Goal: Task Accomplishment & Management: Manage account settings

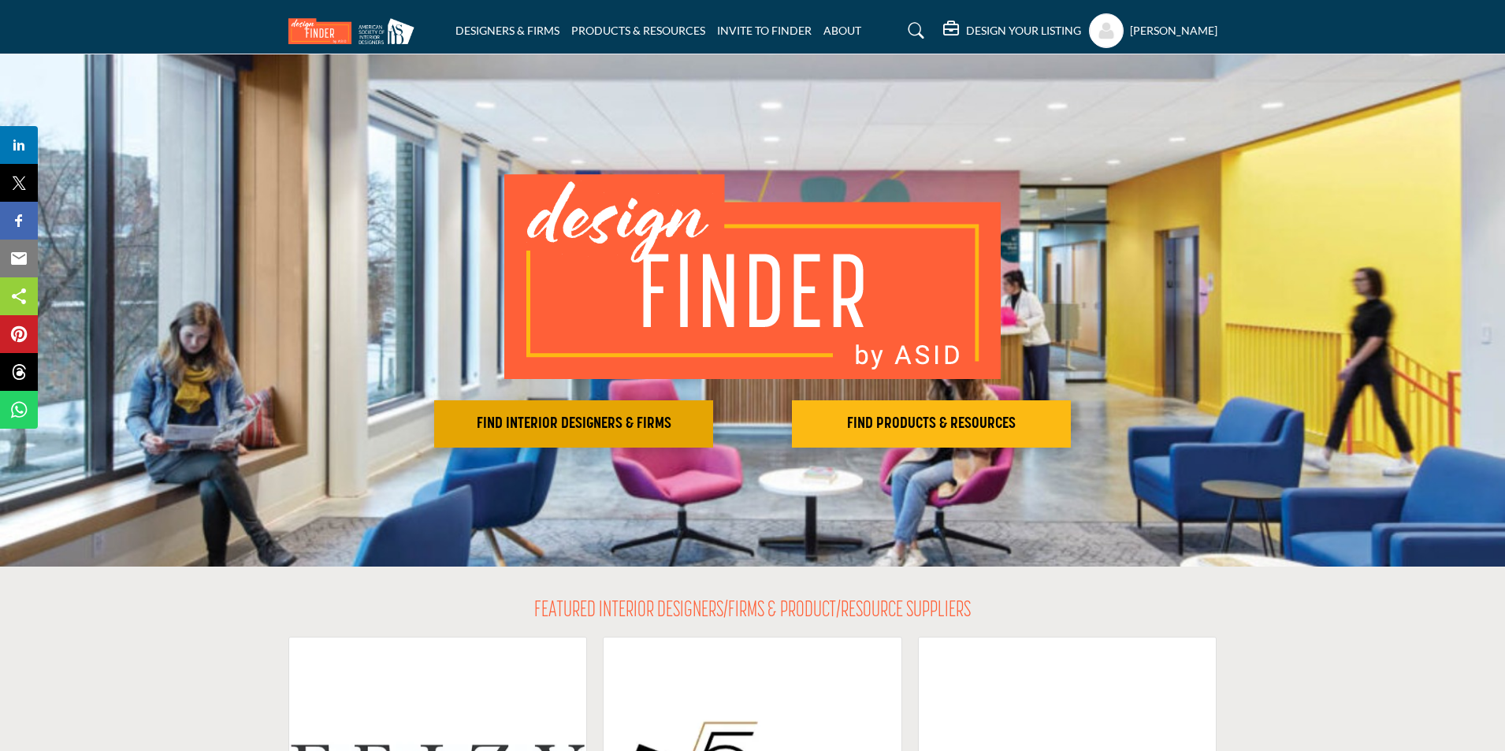
click at [679, 421] on h2 "FIND INTERIOR DESIGNERS & FIRMS" at bounding box center [574, 424] width 270 height 19
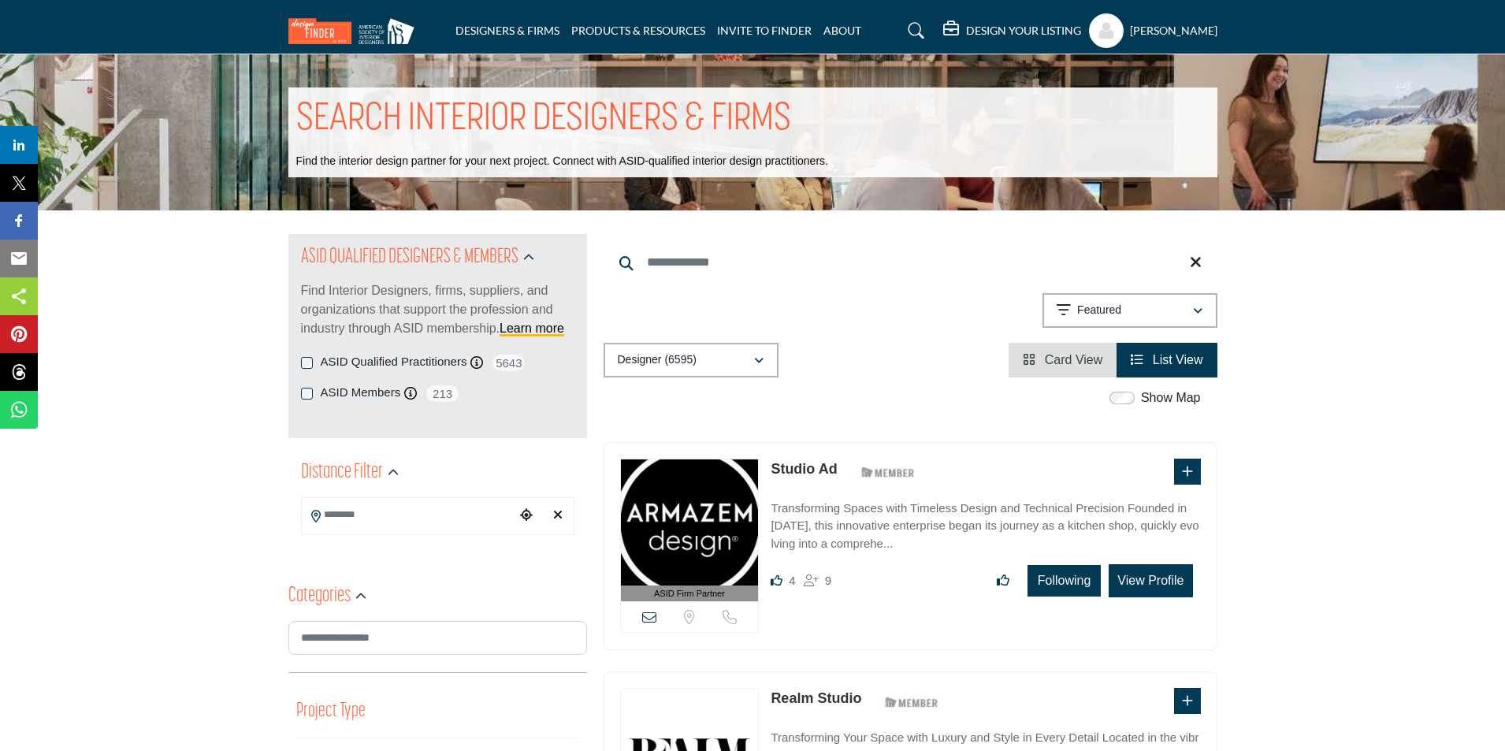
click at [878, 259] on input "Search Keyword" at bounding box center [911, 263] width 614 height 38
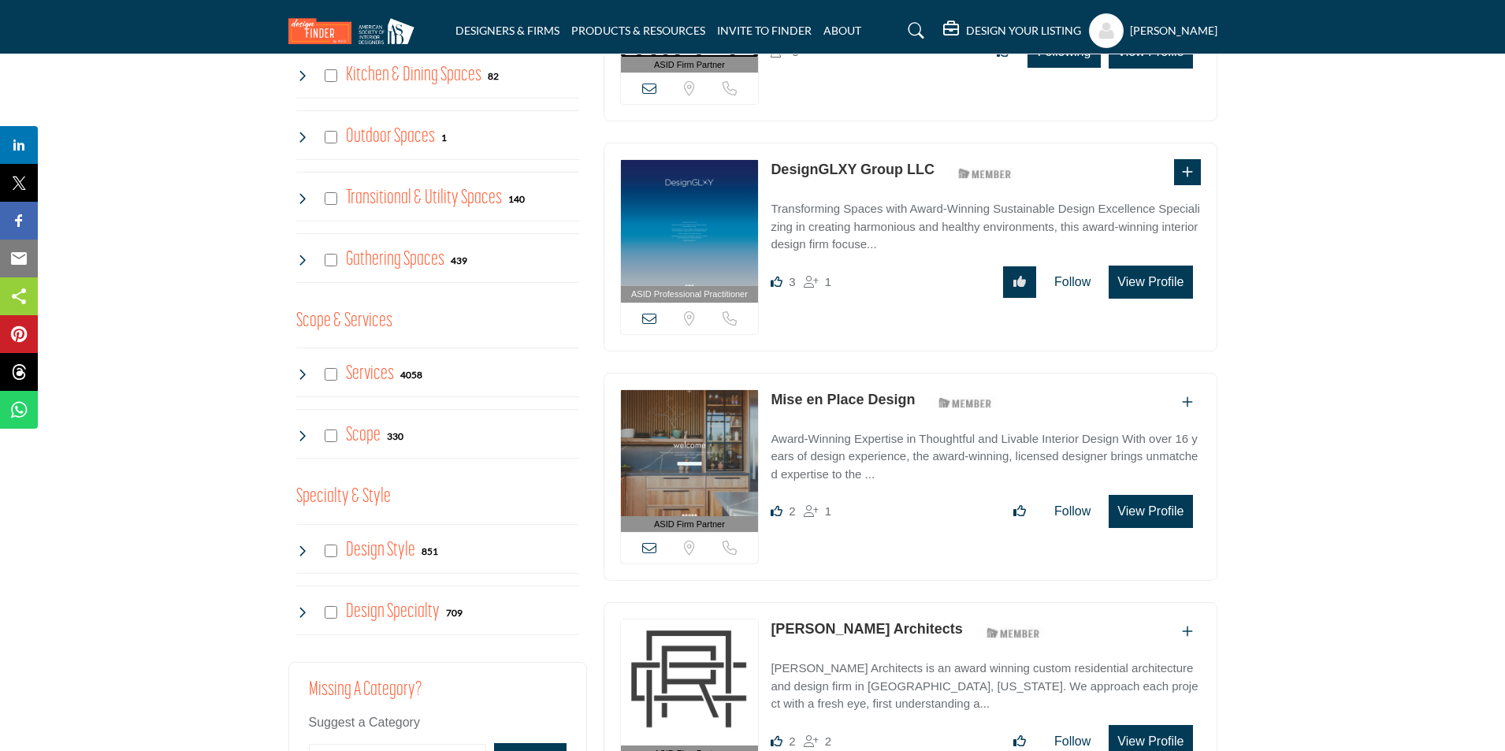
scroll to position [1025, 0]
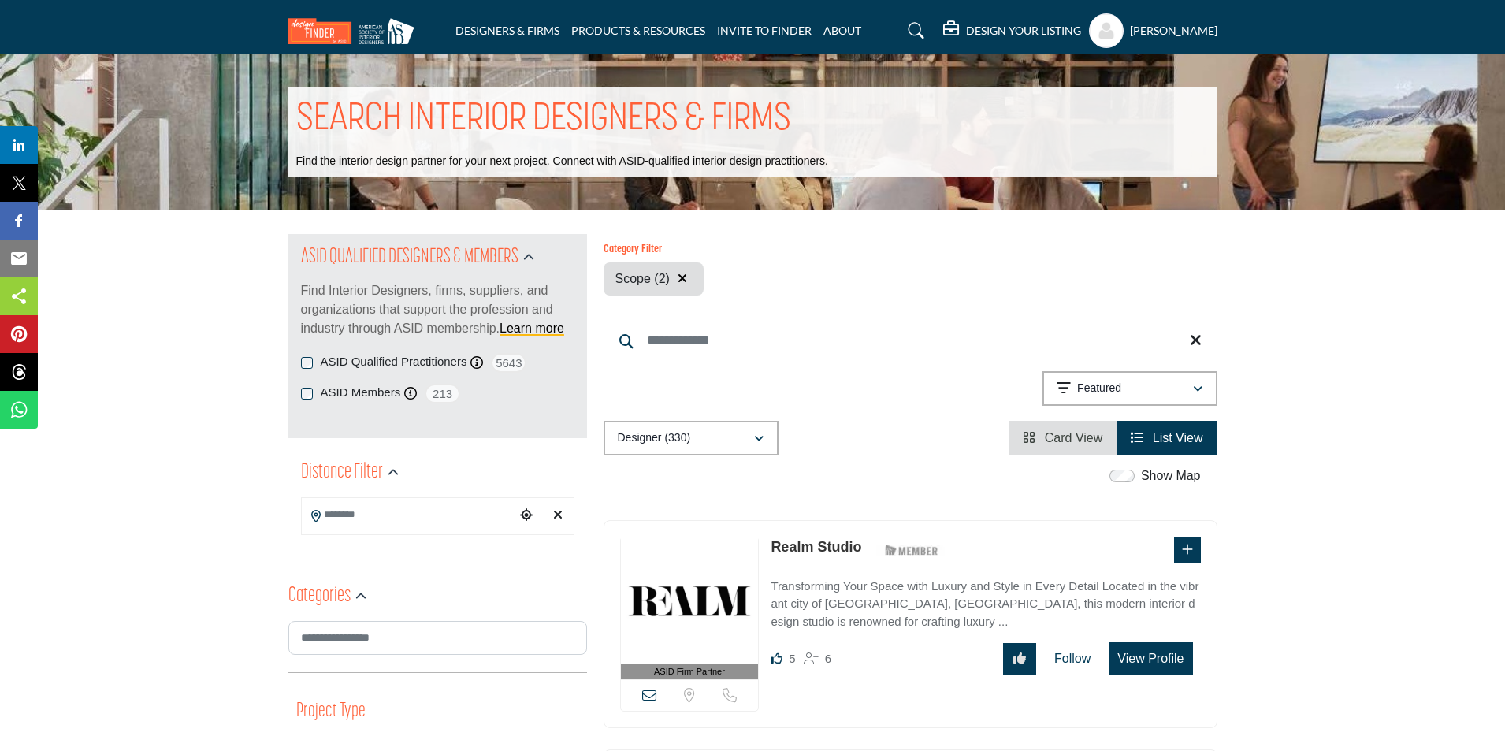
click at [683, 275] on icon "button" at bounding box center [682, 278] width 9 height 13
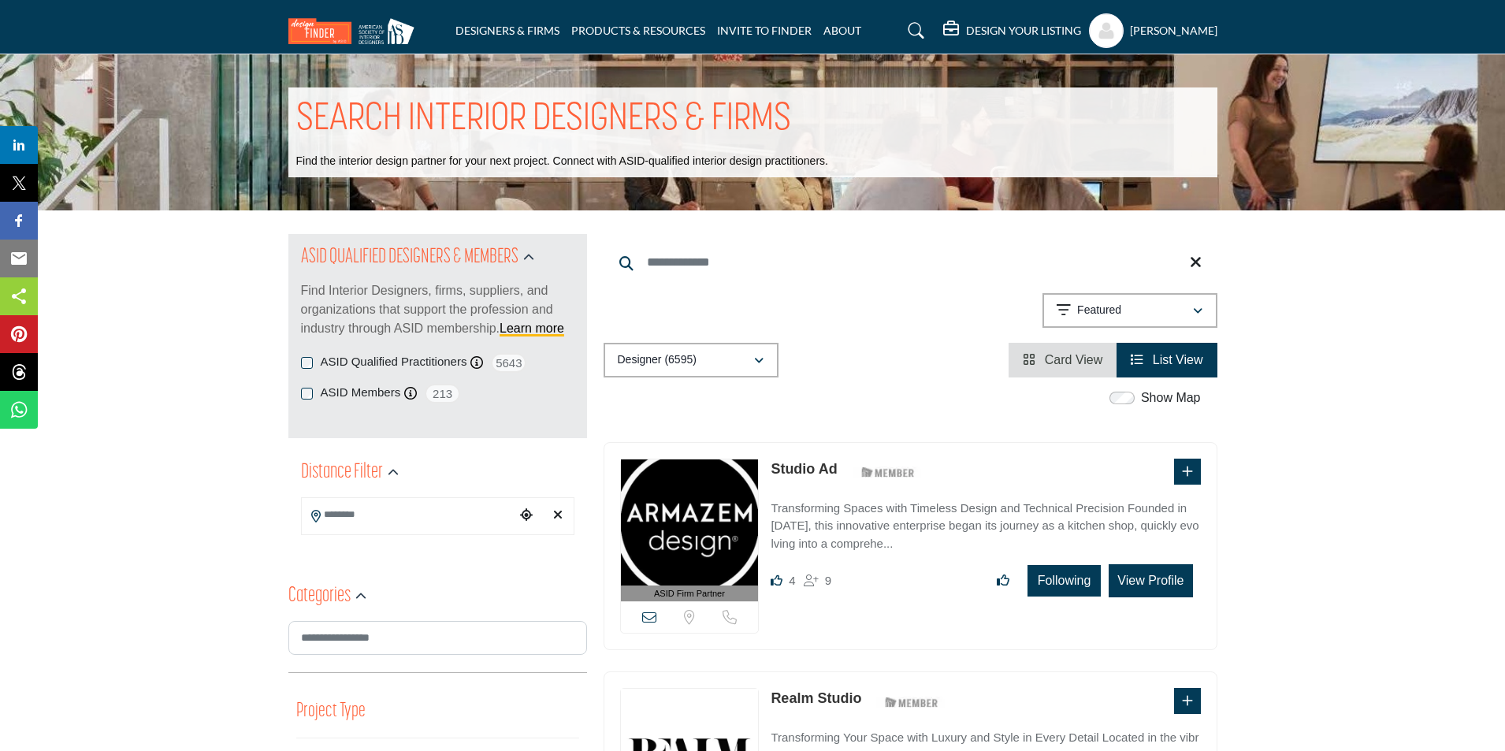
click at [1051, 367] on li "Card View" at bounding box center [1063, 360] width 108 height 35
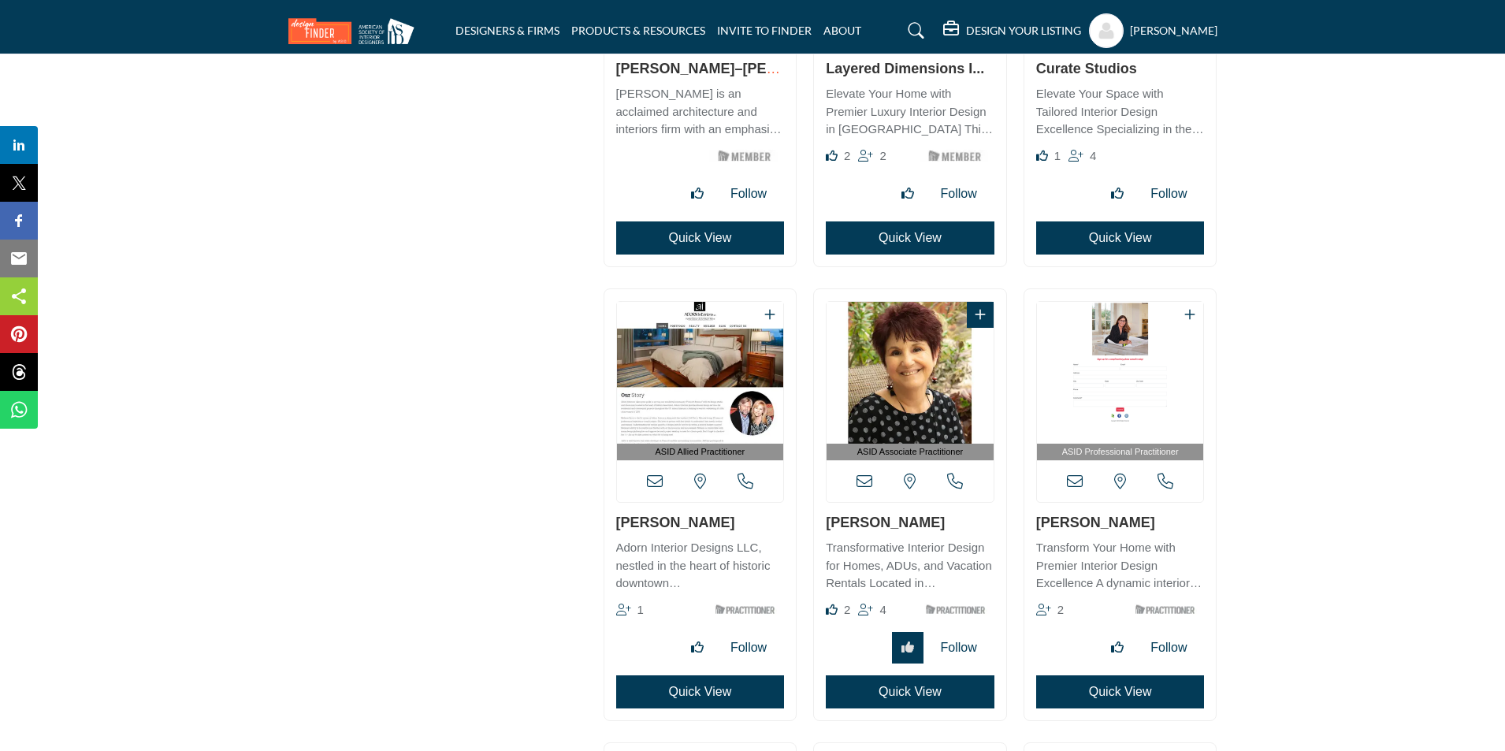
scroll to position [1971, 0]
click at [671, 519] on link "Mary Davis" at bounding box center [675, 522] width 119 height 16
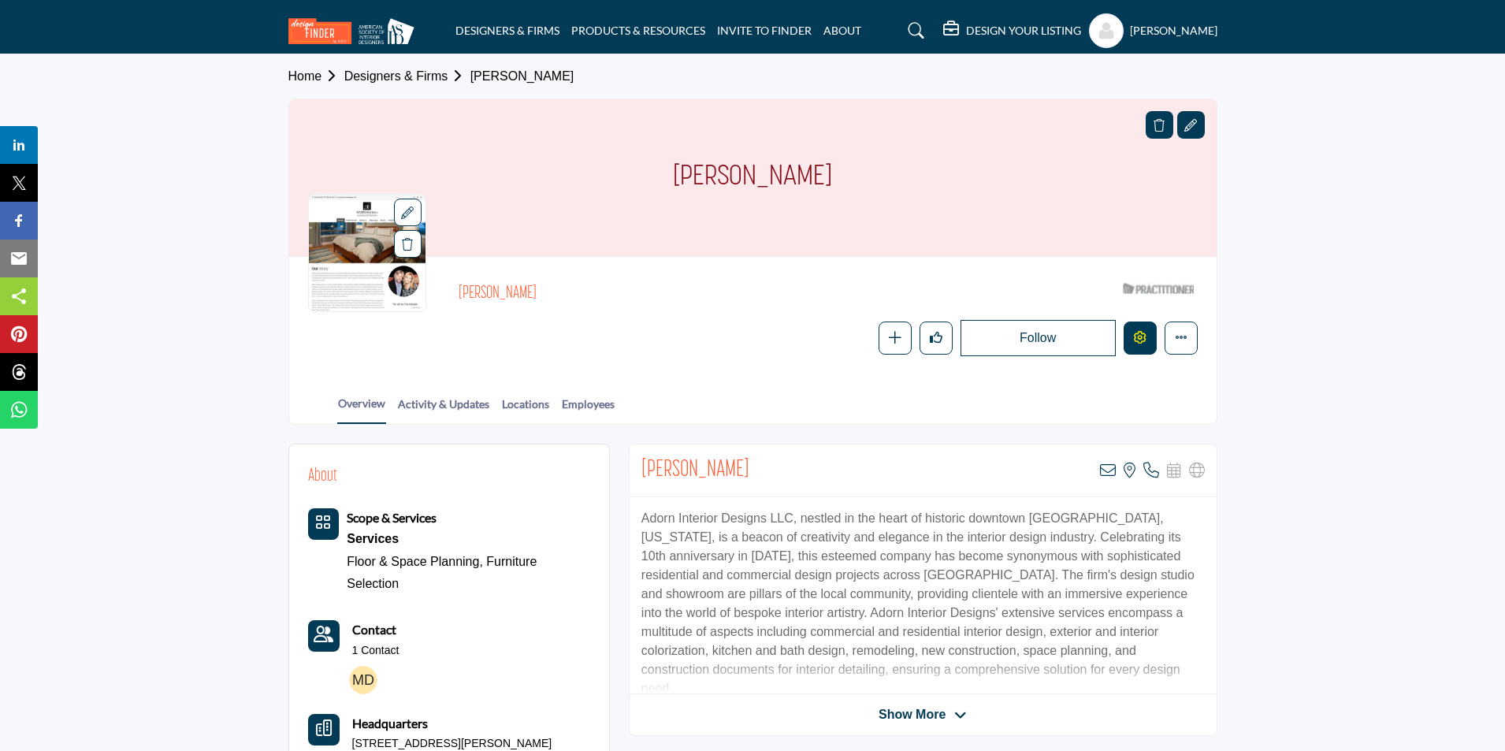
click at [1138, 341] on icon "Edit company" at bounding box center [1140, 337] width 13 height 13
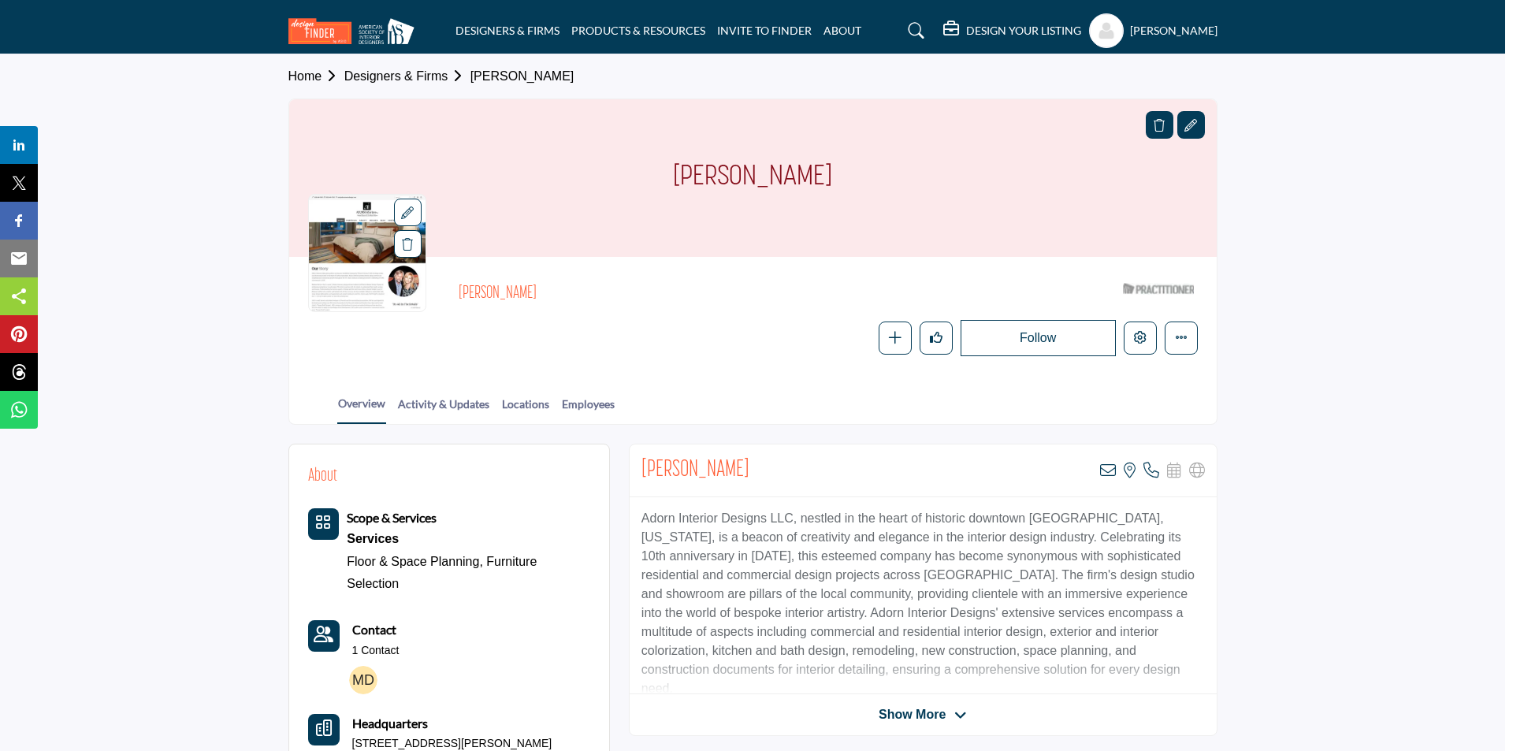
click at [231, 474] on div at bounding box center [756, 375] width 1513 height 751
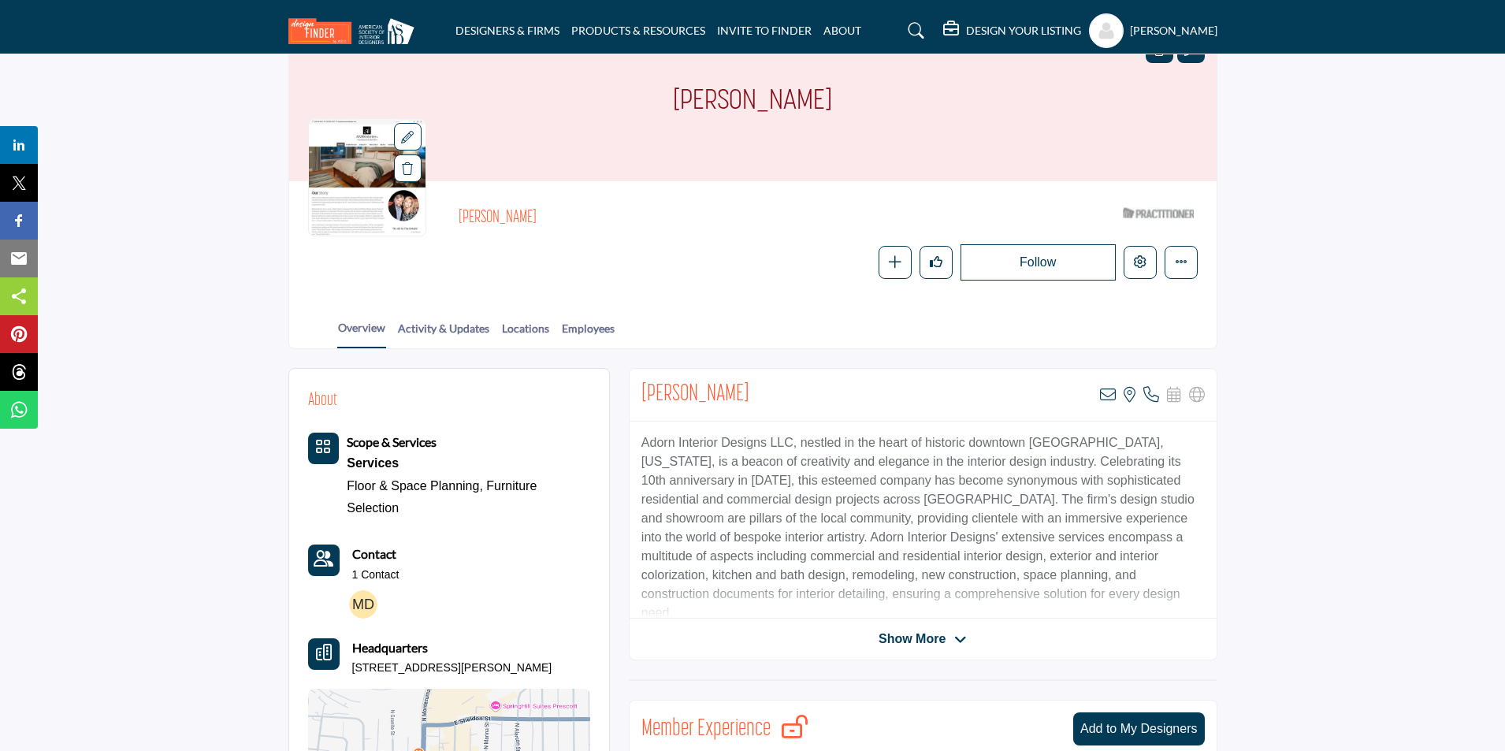
scroll to position [79, 0]
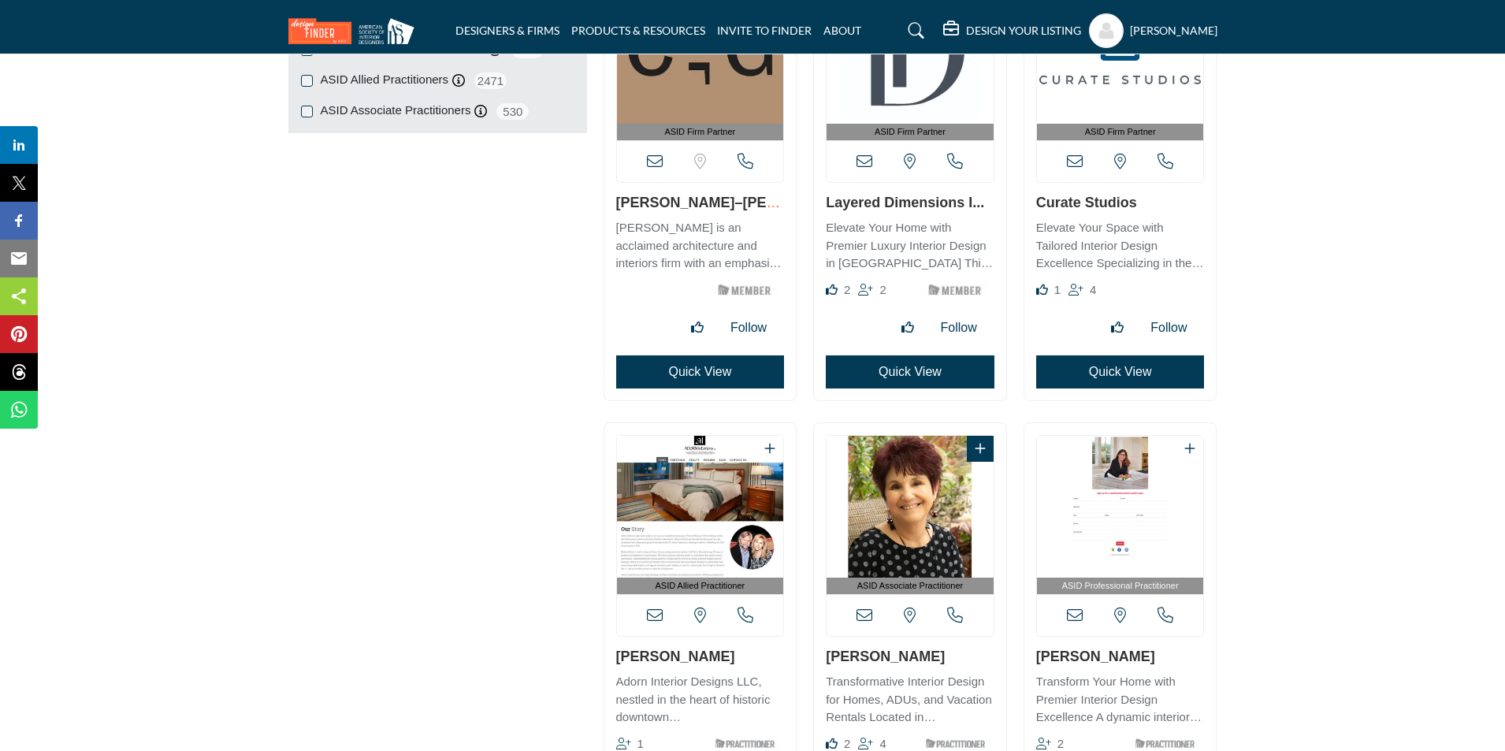
scroll to position [1892, 0]
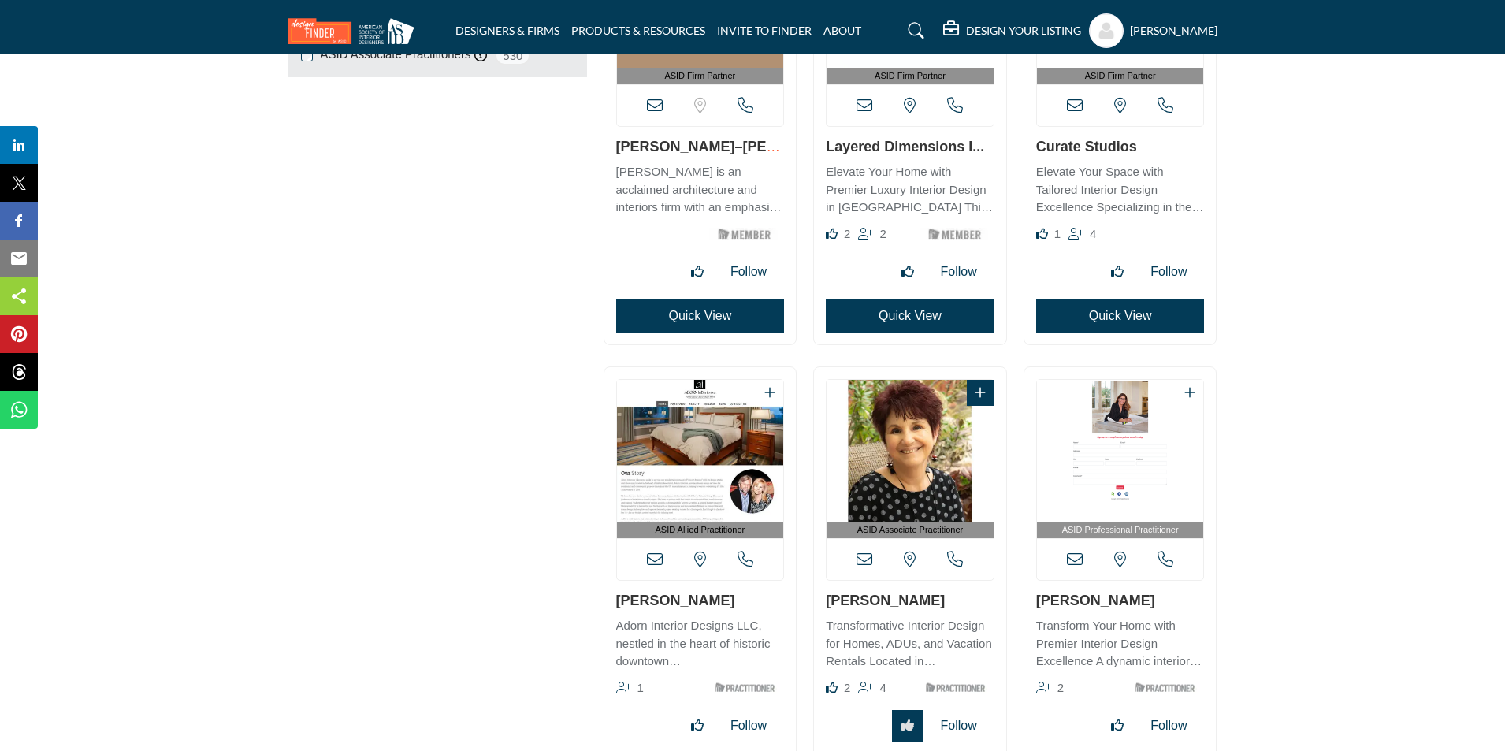
click at [882, 600] on link "[PERSON_NAME]" at bounding box center [885, 601] width 119 height 16
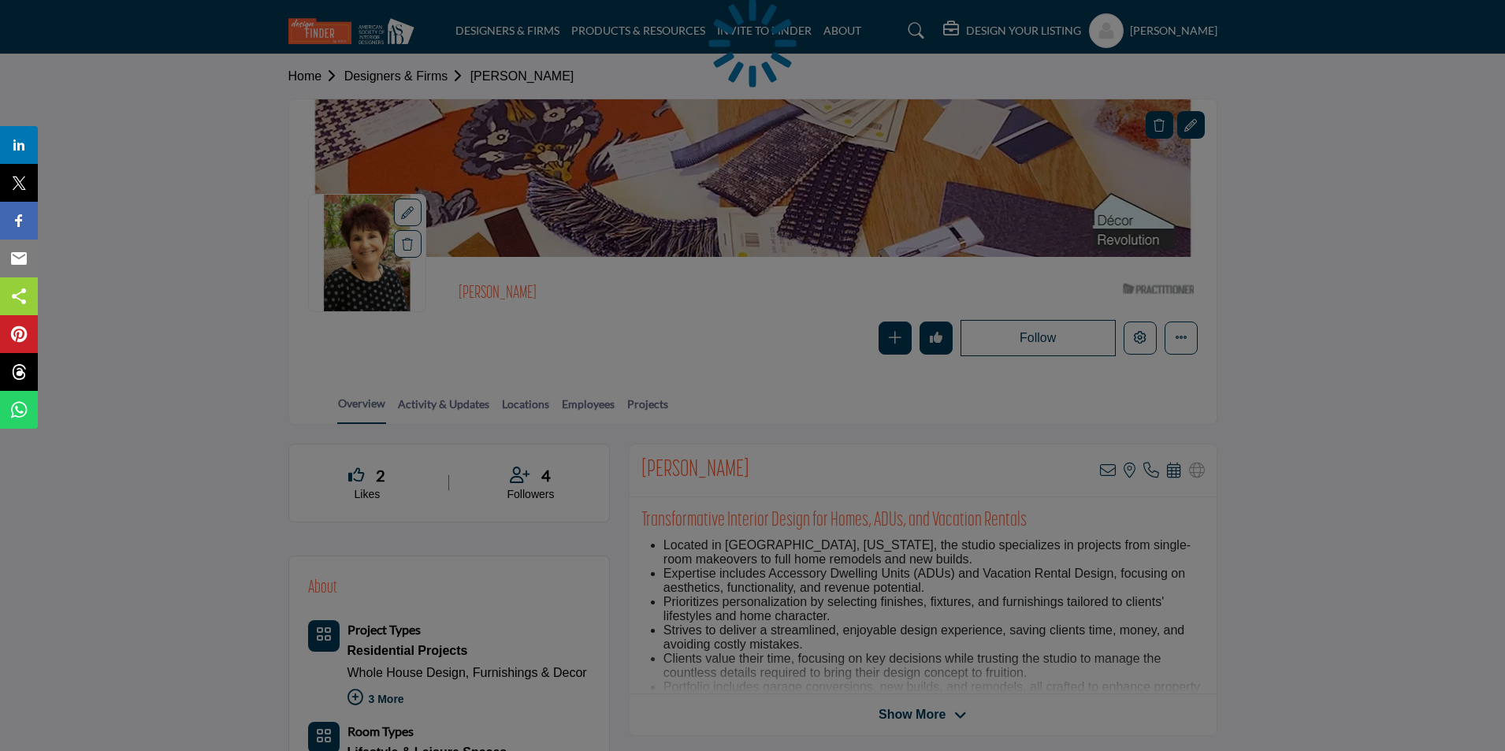
scroll to position [158, 0]
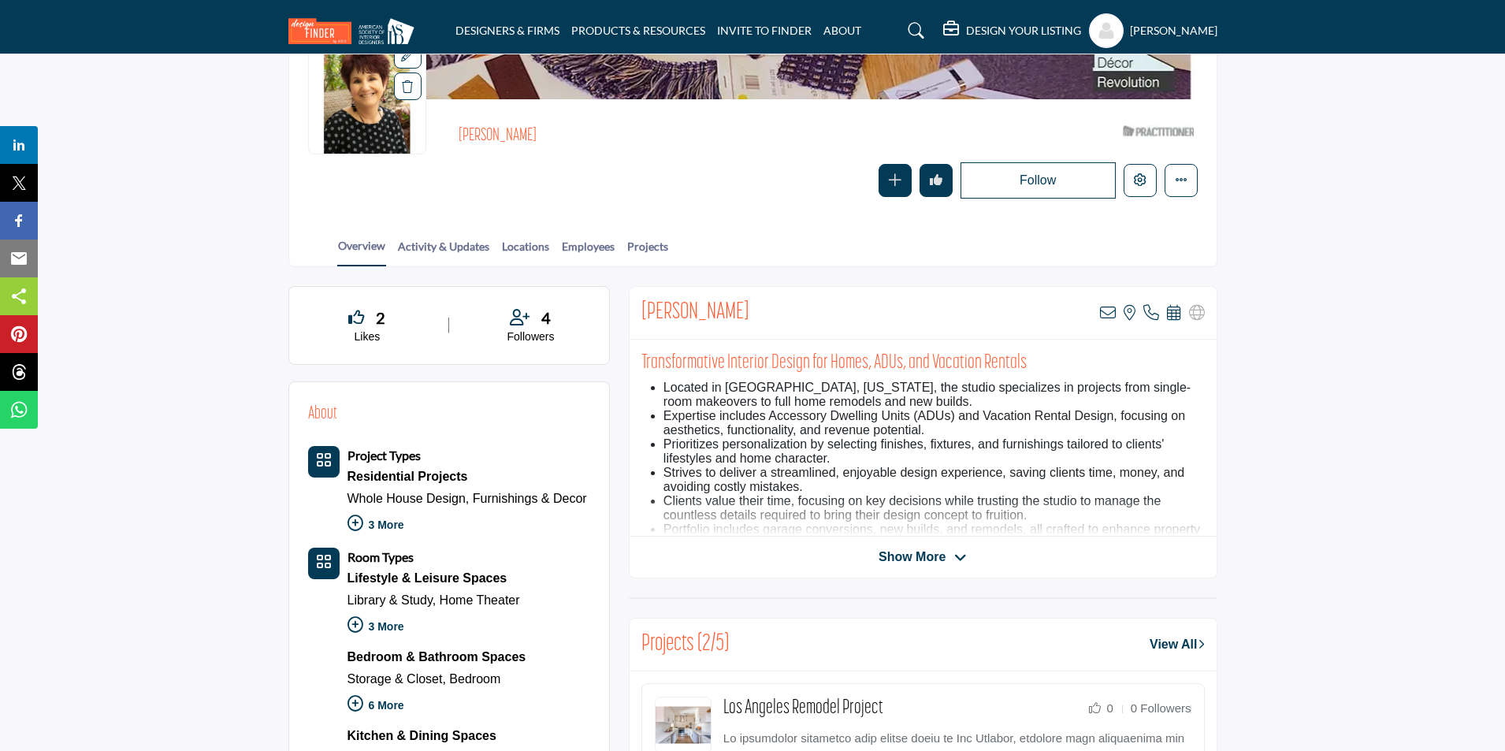
click at [953, 553] on span "Show More" at bounding box center [923, 557] width 88 height 19
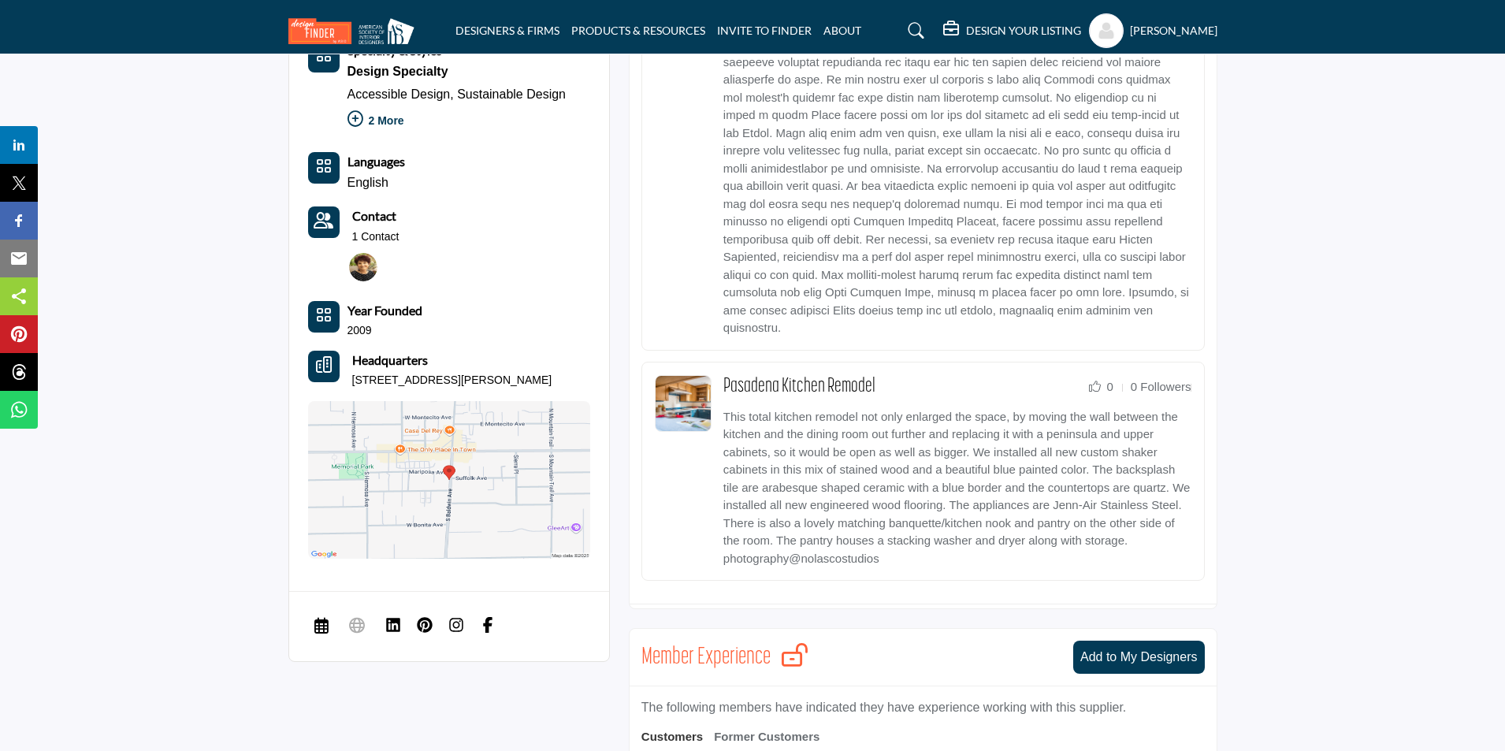
scroll to position [1182, 0]
click at [459, 445] on img at bounding box center [449, 479] width 282 height 158
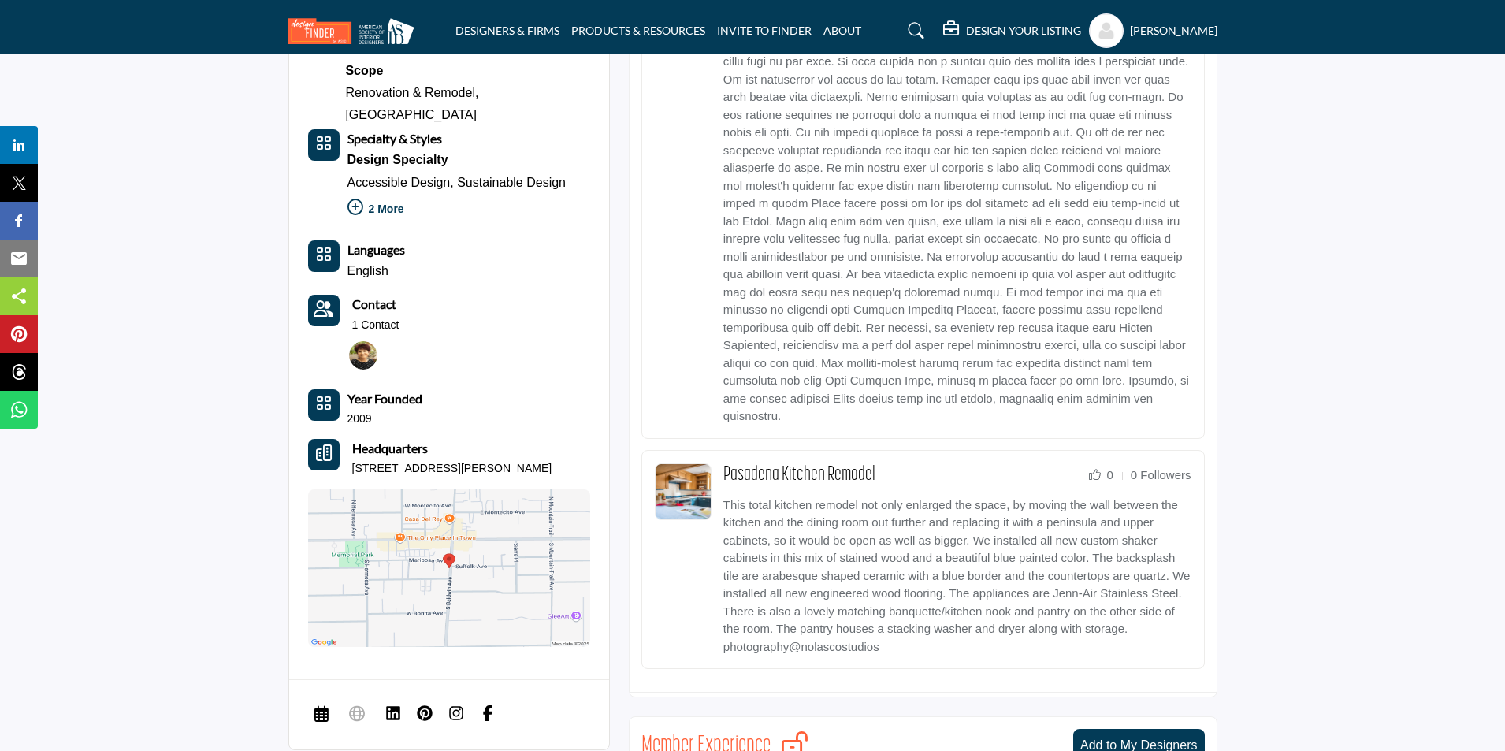
scroll to position [1104, 0]
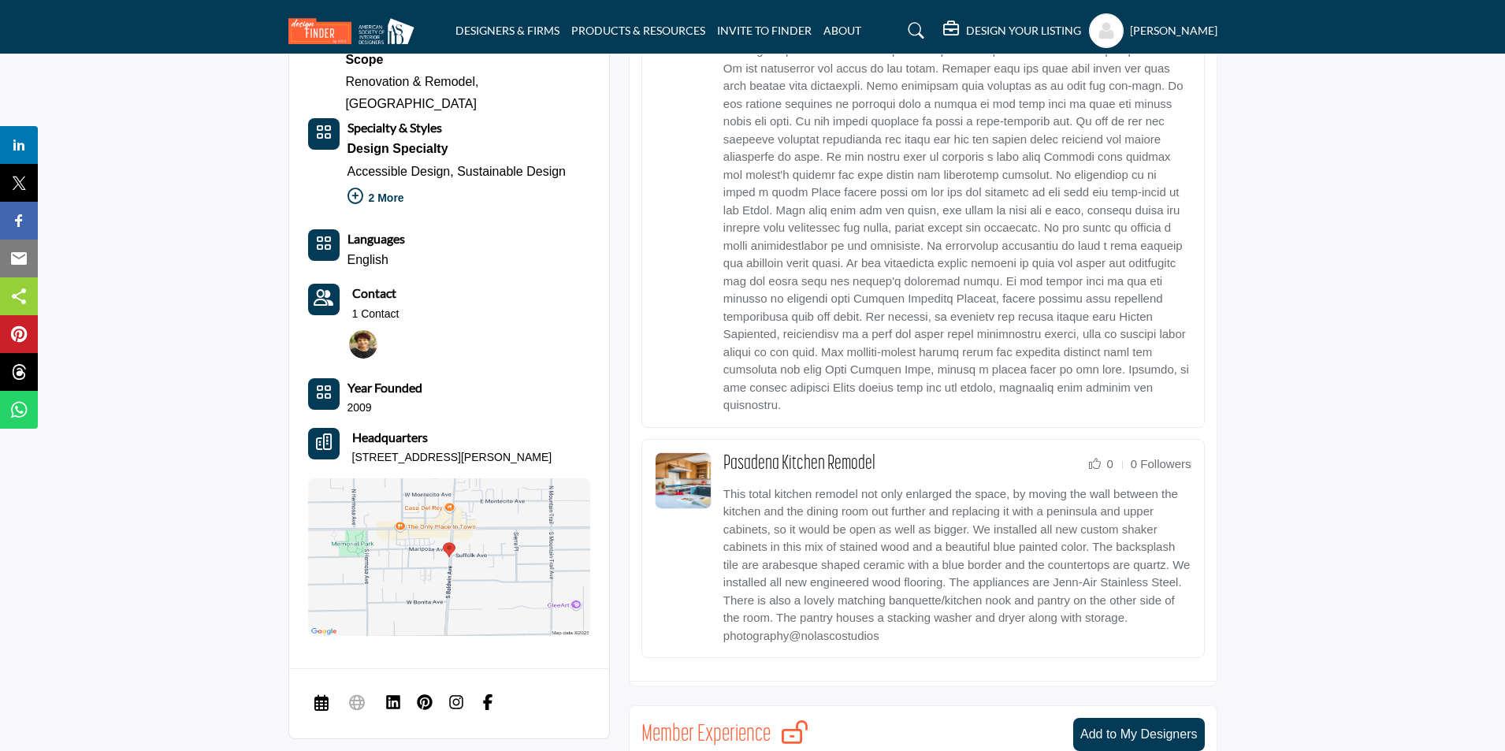
drag, startPoint x: 589, startPoint y: 438, endPoint x: 354, endPoint y: 437, distance: 234.9
click at [354, 437] on div "About Project Types Residential Projects Whole House Design, Furnishings & Deco…" at bounding box center [449, 45] width 282 height 1181
copy p "[STREET_ADDRESS][PERSON_NAME]"
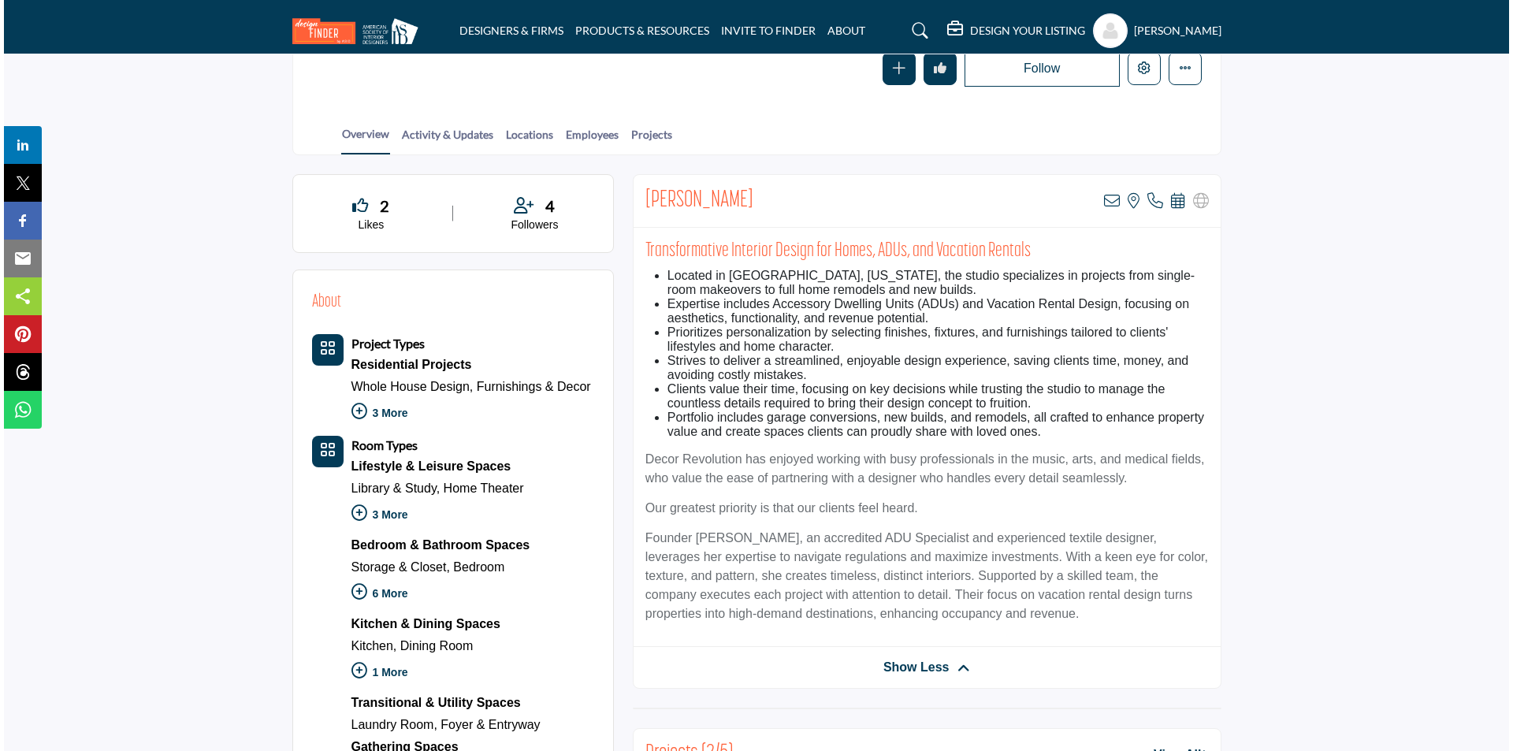
scroll to position [79, 0]
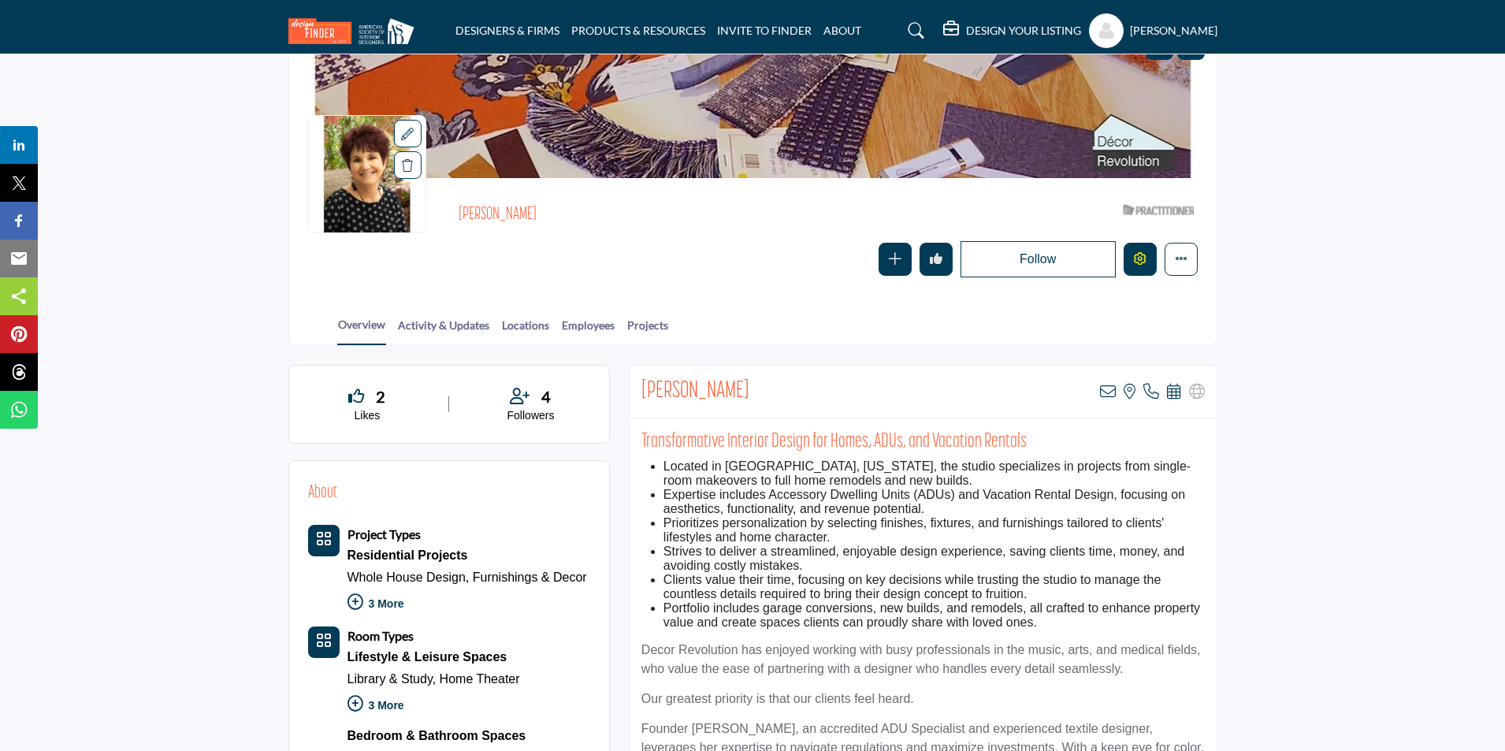
click at [1135, 259] on icon "Edit company" at bounding box center [1140, 258] width 13 height 13
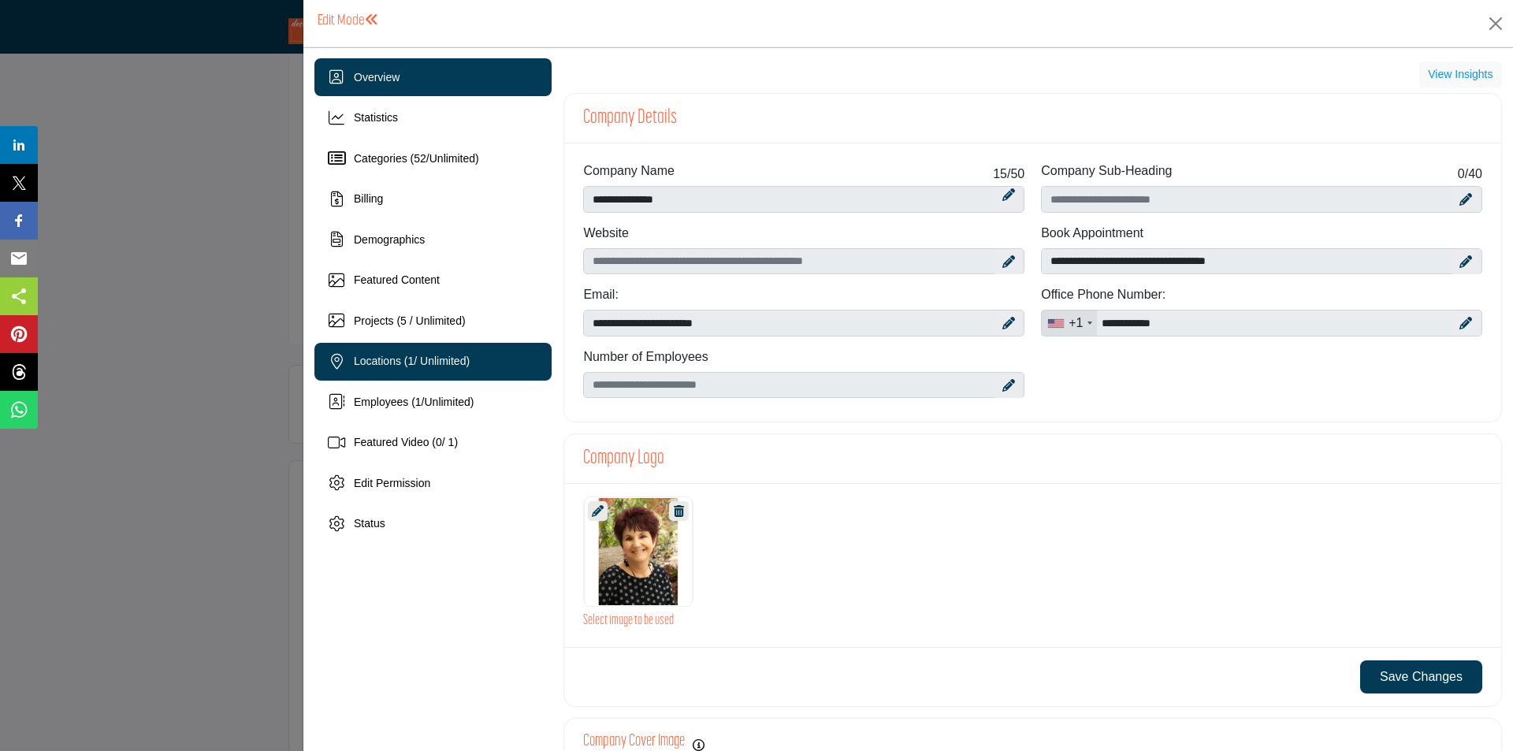
click at [445, 351] on div "Locations ( 1 / Unlimited)" at bounding box center [432, 362] width 237 height 38
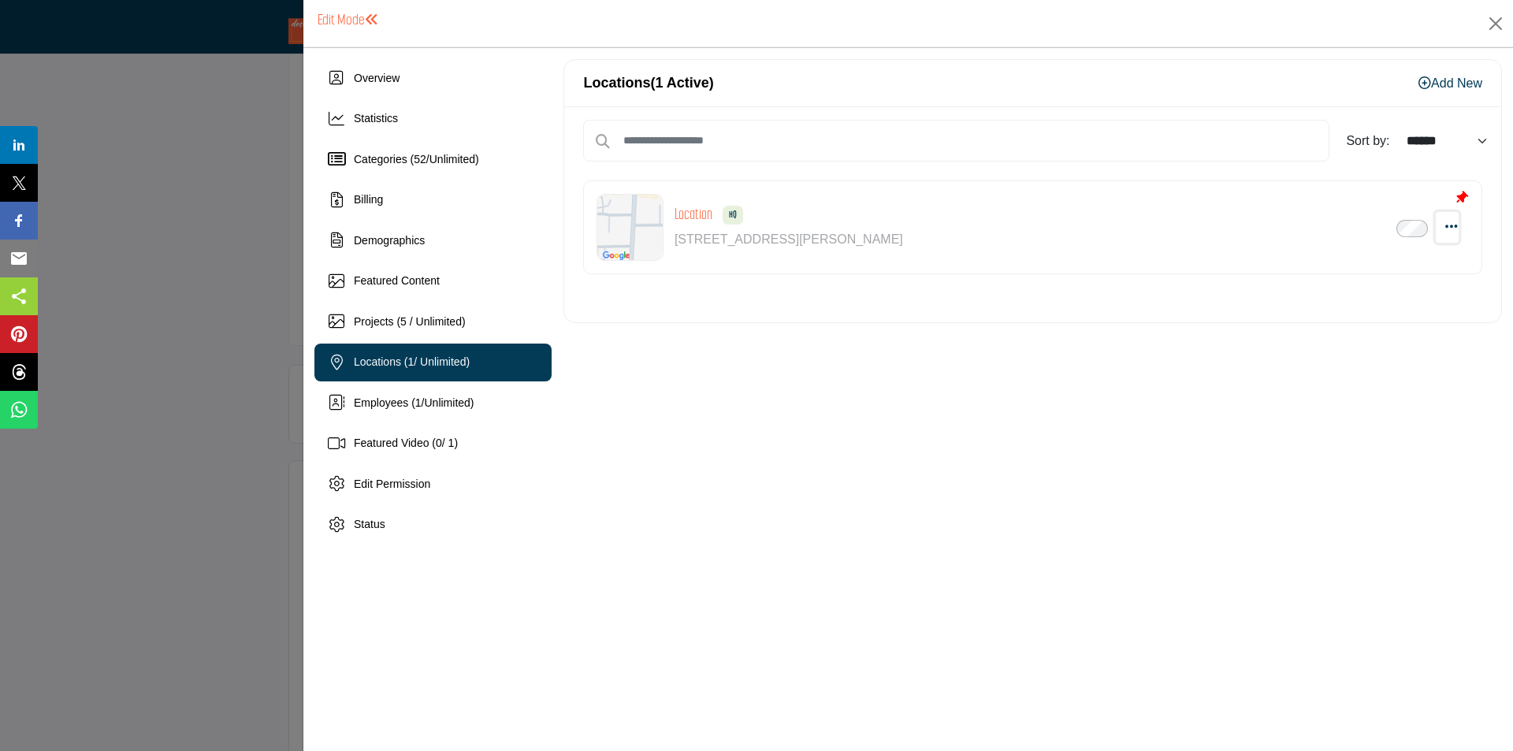
click at [1448, 229] on icon "button" at bounding box center [1452, 226] width 13 height 14
click at [1334, 302] on link "Edit" at bounding box center [1375, 302] width 153 height 28
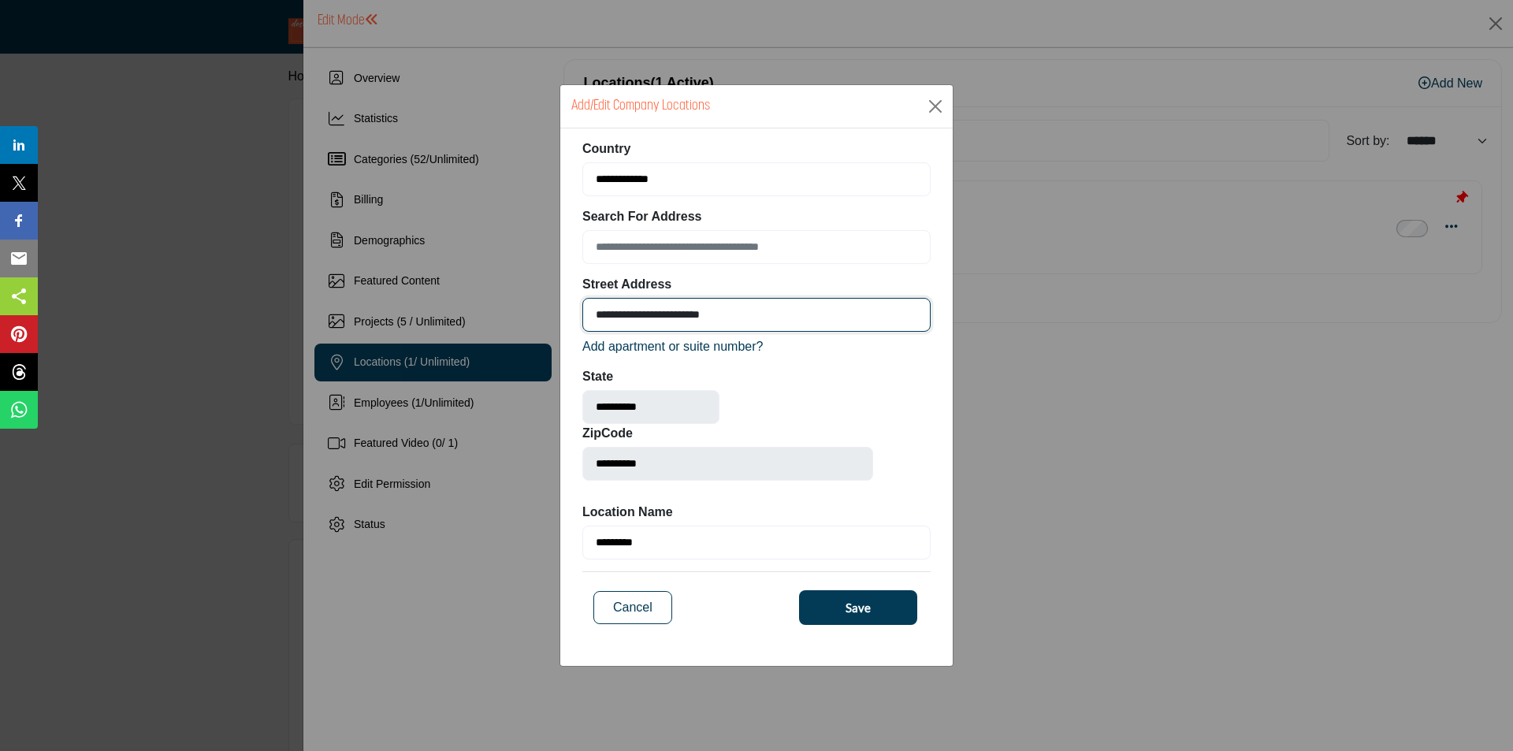
click at [757, 318] on input "**********" at bounding box center [756, 315] width 348 height 34
click at [748, 316] on input "**********" at bounding box center [756, 315] width 348 height 34
click at [749, 315] on input "**********" at bounding box center [756, 315] width 348 height 34
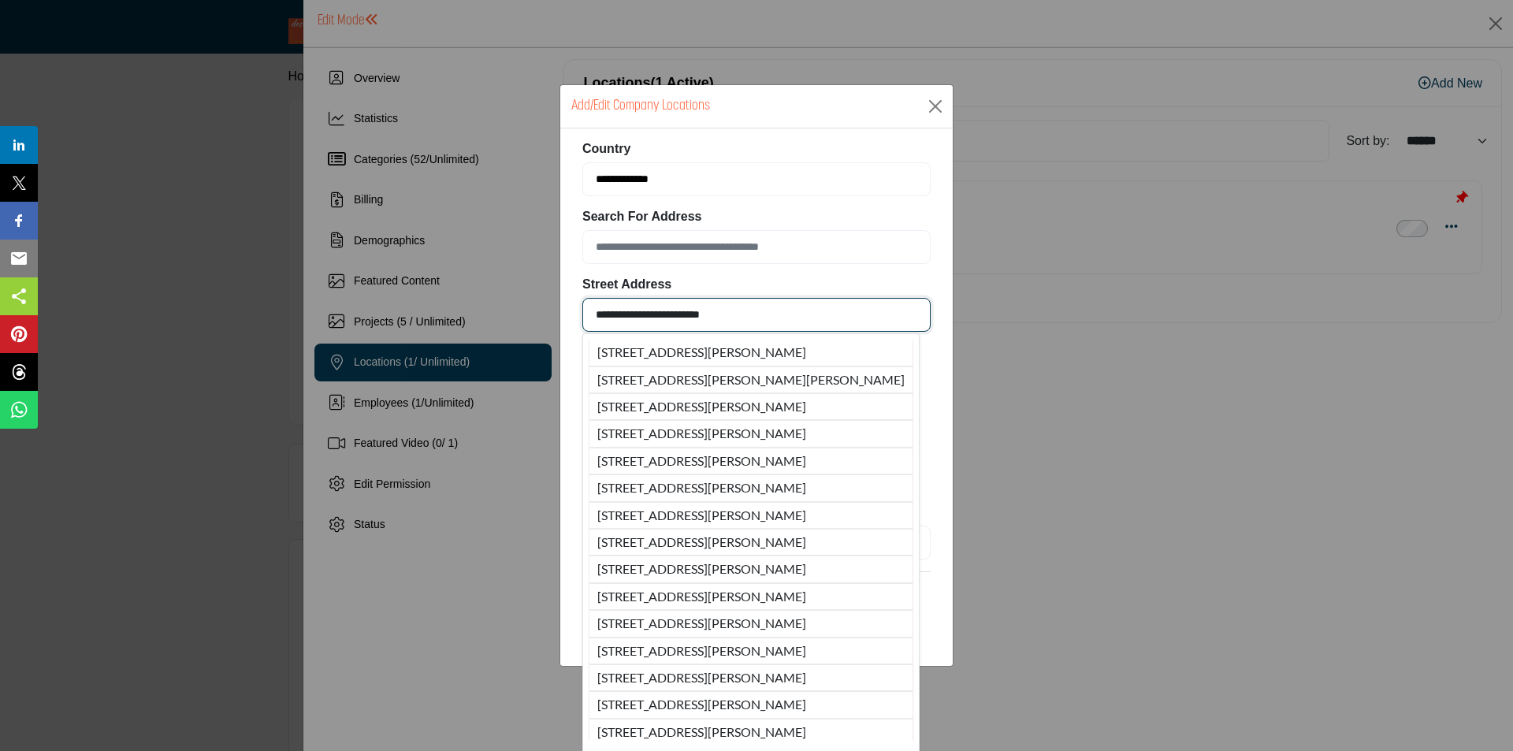
click at [750, 315] on input "**********" at bounding box center [756, 315] width 348 height 34
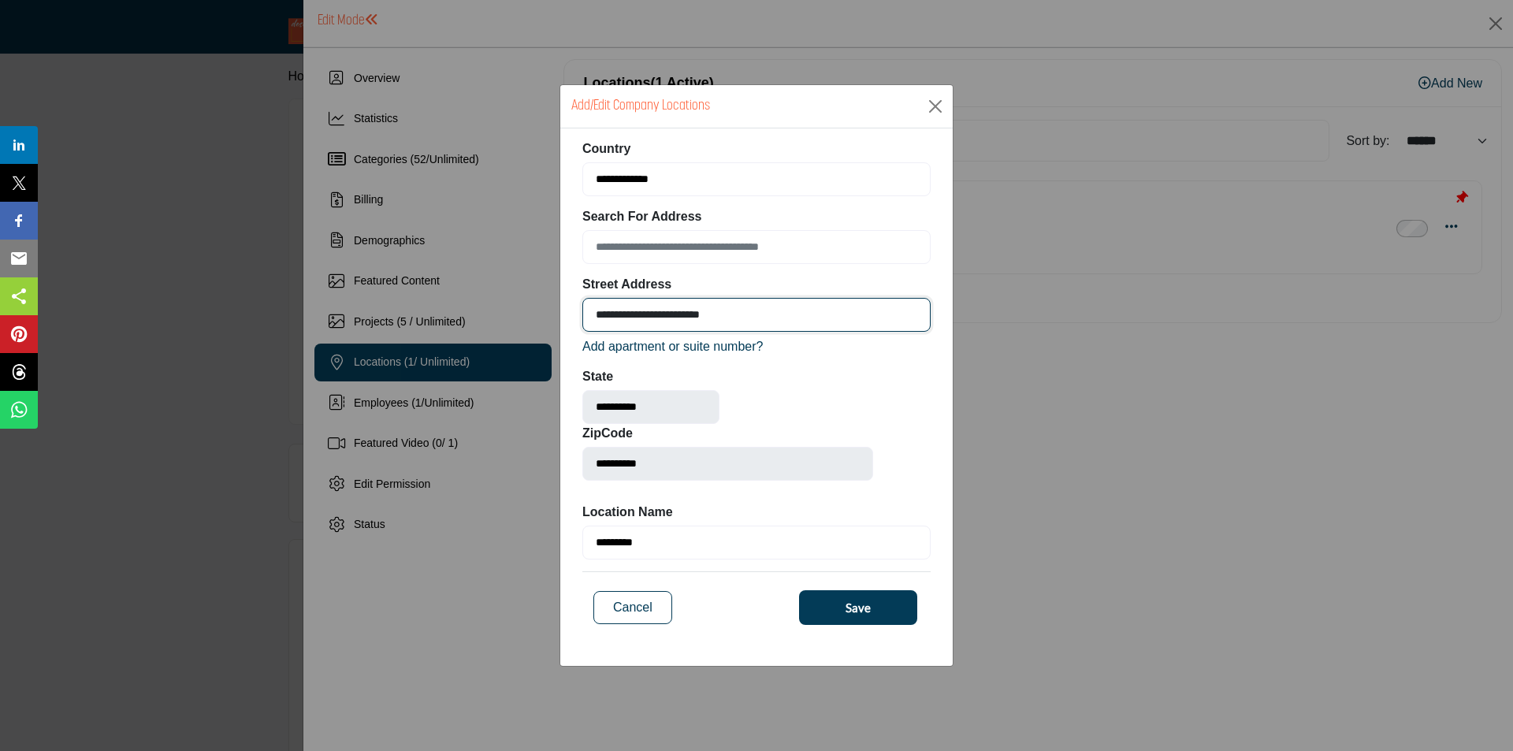
click at [750, 315] on input "**********" at bounding box center [756, 315] width 348 height 34
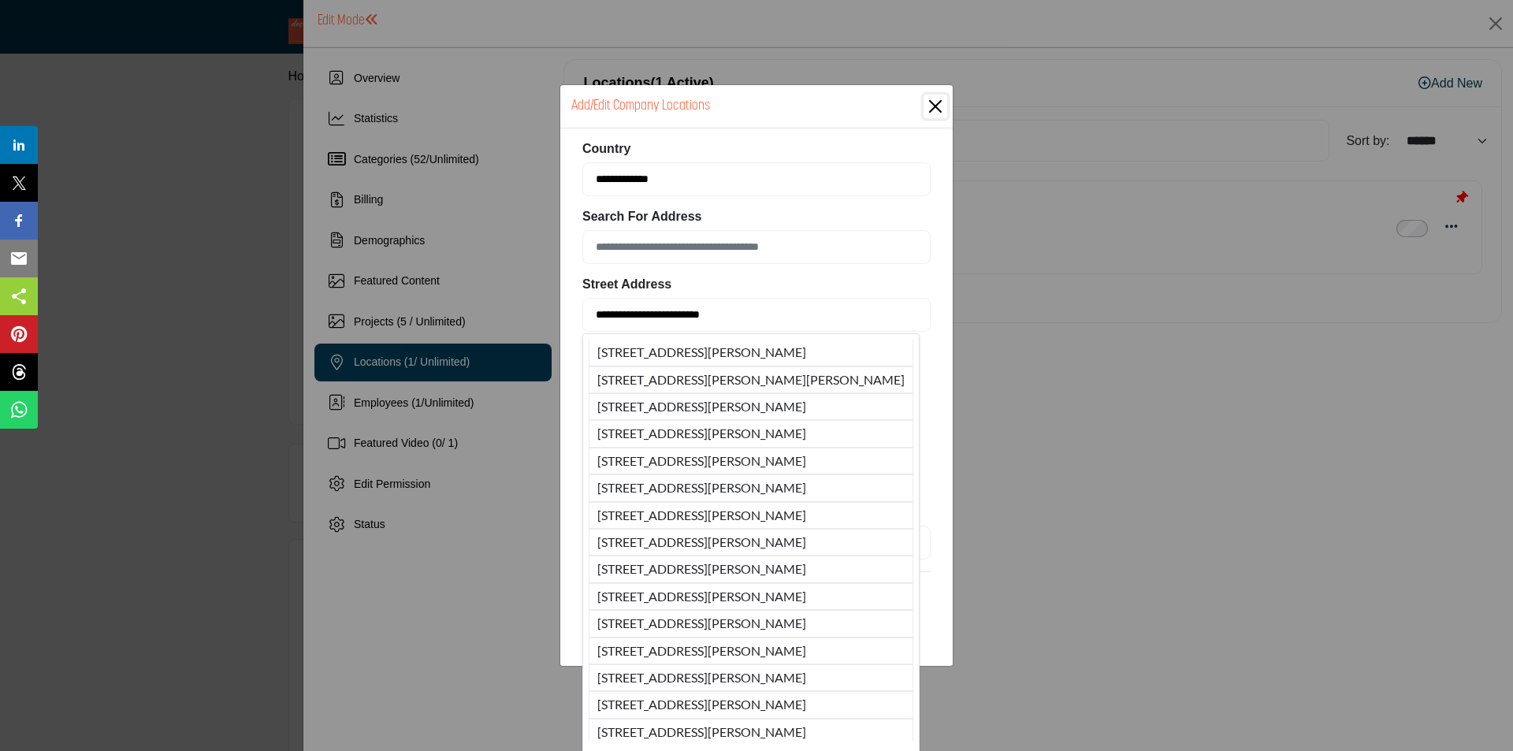
click at [936, 279] on div "**********" at bounding box center [756, 391] width 393 height 526
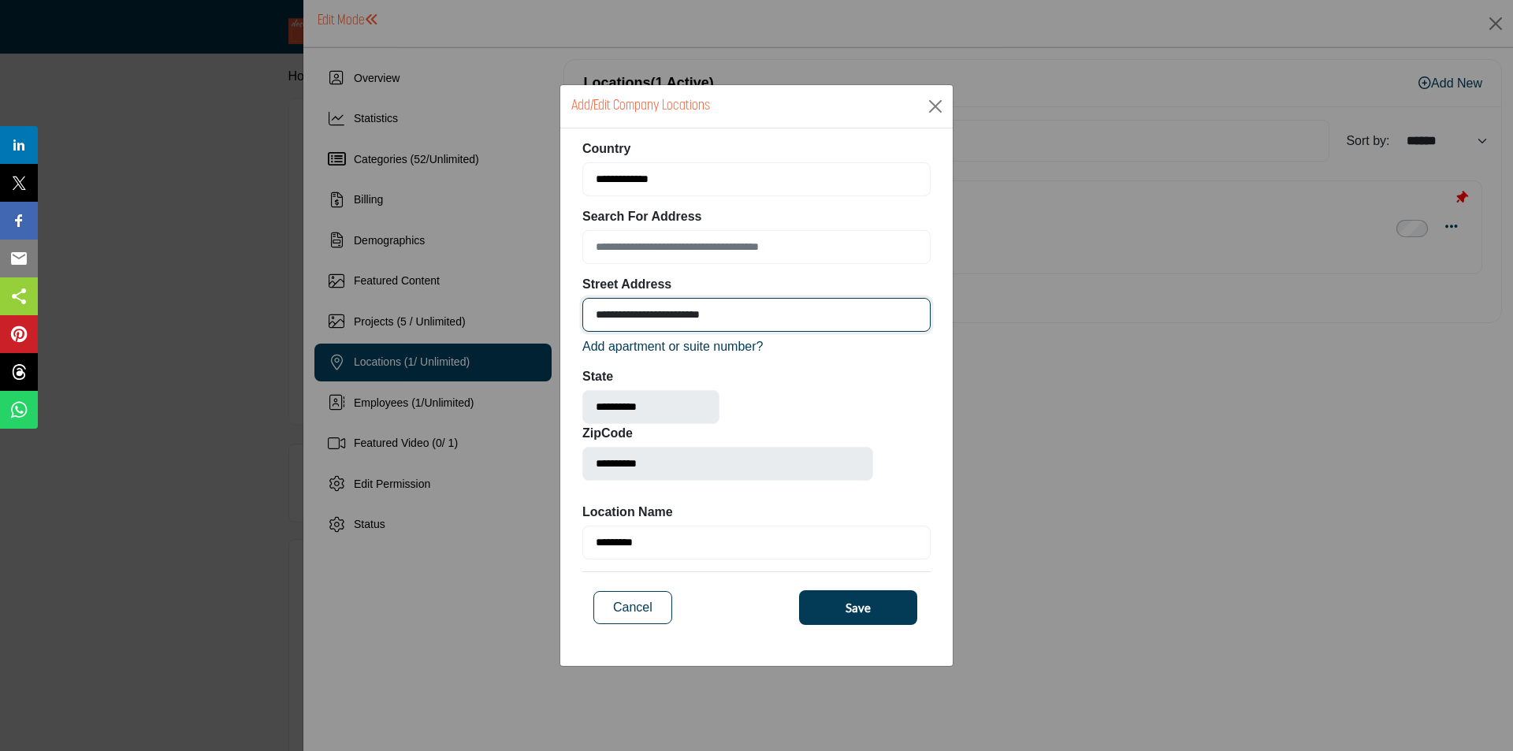
click at [745, 312] on input "**********" at bounding box center [756, 315] width 348 height 34
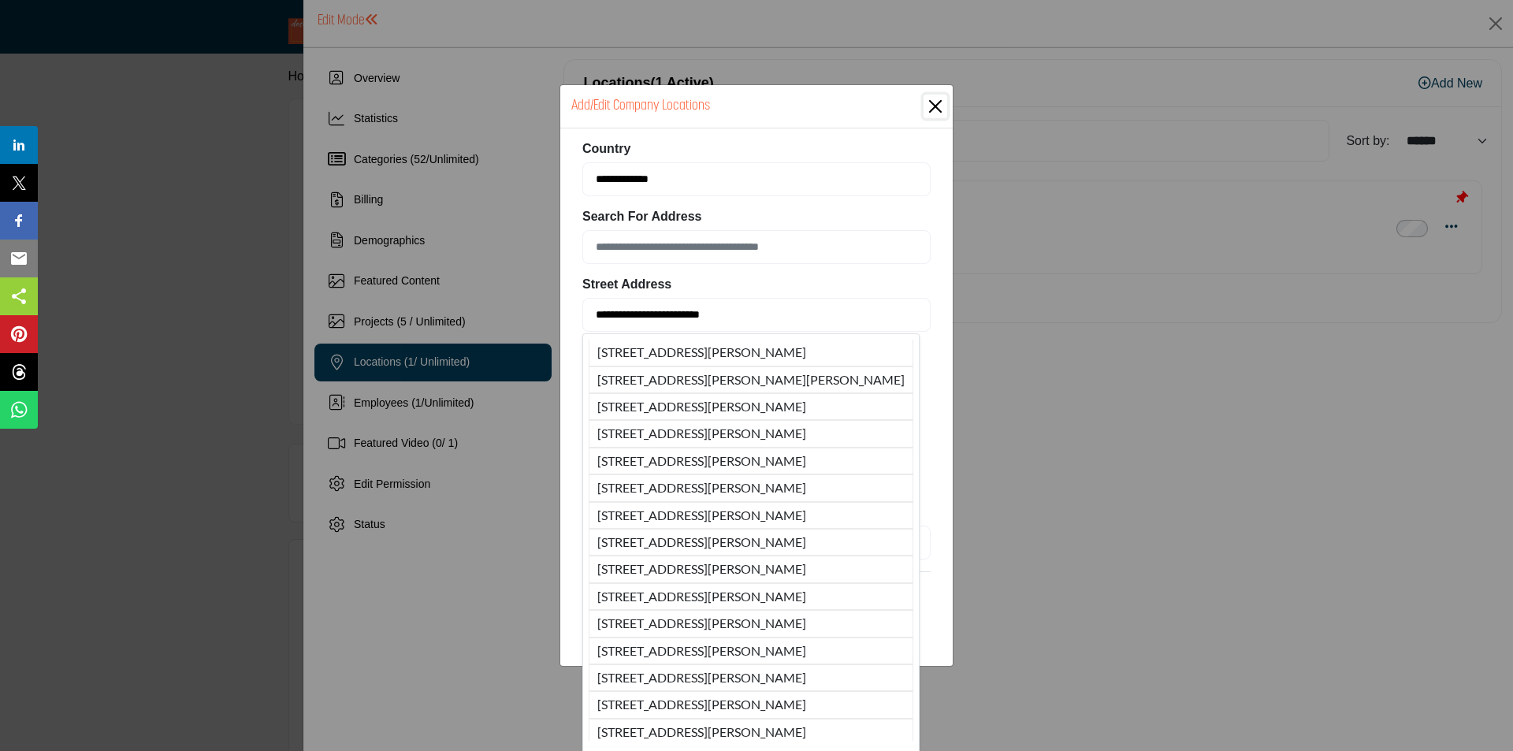
click at [882, 372] on div "**********" at bounding box center [728, 429] width 307 height 125
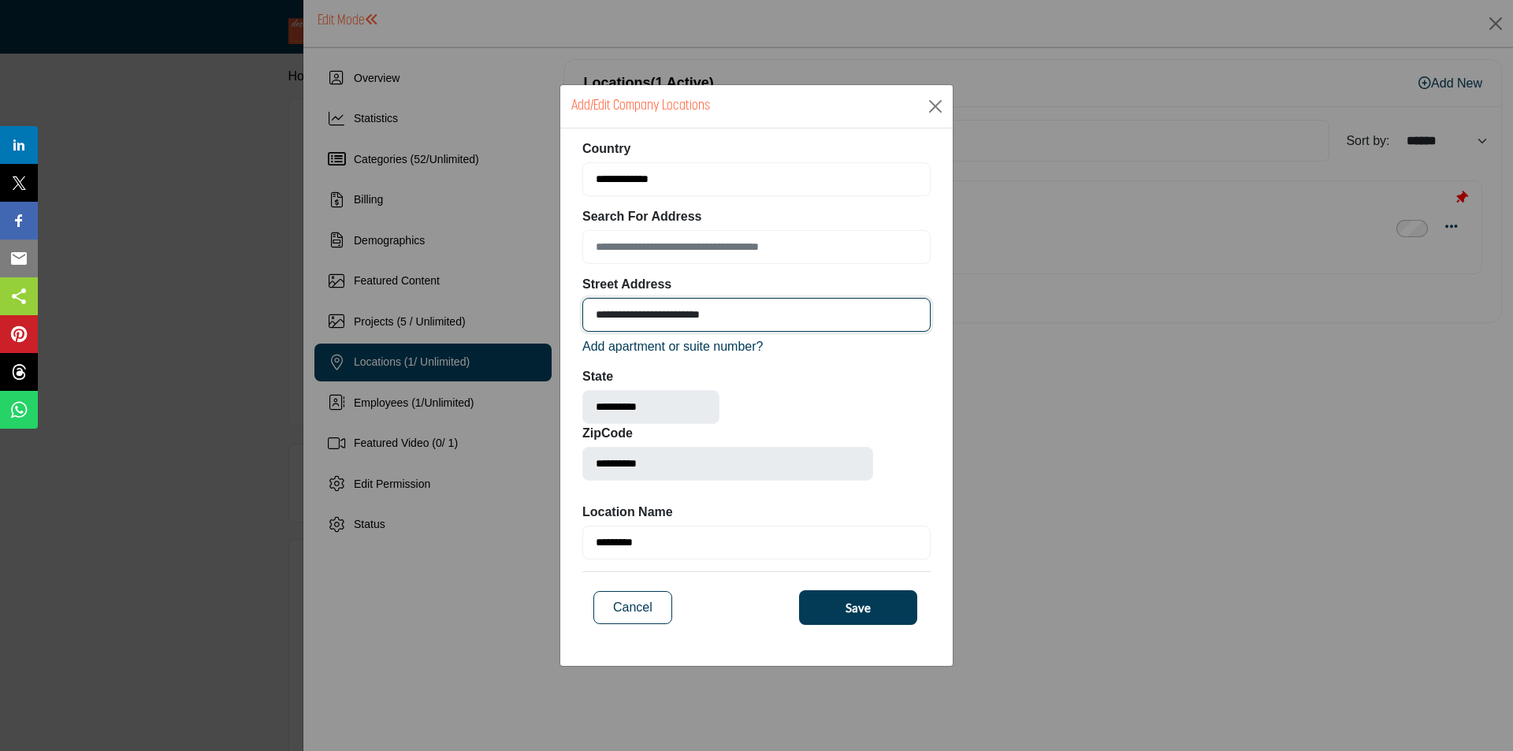
click at [758, 318] on input "**********" at bounding box center [756, 315] width 348 height 34
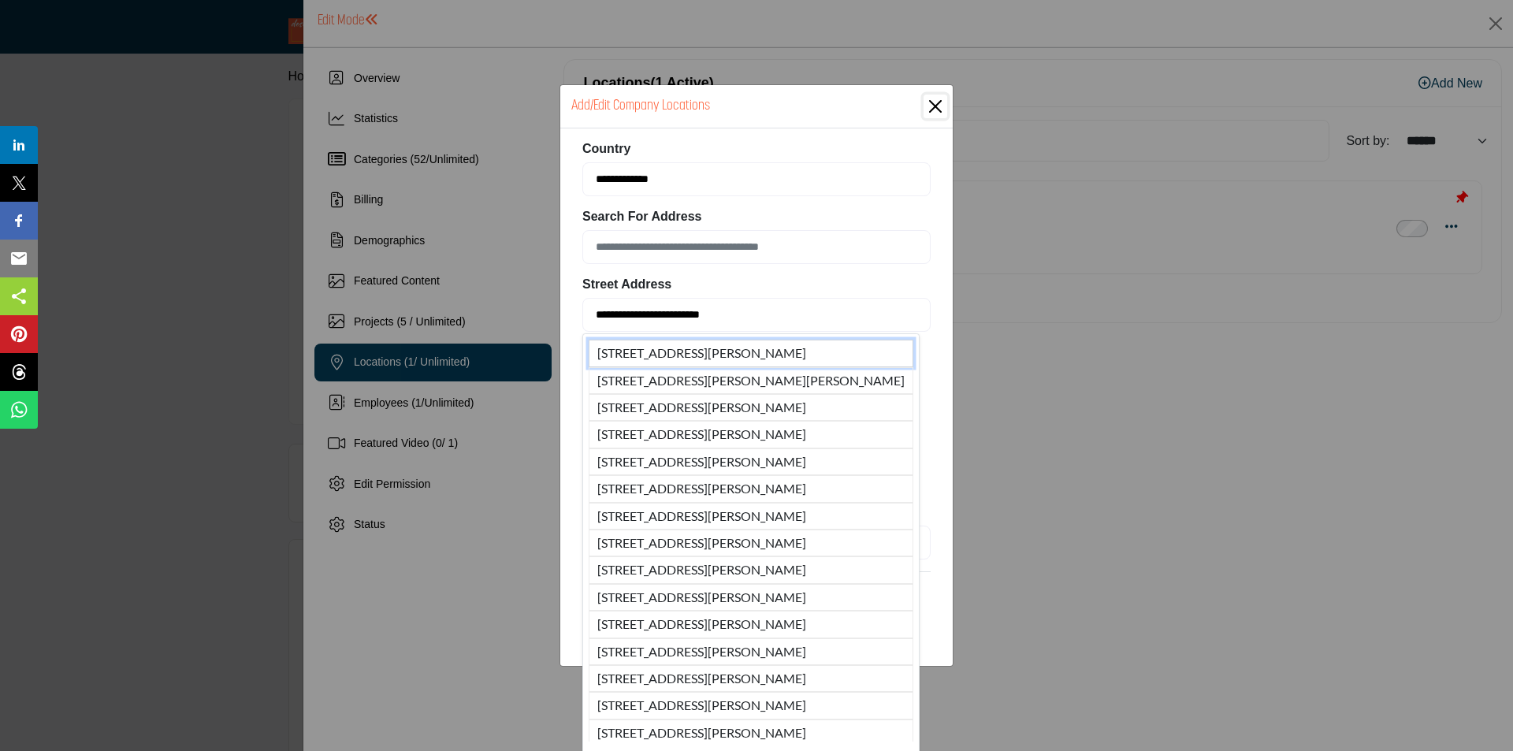
click at [758, 349] on li "61 S Baldwin Ave, Sierra Madre, CA, 91024, USA" at bounding box center [751, 353] width 325 height 27
type input "**********"
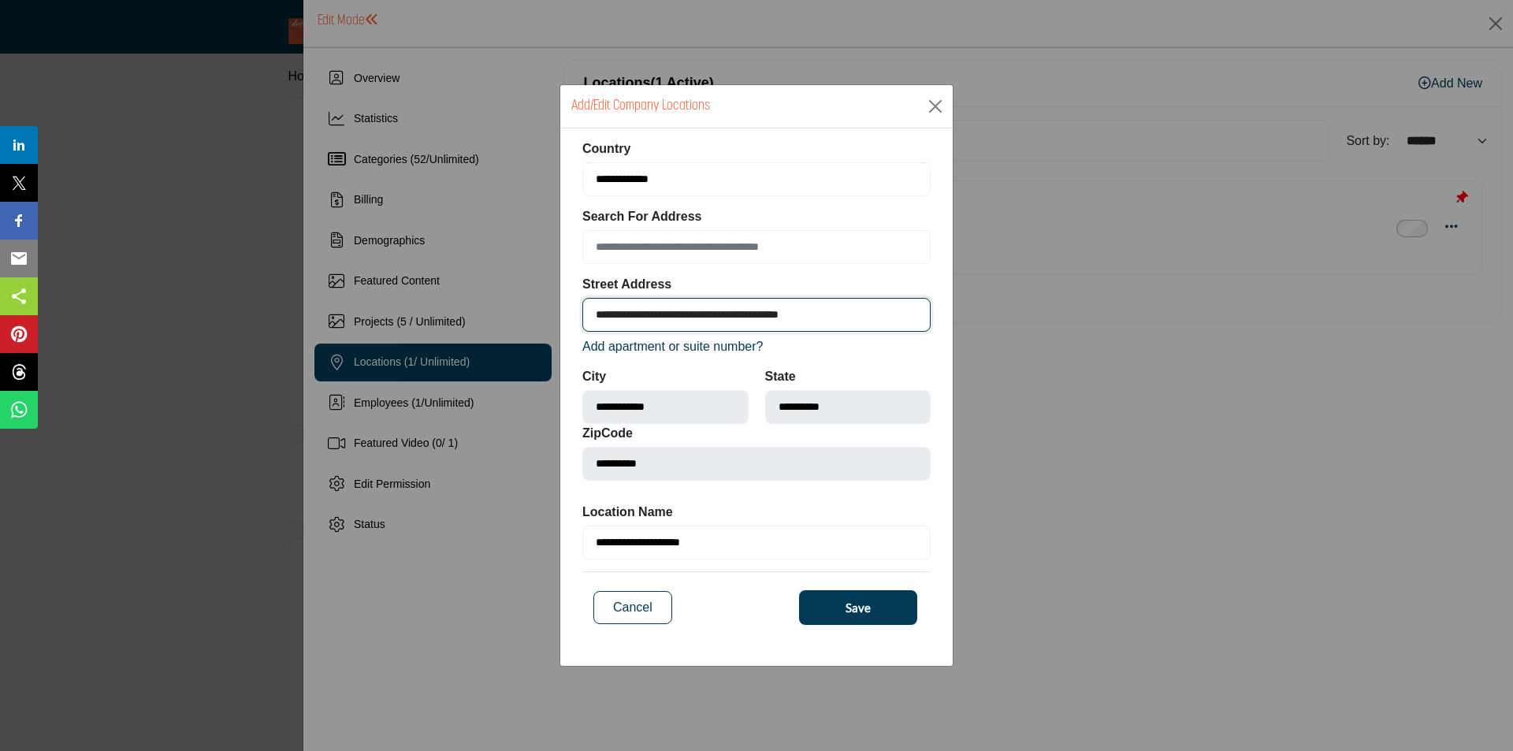
click at [858, 320] on input "**********" at bounding box center [756, 315] width 348 height 34
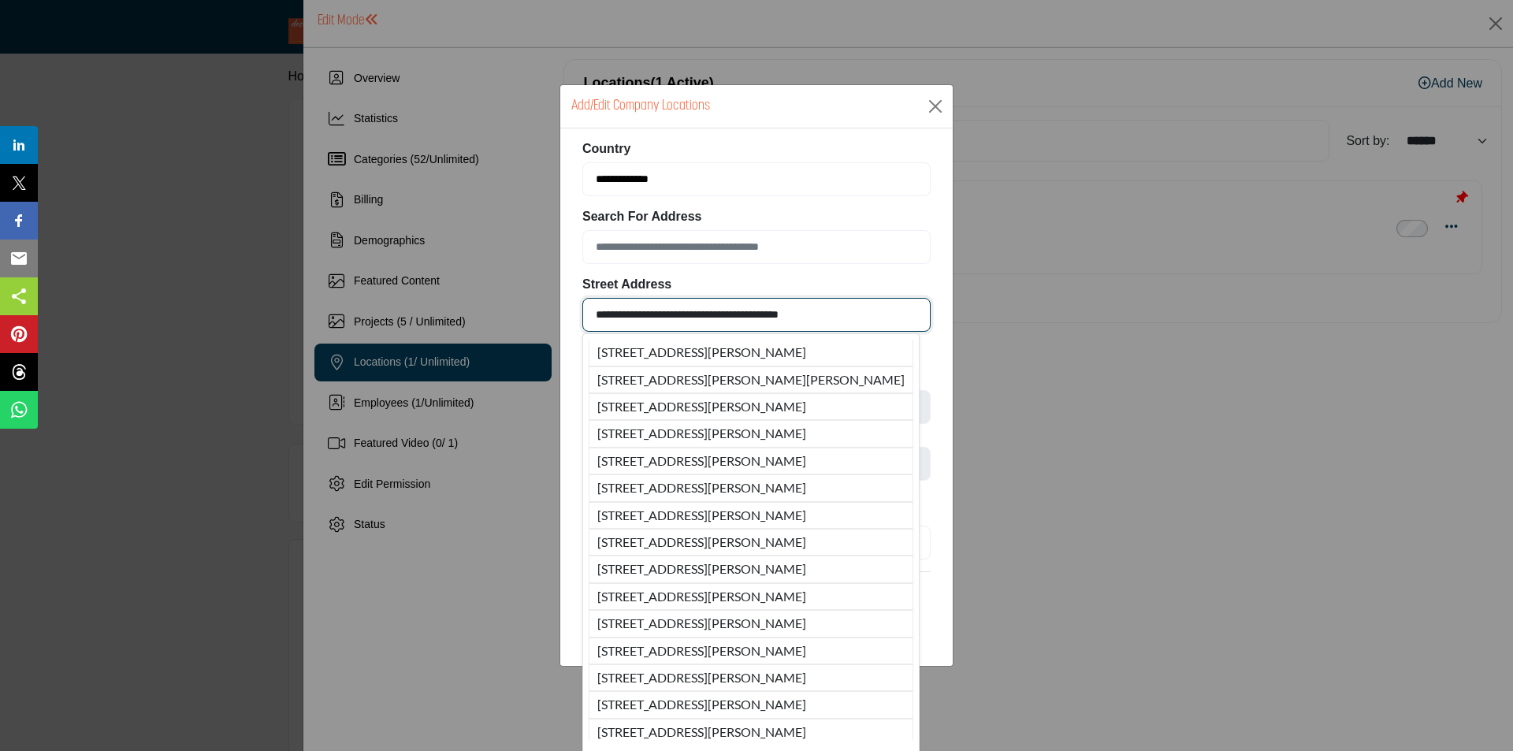
paste input "**********"
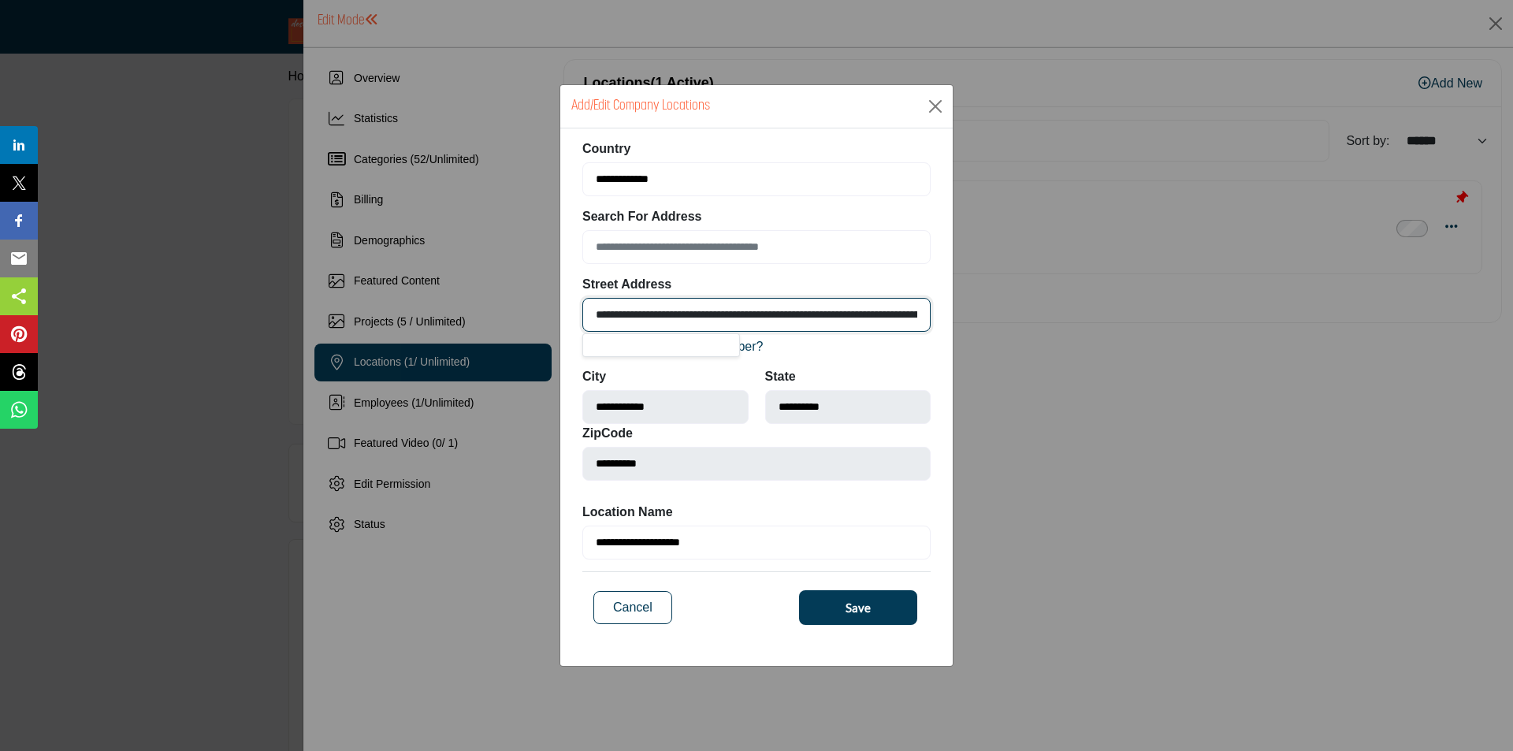
scroll to position [0, 150]
paste input
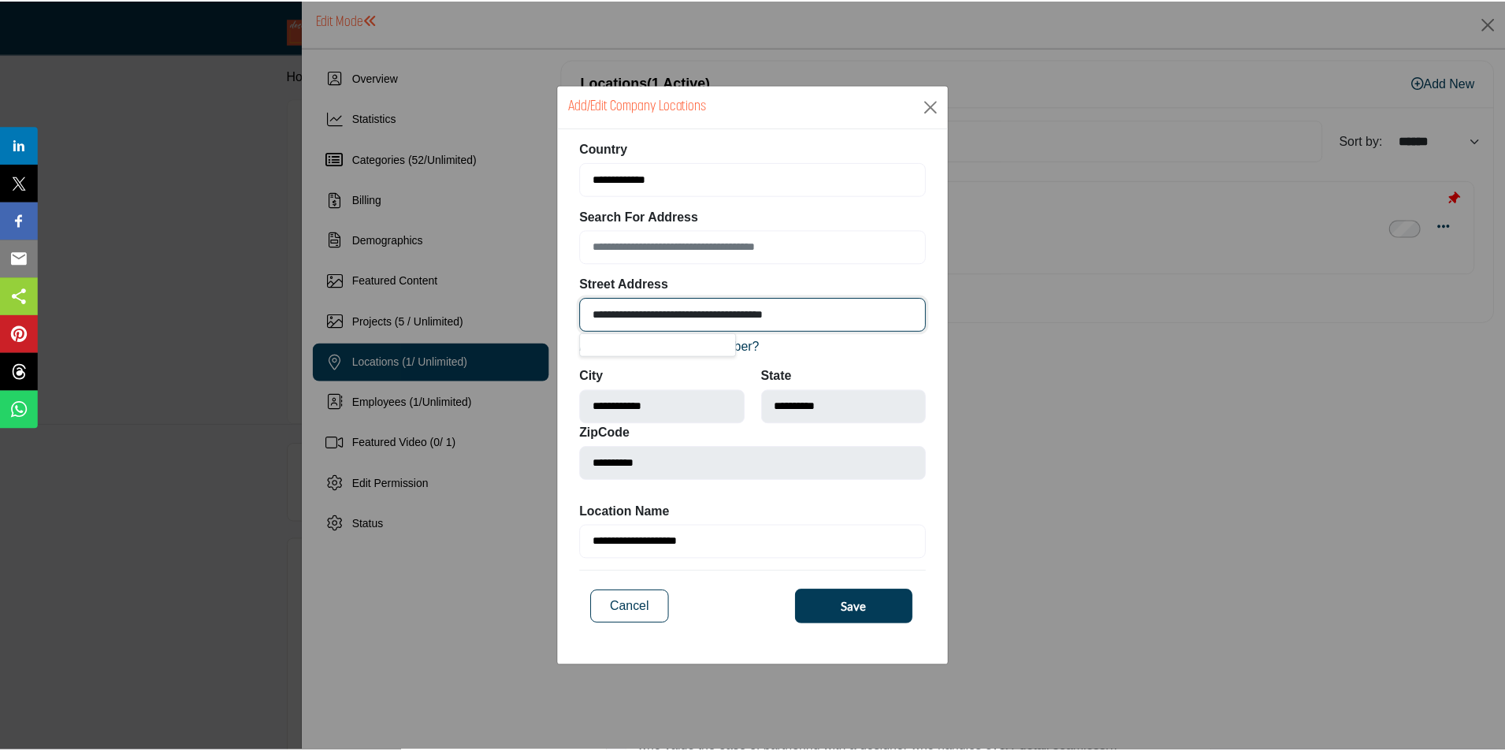
scroll to position [0, 0]
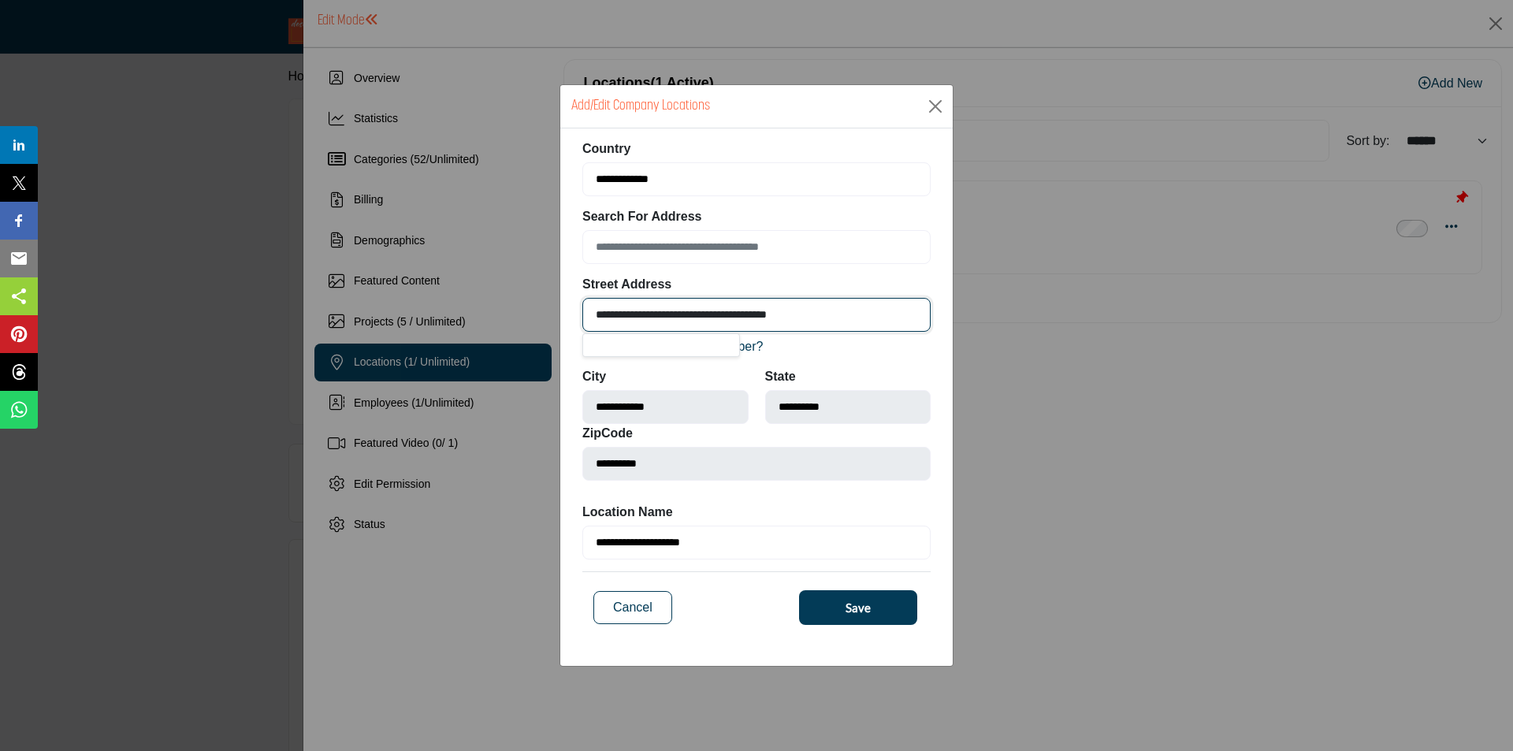
click at [847, 316] on input "**********" at bounding box center [756, 315] width 348 height 34
type input "**********"
click at [940, 111] on button "Close" at bounding box center [936, 107] width 24 height 24
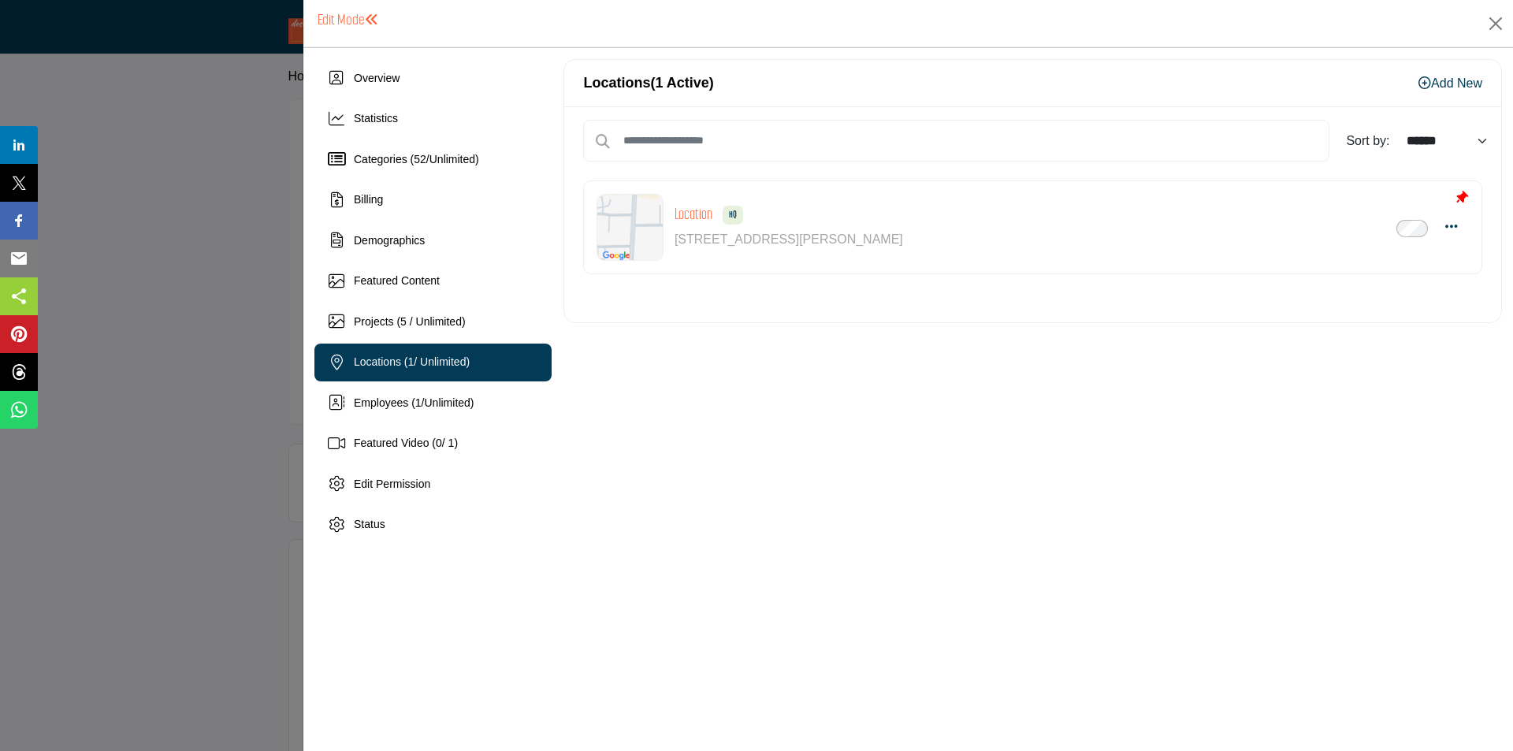
click at [252, 383] on div at bounding box center [756, 375] width 1513 height 751
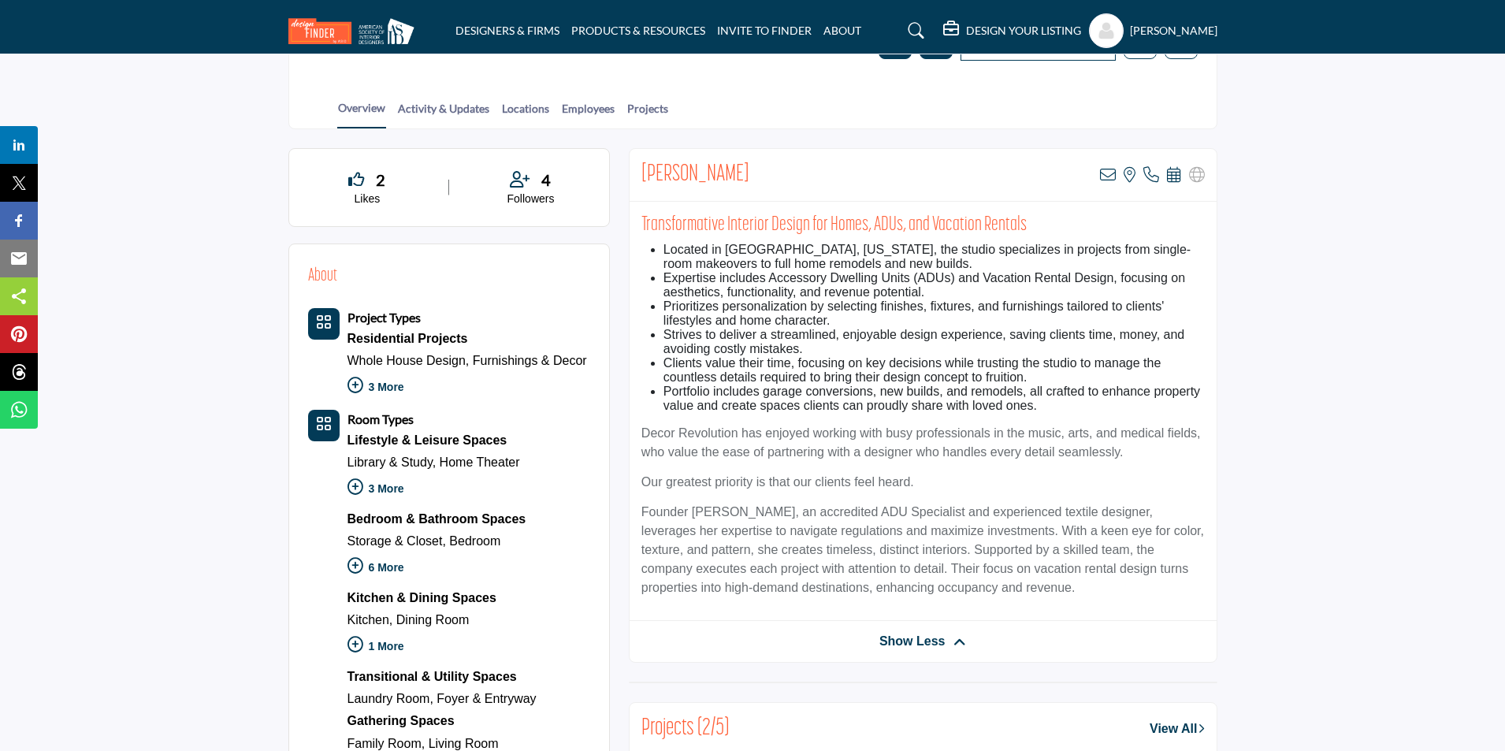
scroll to position [315, 0]
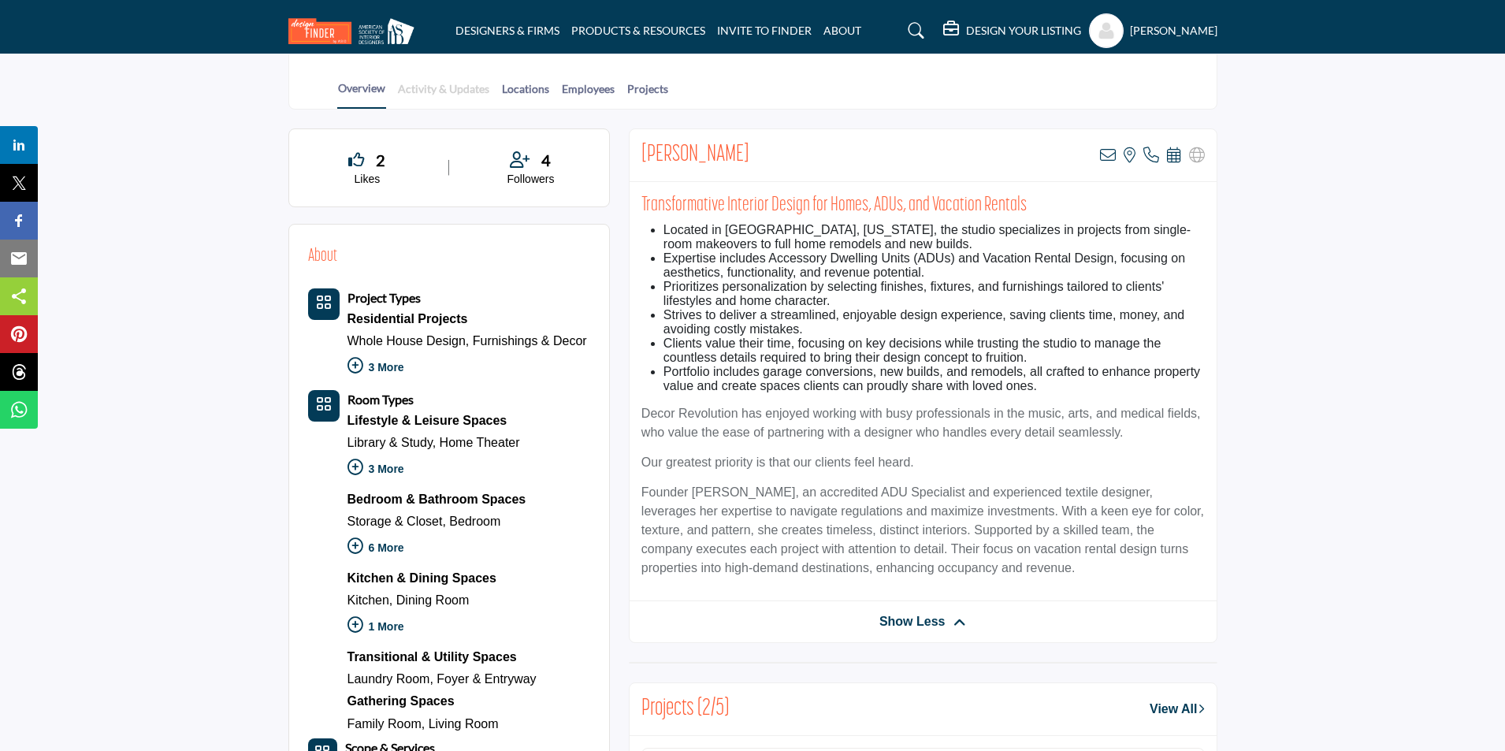
click at [436, 91] on link "Activity & Updates" at bounding box center [443, 94] width 93 height 28
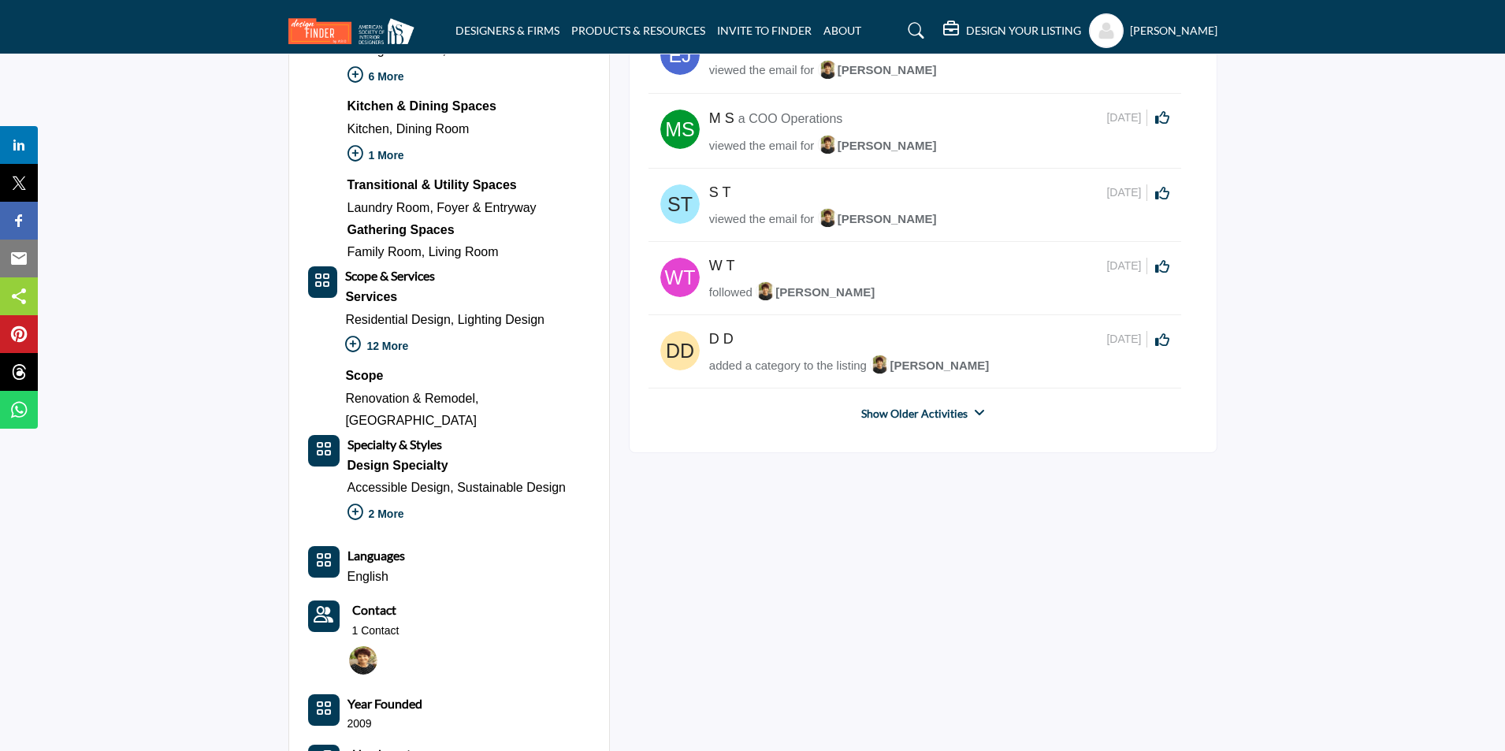
scroll to position [693, 0]
click at [933, 410] on link "Show Older Activities" at bounding box center [915, 413] width 106 height 16
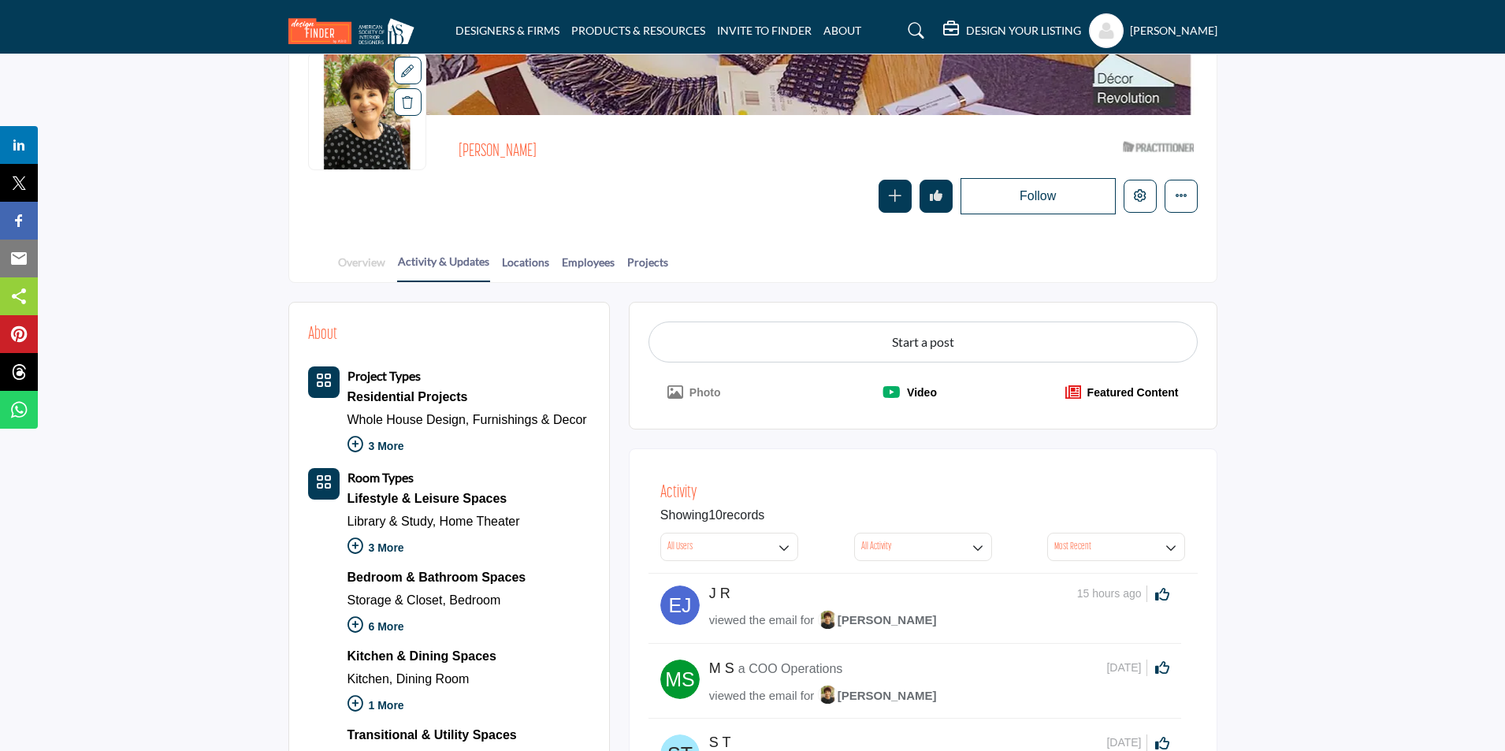
scroll to position [141, 0]
click at [512, 262] on link "Locations" at bounding box center [525, 269] width 49 height 28
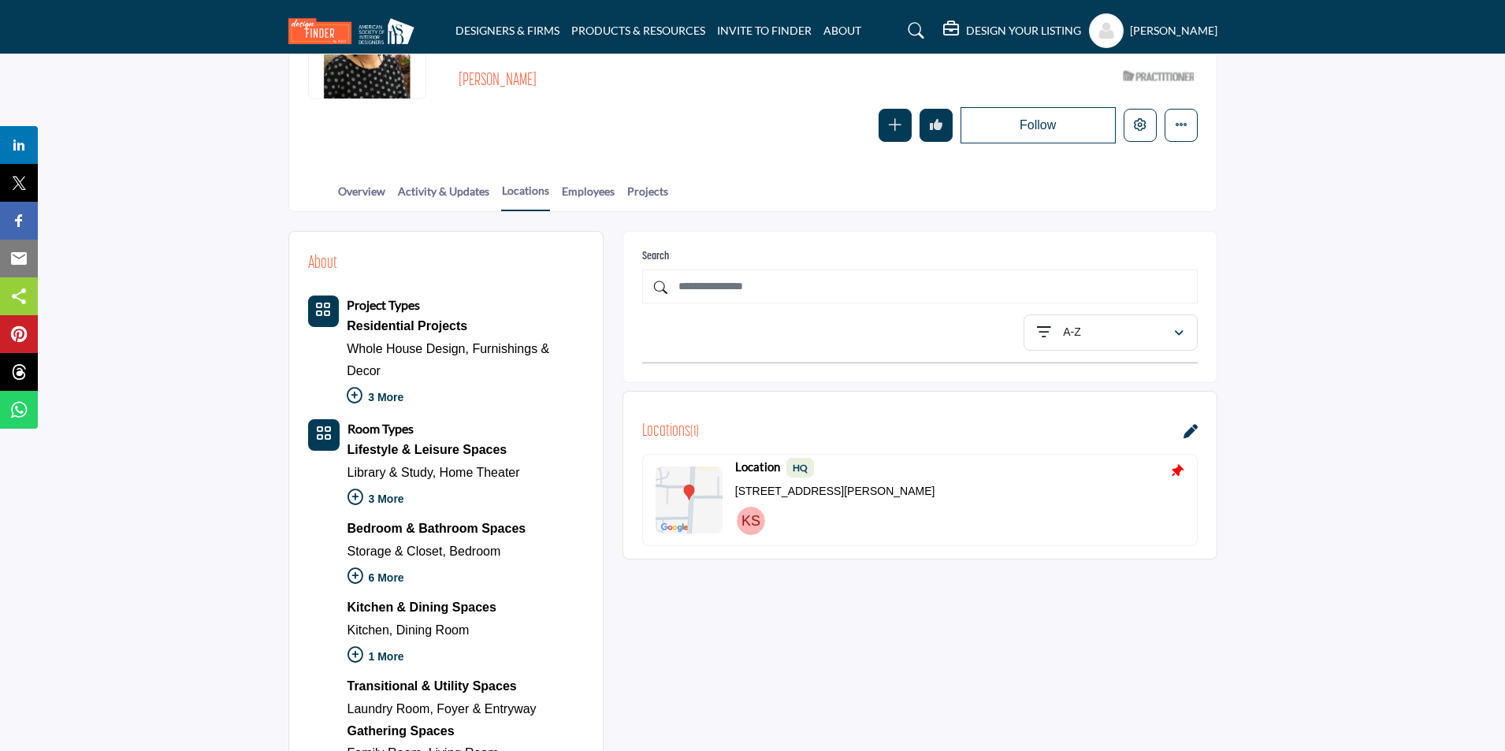
scroll to position [236, 0]
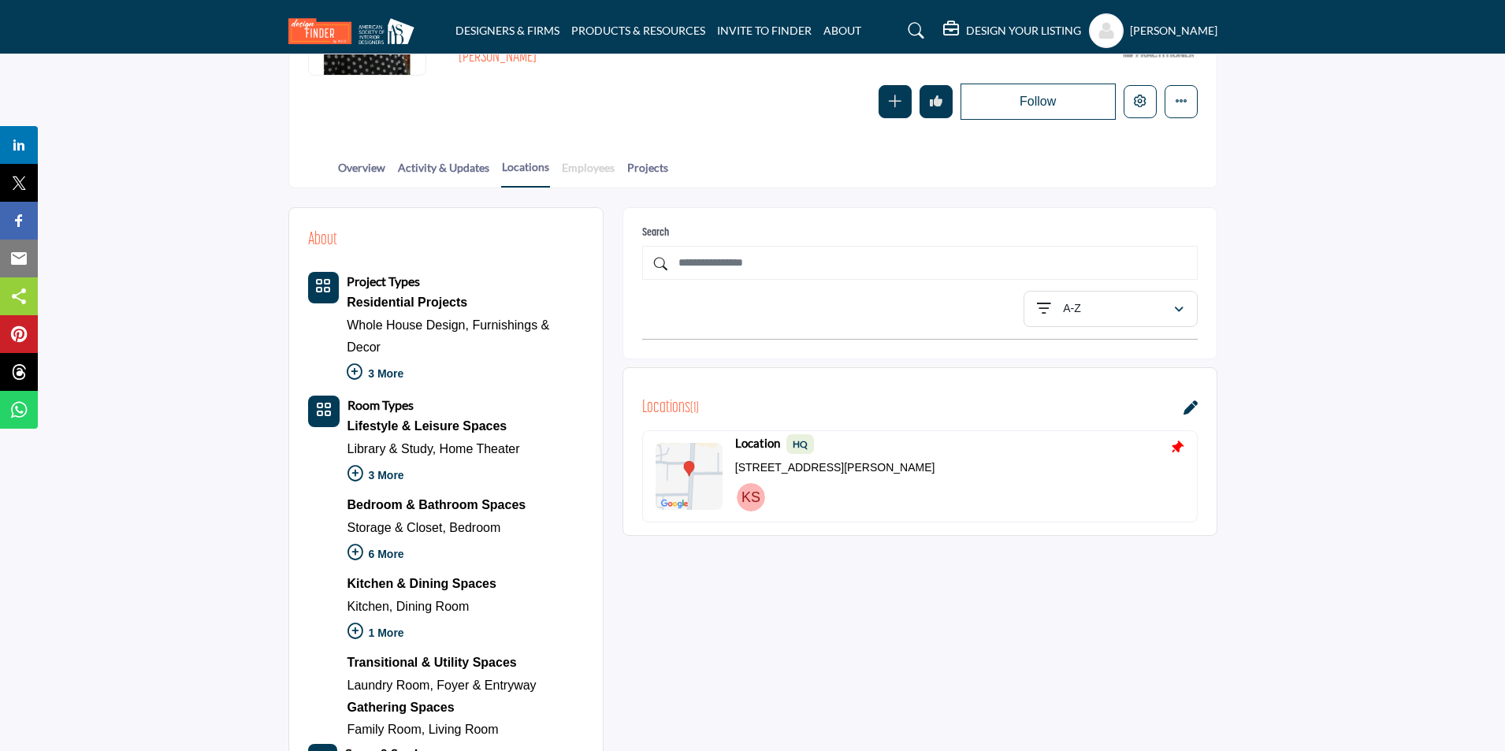
click at [589, 169] on link "Employees" at bounding box center [588, 173] width 54 height 28
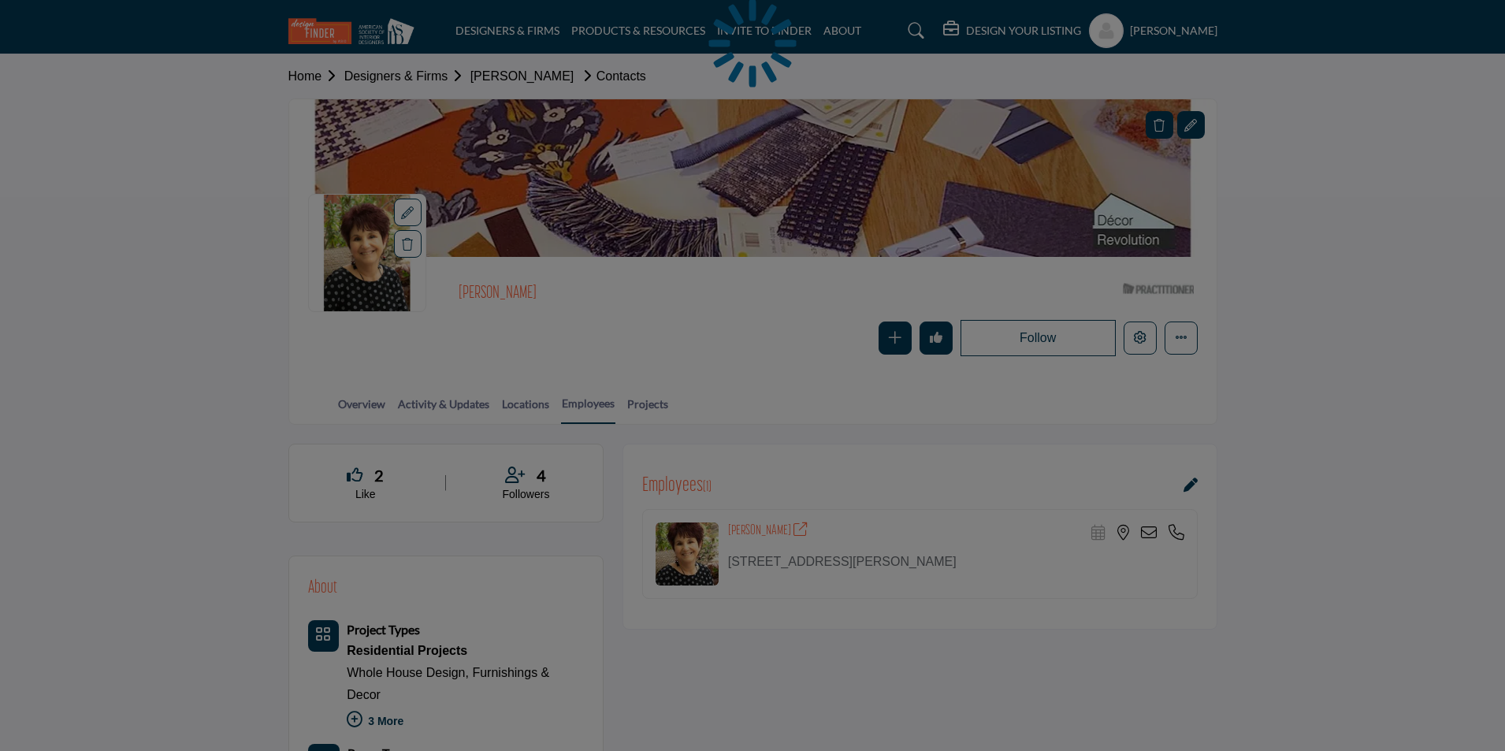
scroll to position [79, 0]
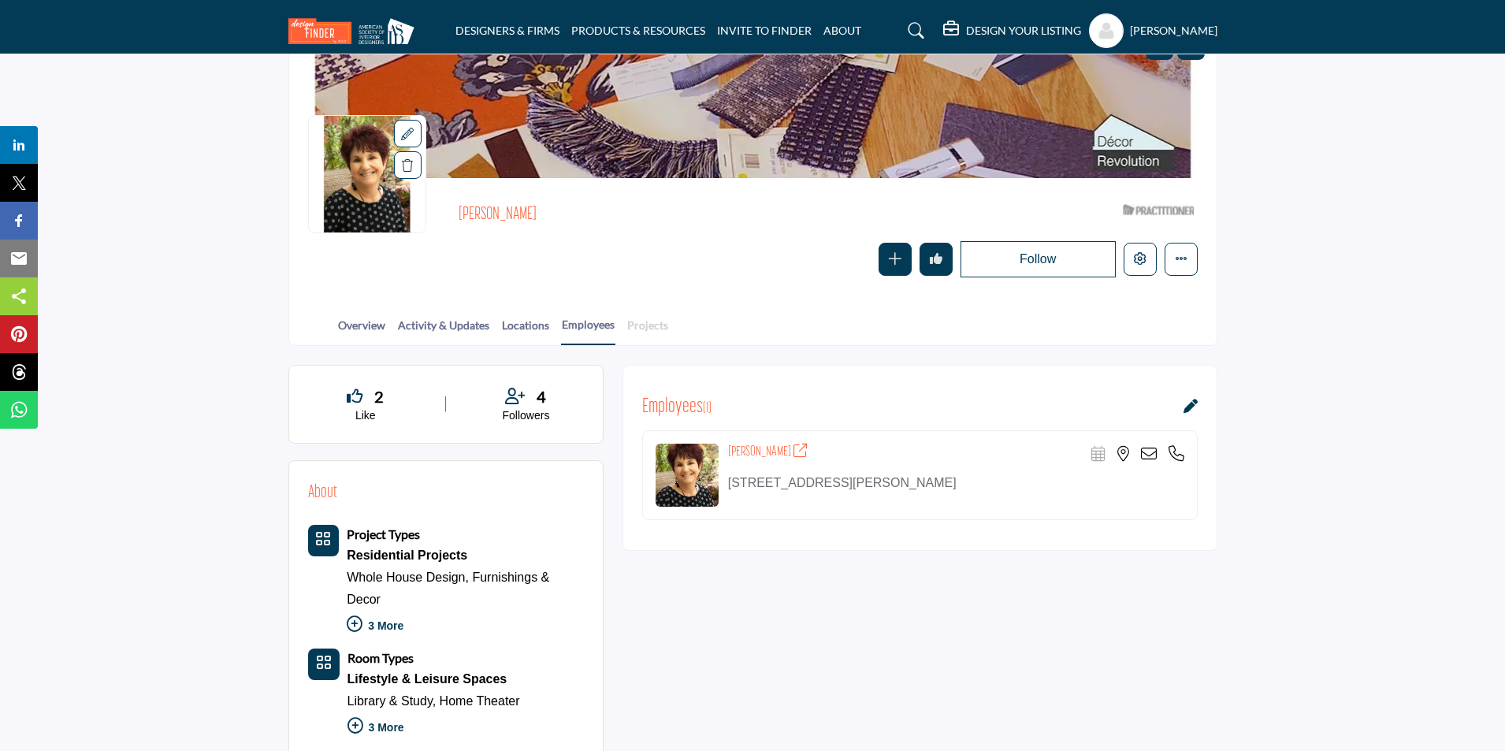
click at [654, 323] on link "Projects" at bounding box center [648, 331] width 43 height 28
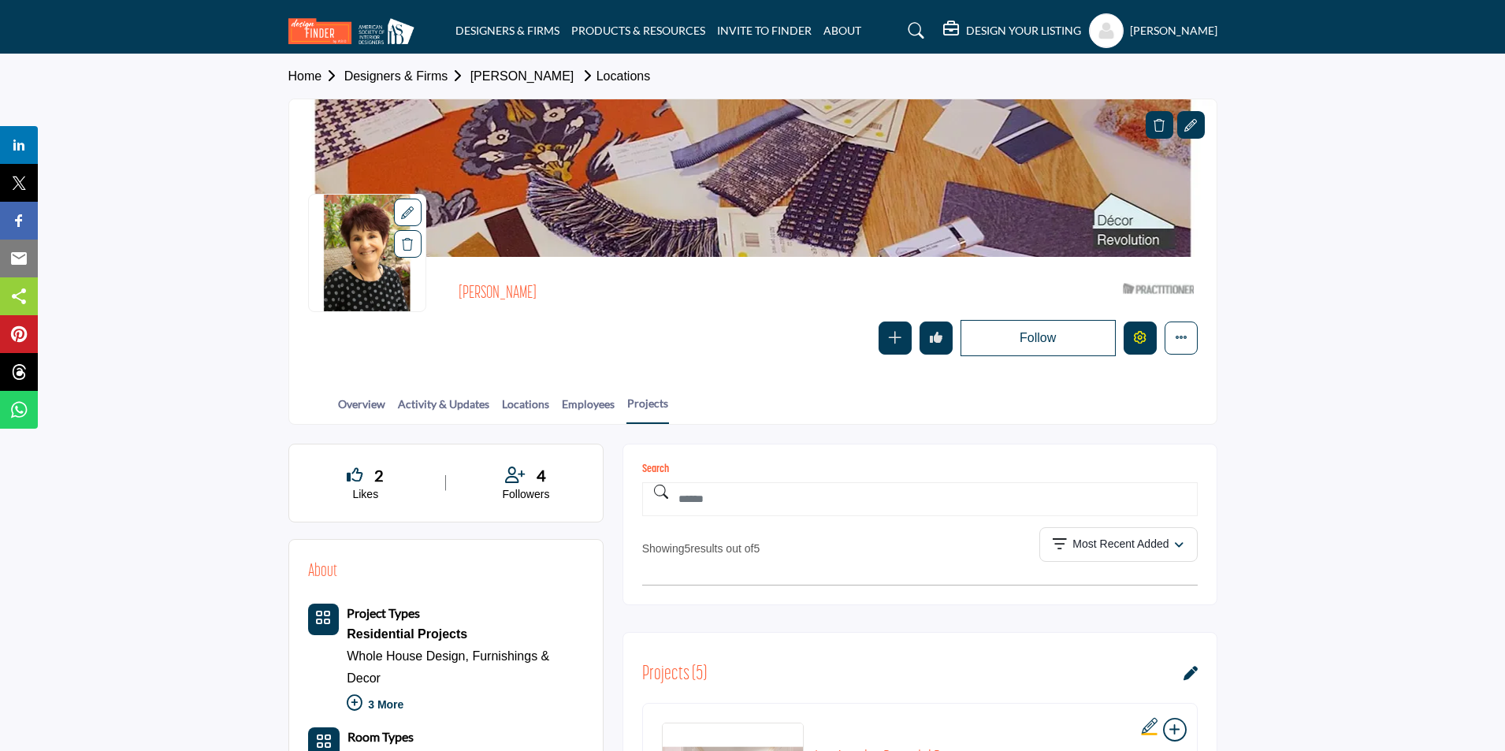
click at [1137, 337] on icon "Edit company" at bounding box center [1140, 337] width 13 height 13
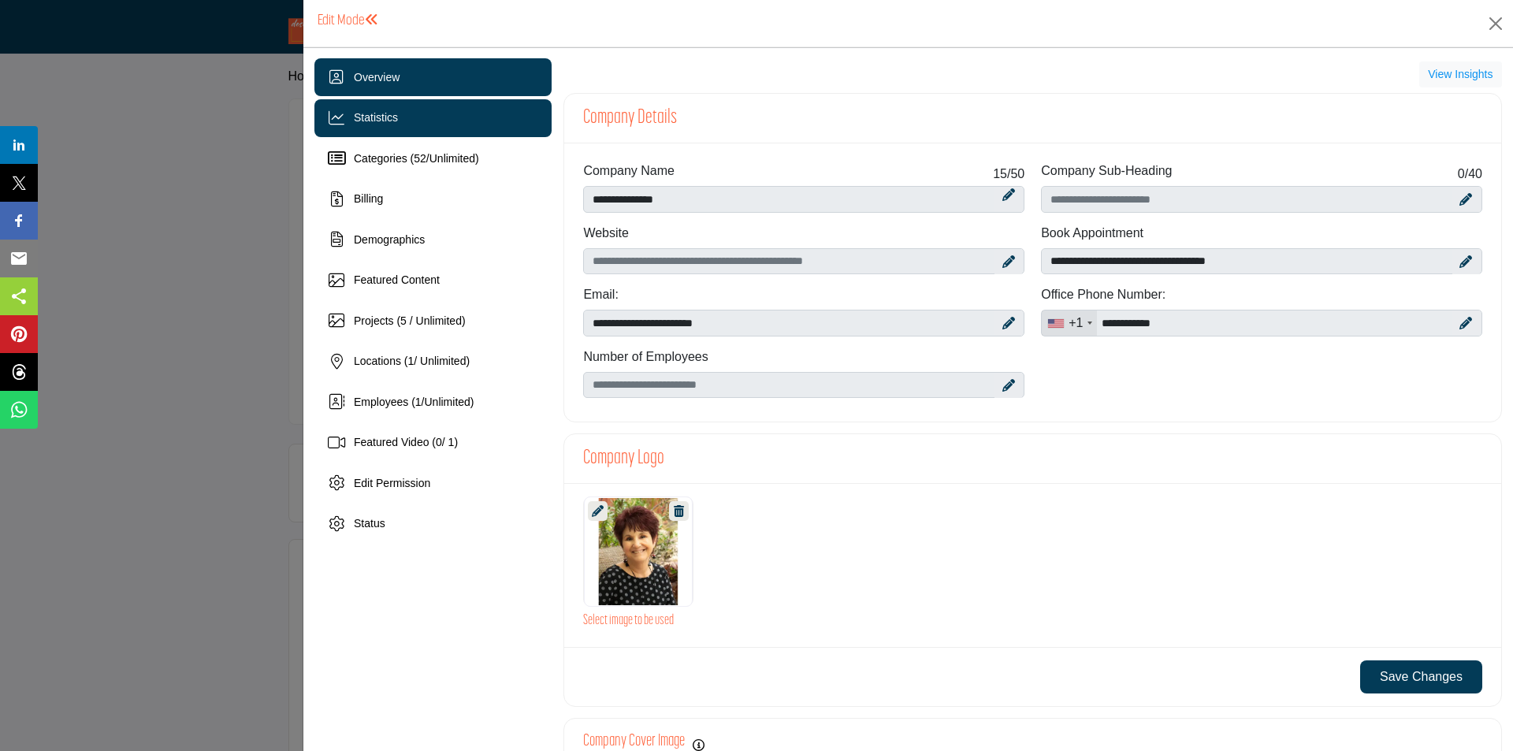
click at [403, 124] on div "Statistics" at bounding box center [432, 118] width 237 height 38
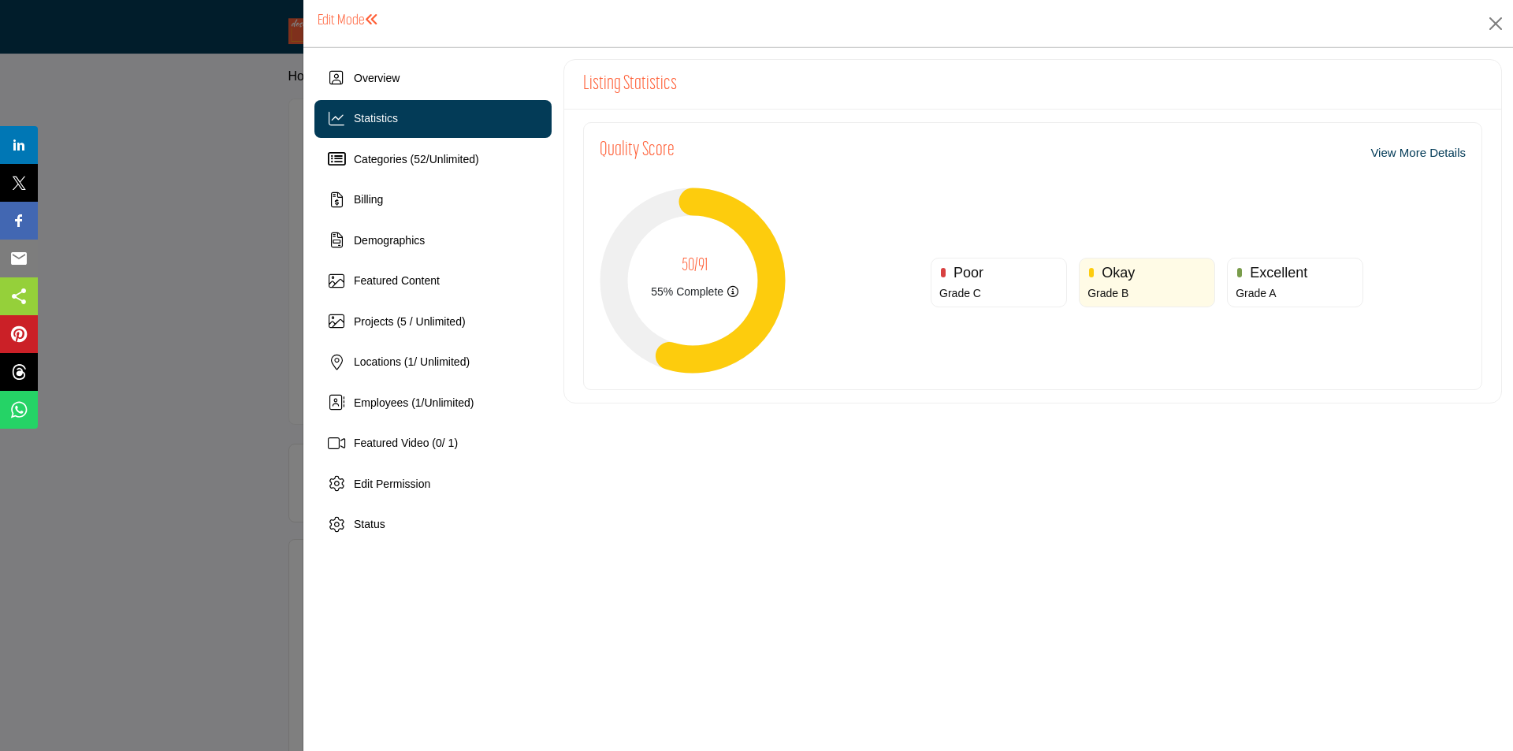
click at [1401, 151] on link "View More Details" at bounding box center [1418, 153] width 95 height 18
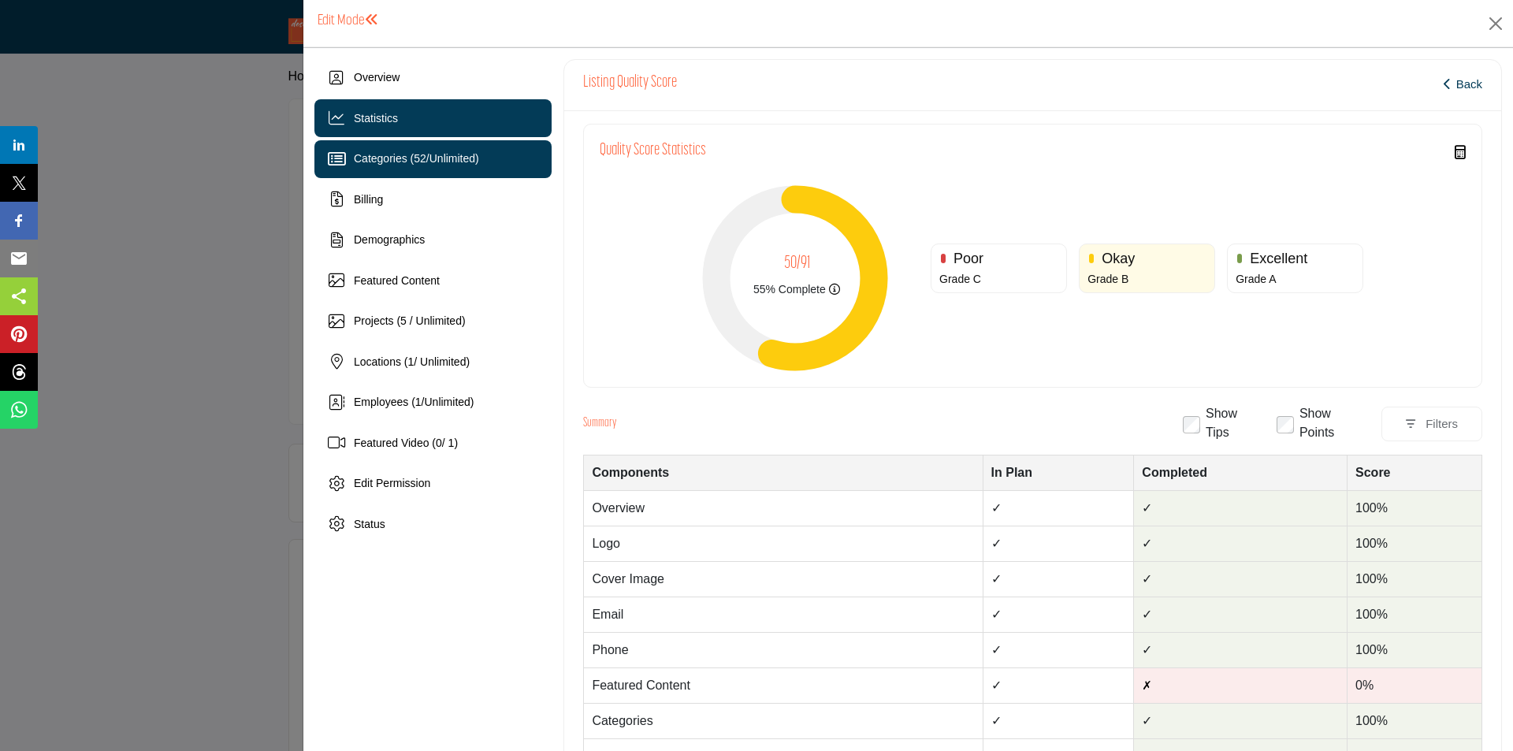
click at [411, 173] on div "Categories ( 52 / Unlimited )" at bounding box center [432, 159] width 237 height 38
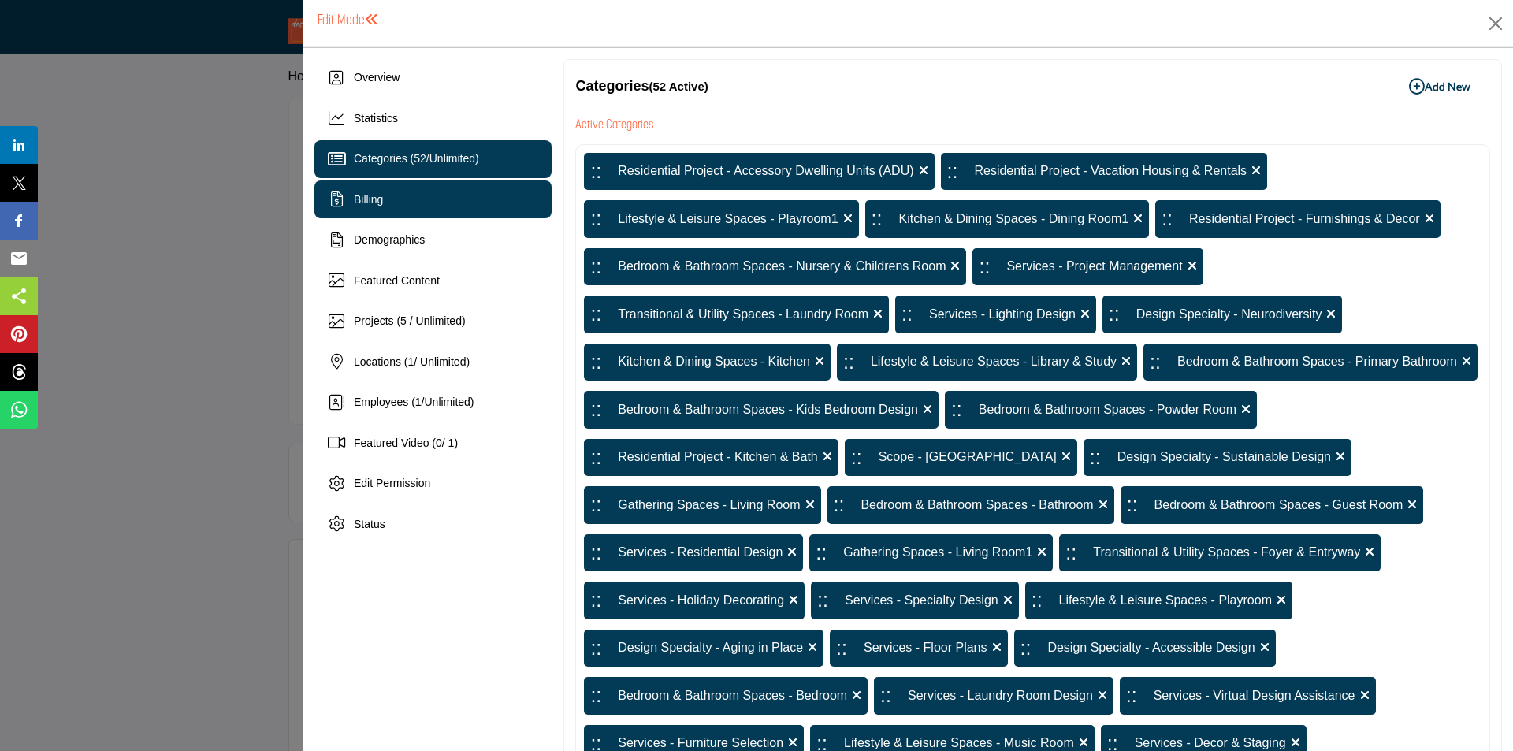
click at [454, 197] on div "Billing" at bounding box center [432, 200] width 237 height 38
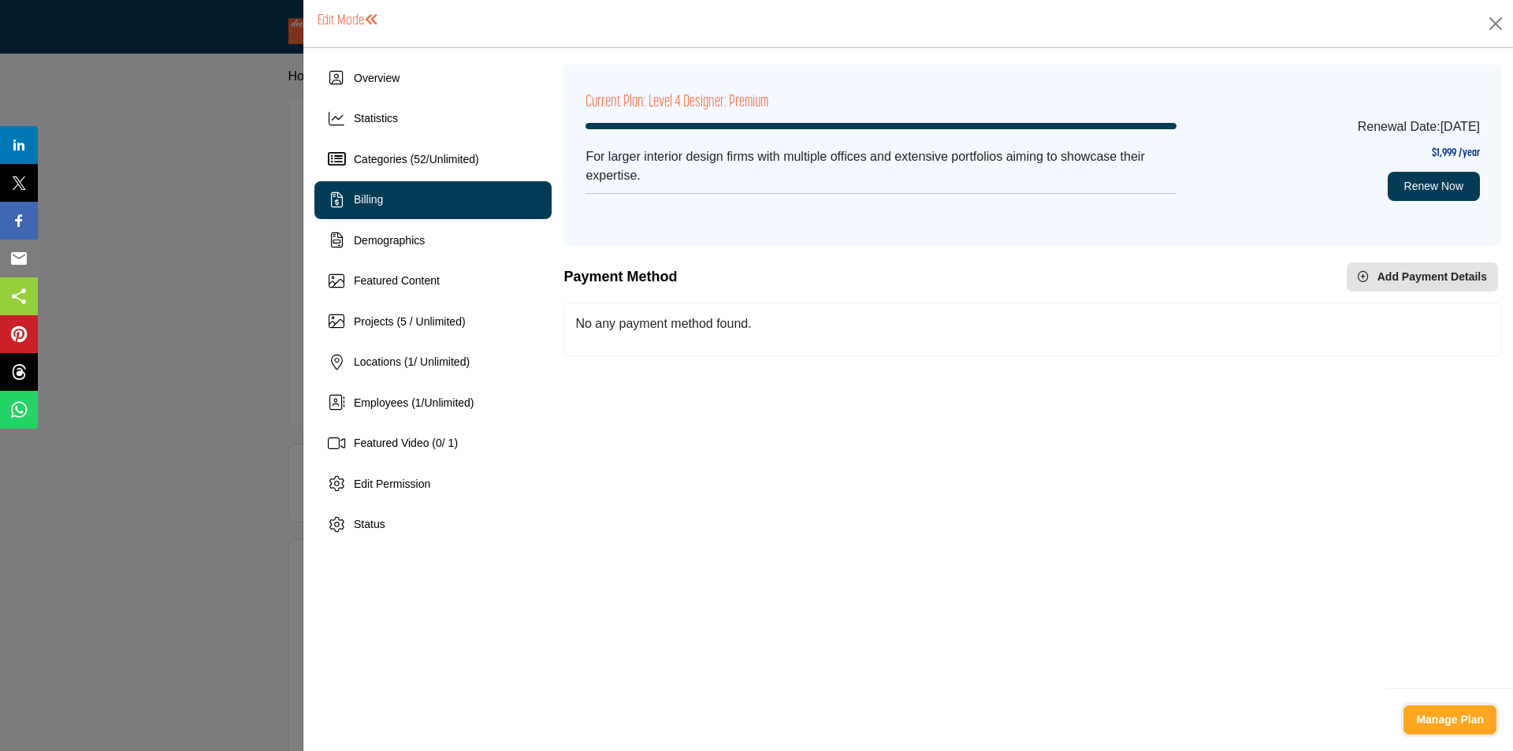
click at [1428, 720] on b "Manage Plan" at bounding box center [1450, 719] width 68 height 13
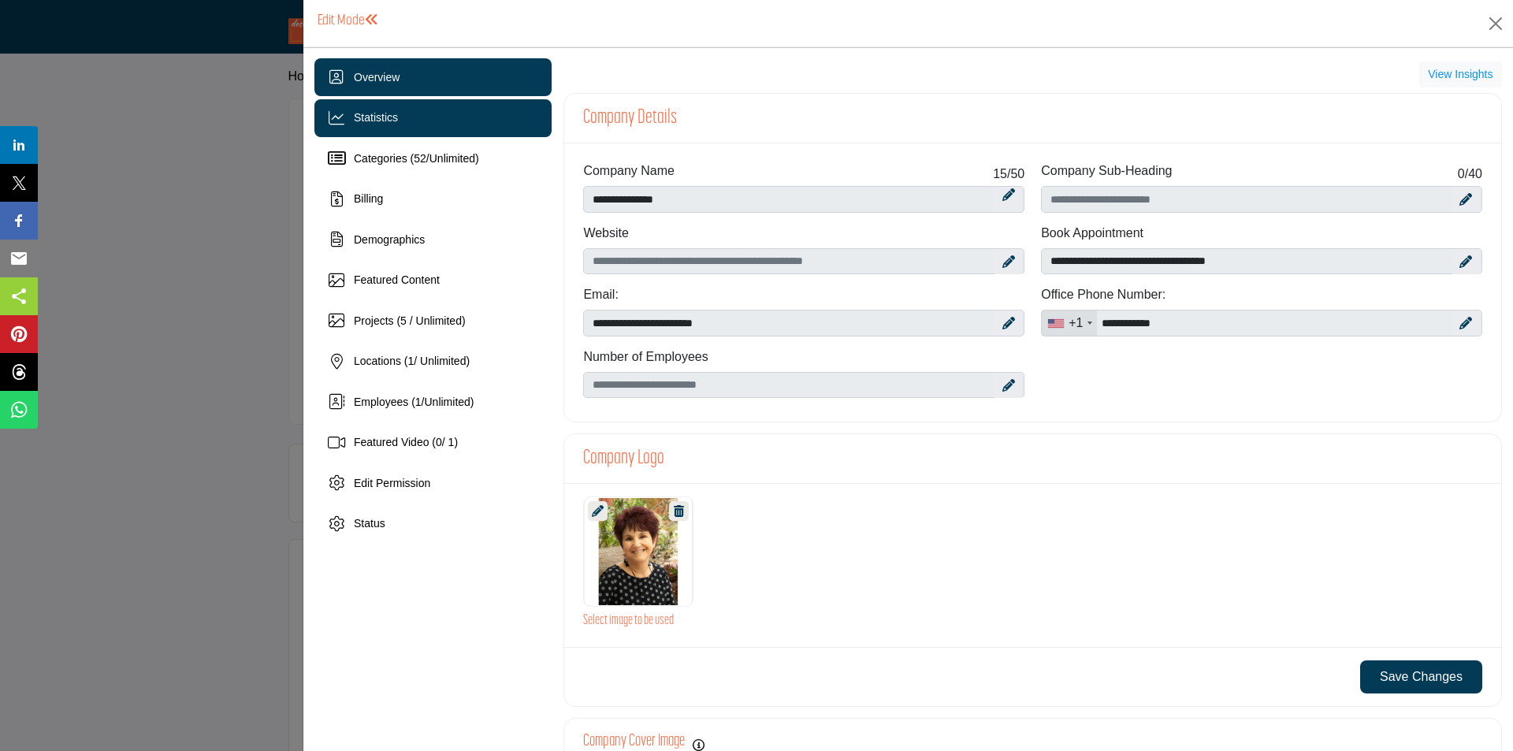
click at [376, 111] on span "Statistics" at bounding box center [376, 117] width 44 height 13
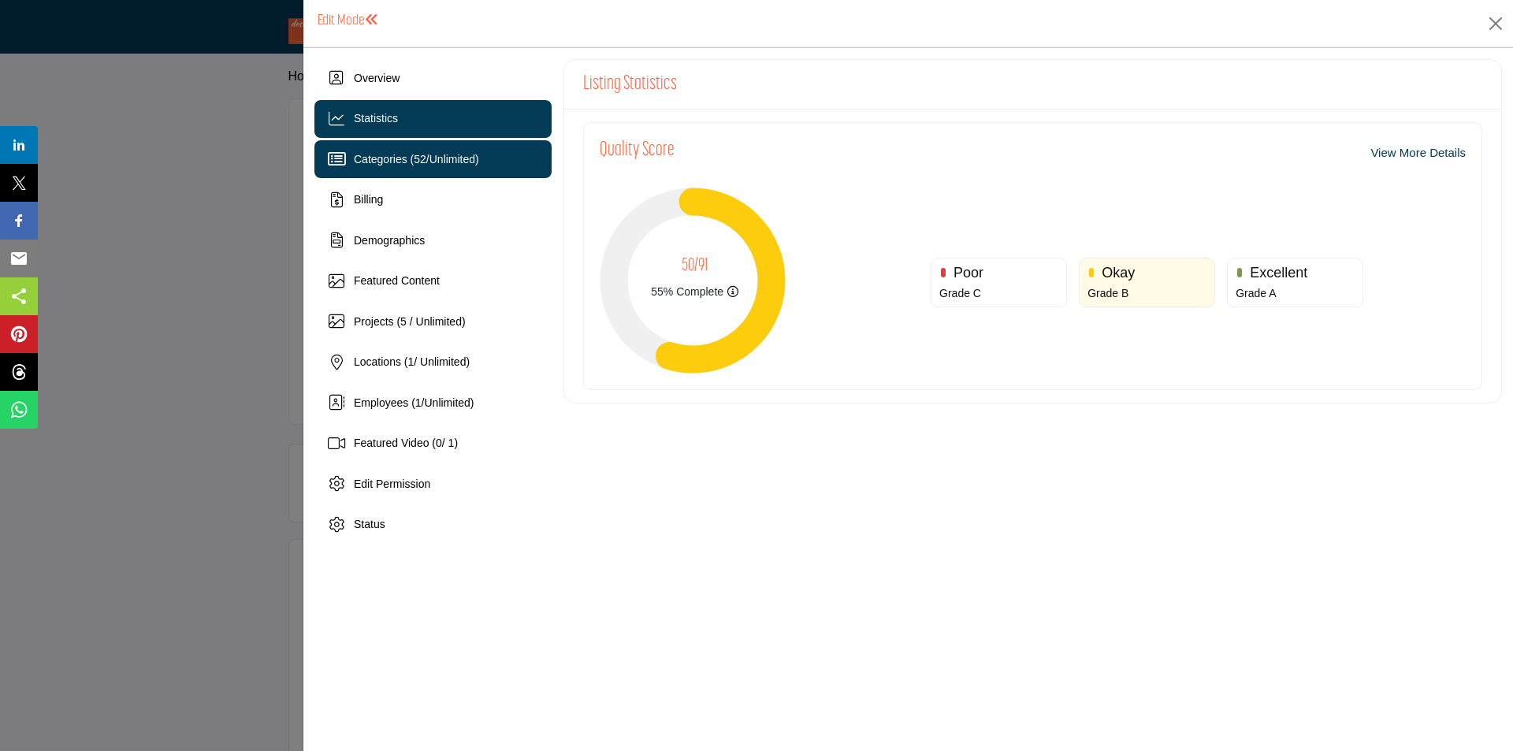
click at [449, 160] on span "Unlimited" at bounding box center [453, 159] width 46 height 13
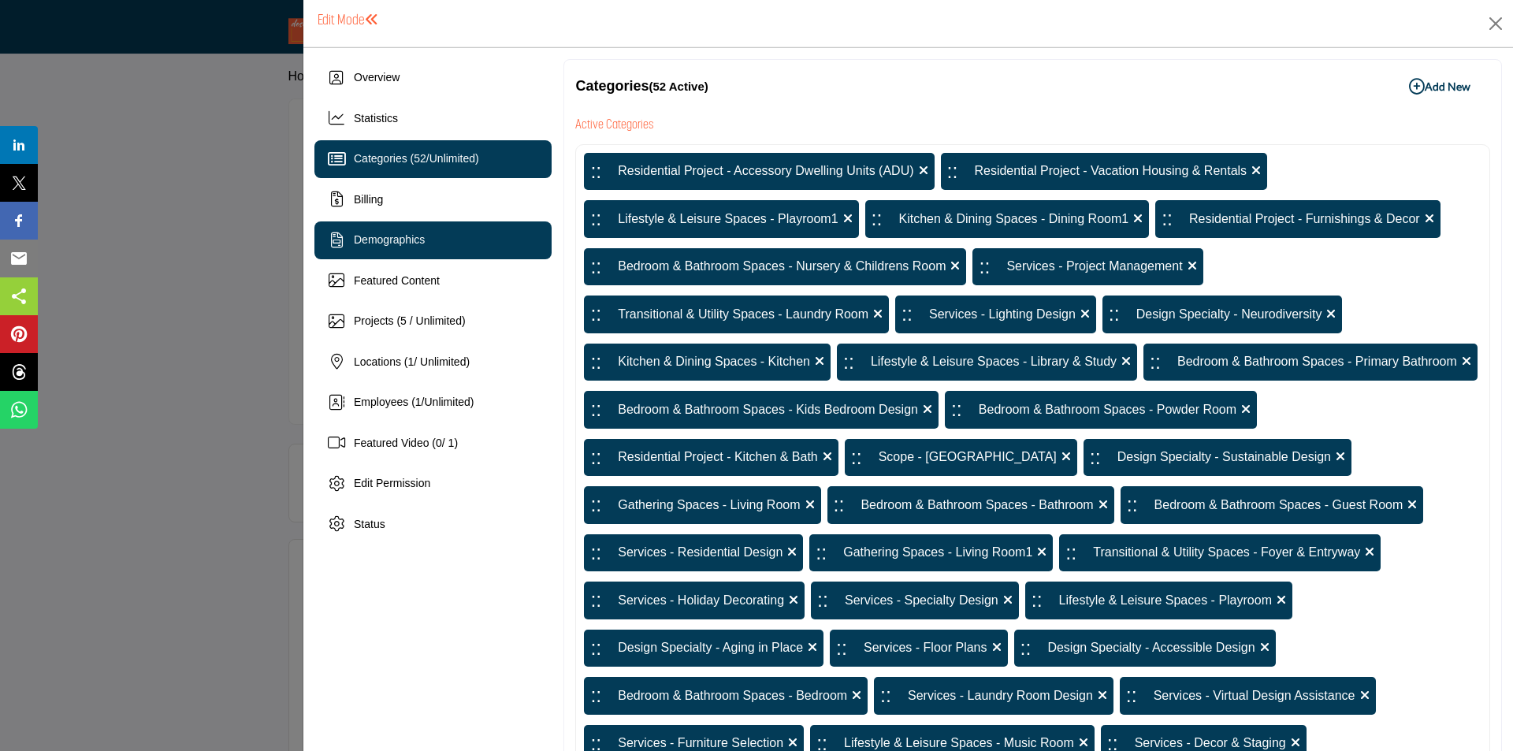
click at [422, 247] on div "Demographics" at bounding box center [389, 240] width 71 height 17
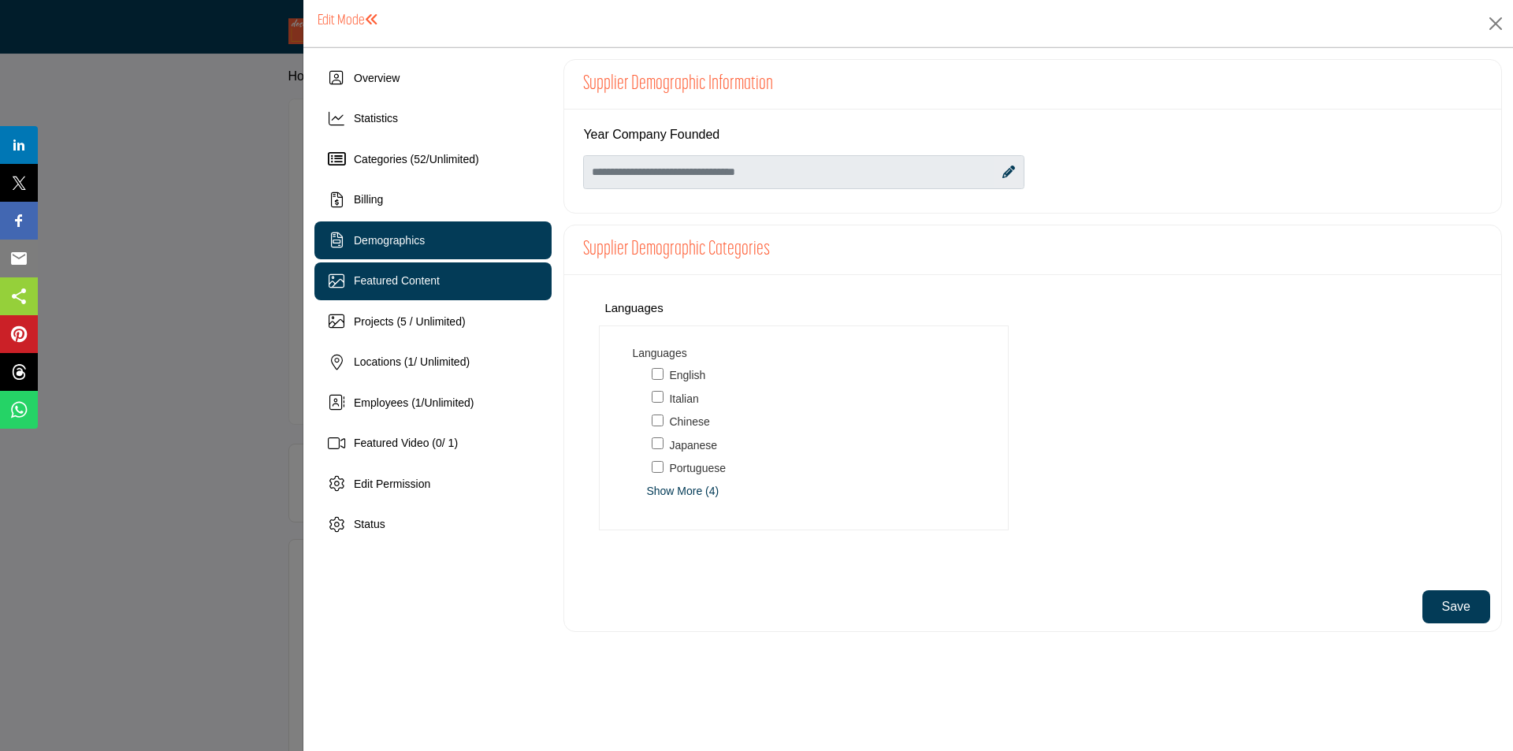
click at [452, 268] on div "Featured Content" at bounding box center [432, 281] width 237 height 38
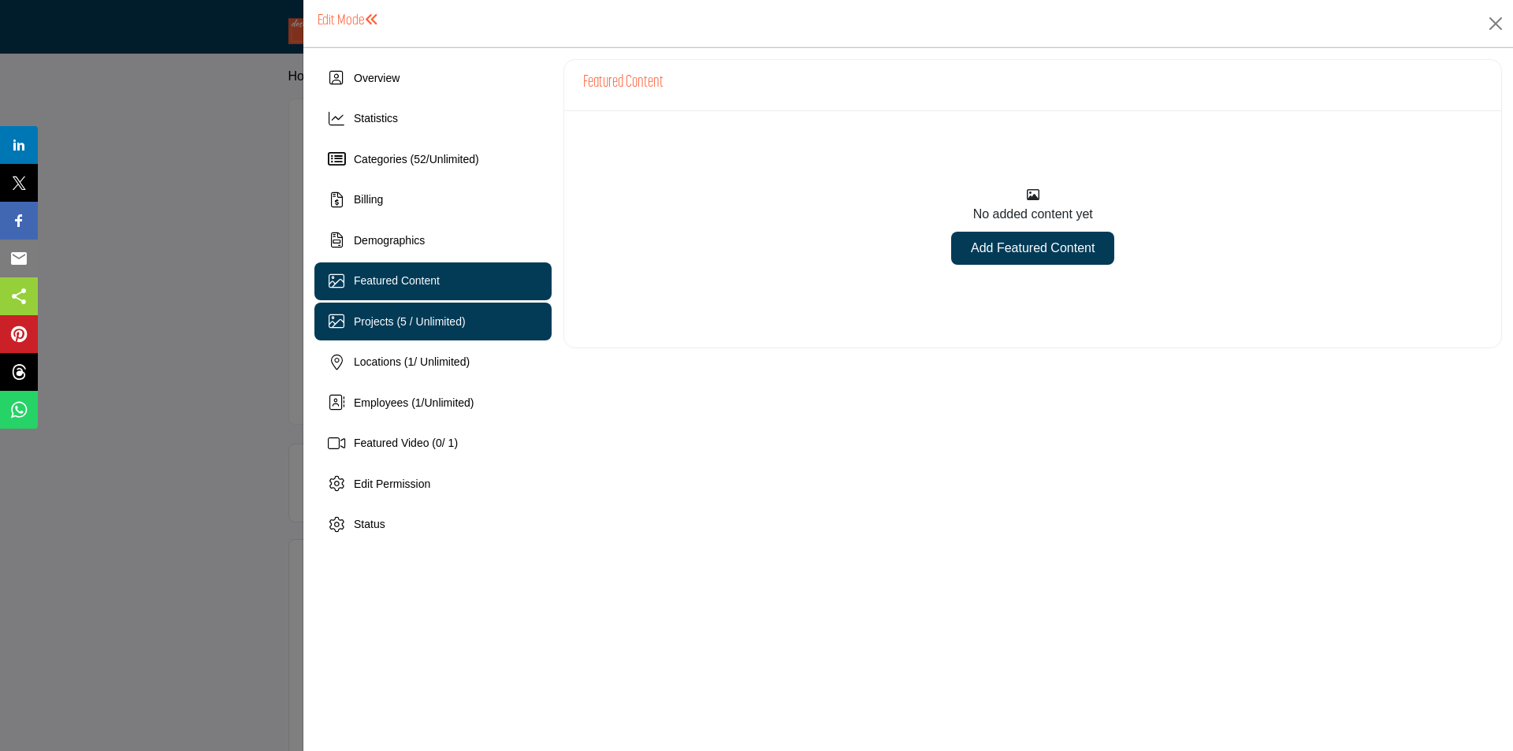
click at [378, 307] on div "Projects (5 / Unlimited)" at bounding box center [432, 322] width 237 height 38
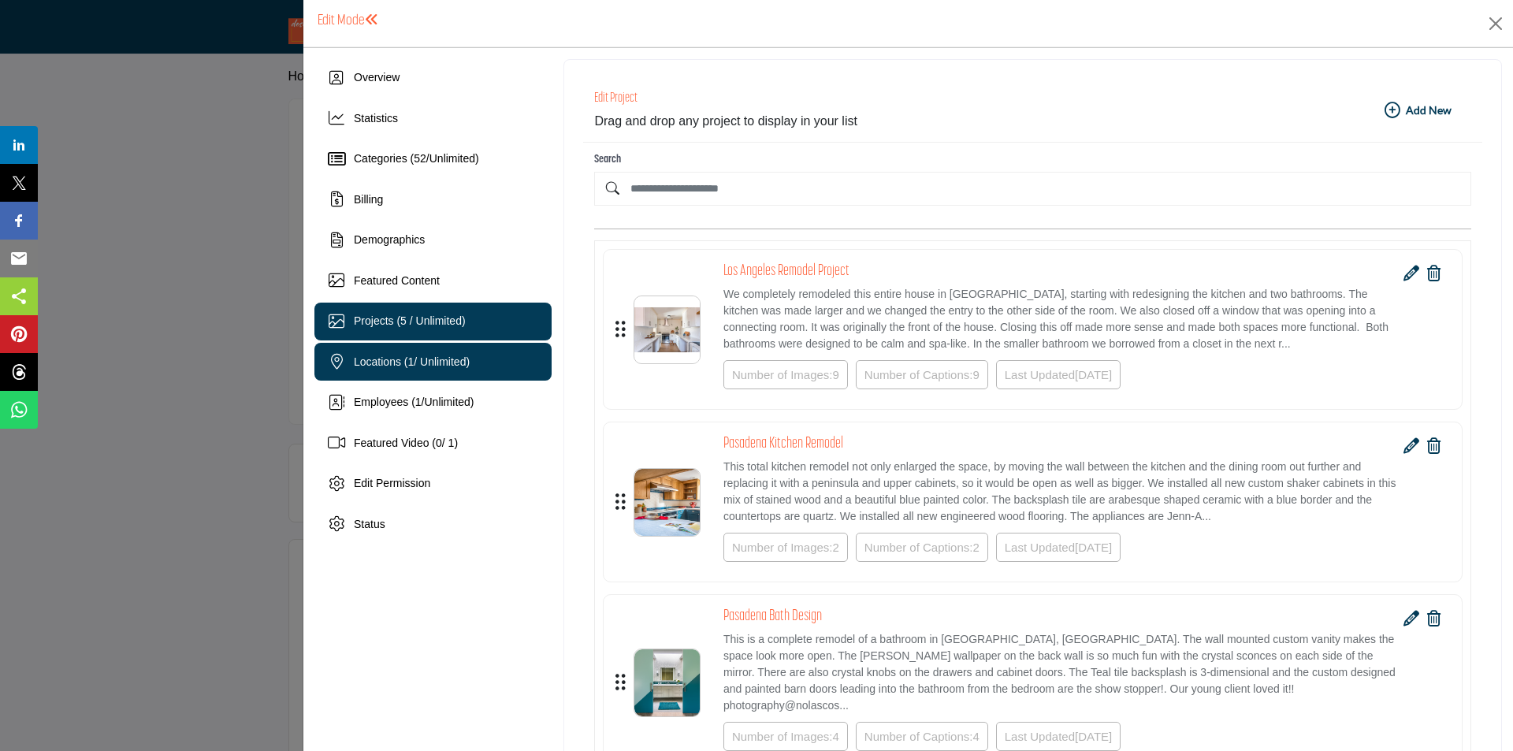
click at [439, 364] on span "Locations ( 1 / Unlimited)" at bounding box center [412, 361] width 116 height 13
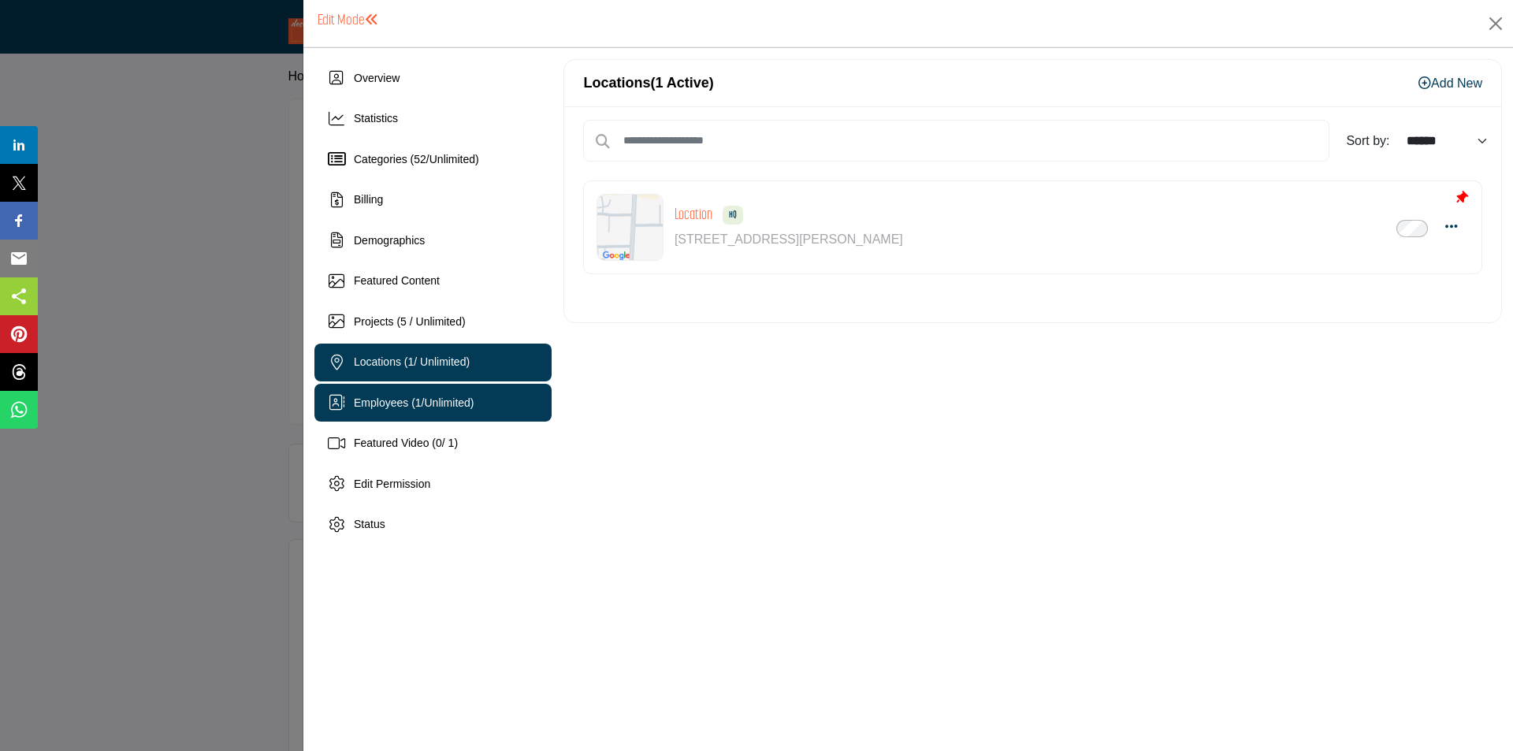
click at [463, 399] on span "Unlimited" at bounding box center [448, 402] width 46 height 13
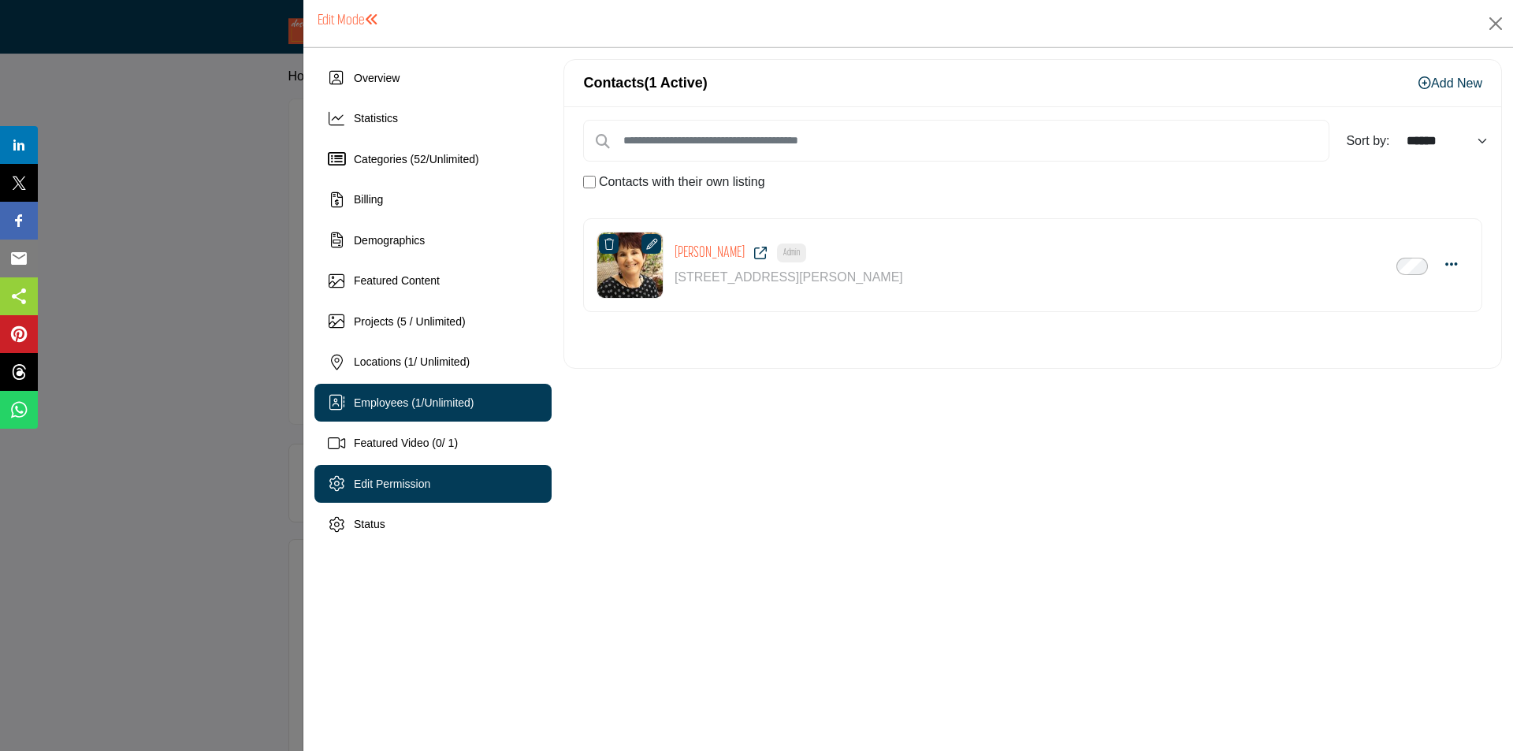
click at [426, 489] on span "Edit Permission" at bounding box center [392, 484] width 76 height 13
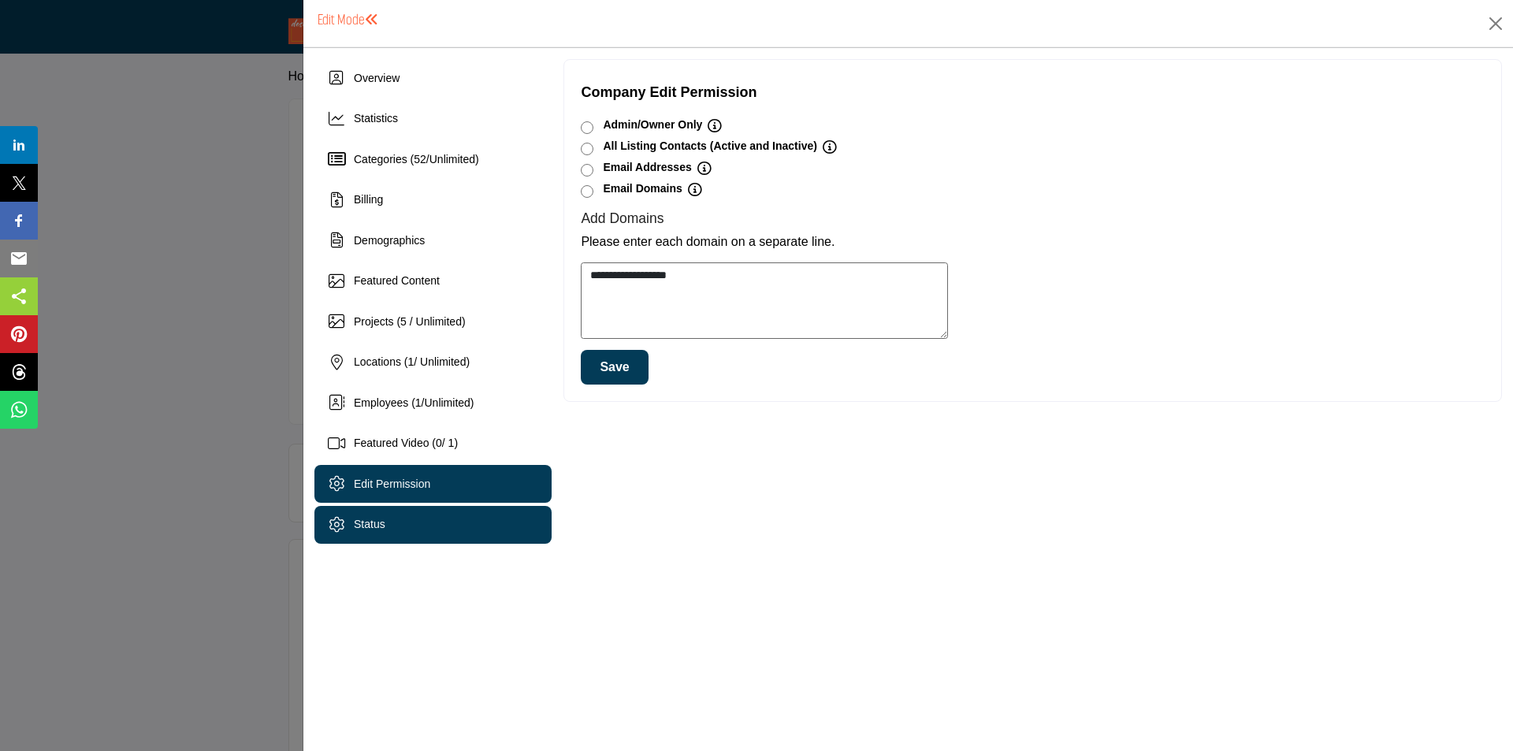
click at [422, 525] on div "Status" at bounding box center [432, 525] width 237 height 38
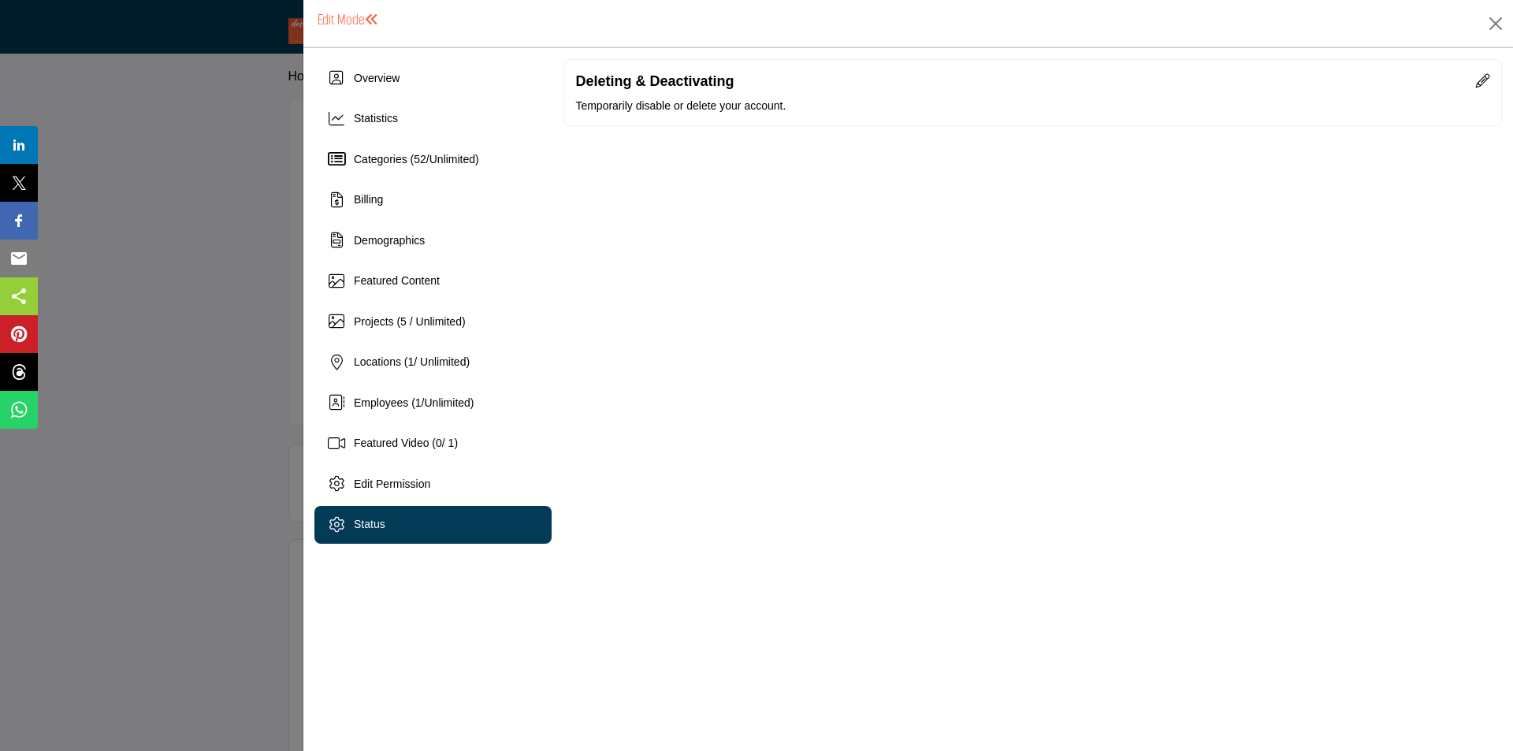
click at [182, 291] on div at bounding box center [756, 375] width 1513 height 751
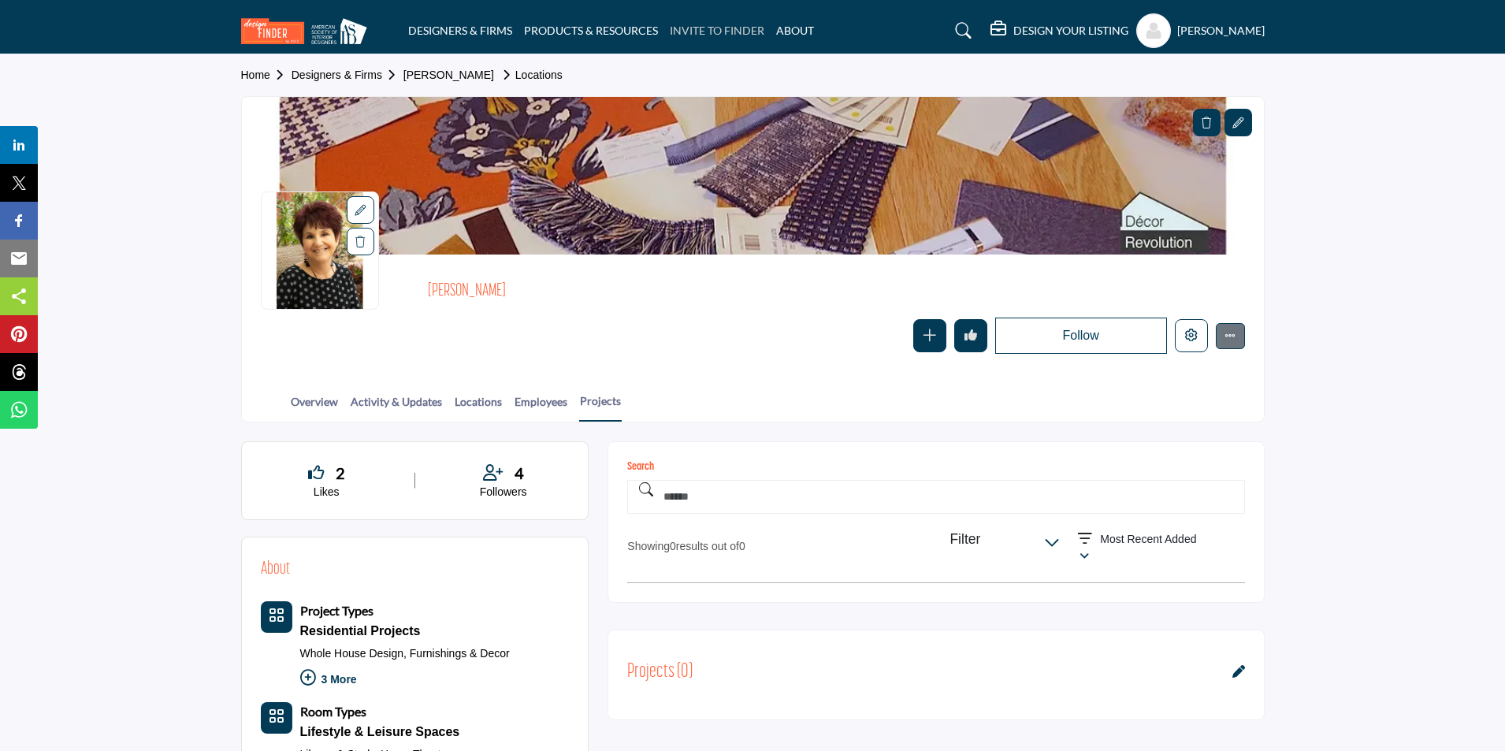
click at [690, 30] on link "INVITE TO FINDER" at bounding box center [717, 30] width 95 height 13
select select "**********"
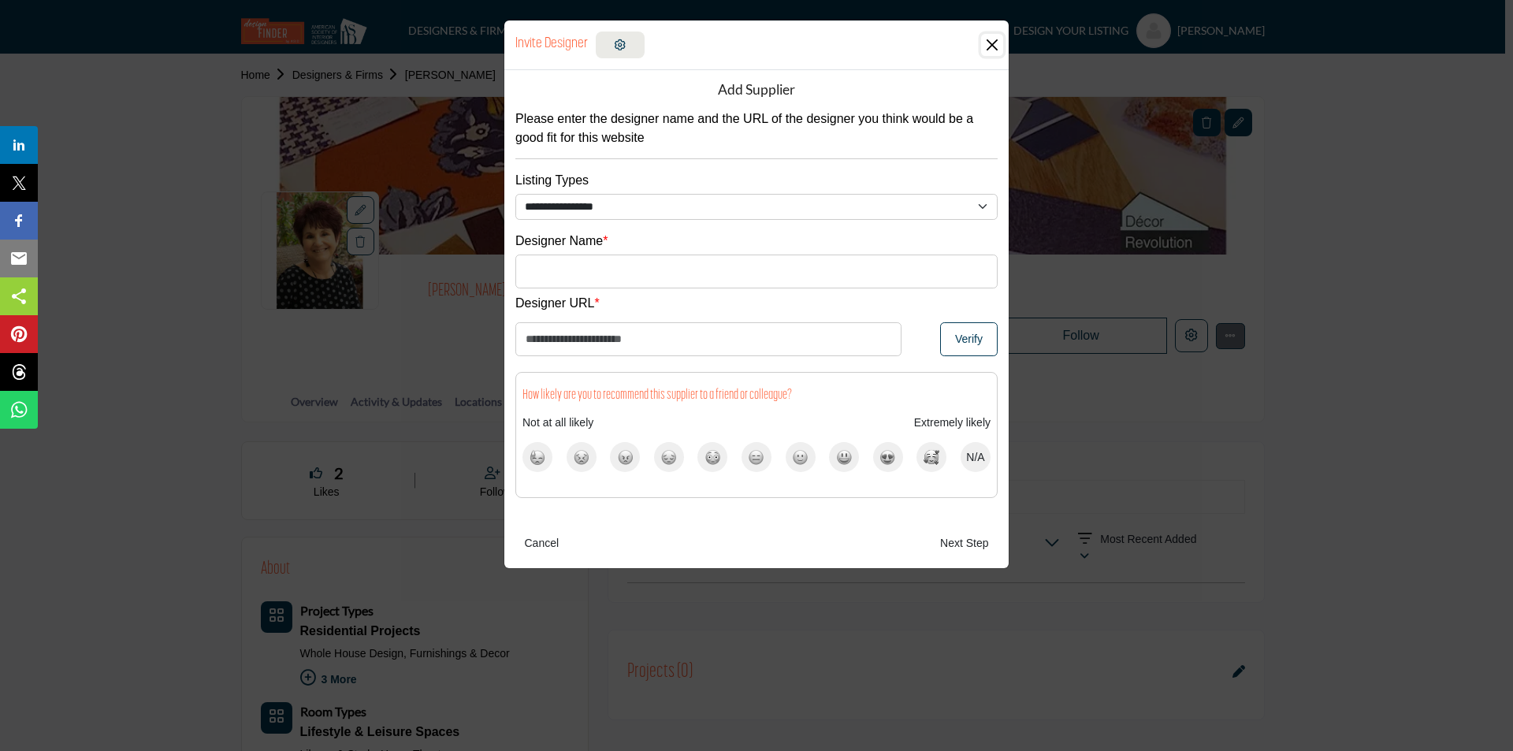
click at [985, 44] on button "Close" at bounding box center [992, 45] width 22 height 22
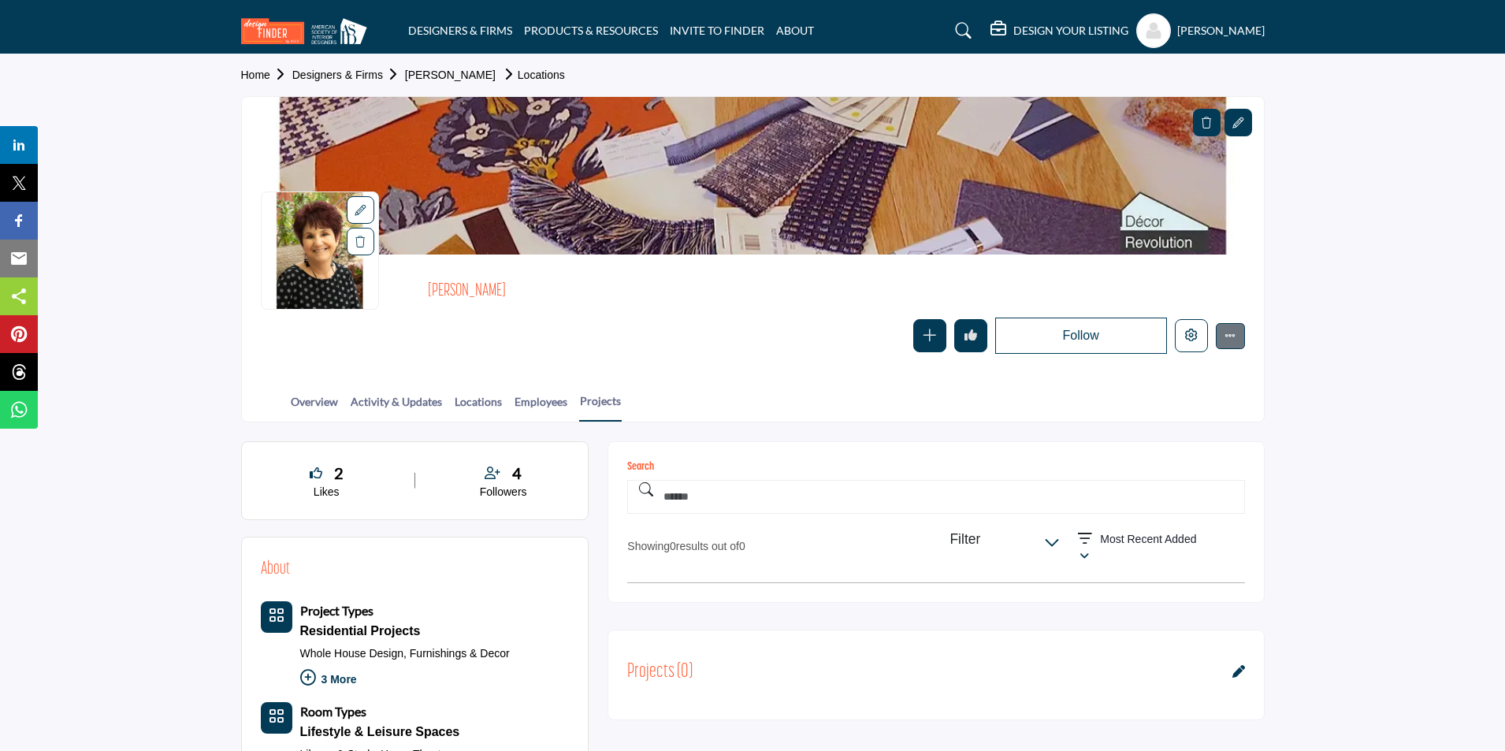
click at [1074, 27] on h5 "DESIGN YOUR LISTING" at bounding box center [1071, 31] width 115 height 14
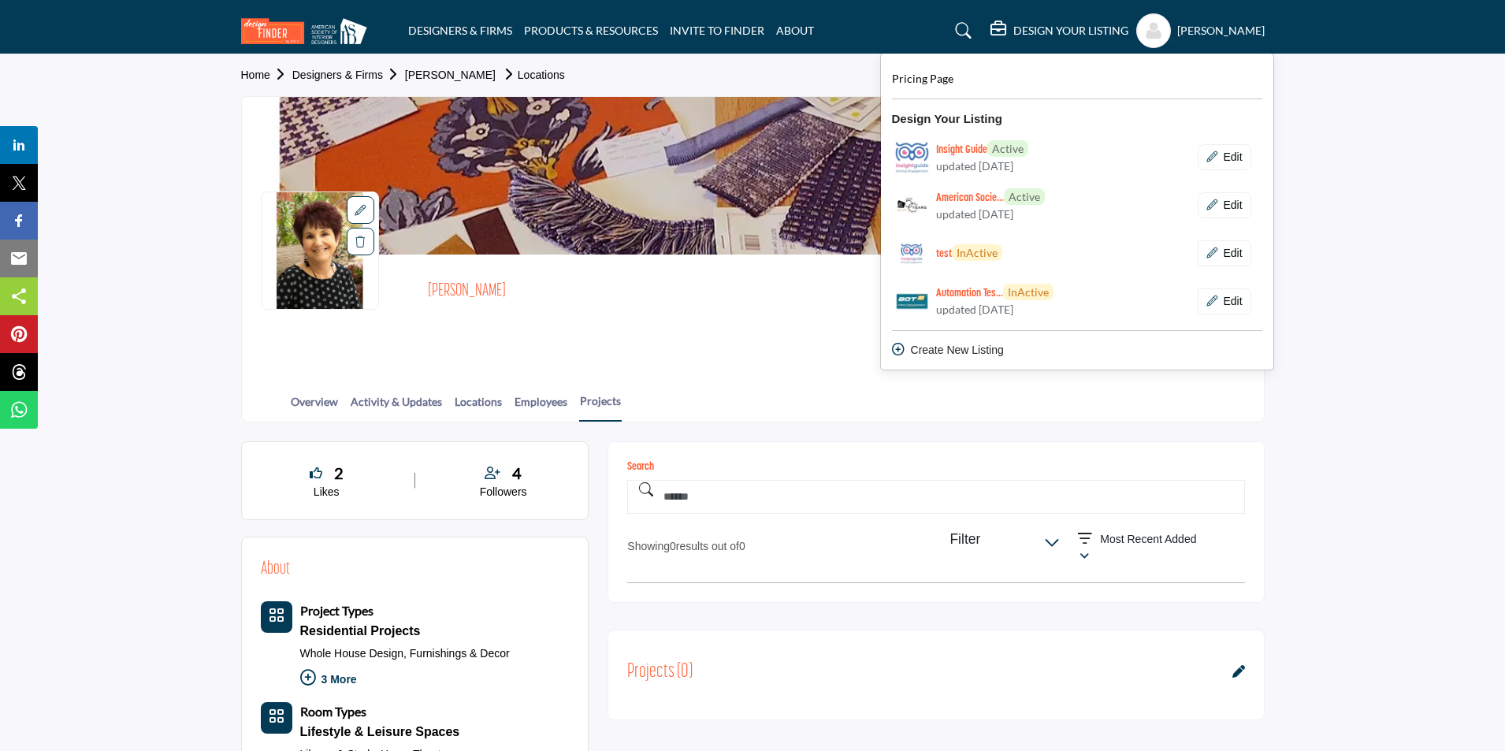
click at [1147, 31] on profile-featured-9d57d186-dcdc-4fd1-8698-ebbedcf867ac "Show hide supplier dropdown" at bounding box center [1154, 30] width 35 height 35
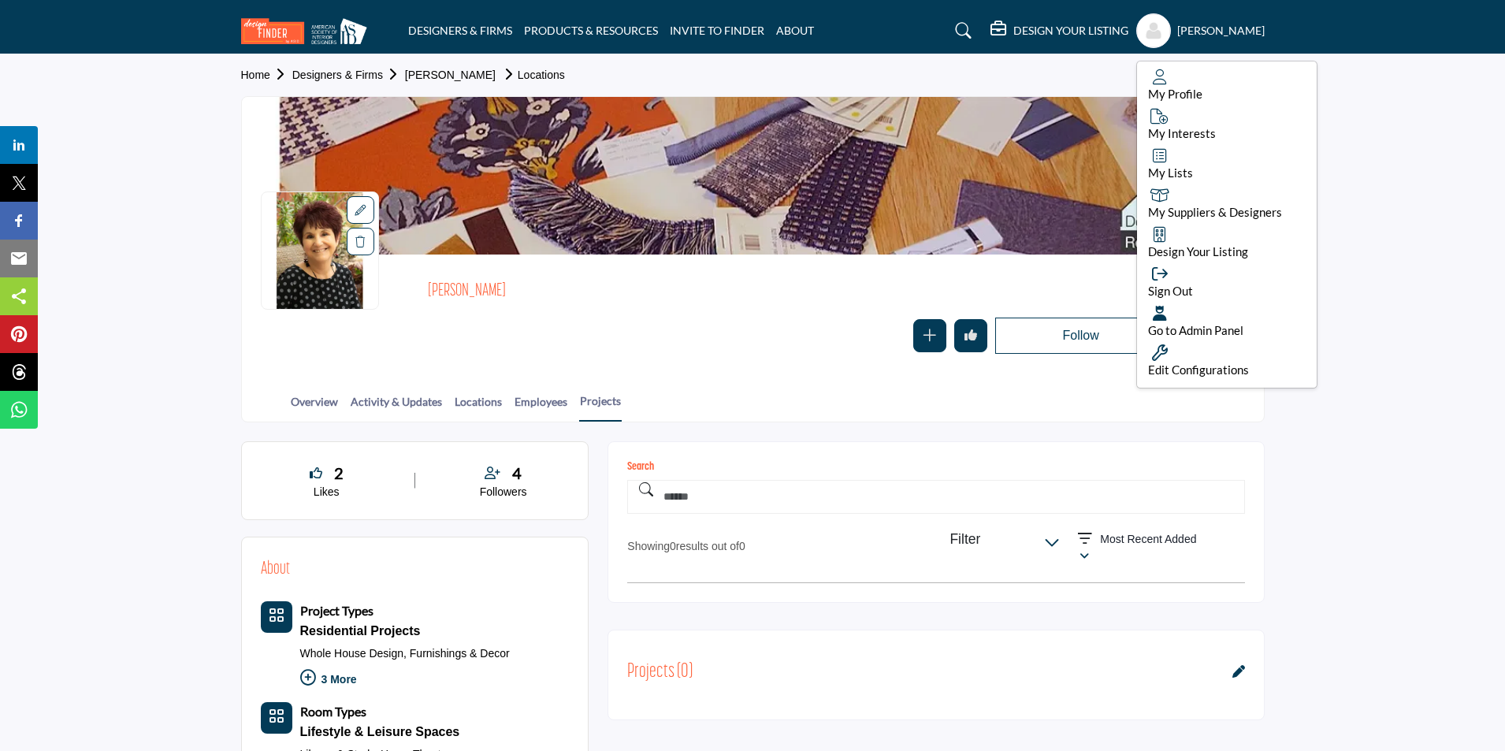
scroll to position [79, 0]
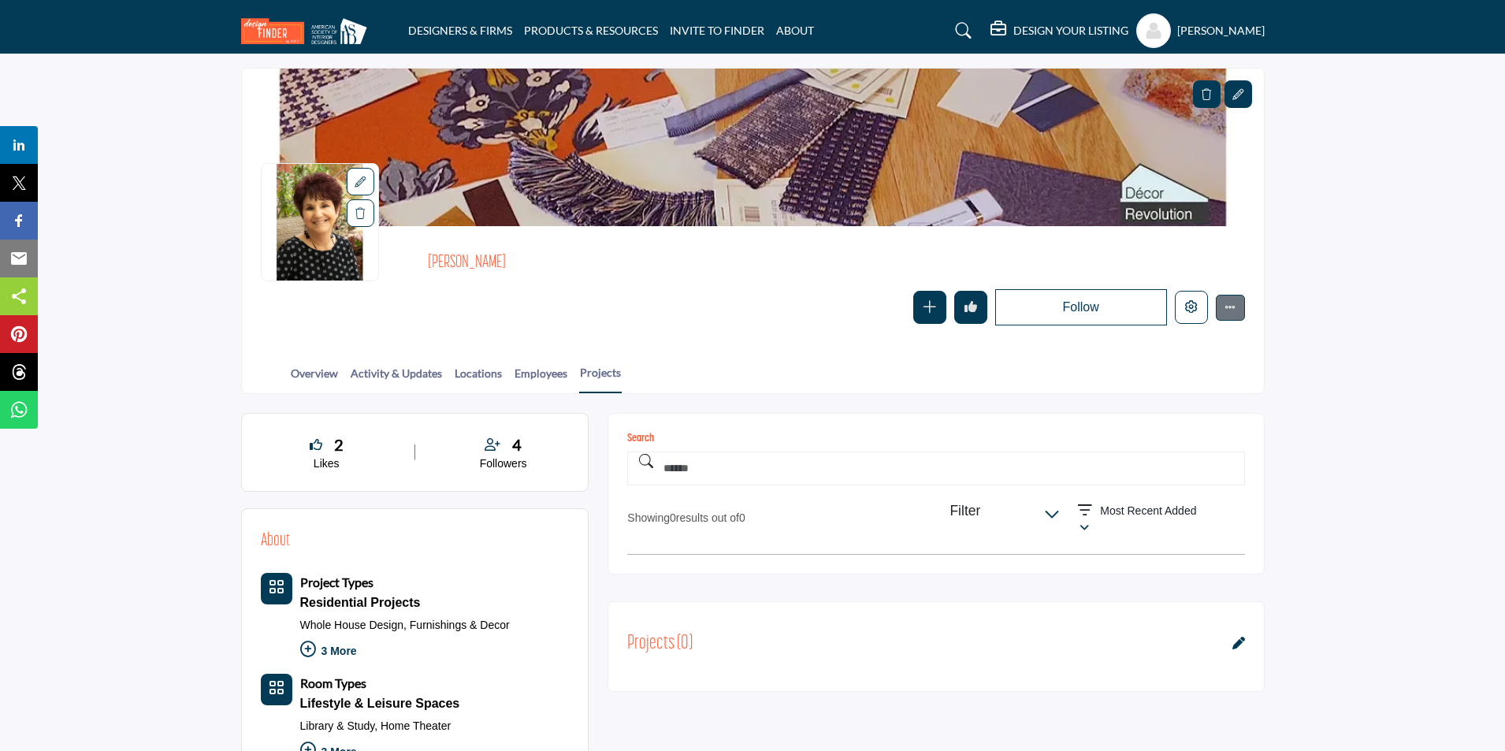
scroll to position [0, 0]
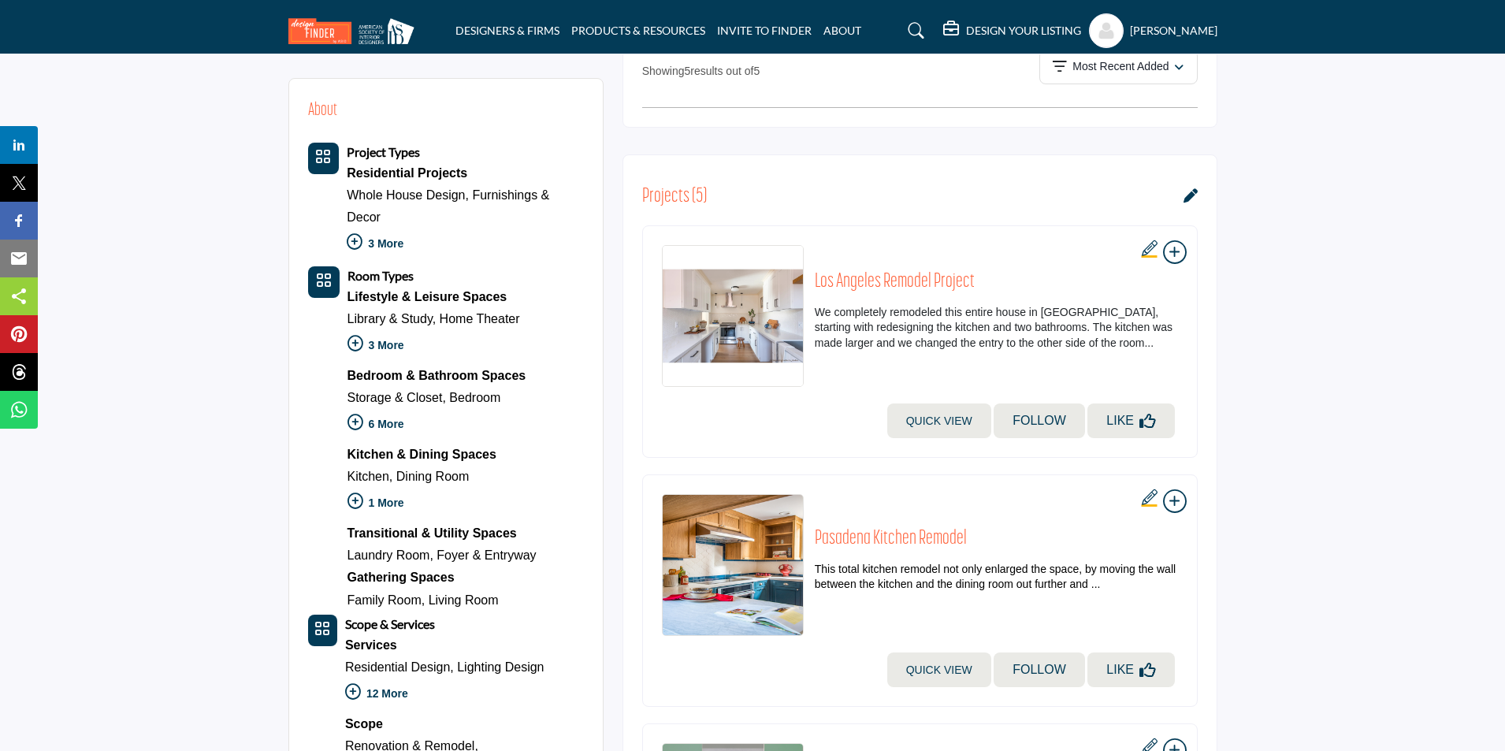
scroll to position [192, 0]
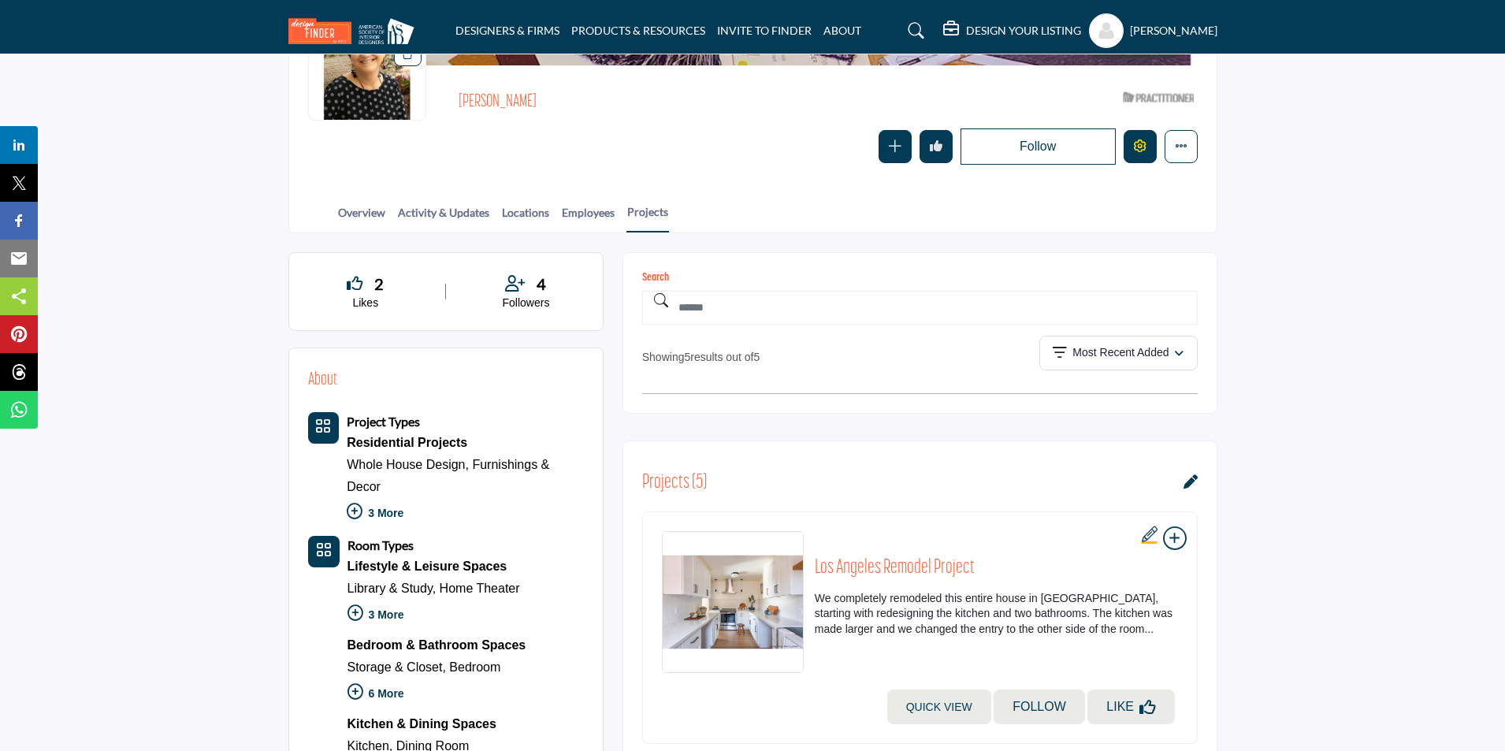
click at [1141, 149] on icon "Edit company" at bounding box center [1140, 146] width 13 height 13
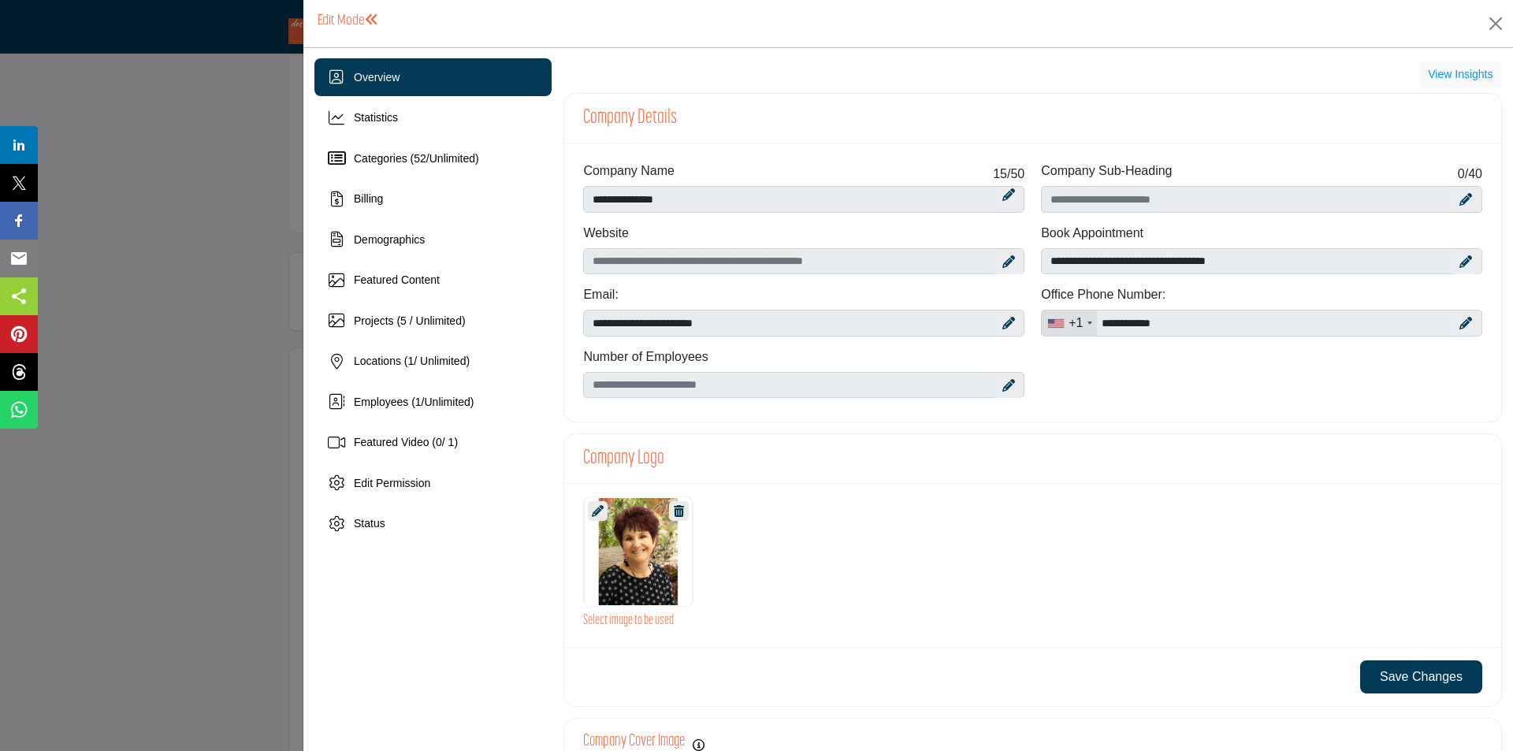
click at [243, 389] on div at bounding box center [756, 375] width 1513 height 751
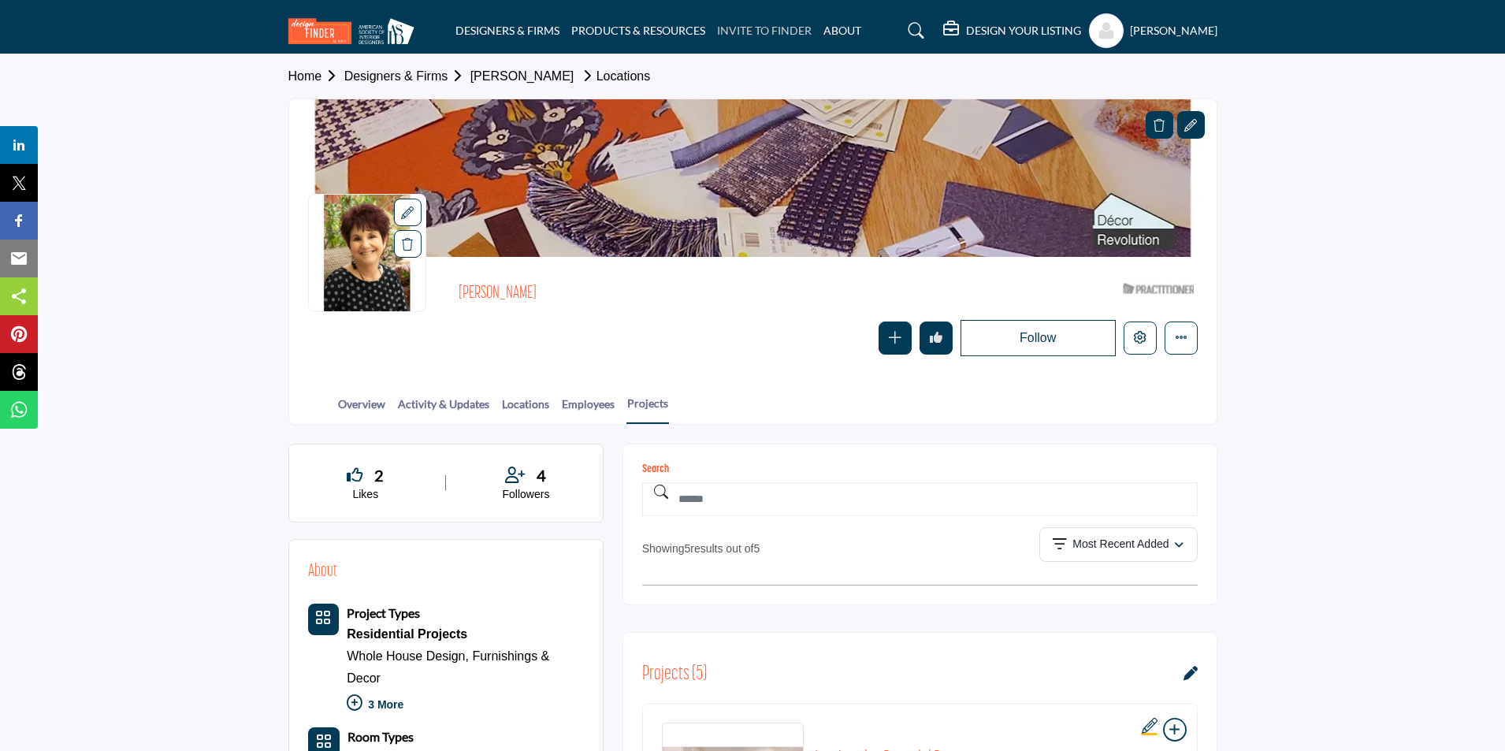
click at [779, 31] on link "INVITE TO FINDER" at bounding box center [764, 30] width 95 height 13
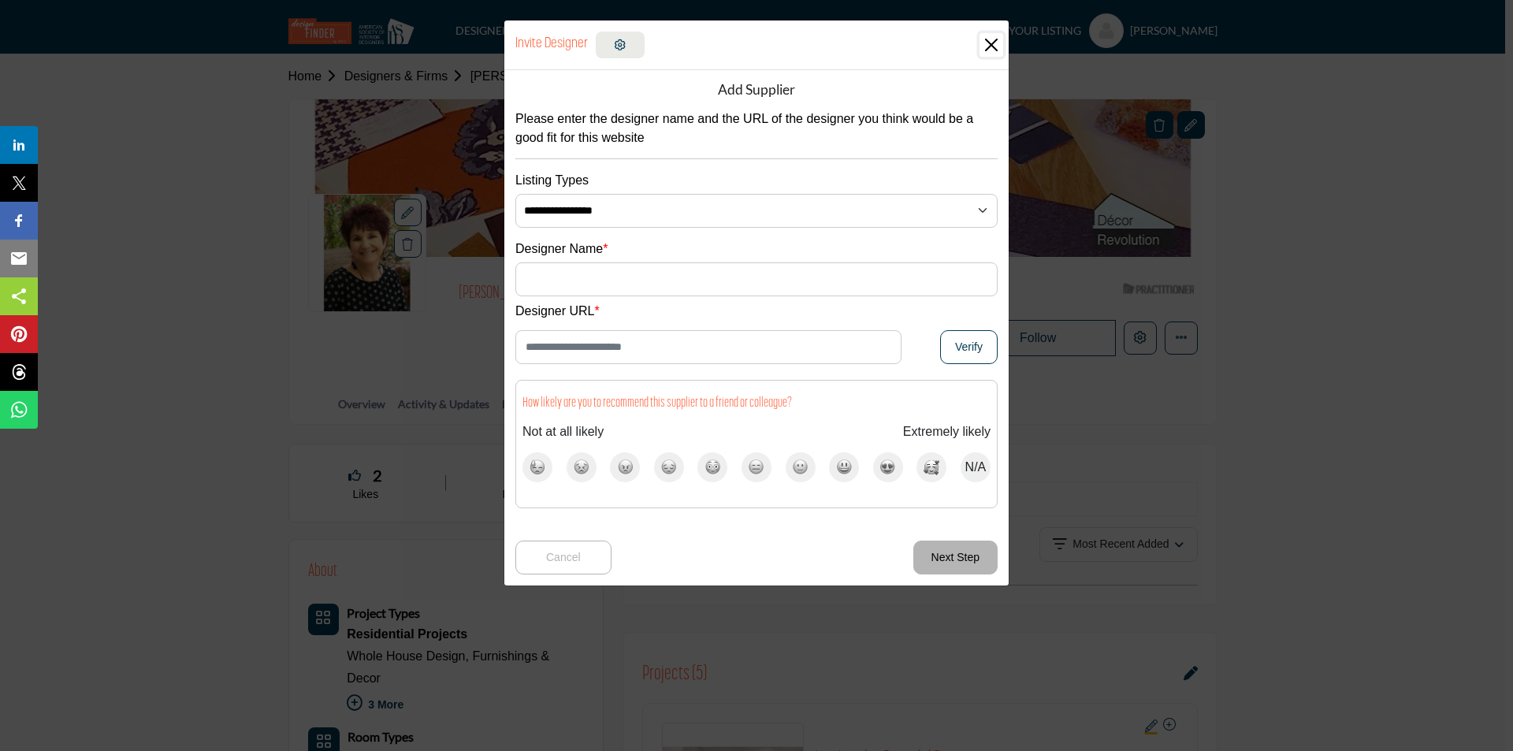
click at [991, 47] on button "Close" at bounding box center [992, 45] width 24 height 24
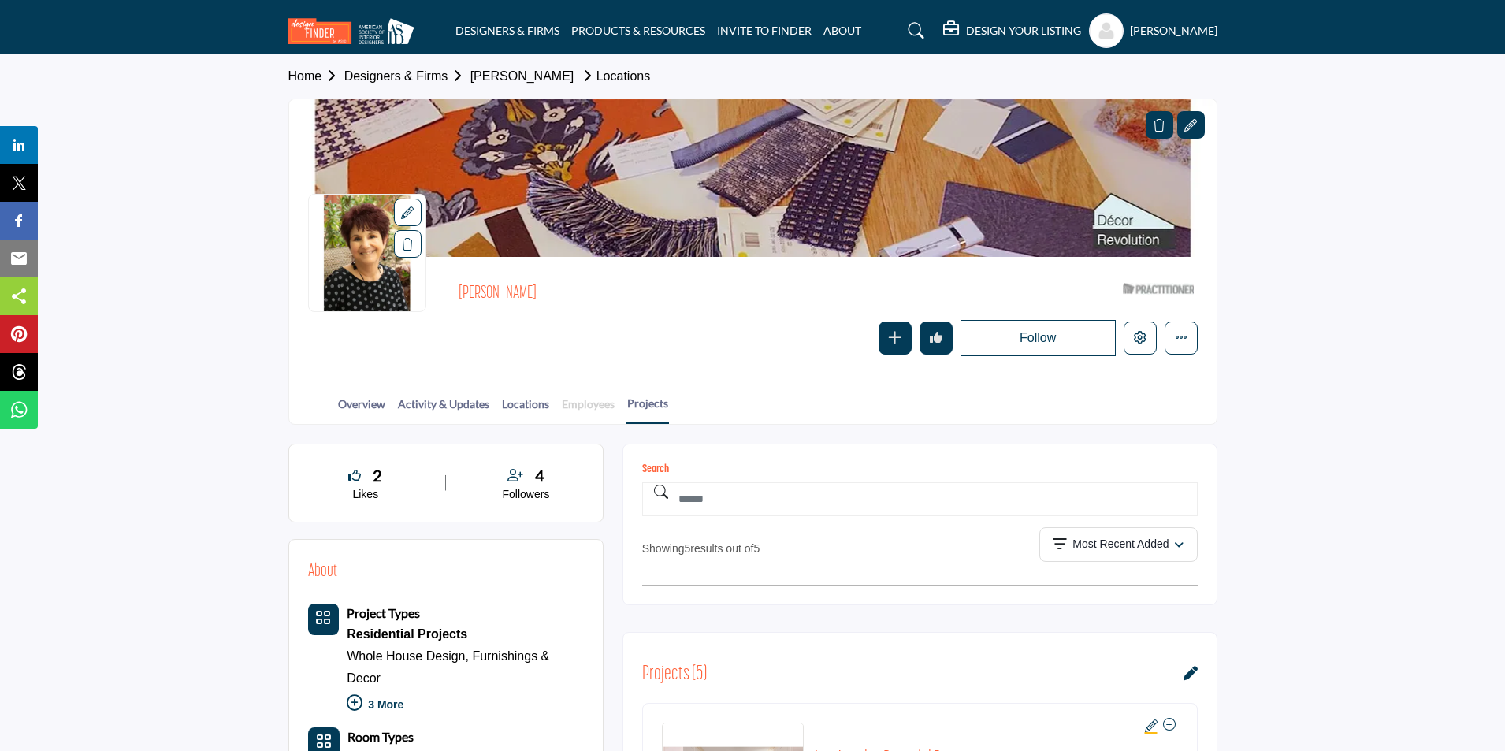
click at [594, 405] on link "Employees" at bounding box center [588, 410] width 54 height 28
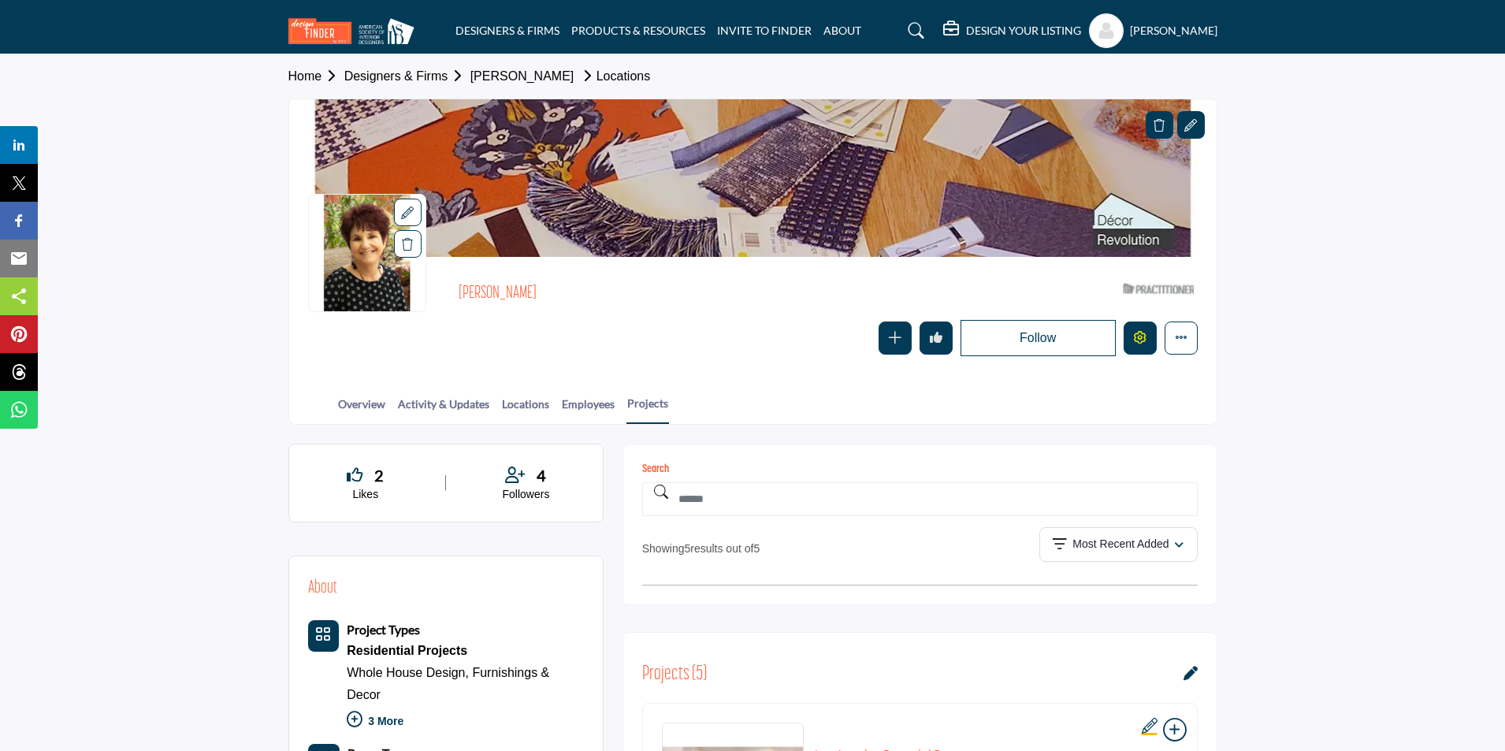
click at [1141, 341] on icon "Edit company" at bounding box center [1140, 337] width 13 height 13
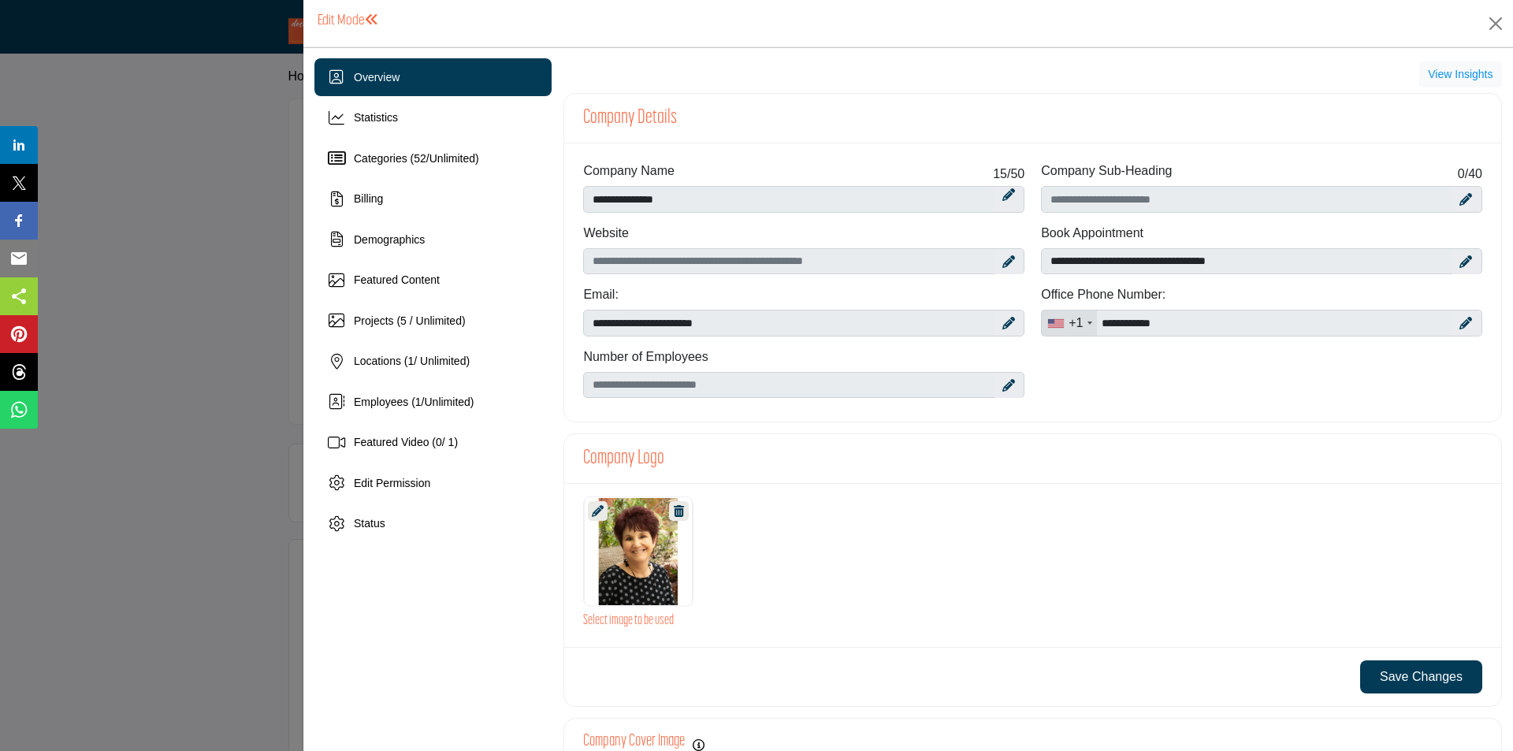
click at [174, 259] on div at bounding box center [756, 375] width 1513 height 751
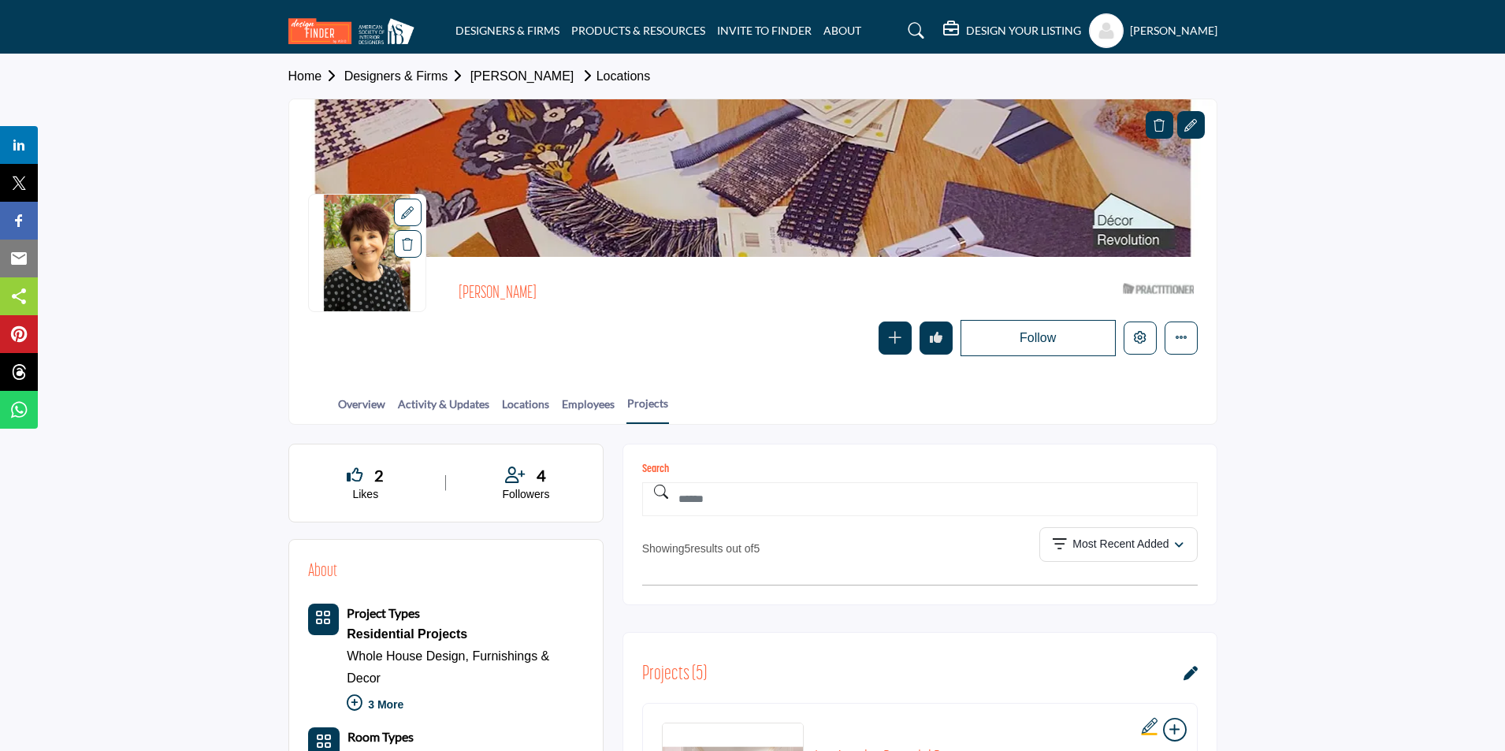
click at [1105, 31] on profile-featured-9d57d186-dcdc-4fd1-8698-ebbedcf867ac "Show hide supplier dropdown" at bounding box center [1106, 30] width 35 height 35
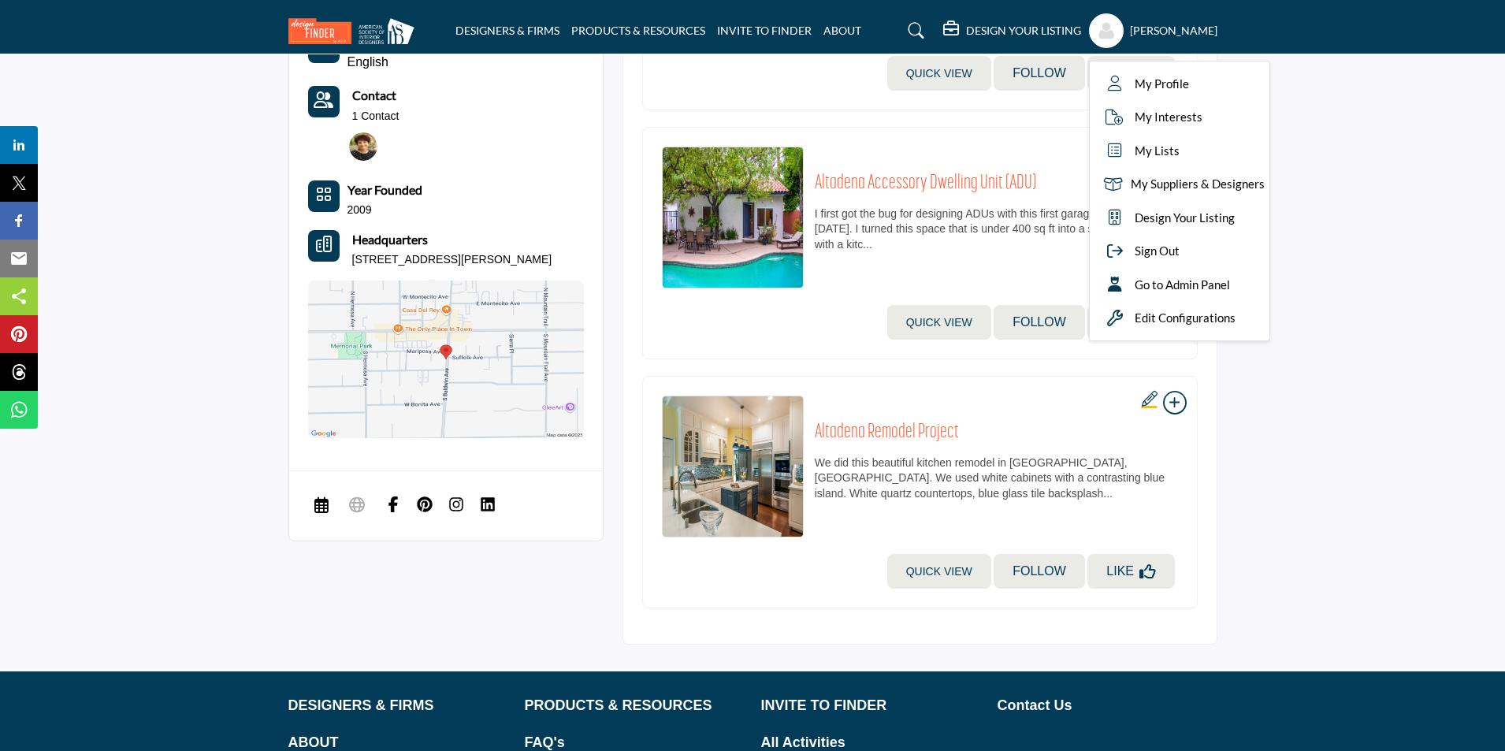
scroll to position [1340, 0]
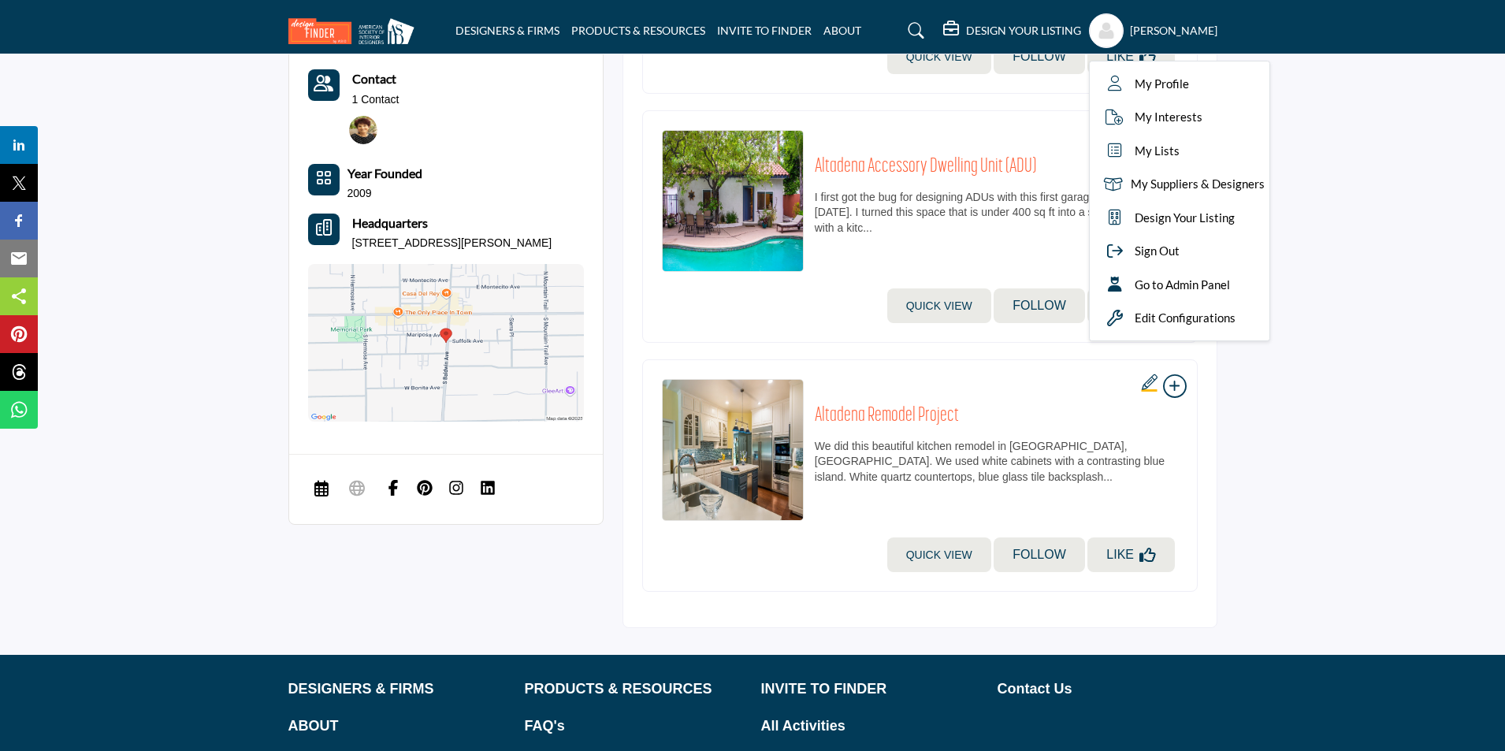
click at [429, 314] on img at bounding box center [446, 343] width 276 height 158
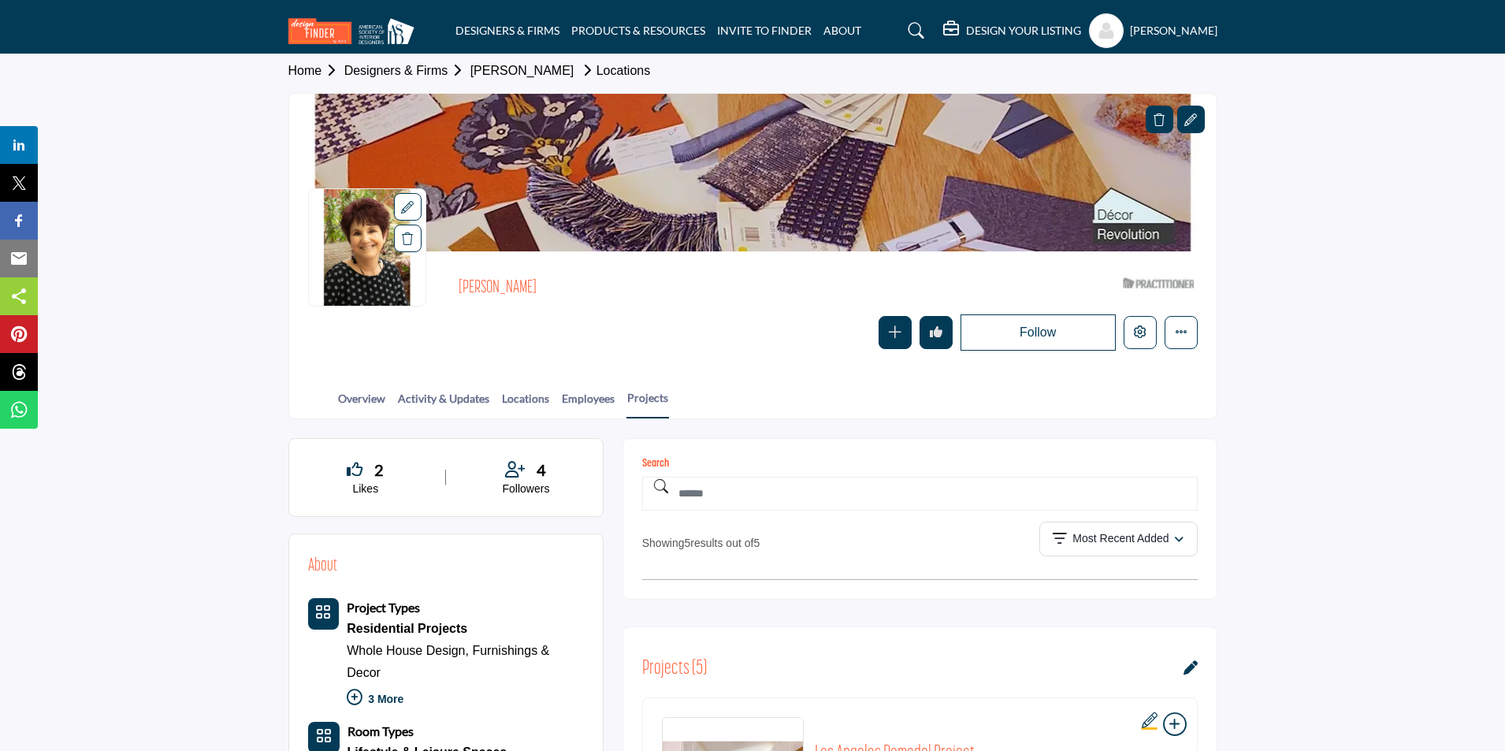
scroll to position [0, 0]
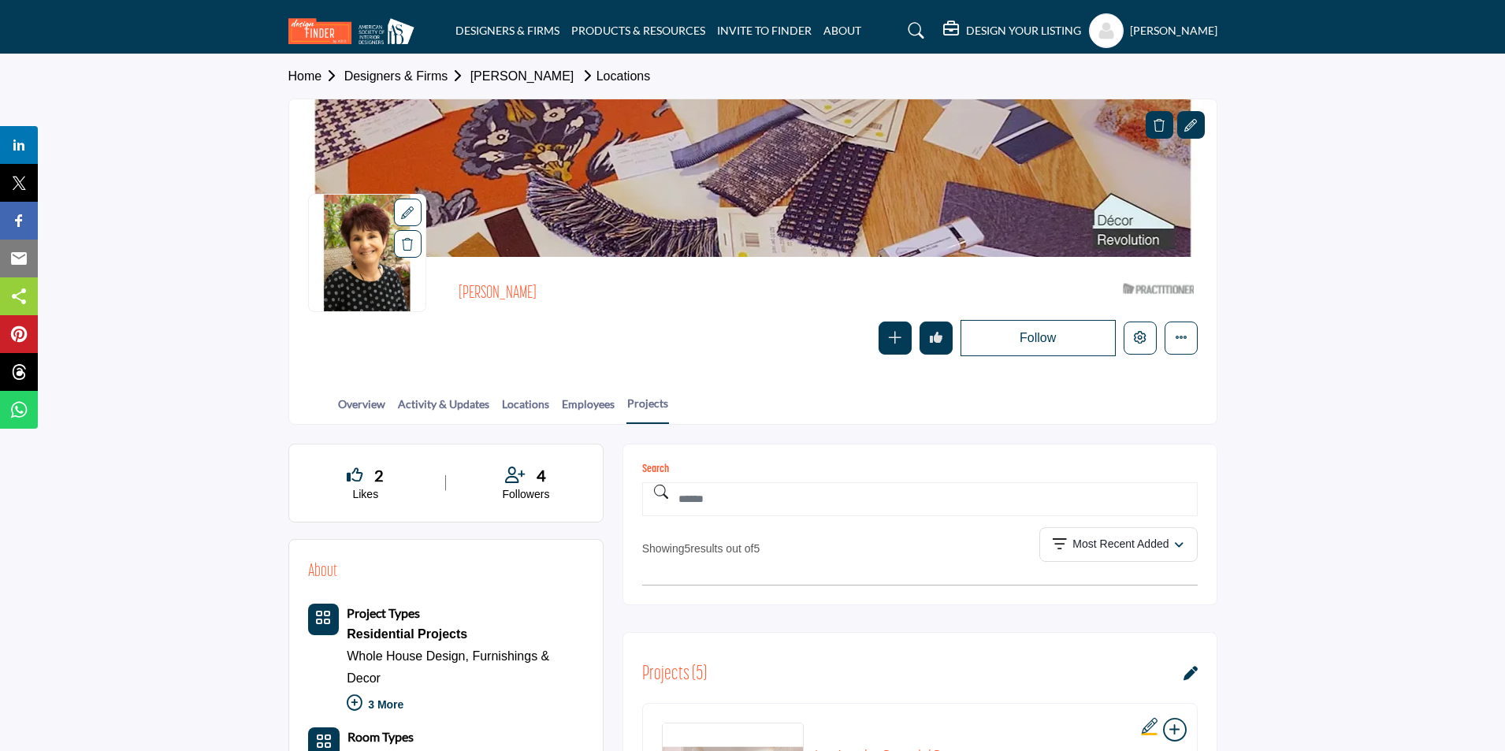
click at [1098, 32] on profile-featured-9d57d186-dcdc-4fd1-8698-ebbedcf867ac "Show hide supplier dropdown" at bounding box center [1106, 30] width 35 height 35
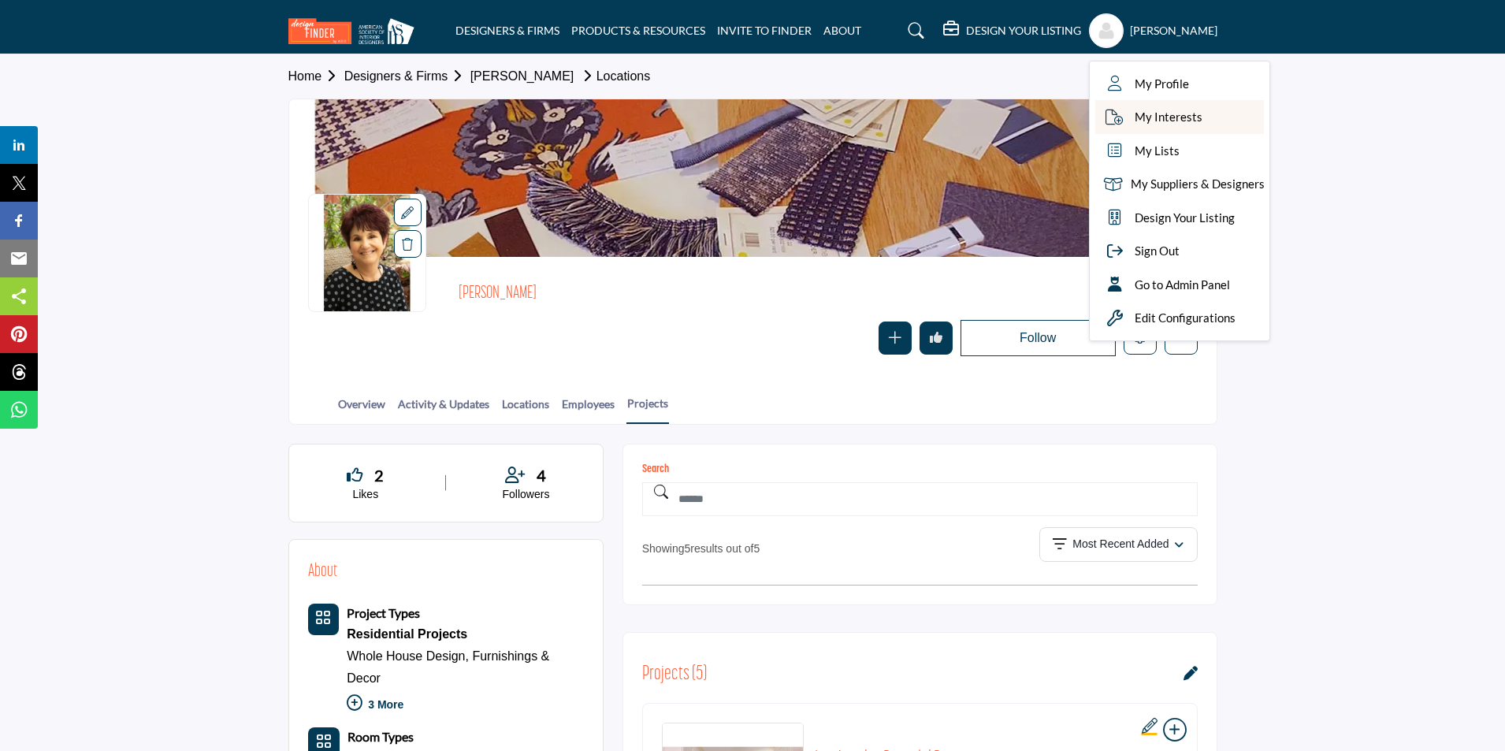
click at [1174, 114] on span "My Interests" at bounding box center [1169, 117] width 68 height 18
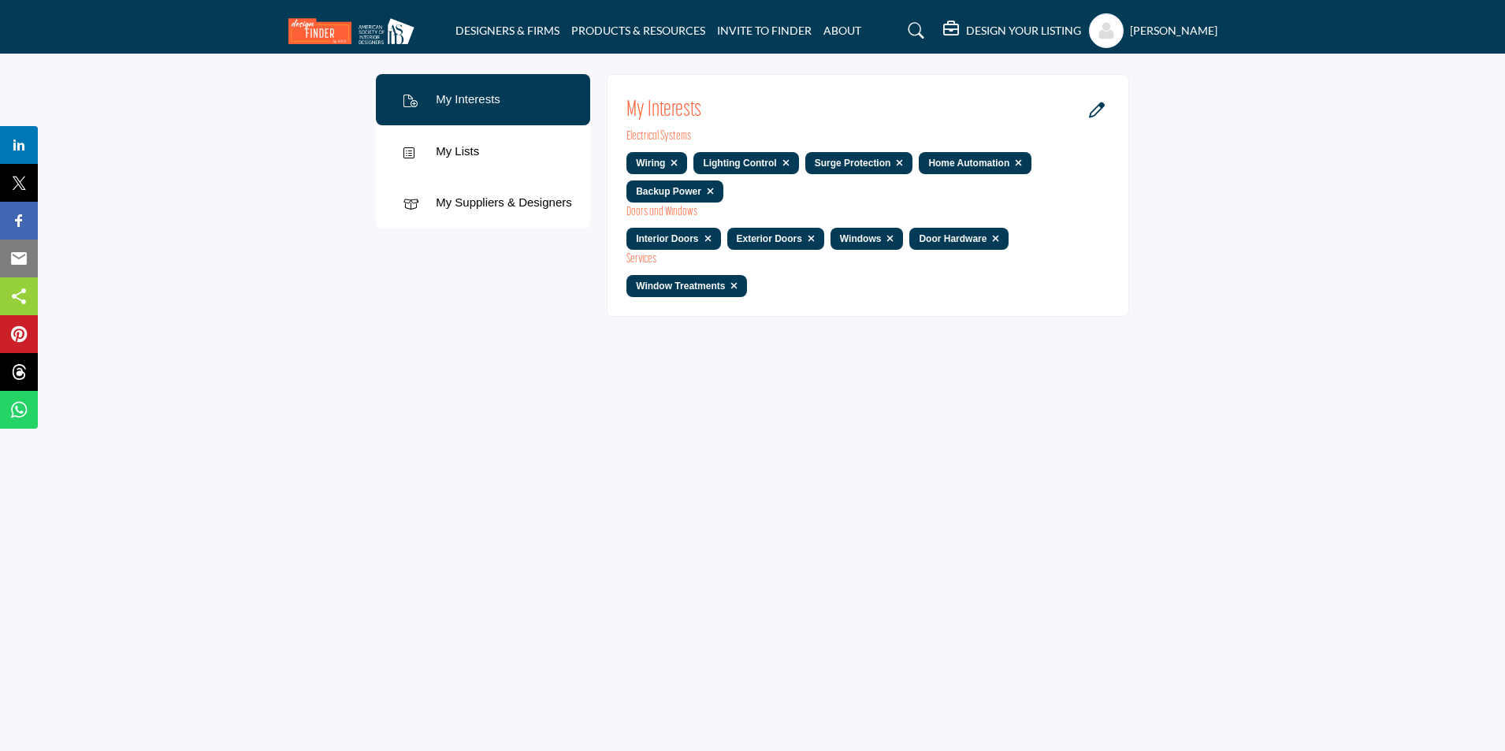
click at [486, 157] on div "My Lists" at bounding box center [483, 151] width 214 height 52
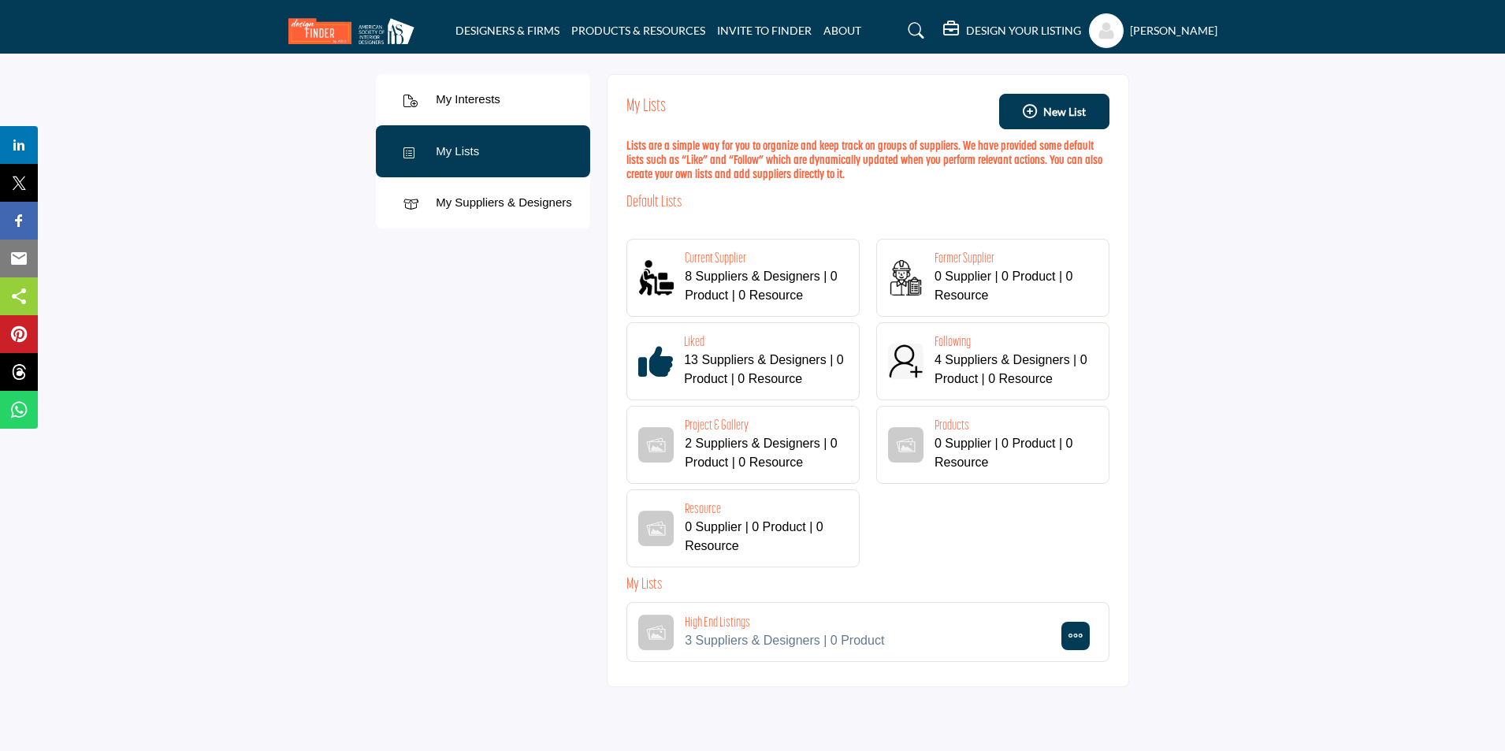
scroll to position [79, 0]
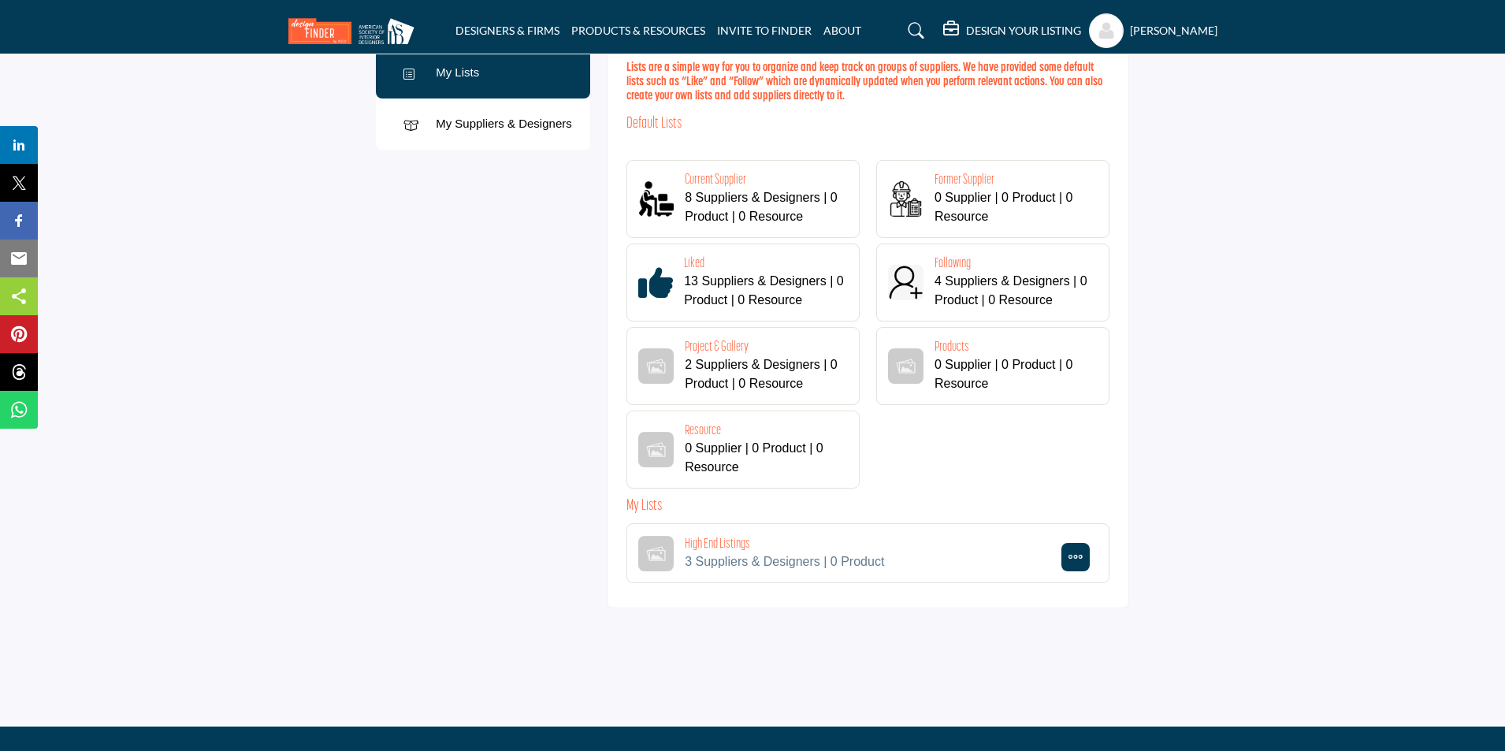
click at [497, 117] on div "My Suppliers & Designers" at bounding box center [504, 124] width 136 height 18
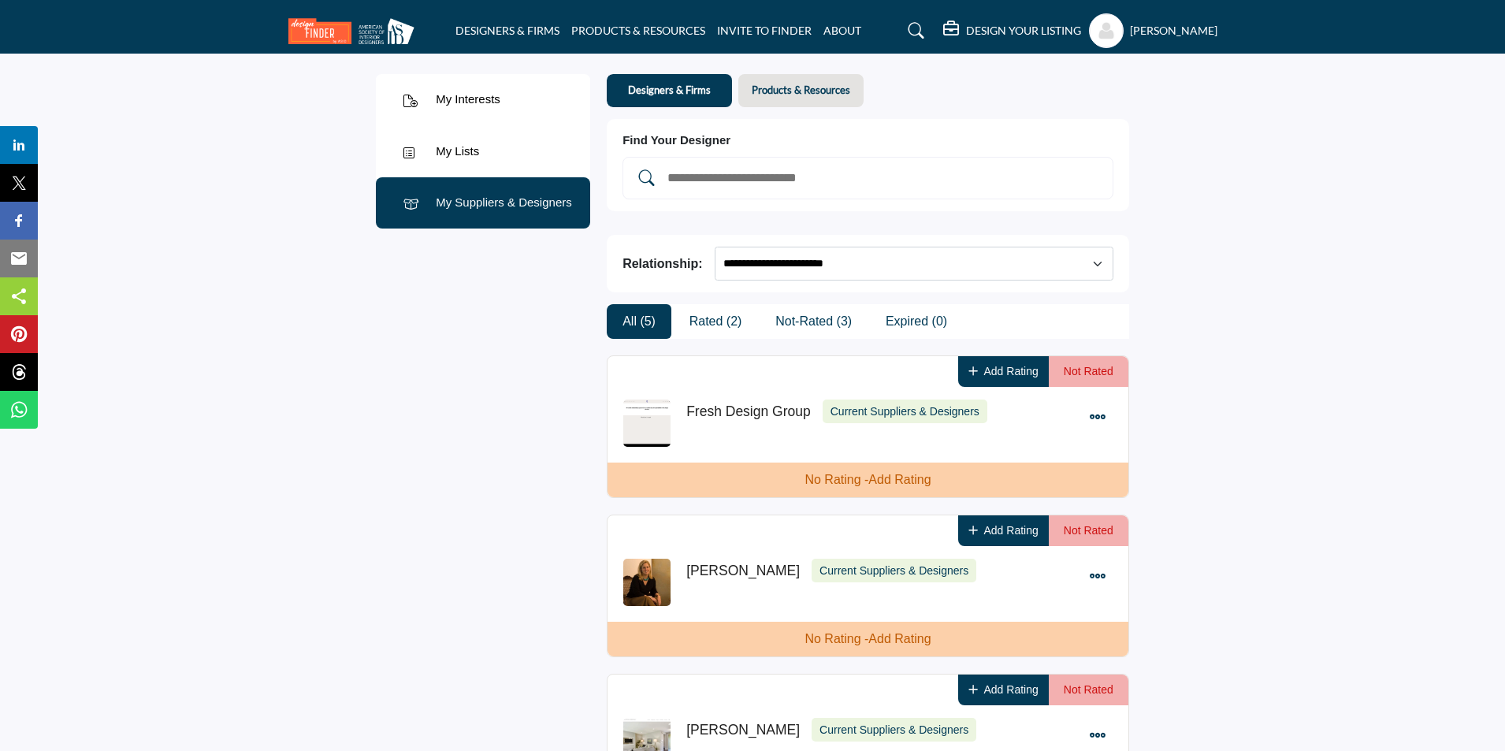
click at [514, 150] on div "My Lists" at bounding box center [483, 151] width 214 height 52
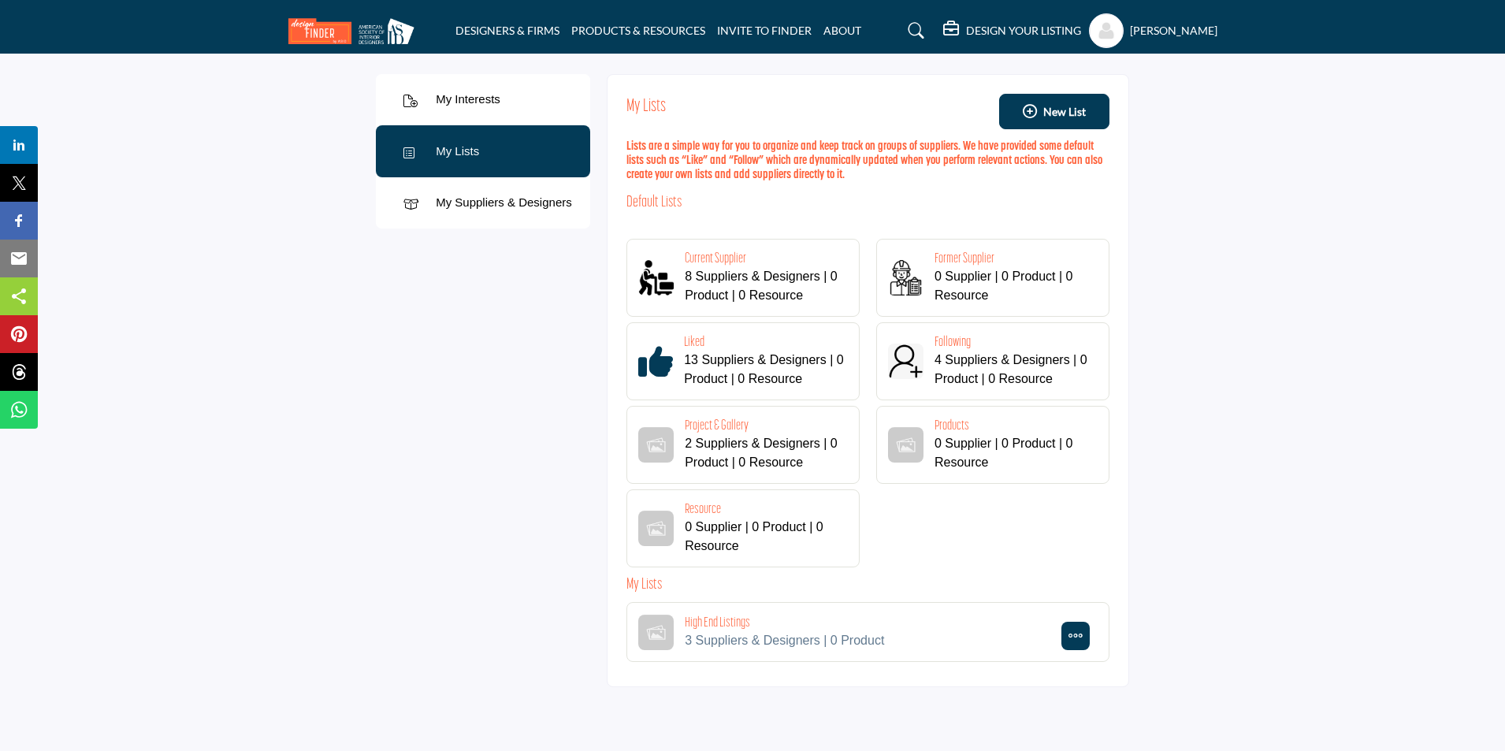
click at [443, 214] on div "My Suppliers & Designers" at bounding box center [483, 203] width 214 height 52
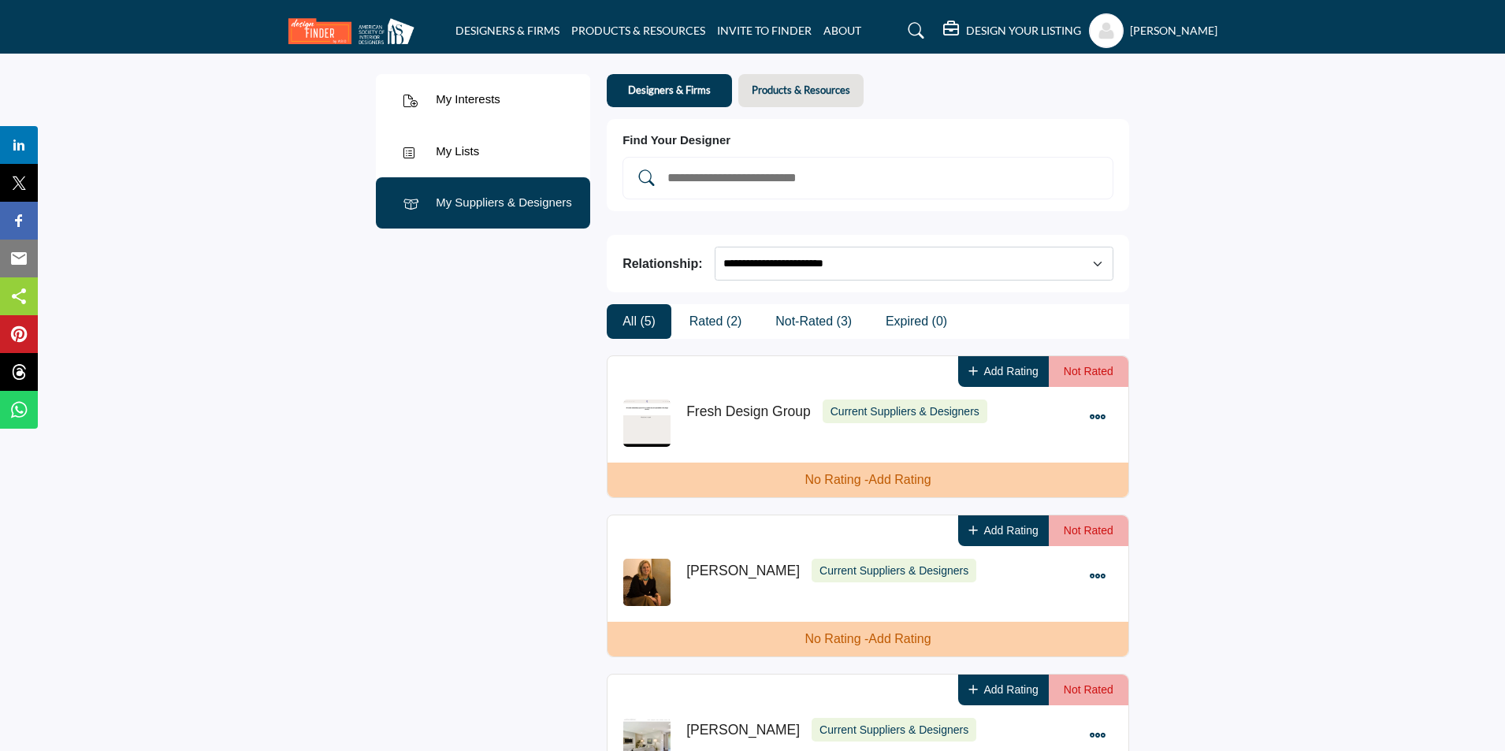
click at [1099, 35] on profile-featured-9d57d186-dcdc-4fd1-8698-ebbedcf867ac "Show hide supplier dropdown" at bounding box center [1106, 30] width 35 height 35
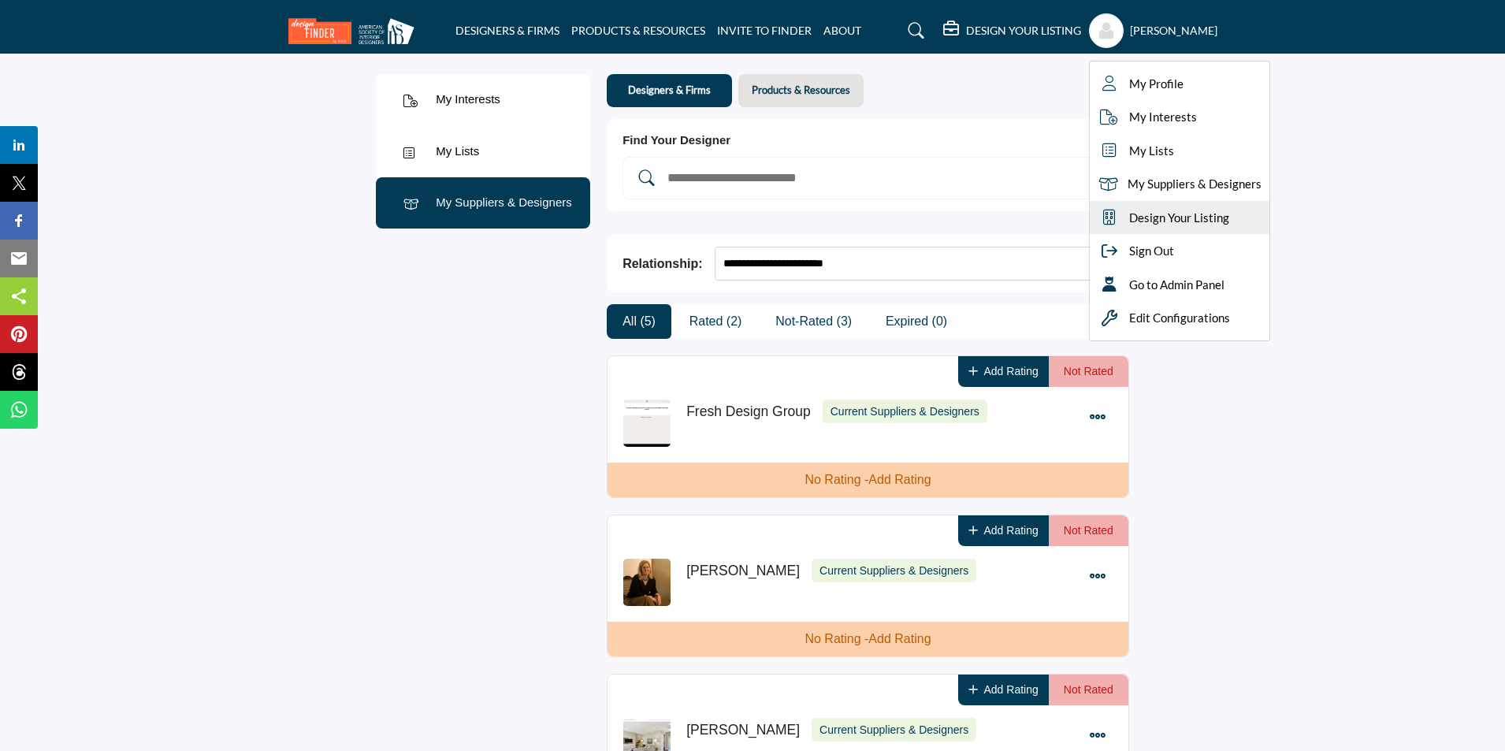
click at [1173, 221] on span "Design Your Listing" at bounding box center [1180, 218] width 100 height 18
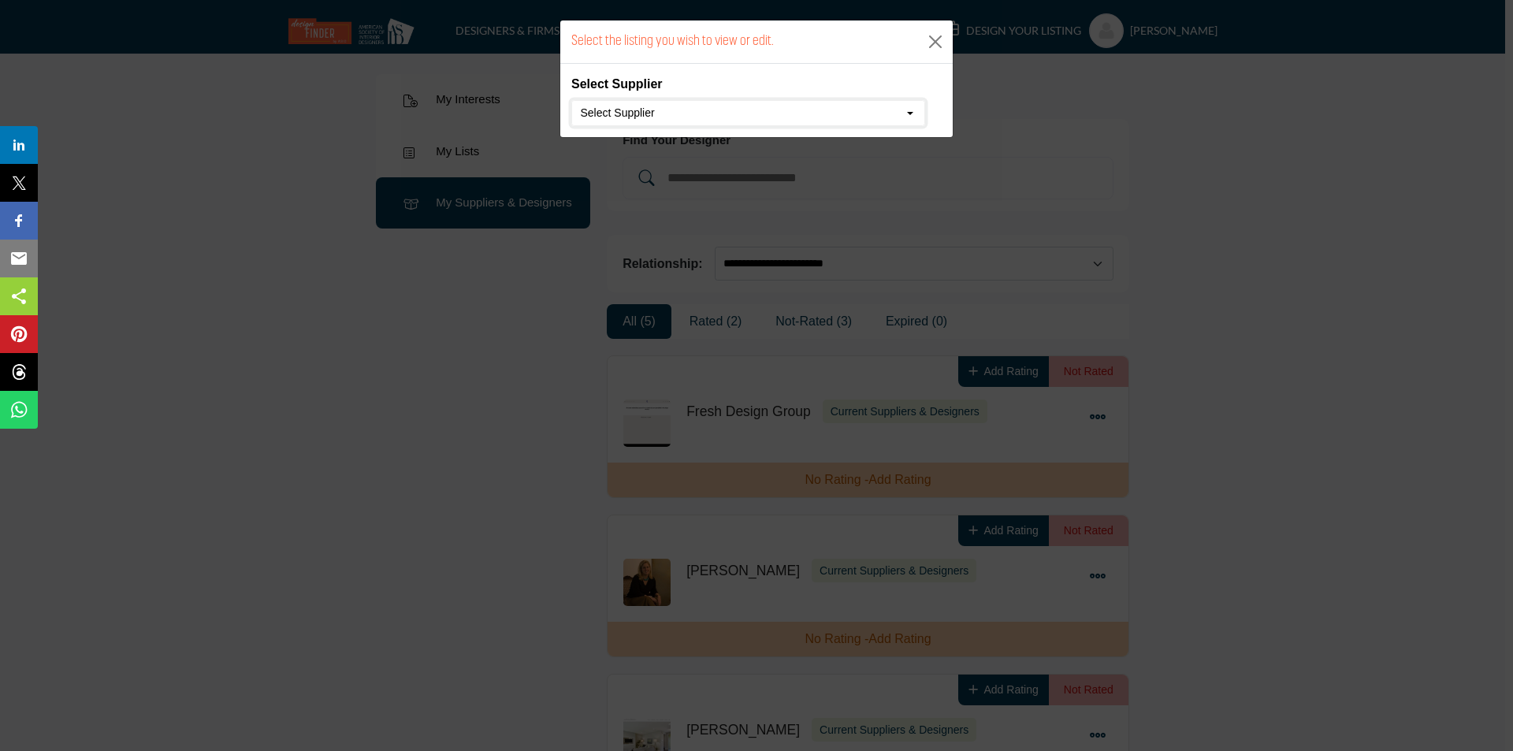
click at [792, 116] on button "Select Supplier" at bounding box center [748, 113] width 354 height 27
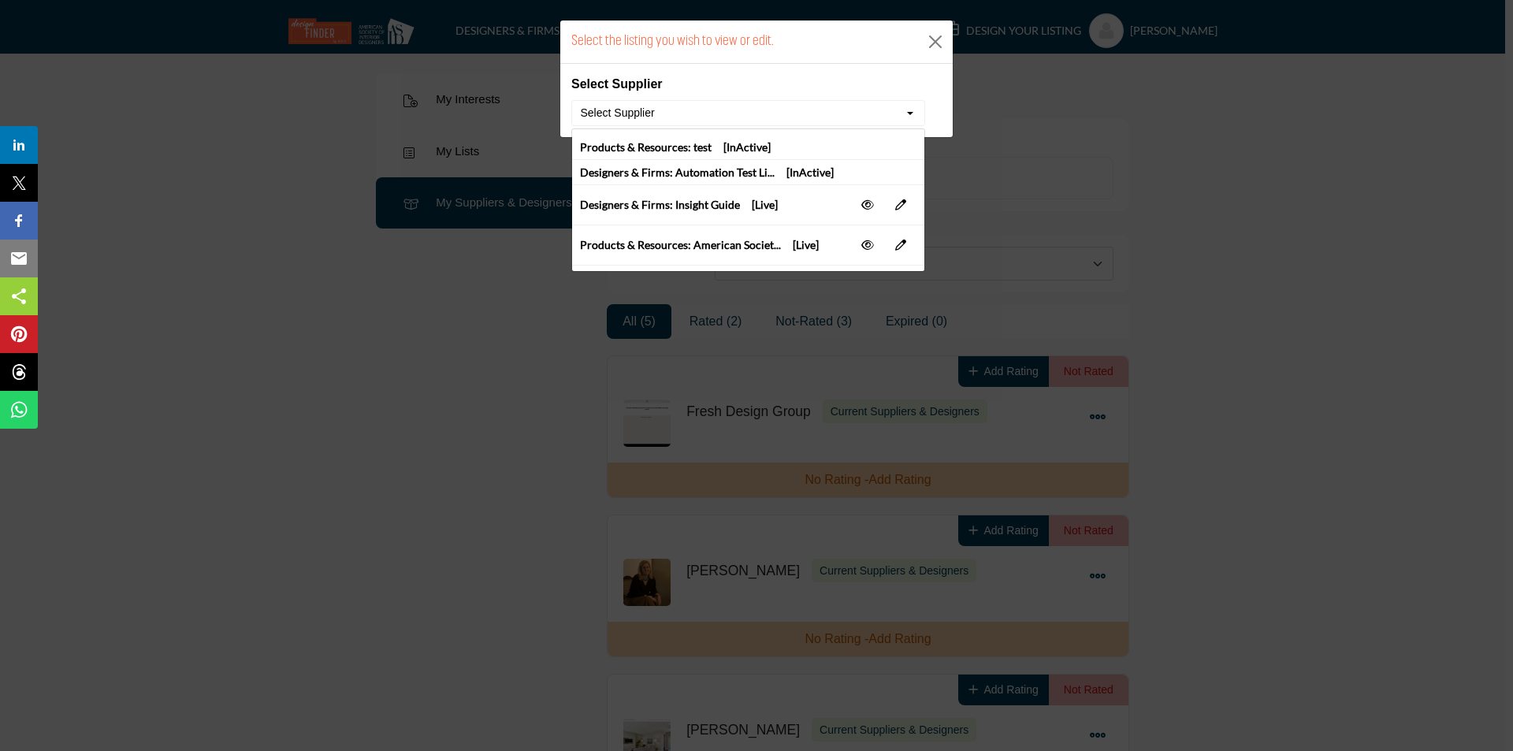
click at [1245, 212] on div "Select the listing you wish to view or edit. Select Supplier Select Supplier Pr…" at bounding box center [756, 375] width 1513 height 751
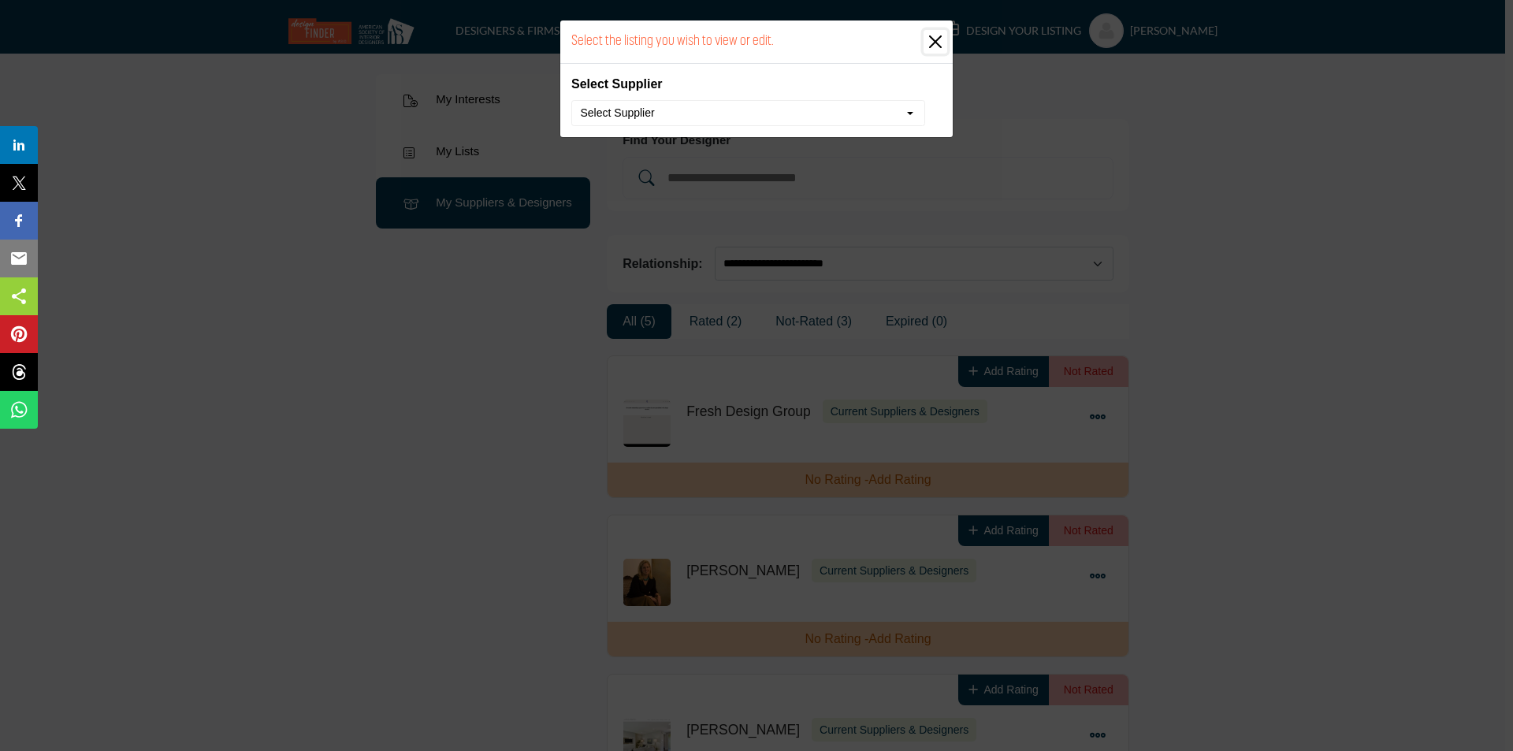
click at [941, 37] on button "Close" at bounding box center [936, 42] width 24 height 24
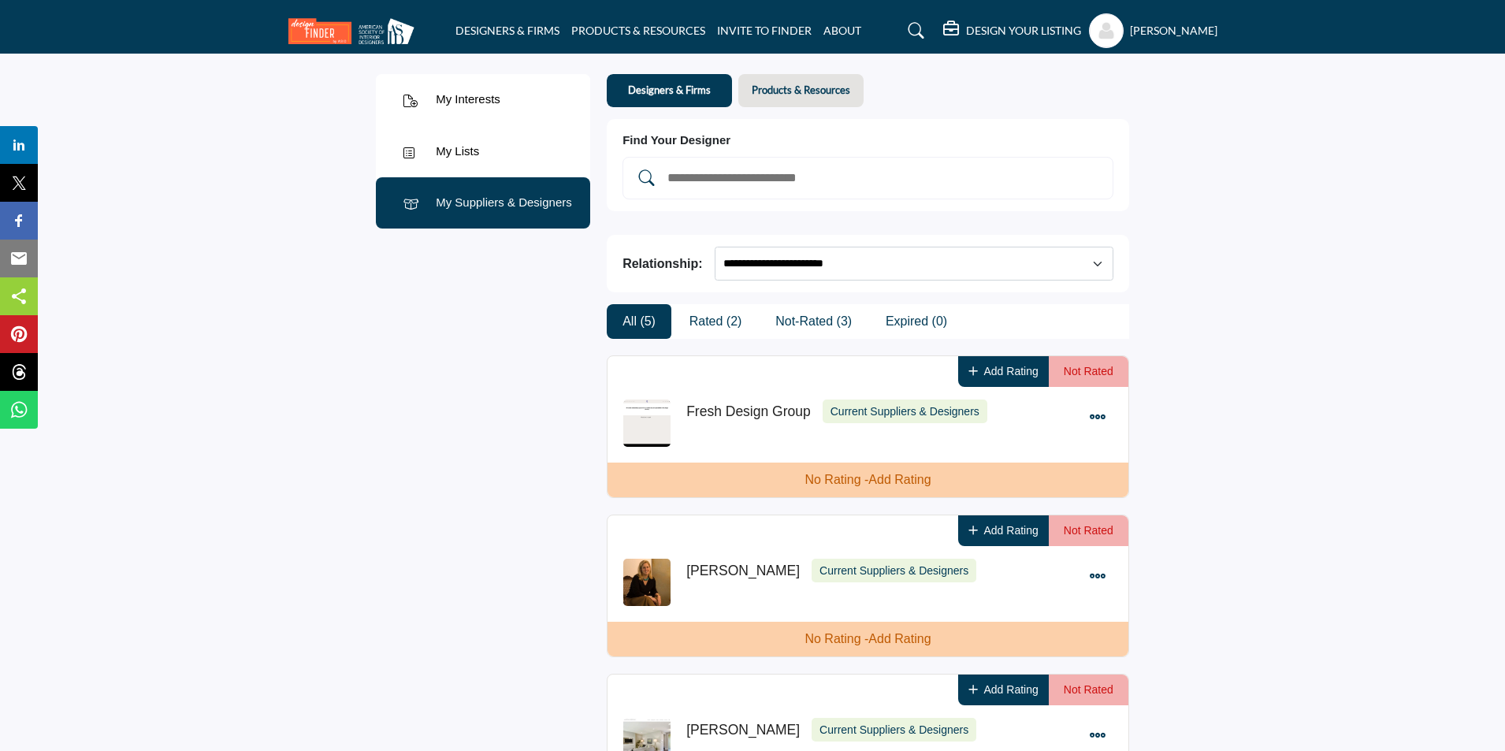
click at [971, 25] on h5 "DESIGN YOUR LISTING" at bounding box center [1023, 31] width 115 height 14
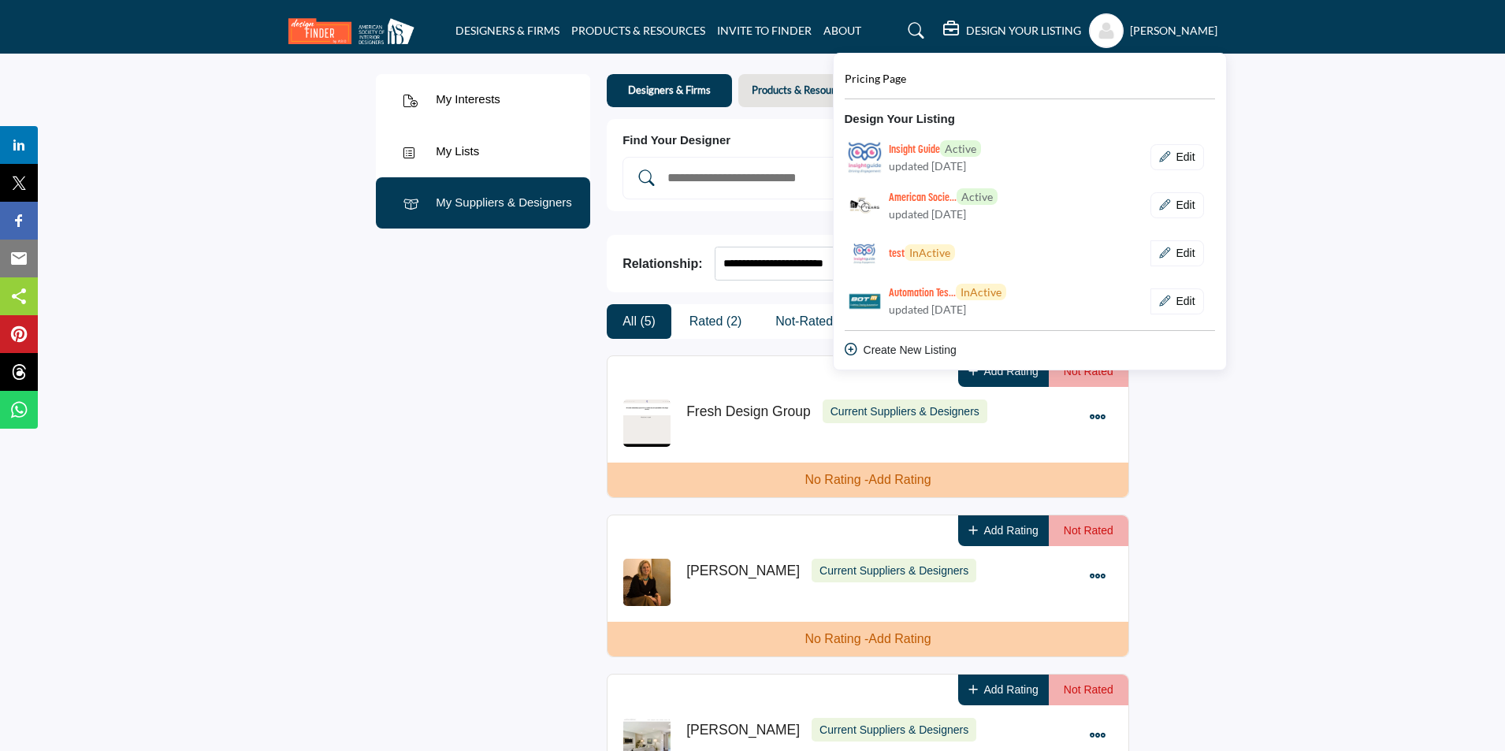
click at [1259, 173] on section "My Interests My Interests My Lists" at bounding box center [752, 762] width 1505 height 1417
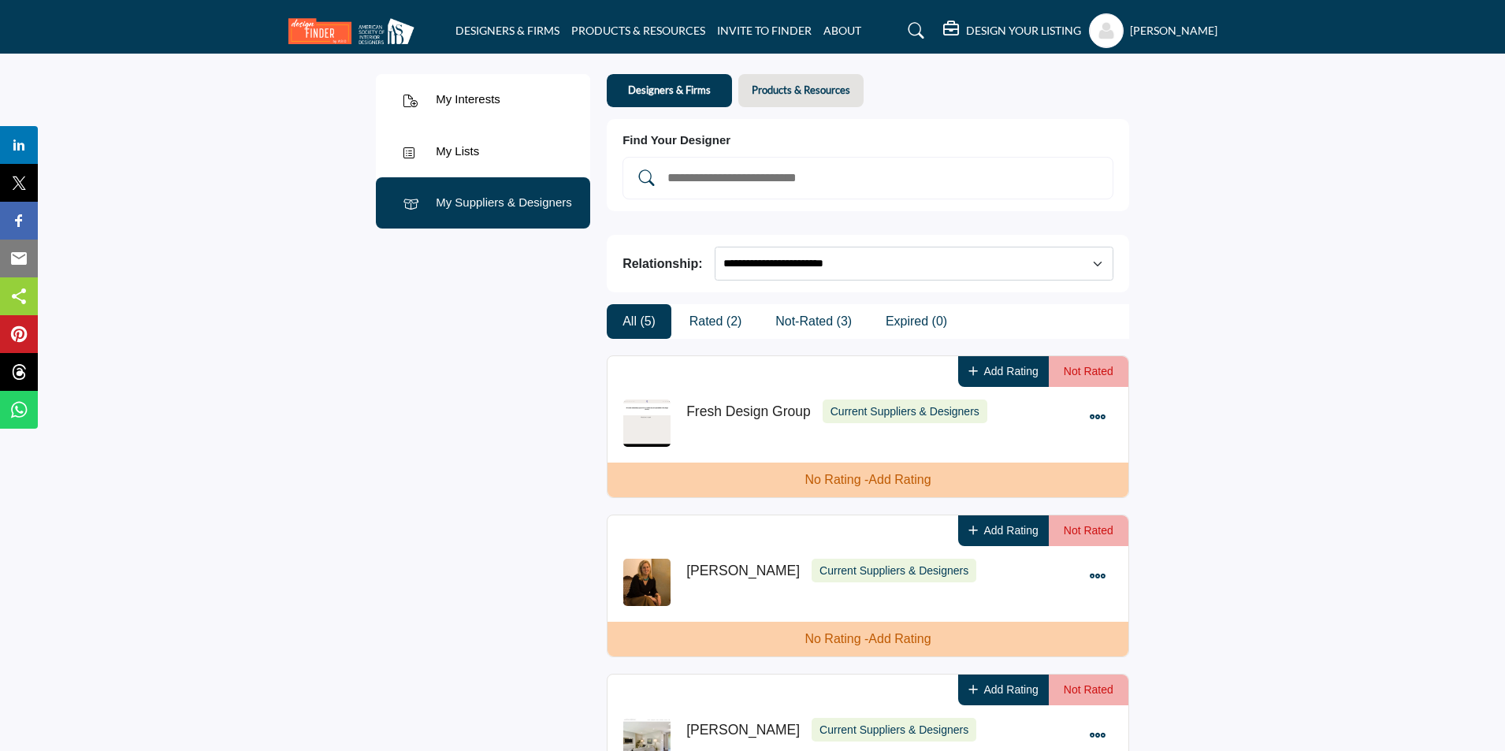
click at [981, 32] on h5 "DESIGN YOUR LISTING" at bounding box center [1023, 31] width 115 height 14
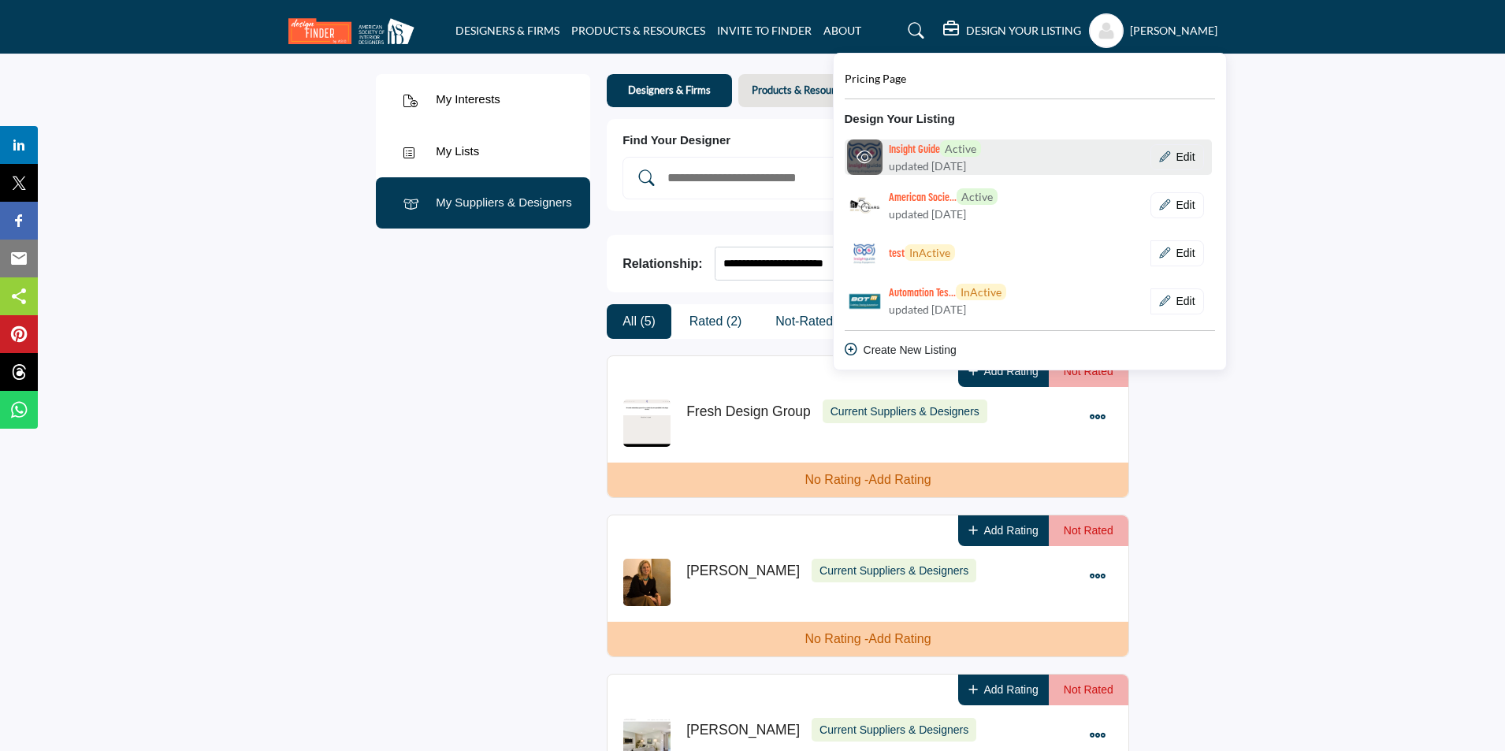
click at [901, 149] on h6 "Insight Guide Active" at bounding box center [935, 148] width 92 height 17
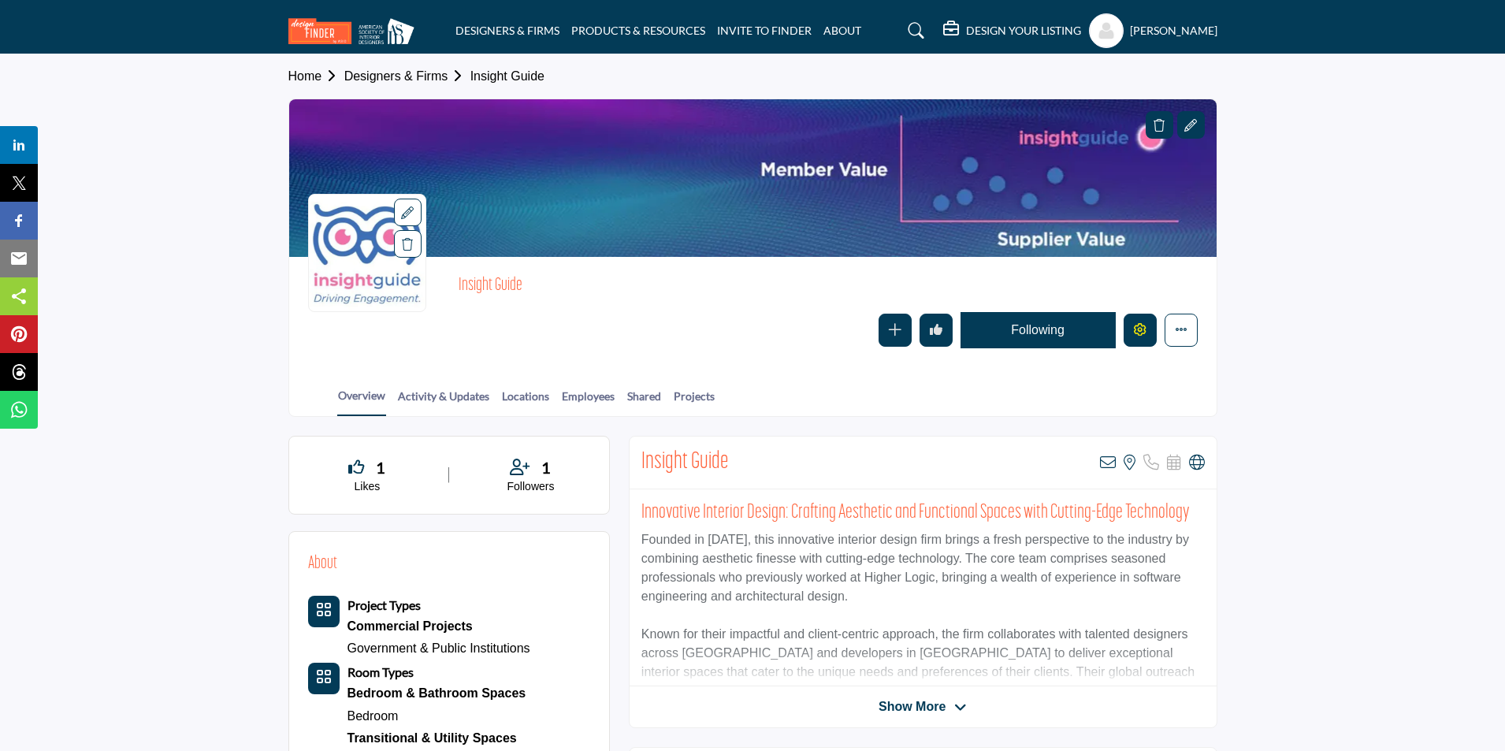
click at [1141, 332] on icon "Edit company" at bounding box center [1140, 329] width 13 height 13
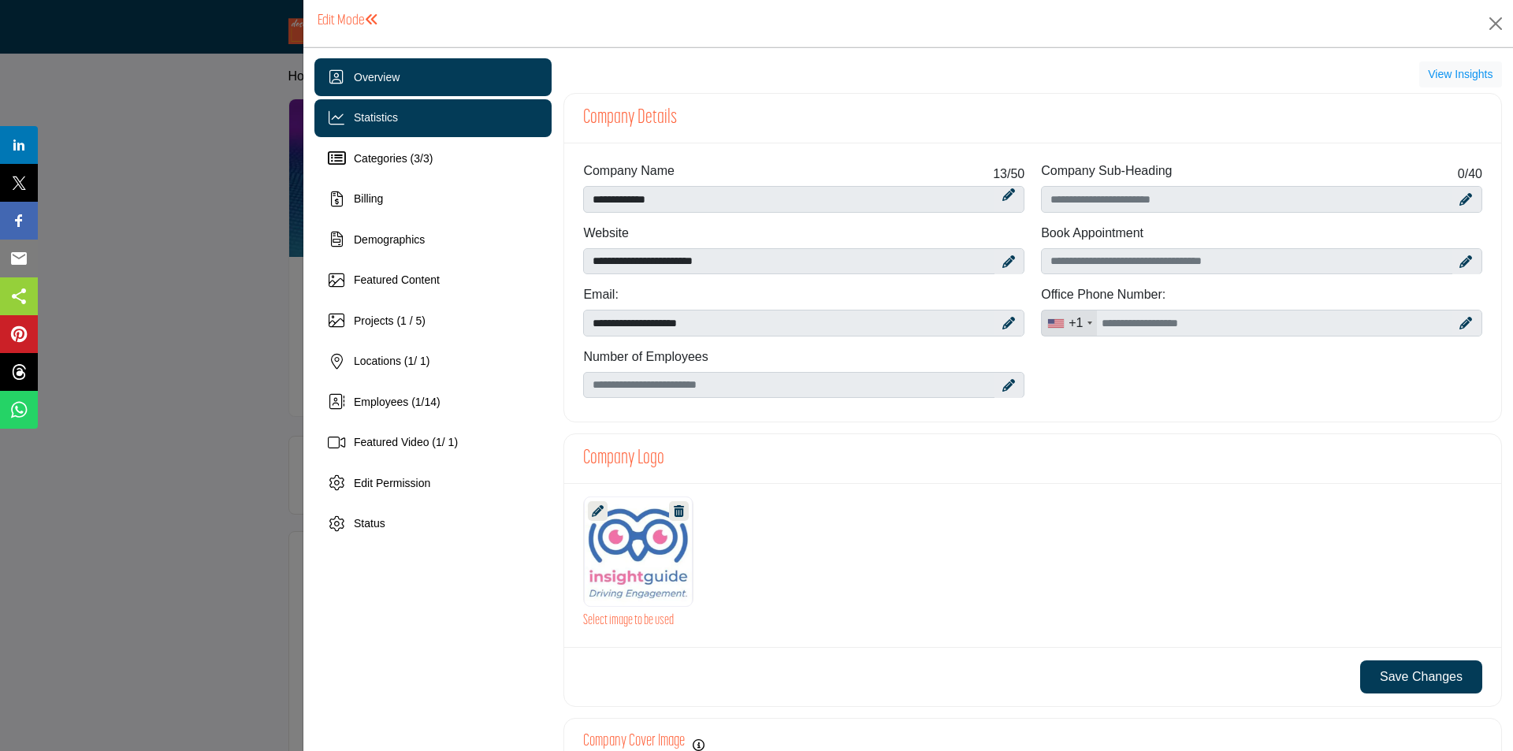
click at [365, 113] on span "Statistics" at bounding box center [376, 117] width 44 height 13
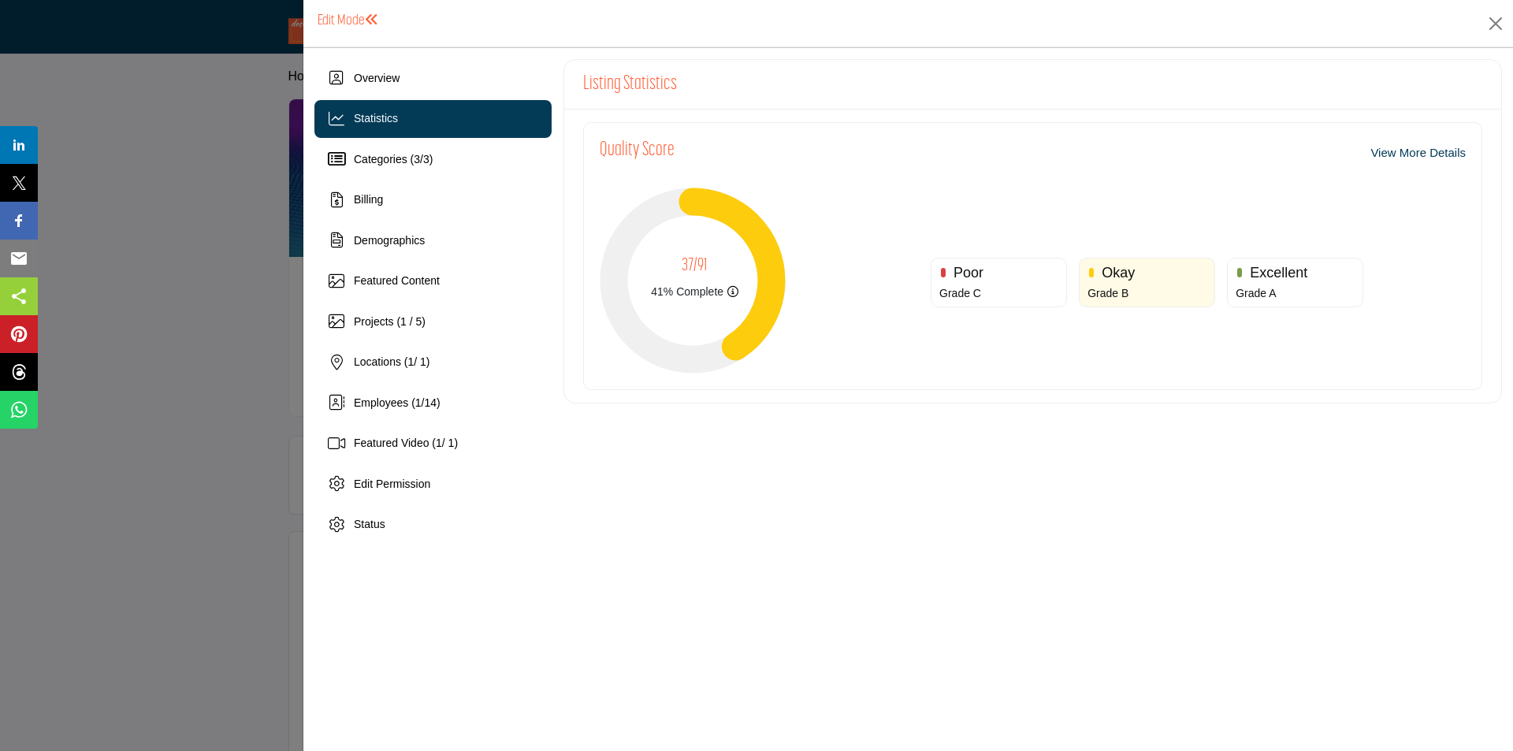
click at [178, 264] on div at bounding box center [756, 375] width 1513 height 751
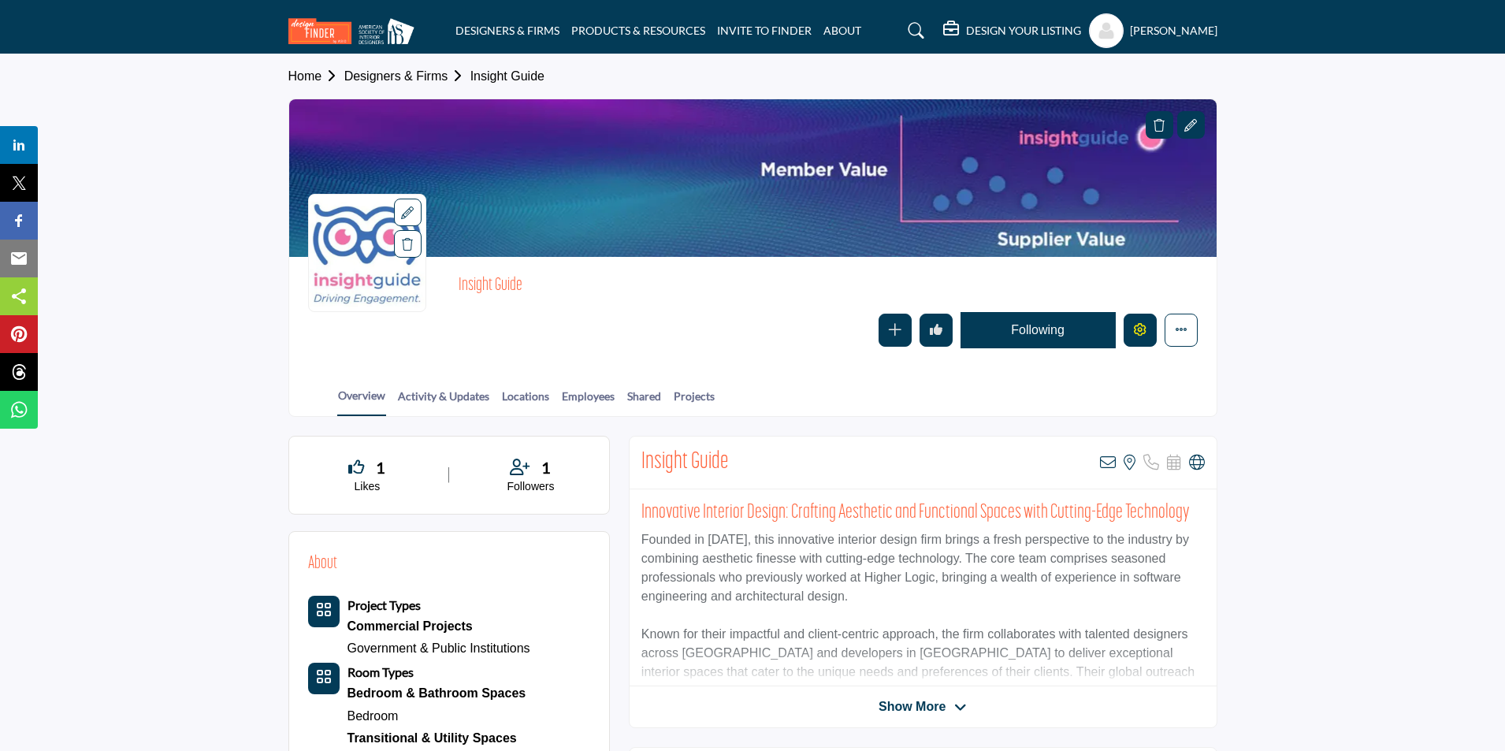
click at [1142, 335] on icon "Edit company" at bounding box center [1140, 329] width 13 height 13
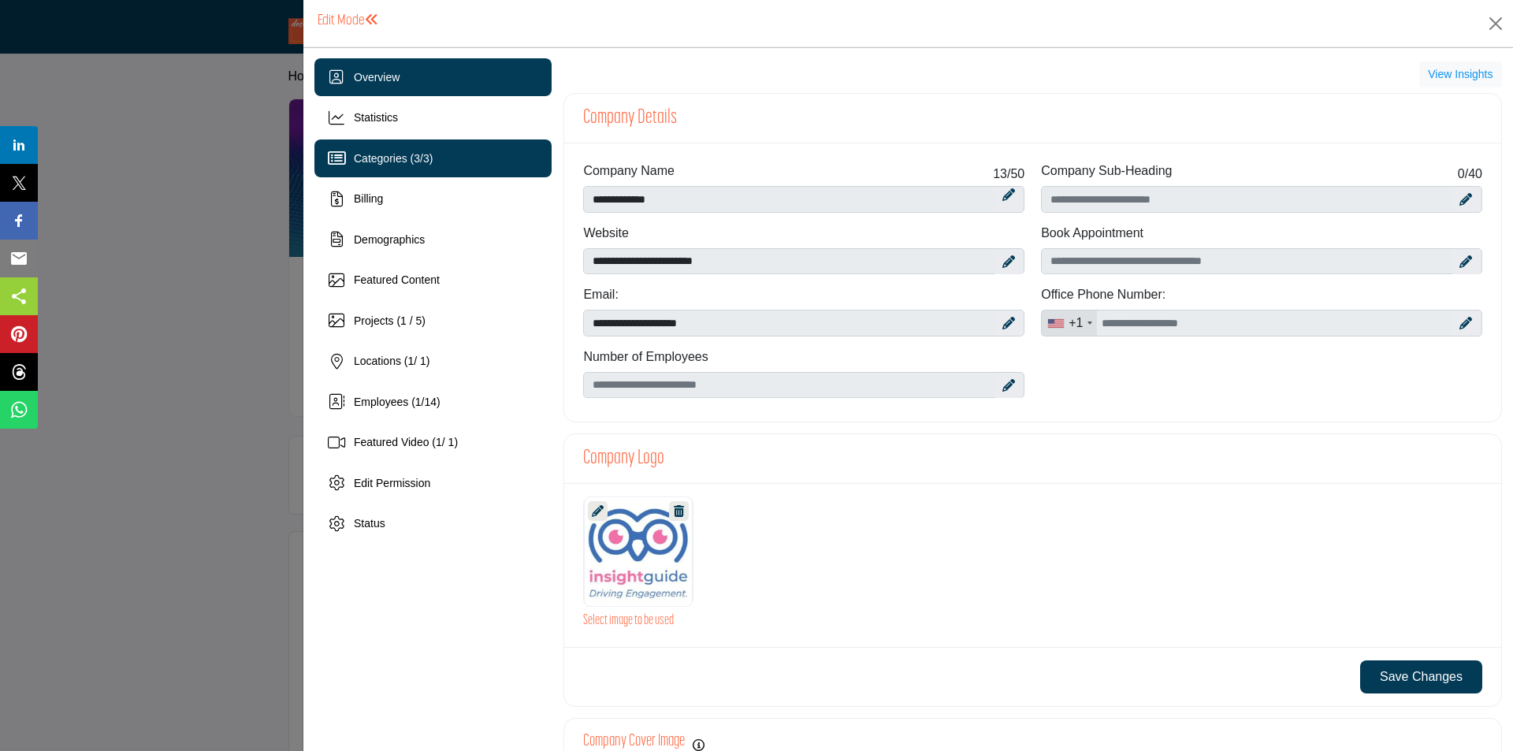
click at [436, 177] on div "Categories ( 3 / 3 )" at bounding box center [432, 159] width 237 height 38
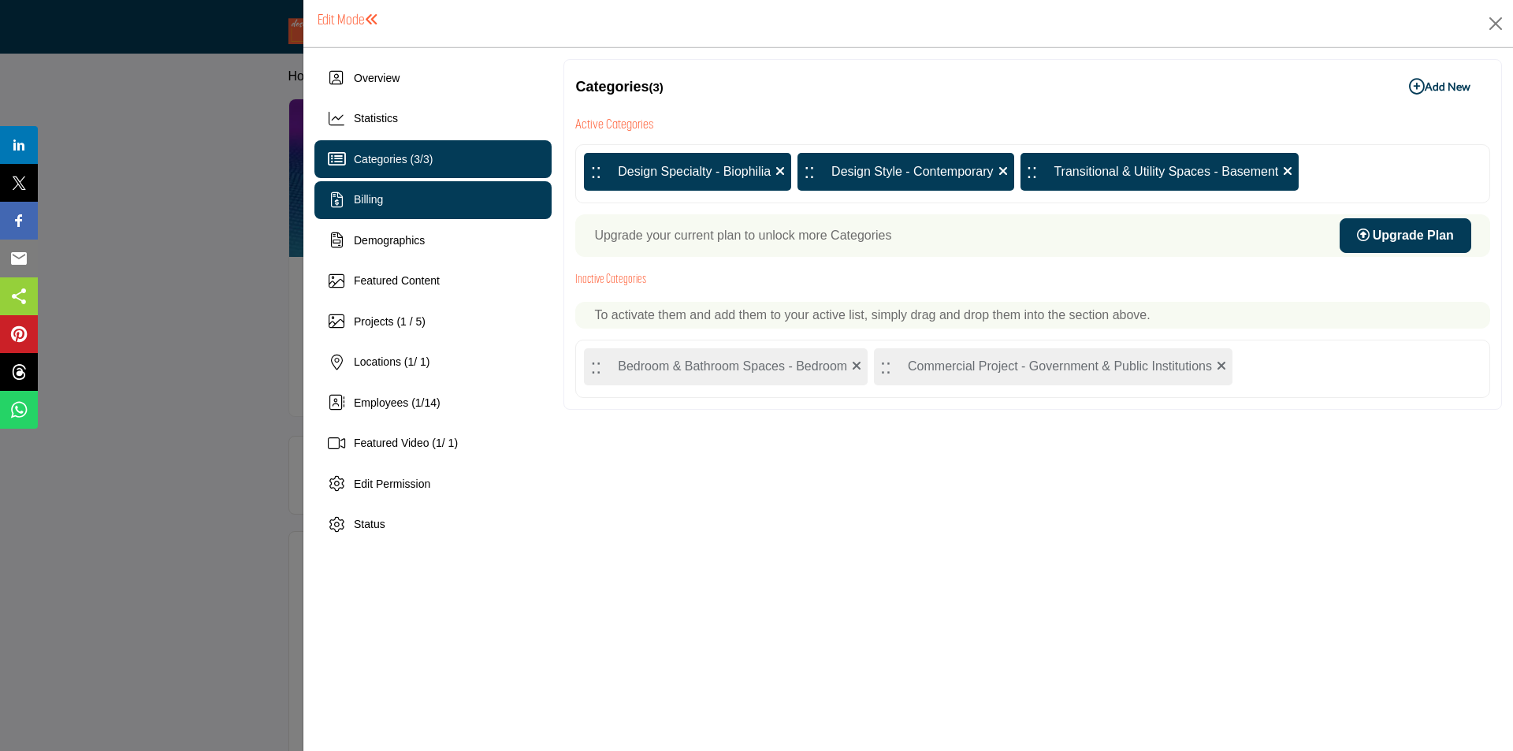
click at [460, 207] on div "Billing" at bounding box center [432, 200] width 237 height 38
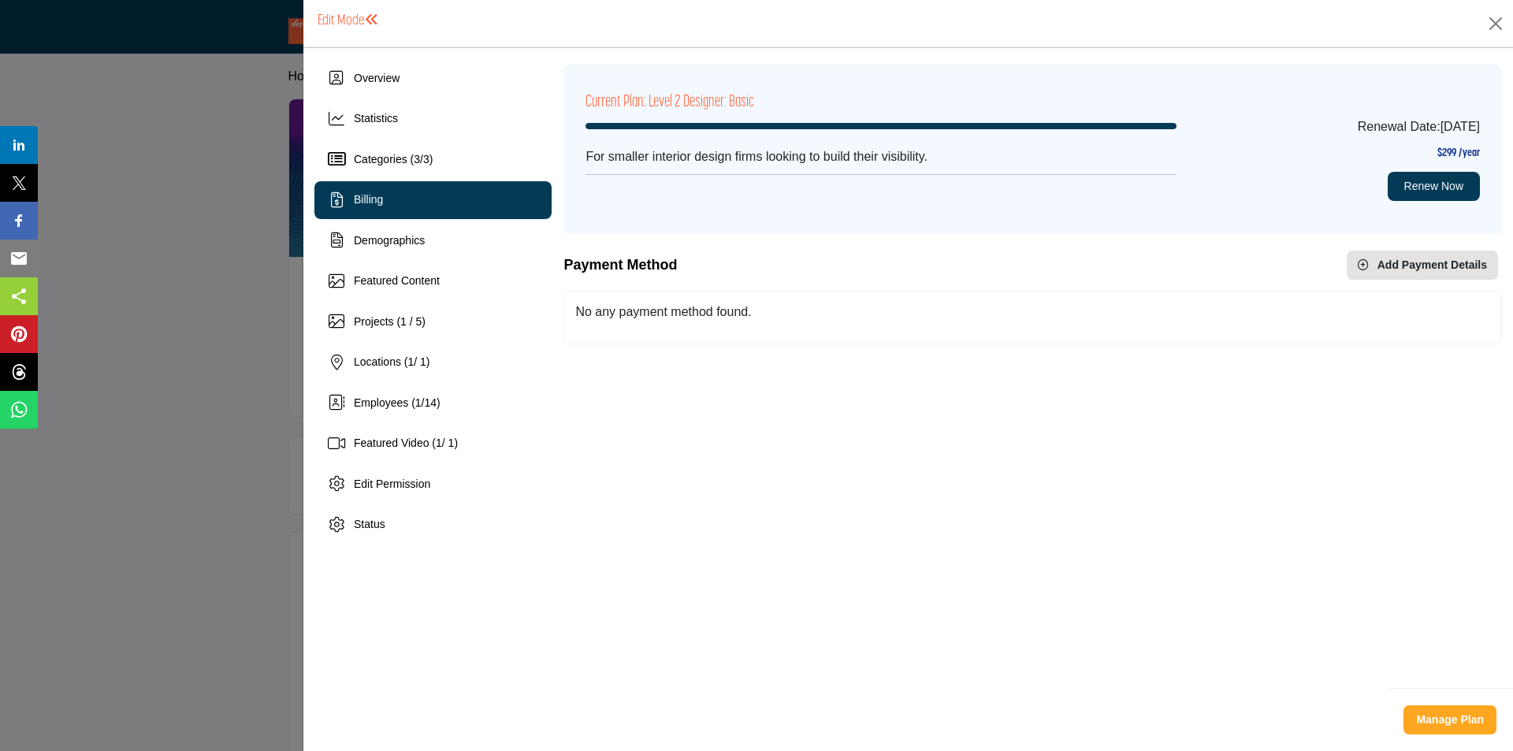
click at [188, 240] on div at bounding box center [756, 375] width 1513 height 751
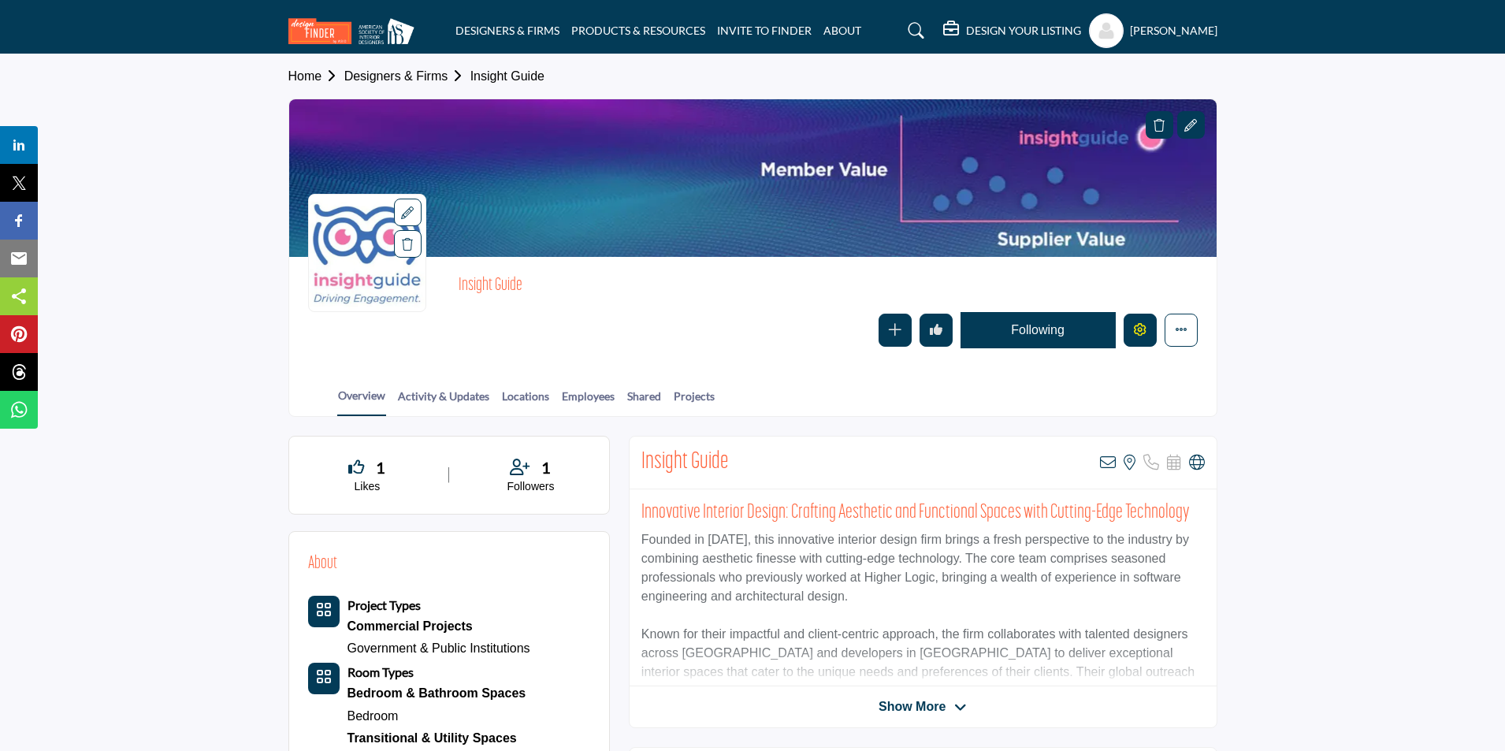
click at [1137, 331] on icon "Edit company" at bounding box center [1140, 329] width 13 height 13
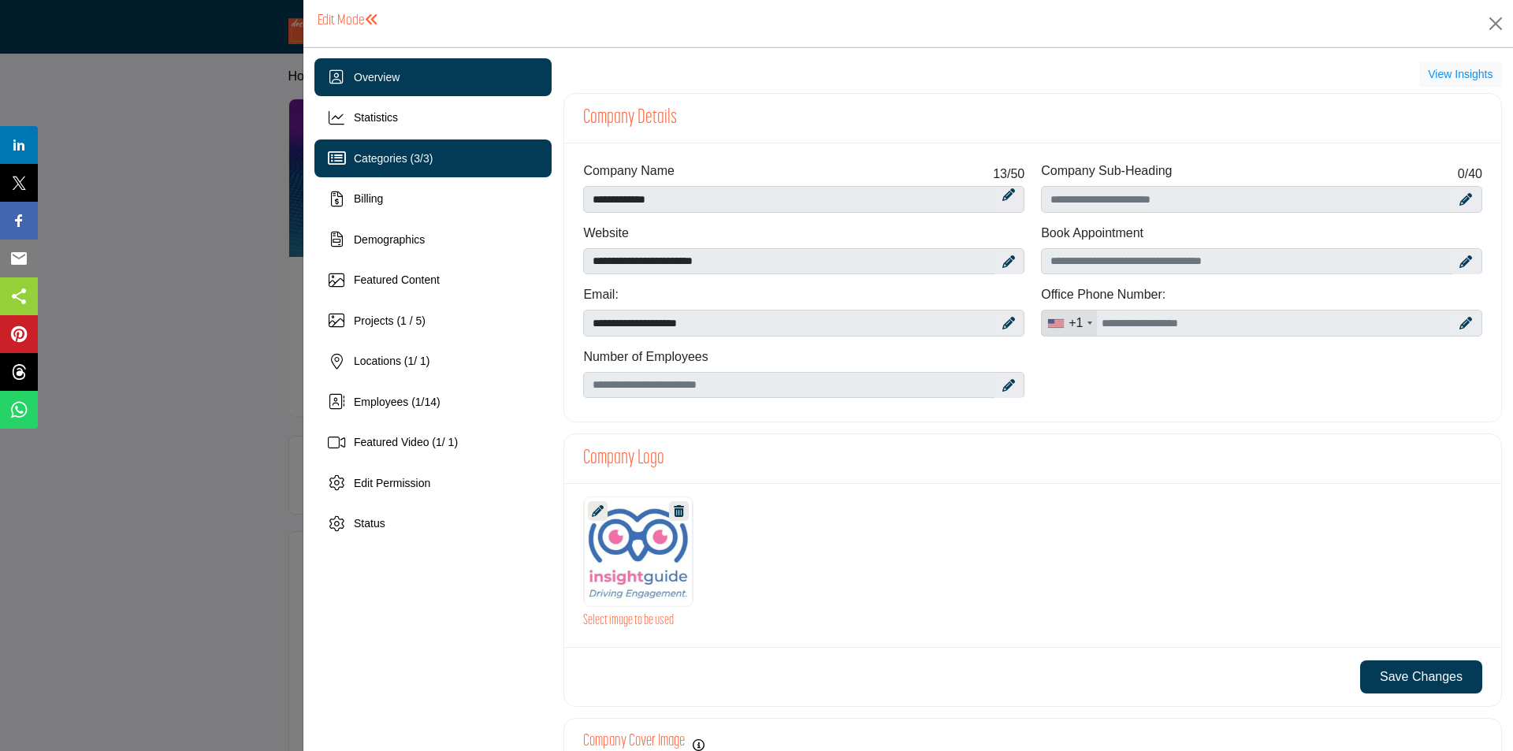
click at [470, 157] on div "Categories ( 3 / 3 )" at bounding box center [432, 159] width 237 height 38
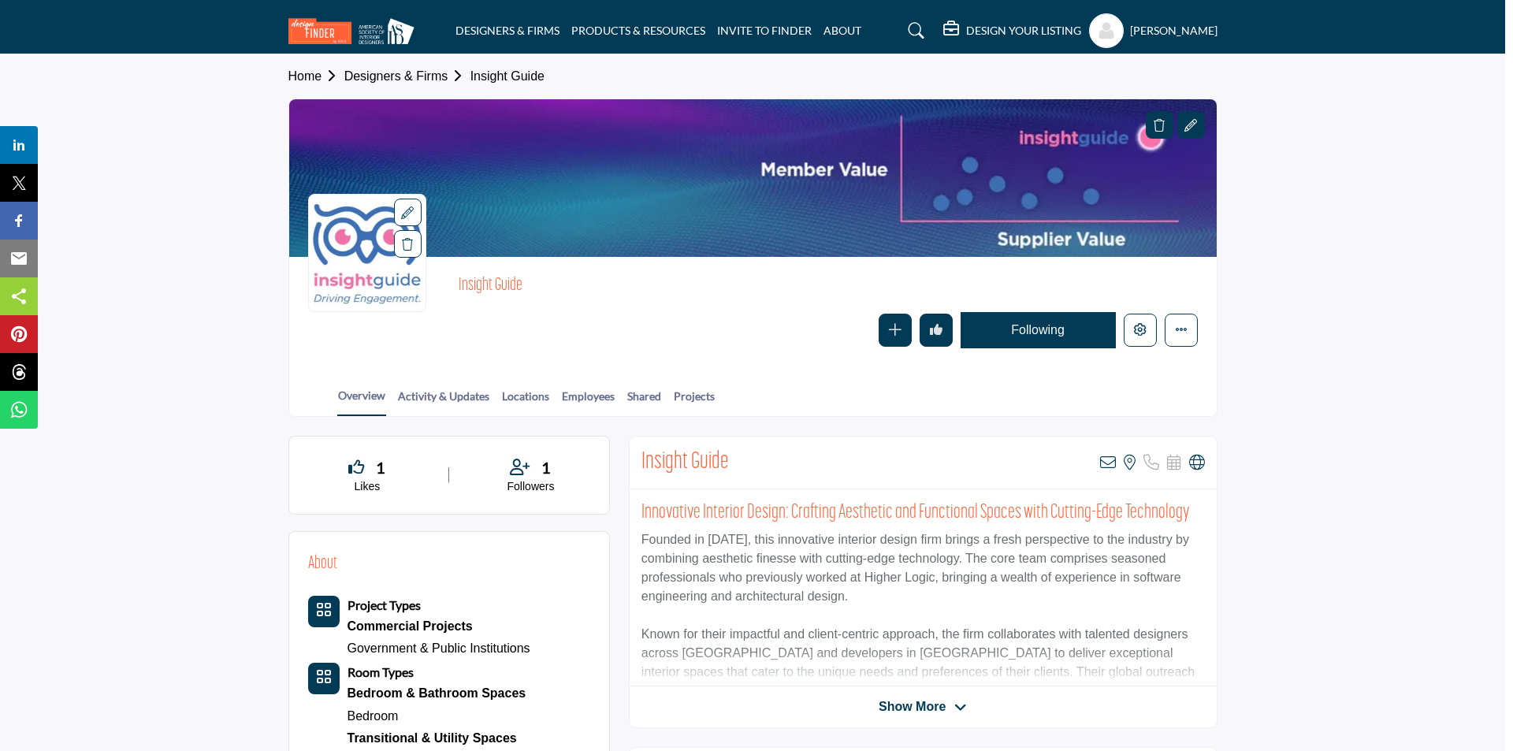
click at [240, 261] on div at bounding box center [756, 375] width 1513 height 751
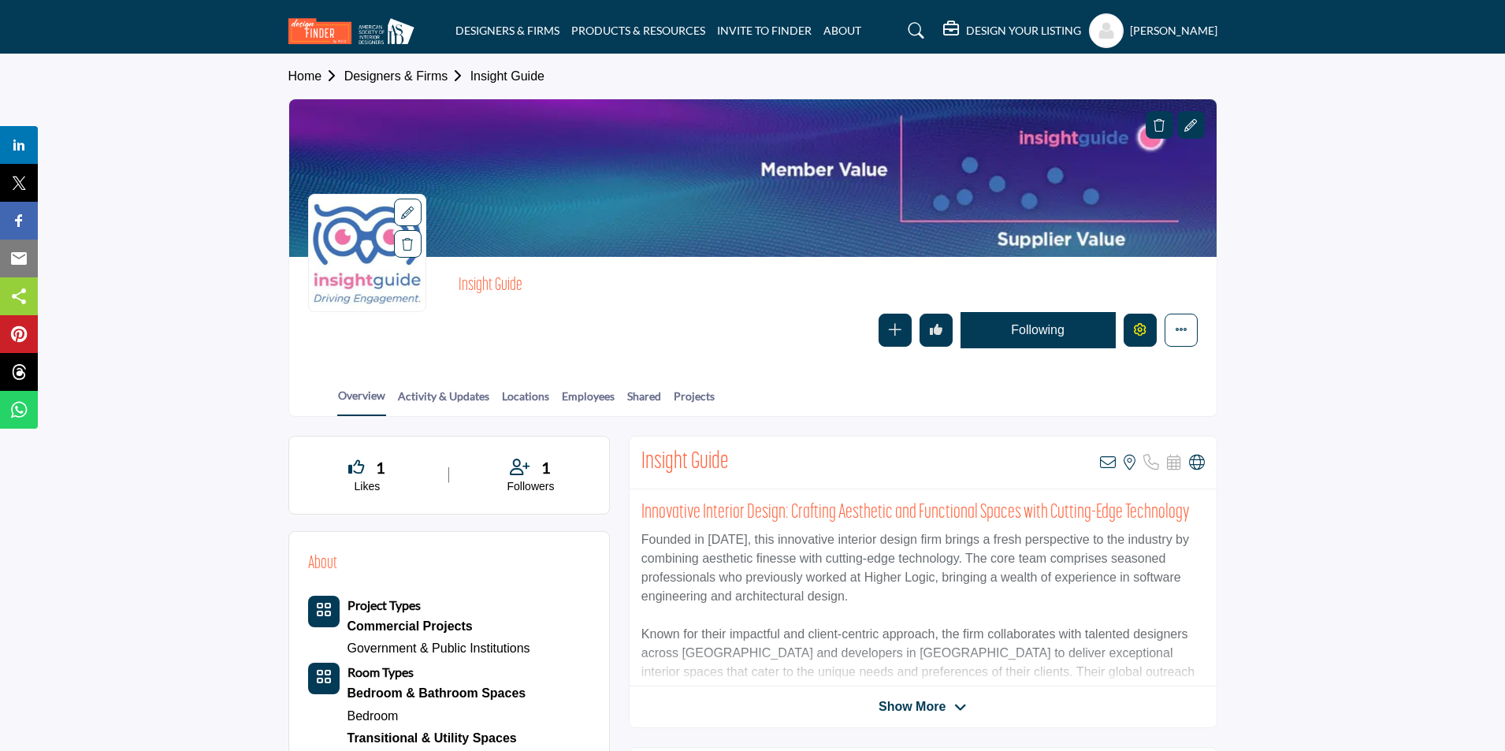
click at [1135, 326] on icon "Edit company" at bounding box center [1140, 329] width 13 height 13
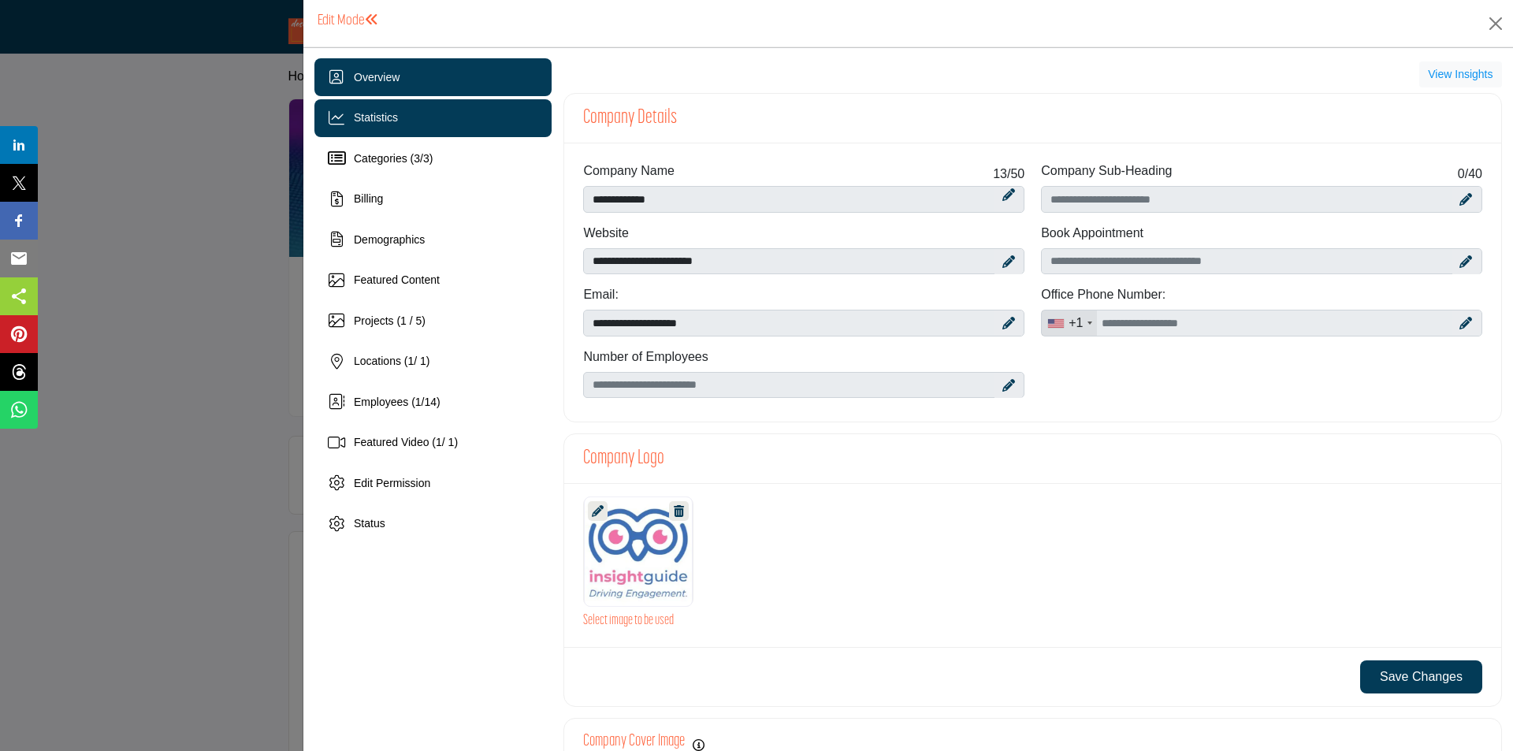
click at [415, 130] on div "Statistics" at bounding box center [432, 118] width 237 height 38
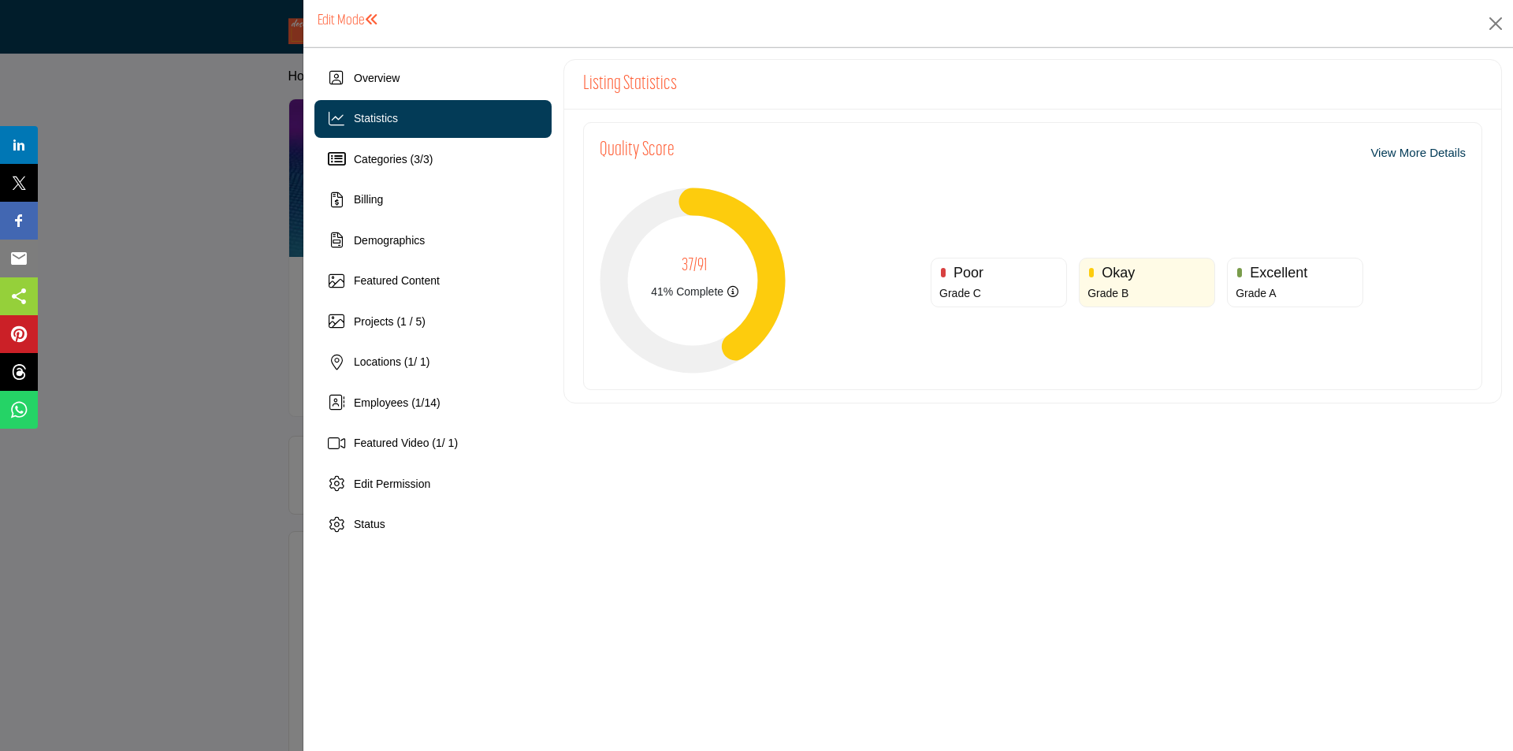
click at [186, 211] on div at bounding box center [756, 375] width 1513 height 751
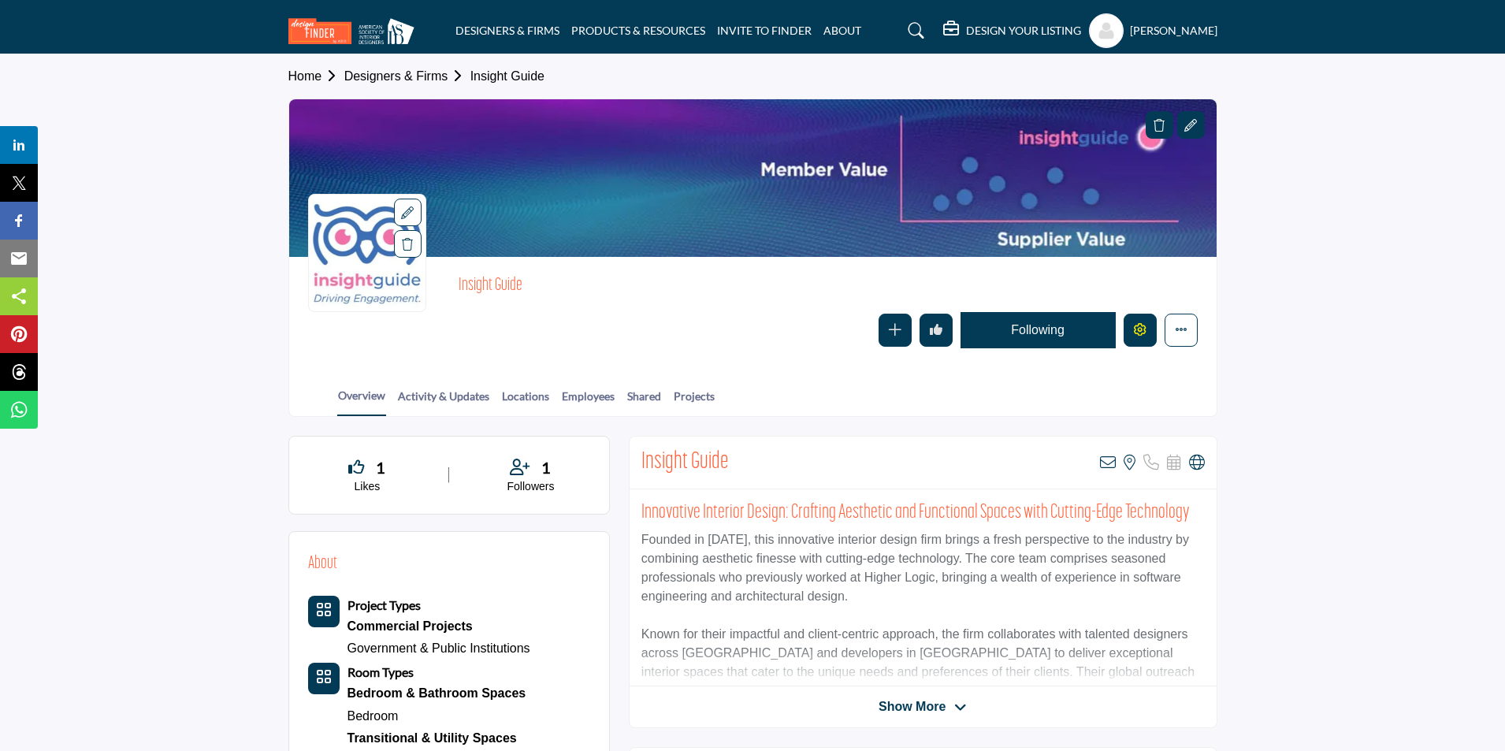
click at [1134, 327] on icon "Edit company" at bounding box center [1140, 329] width 13 height 13
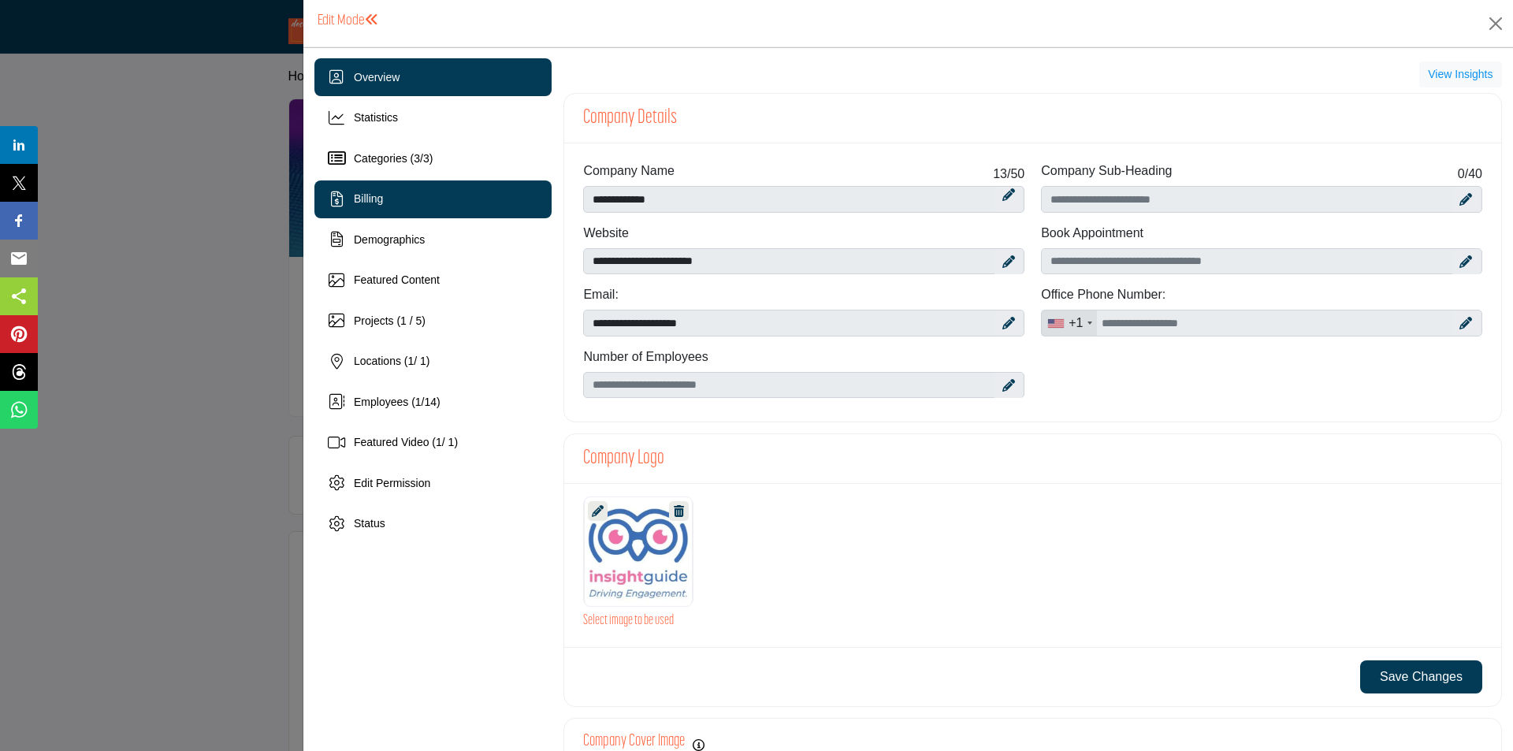
click at [369, 199] on span "Billing" at bounding box center [368, 198] width 29 height 13
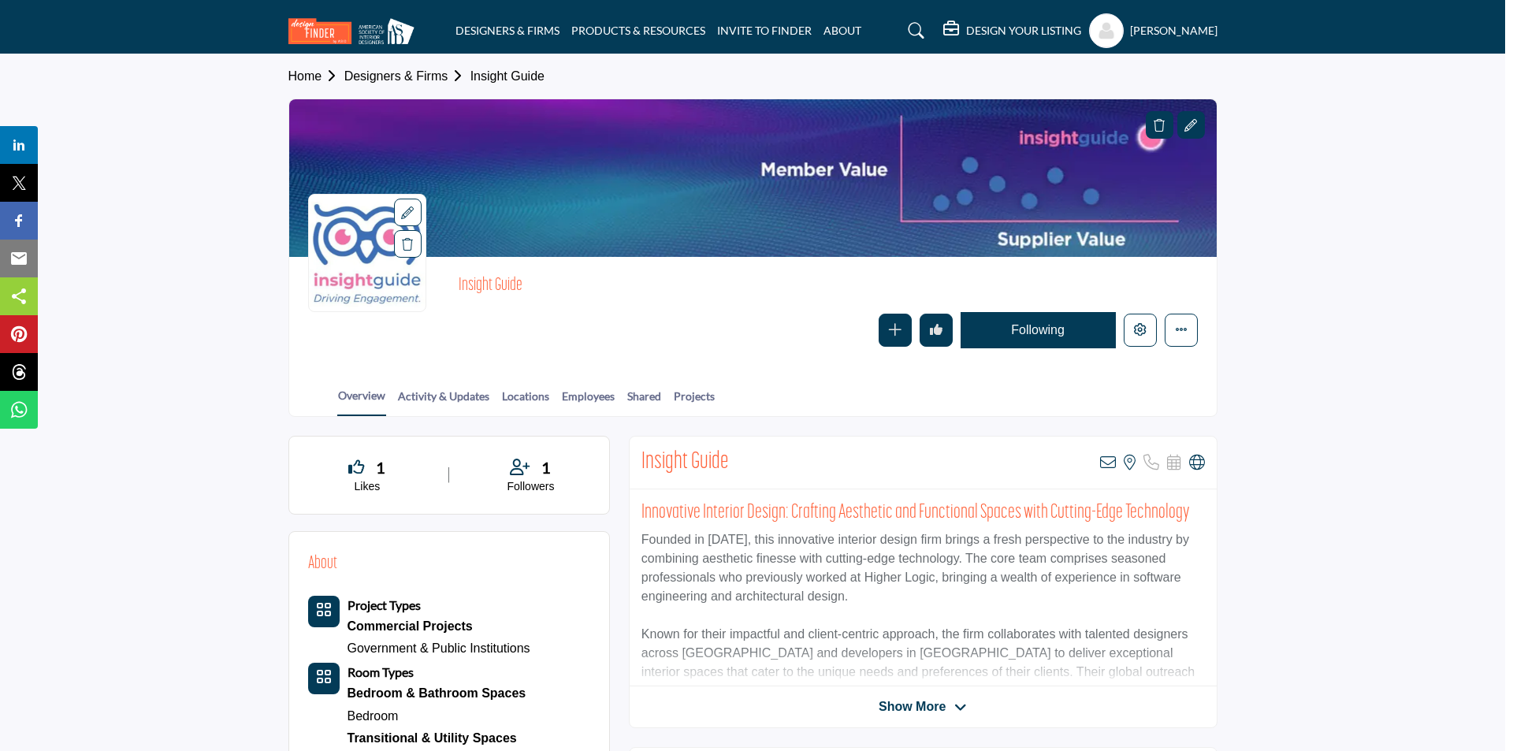
click at [236, 229] on div at bounding box center [756, 375] width 1513 height 751
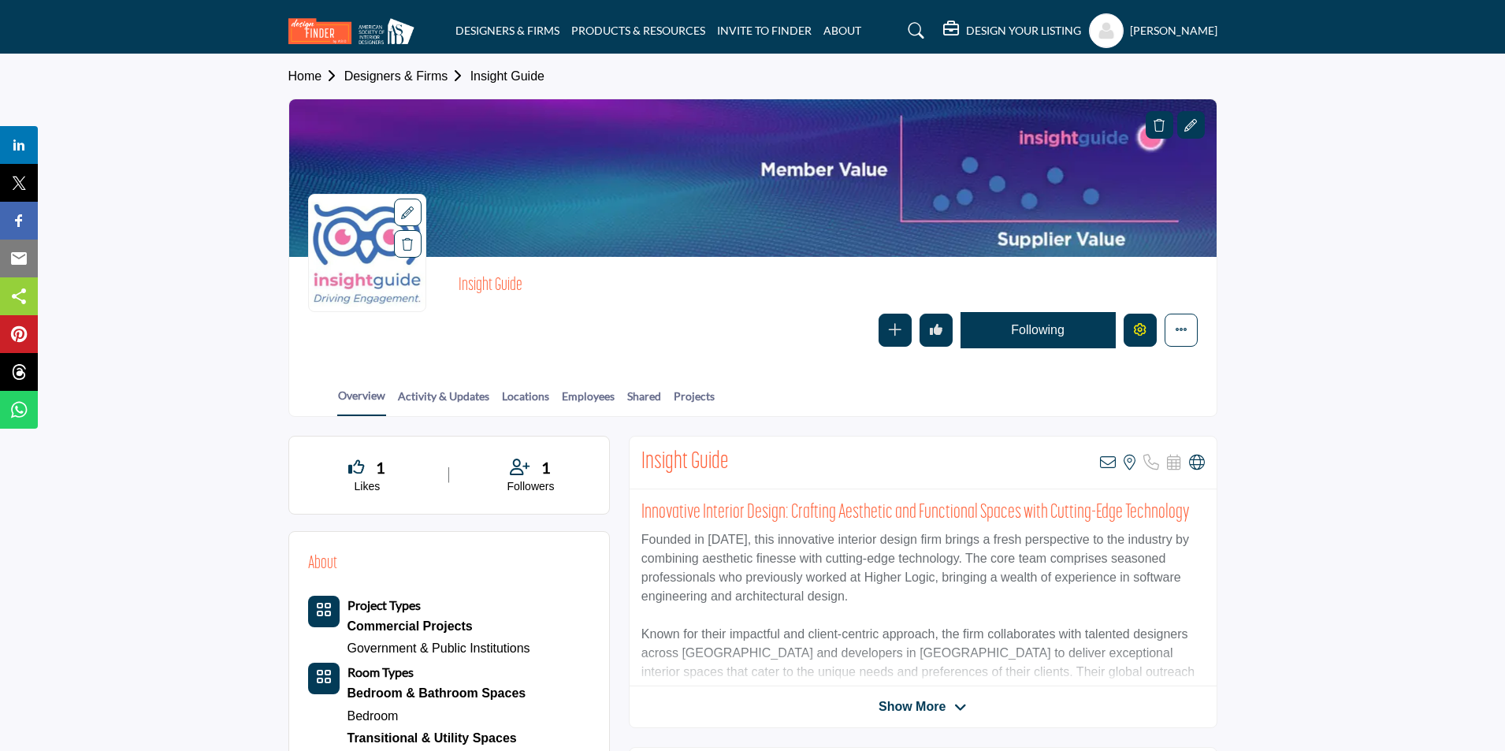
click at [1140, 323] on icon "Edit company" at bounding box center [1140, 329] width 13 height 13
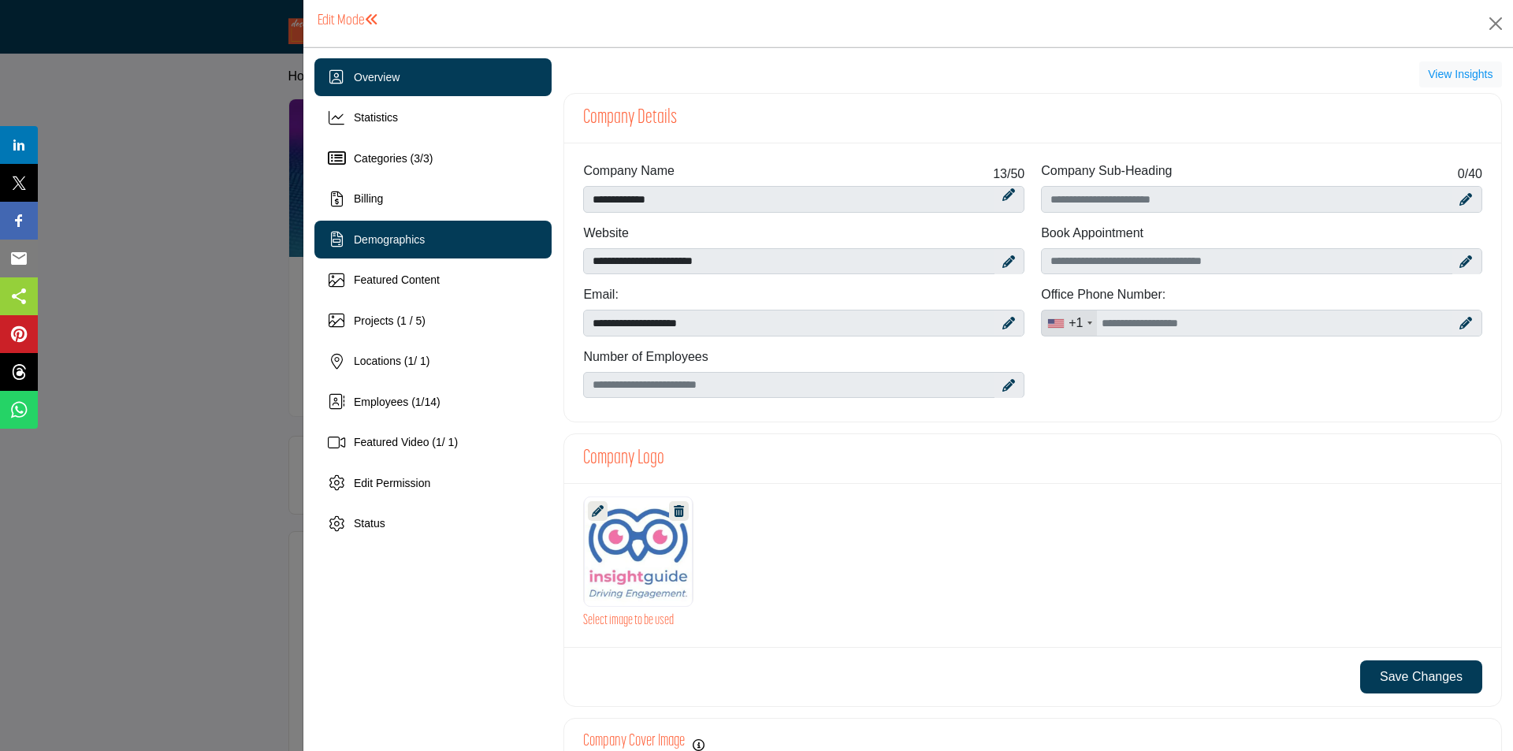
click at [389, 236] on span "Demographics" at bounding box center [389, 239] width 71 height 13
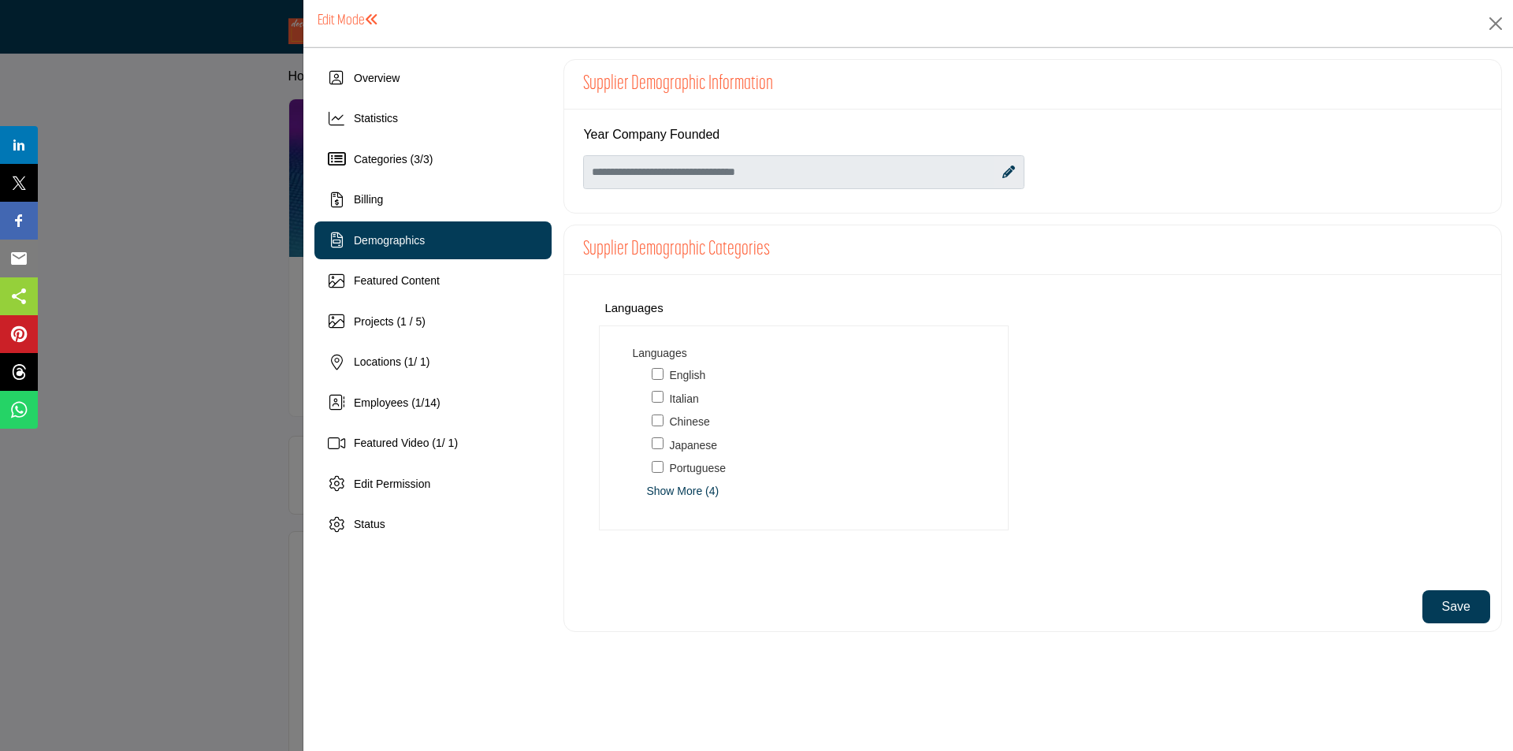
click at [203, 276] on div at bounding box center [756, 375] width 1513 height 751
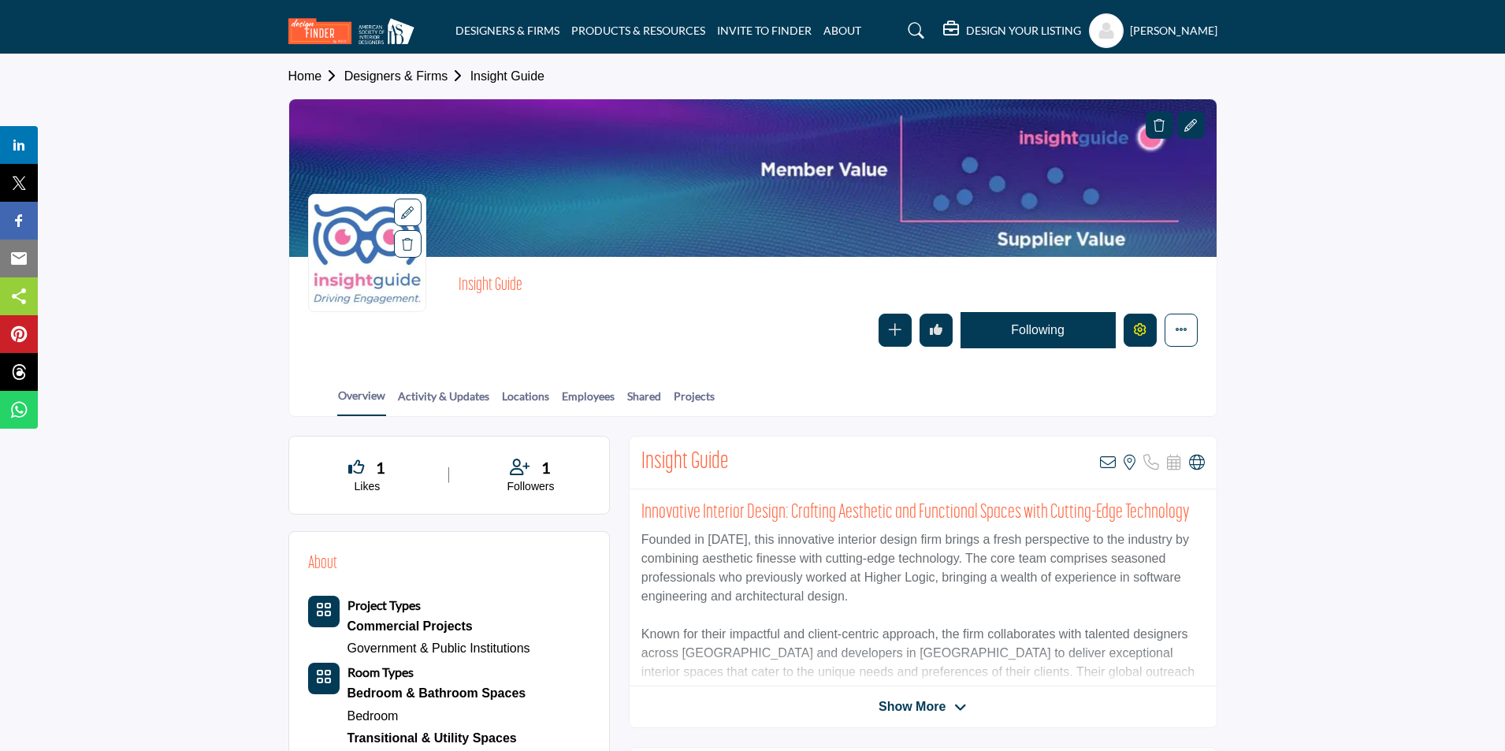
click at [1141, 334] on icon "Edit company" at bounding box center [1140, 329] width 13 height 13
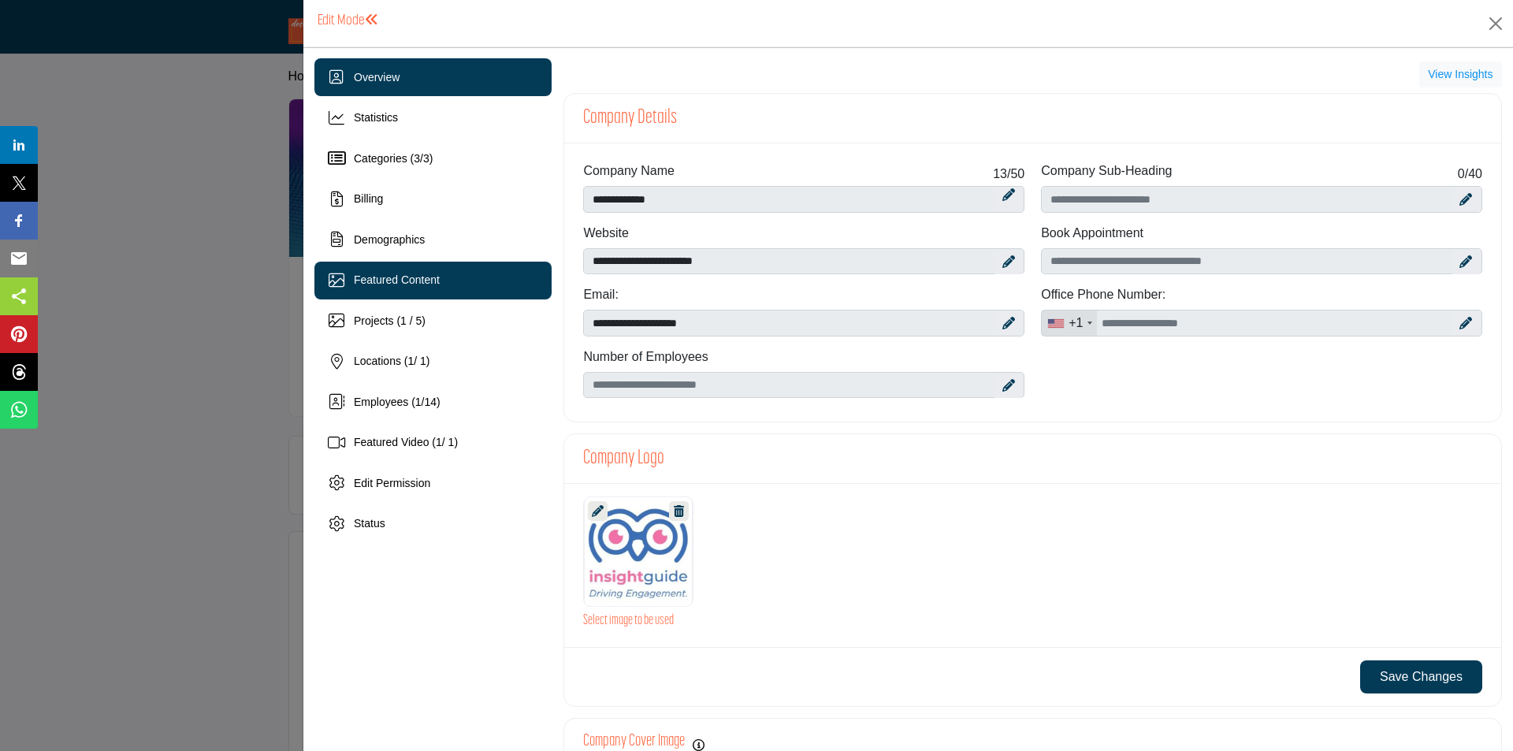
click at [369, 282] on span "Featured Content" at bounding box center [397, 280] width 86 height 13
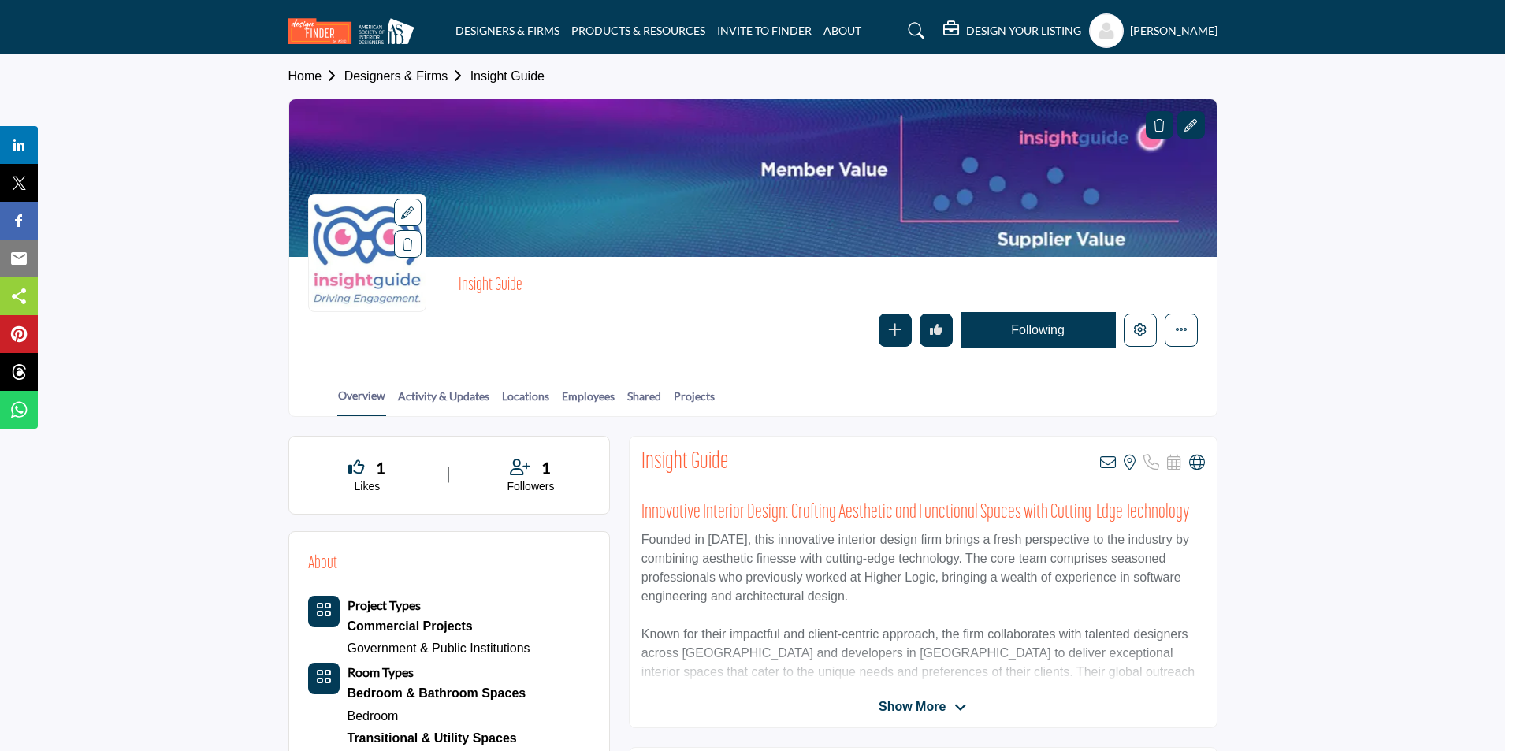
click at [216, 273] on div at bounding box center [756, 375] width 1513 height 751
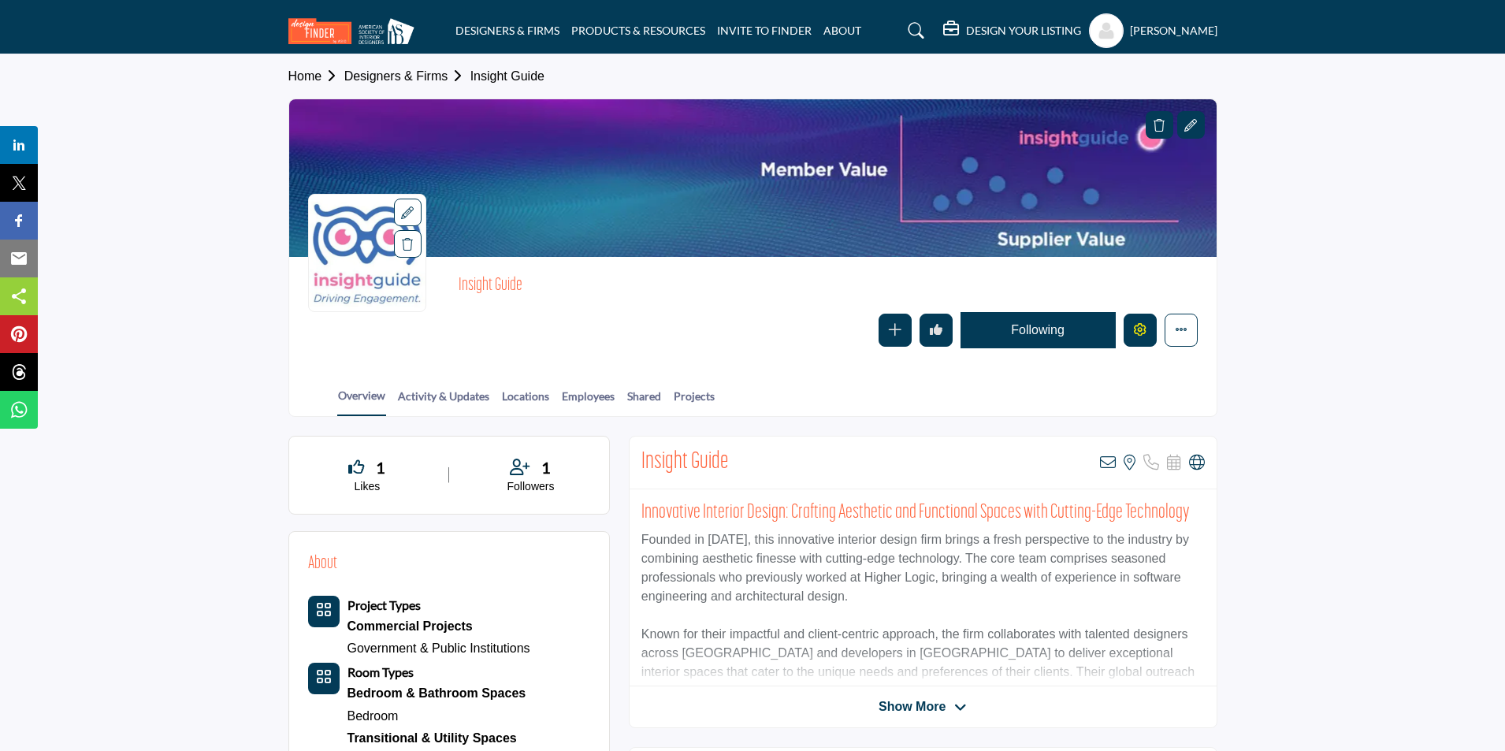
click at [1140, 334] on icon "Edit company" at bounding box center [1140, 329] width 13 height 13
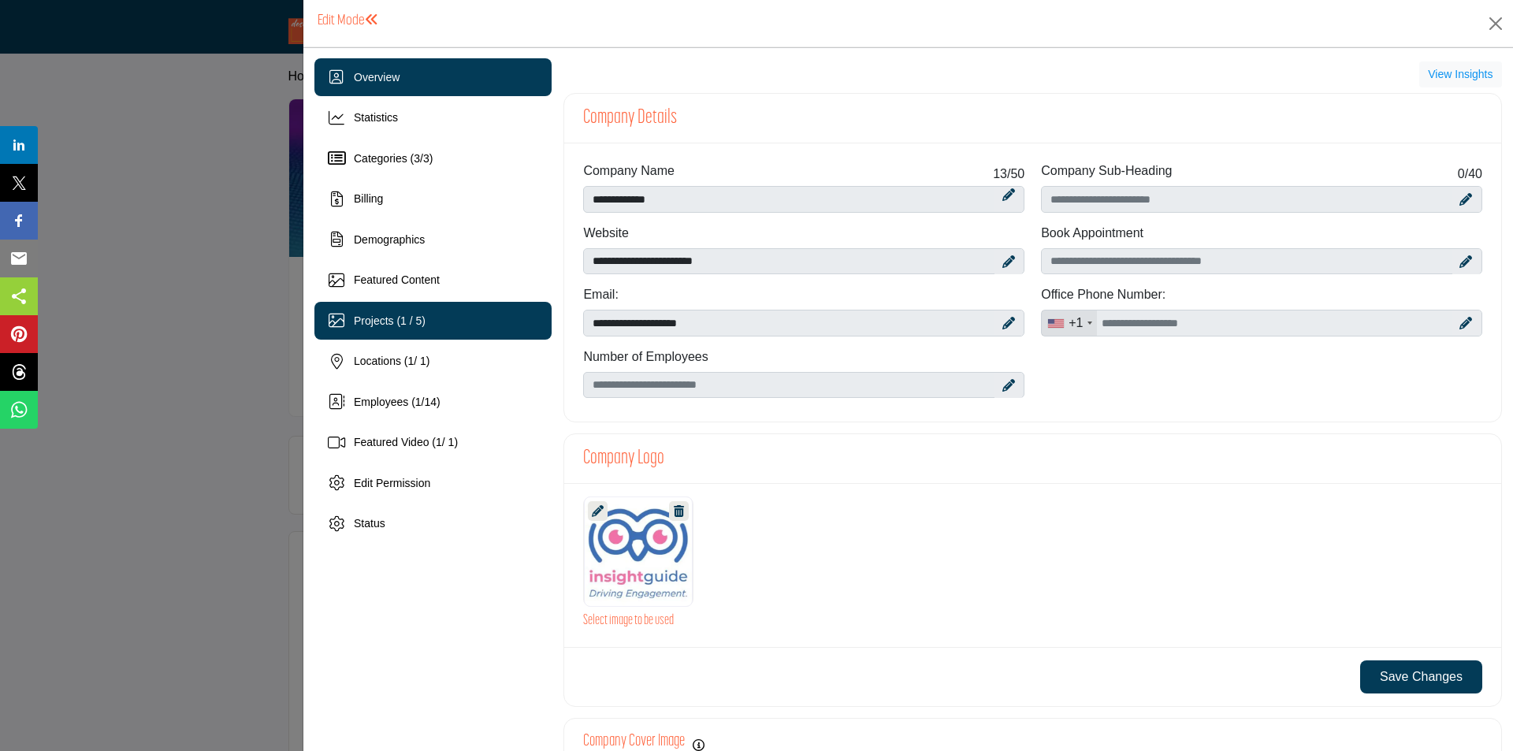
click at [406, 320] on span "Projects (1 / 5)" at bounding box center [390, 320] width 72 height 13
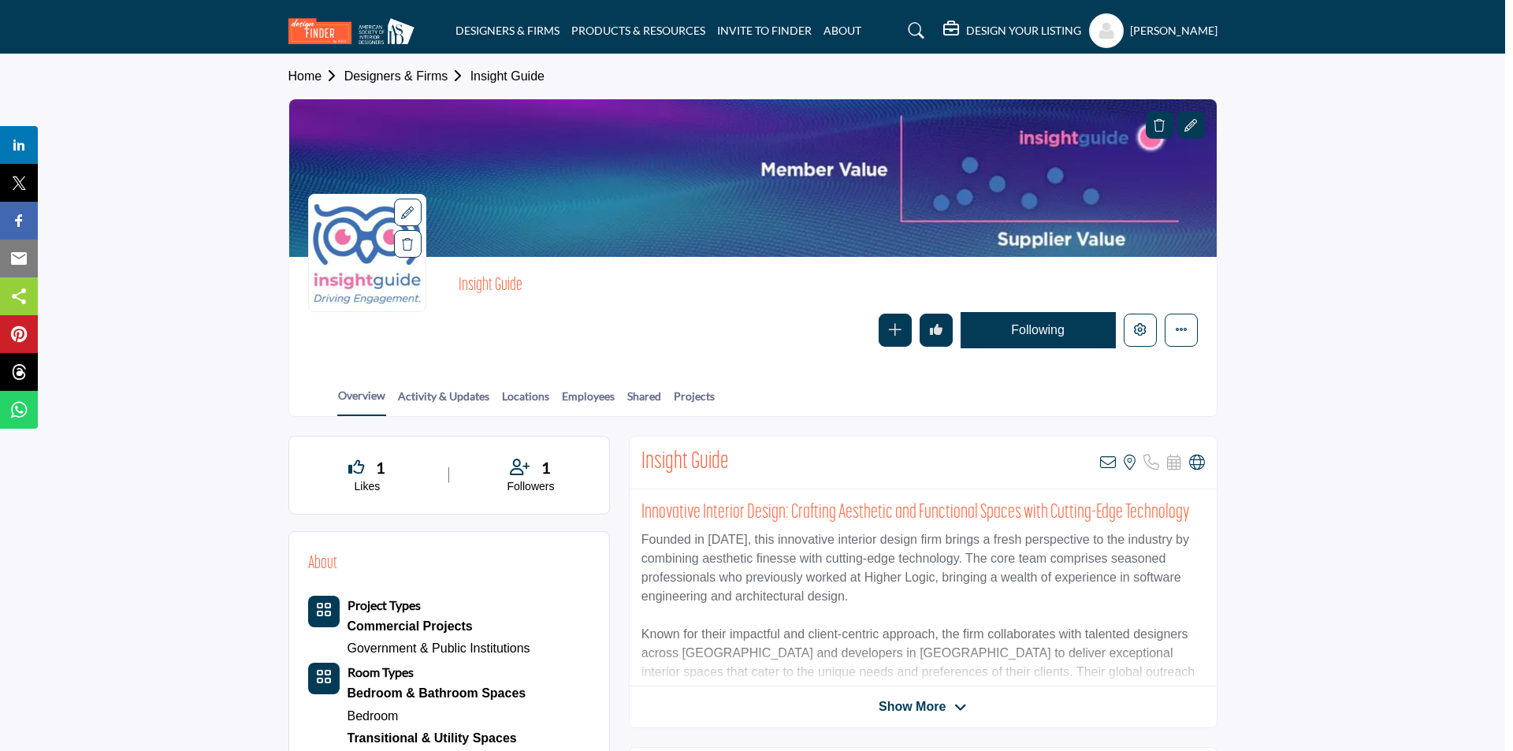
click at [188, 254] on div at bounding box center [756, 375] width 1513 height 751
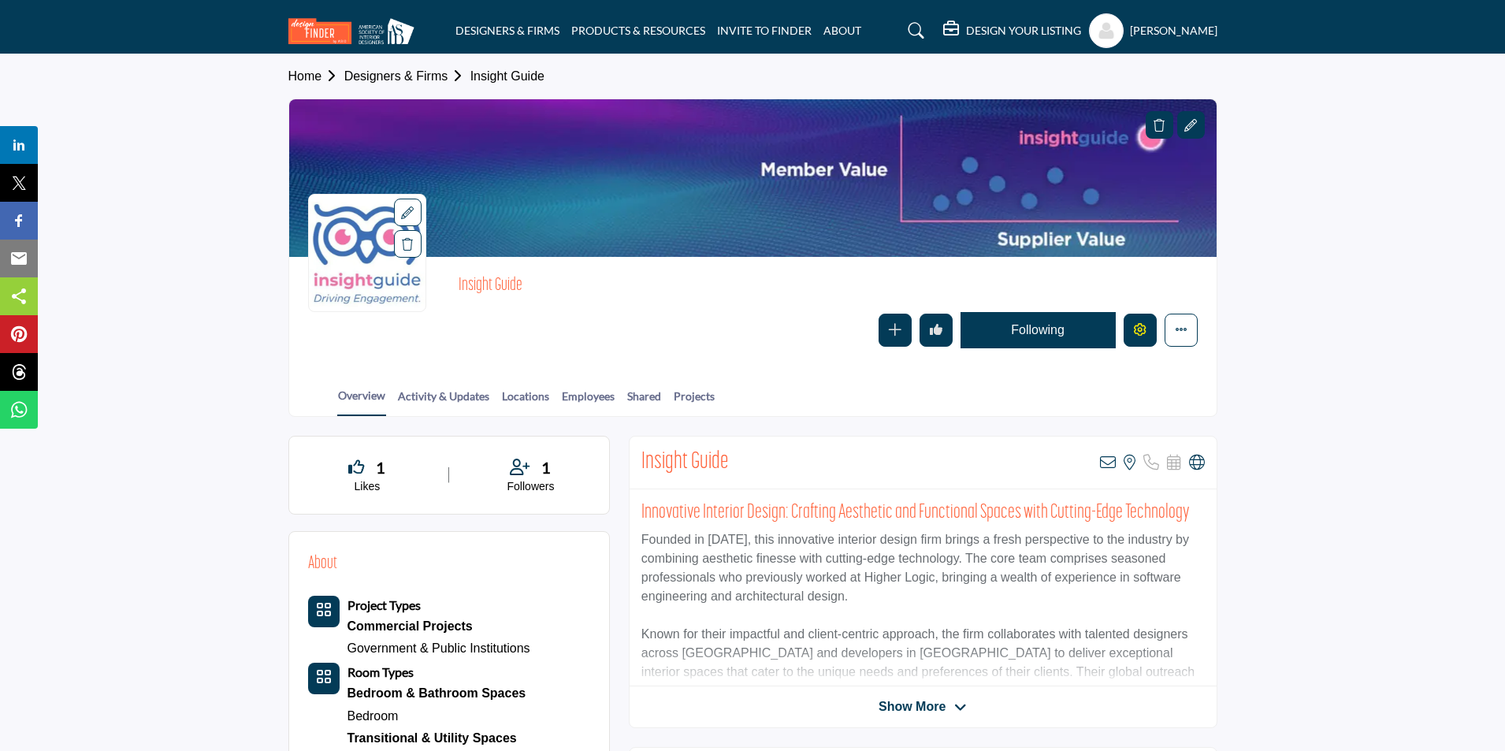
click at [1144, 332] on icon "Edit company" at bounding box center [1140, 329] width 13 height 13
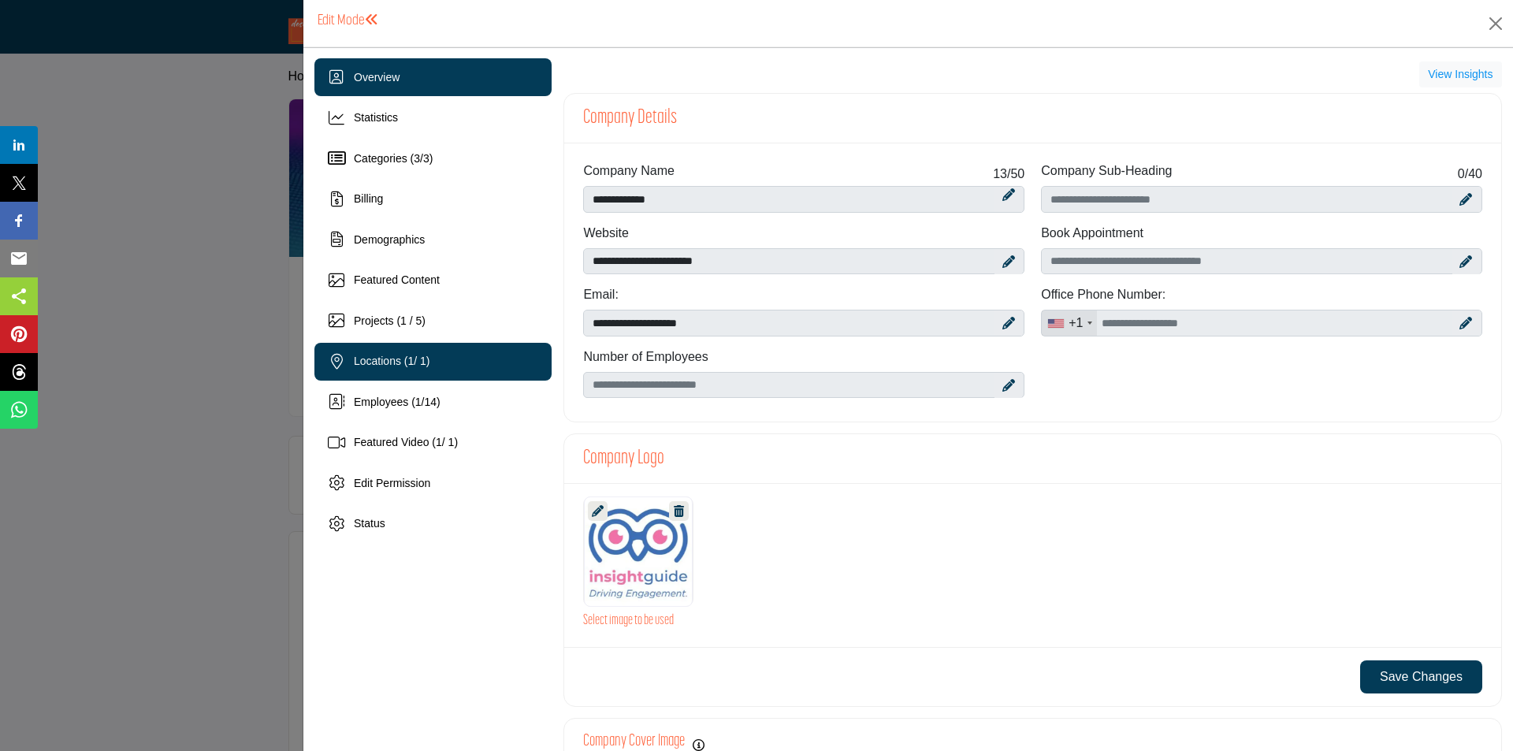
click at [414, 356] on span "Locations ( 1 / 1)" at bounding box center [392, 361] width 76 height 13
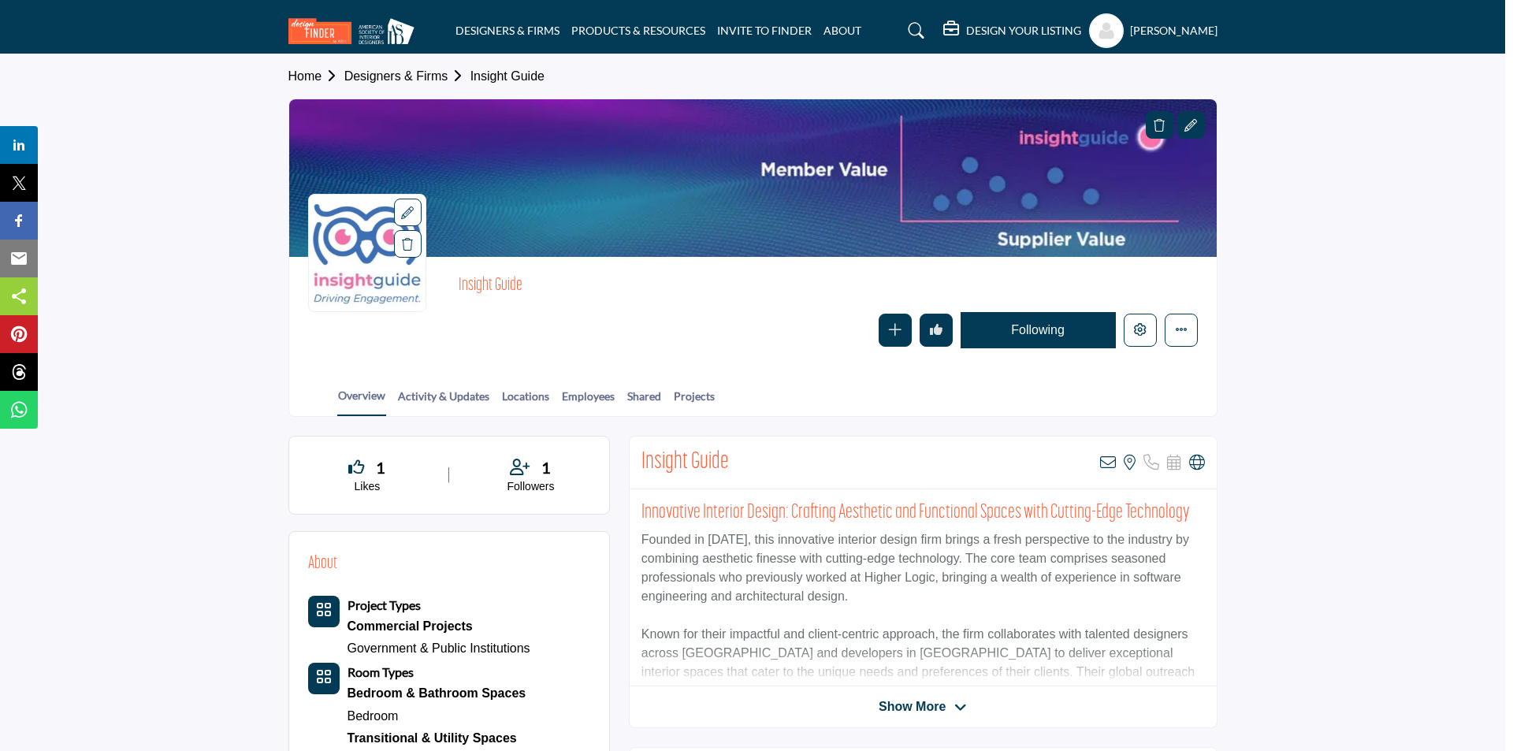
click at [225, 316] on div at bounding box center [756, 375] width 1513 height 751
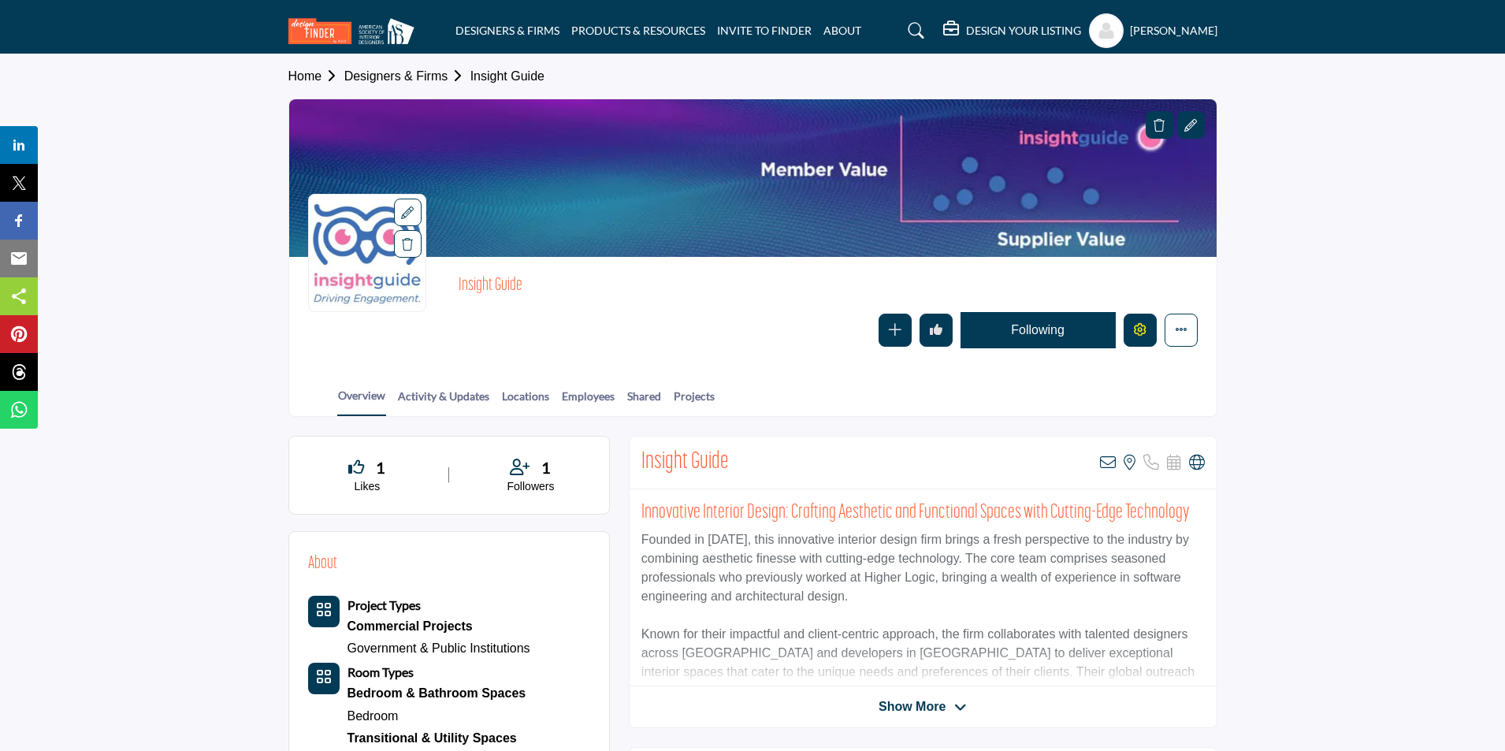
click at [1141, 337] on button "Edit company" at bounding box center [1140, 330] width 33 height 33
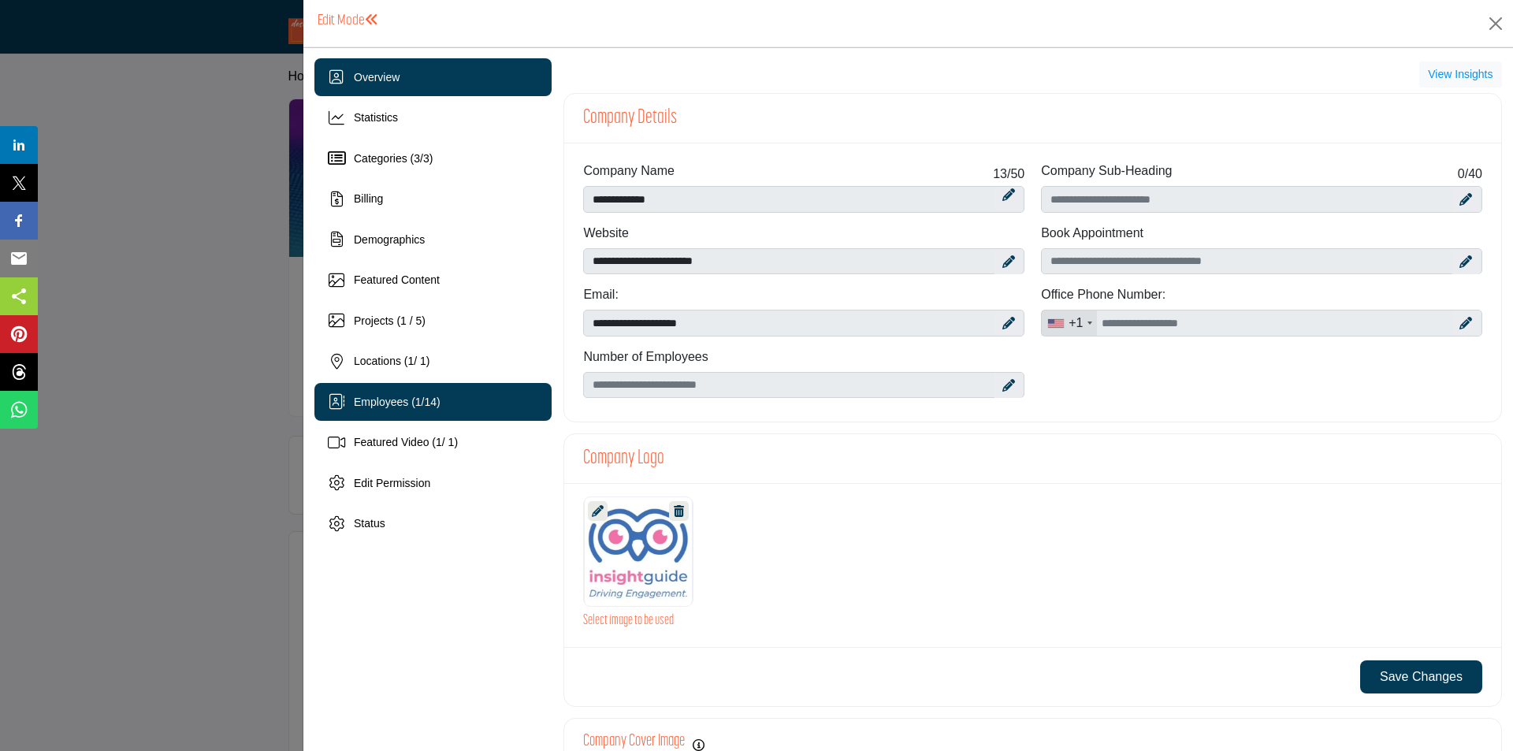
click at [399, 405] on span "Employees ( 1 / 14 )" at bounding box center [397, 402] width 87 height 13
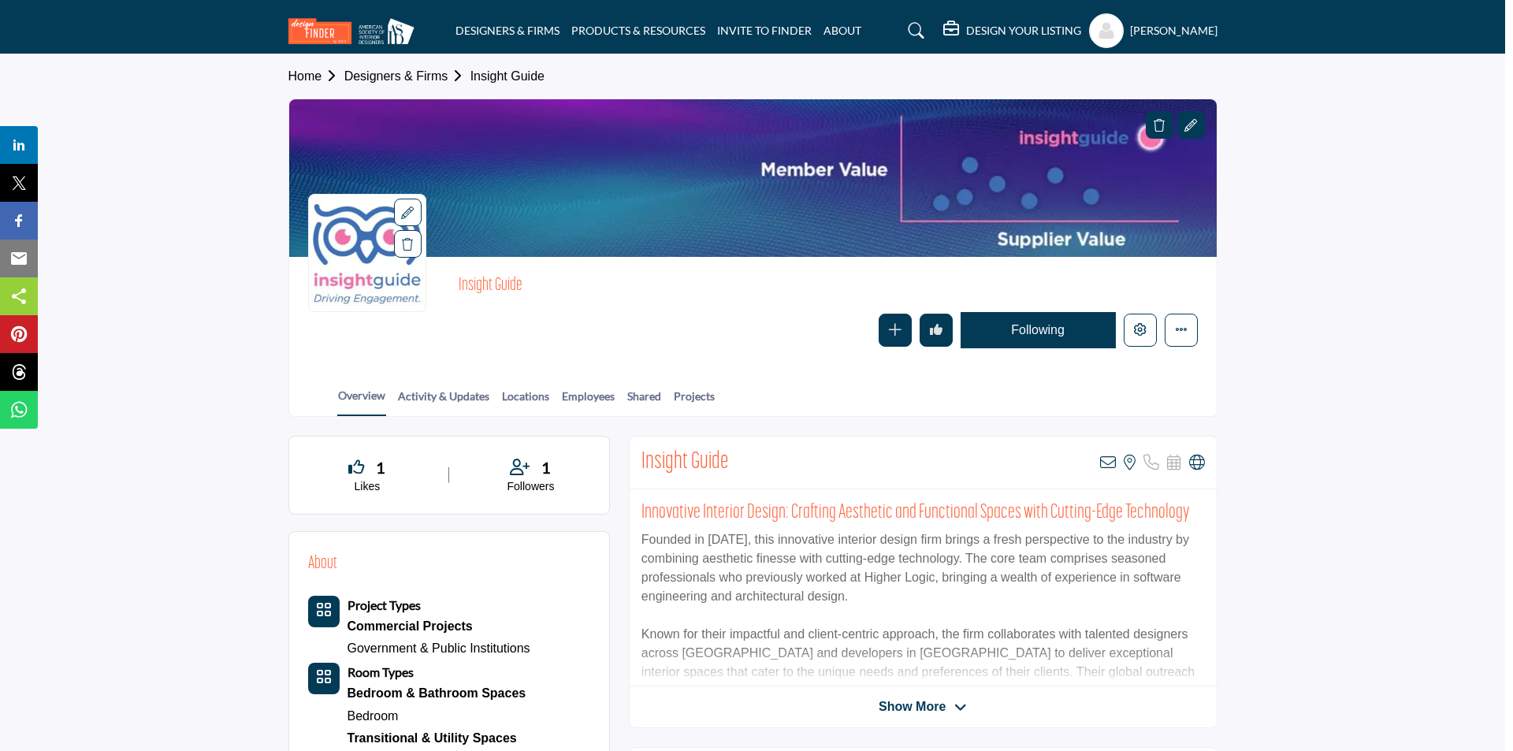
click at [217, 363] on div at bounding box center [756, 375] width 1513 height 751
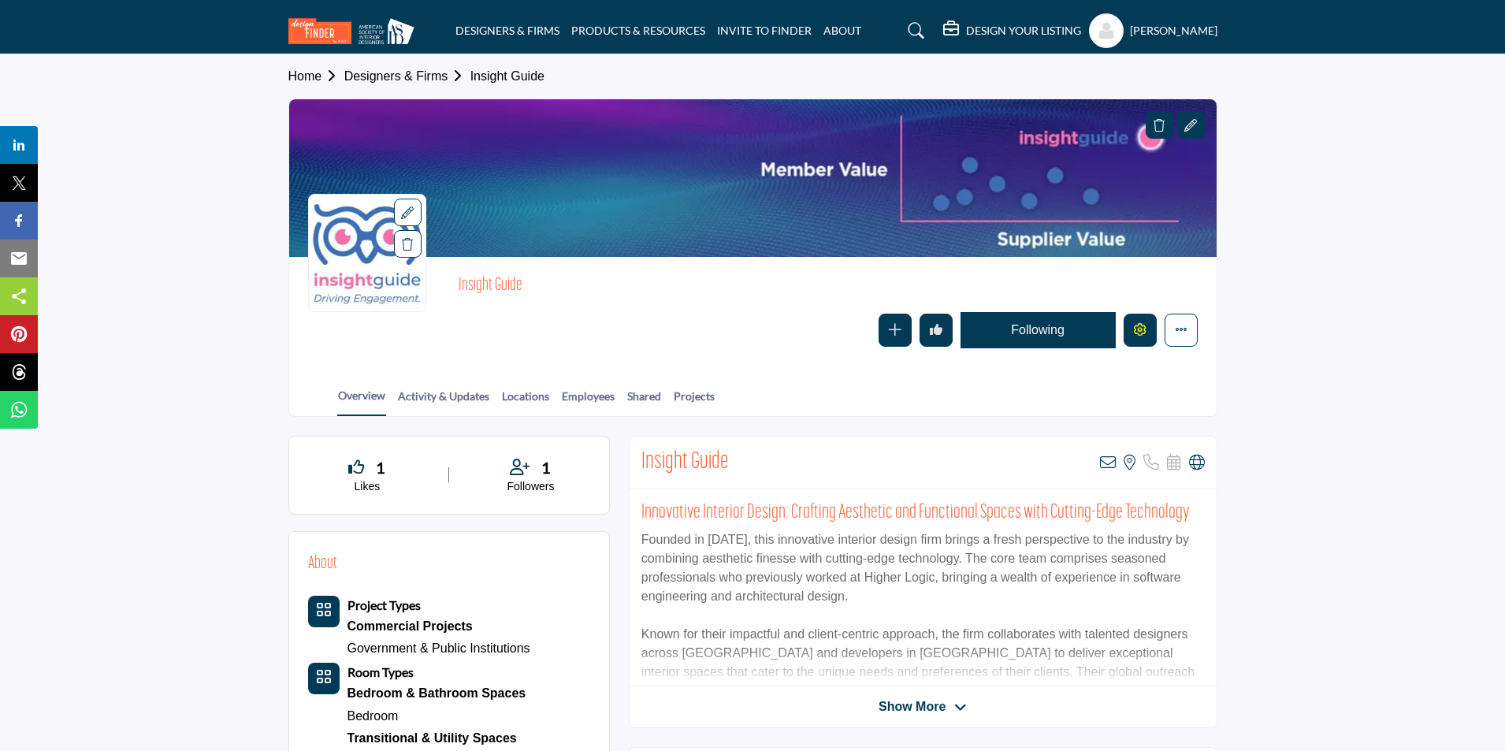
click at [1141, 331] on icon "Edit company" at bounding box center [1140, 329] width 13 height 13
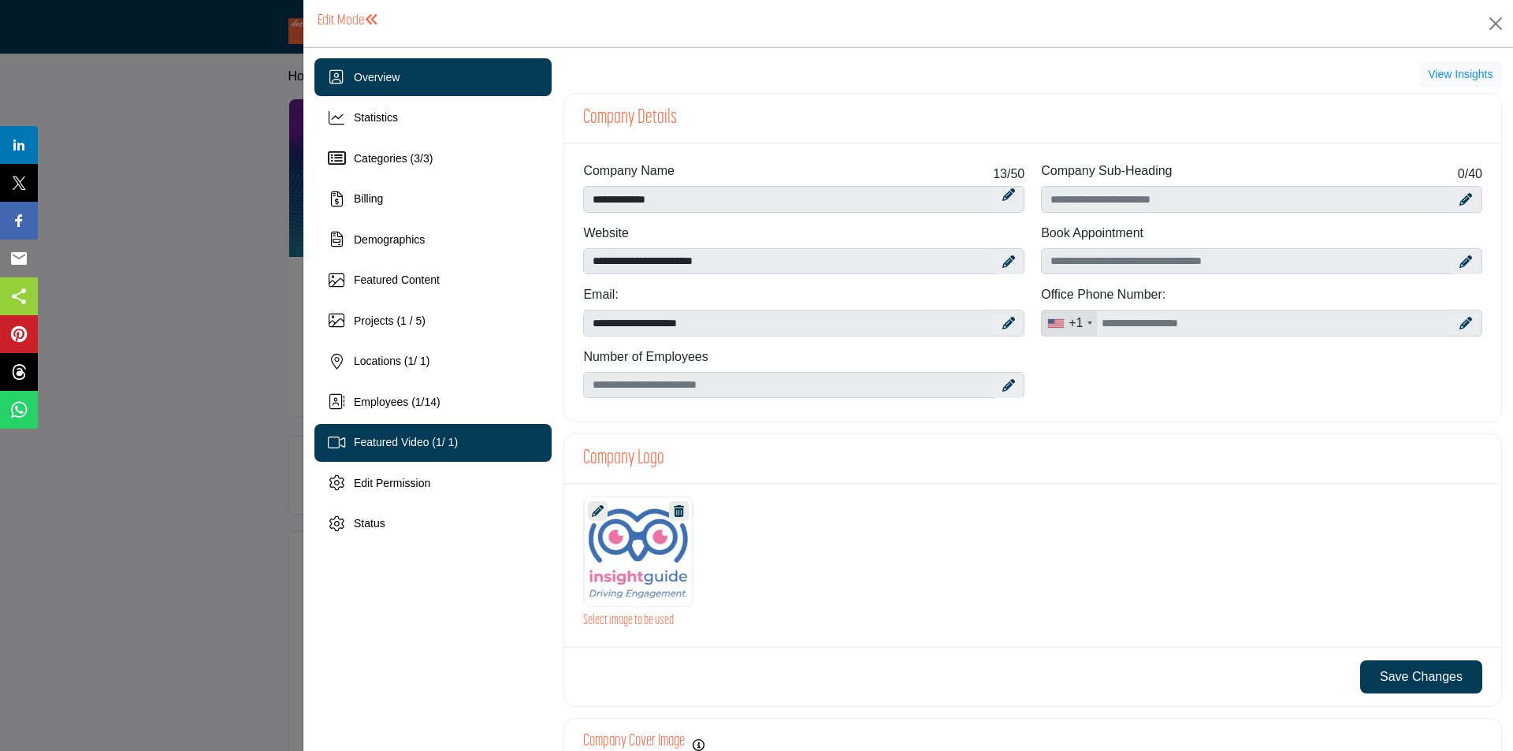
click at [412, 432] on div "Featured Video ( 1 / 1)" at bounding box center [432, 443] width 237 height 38
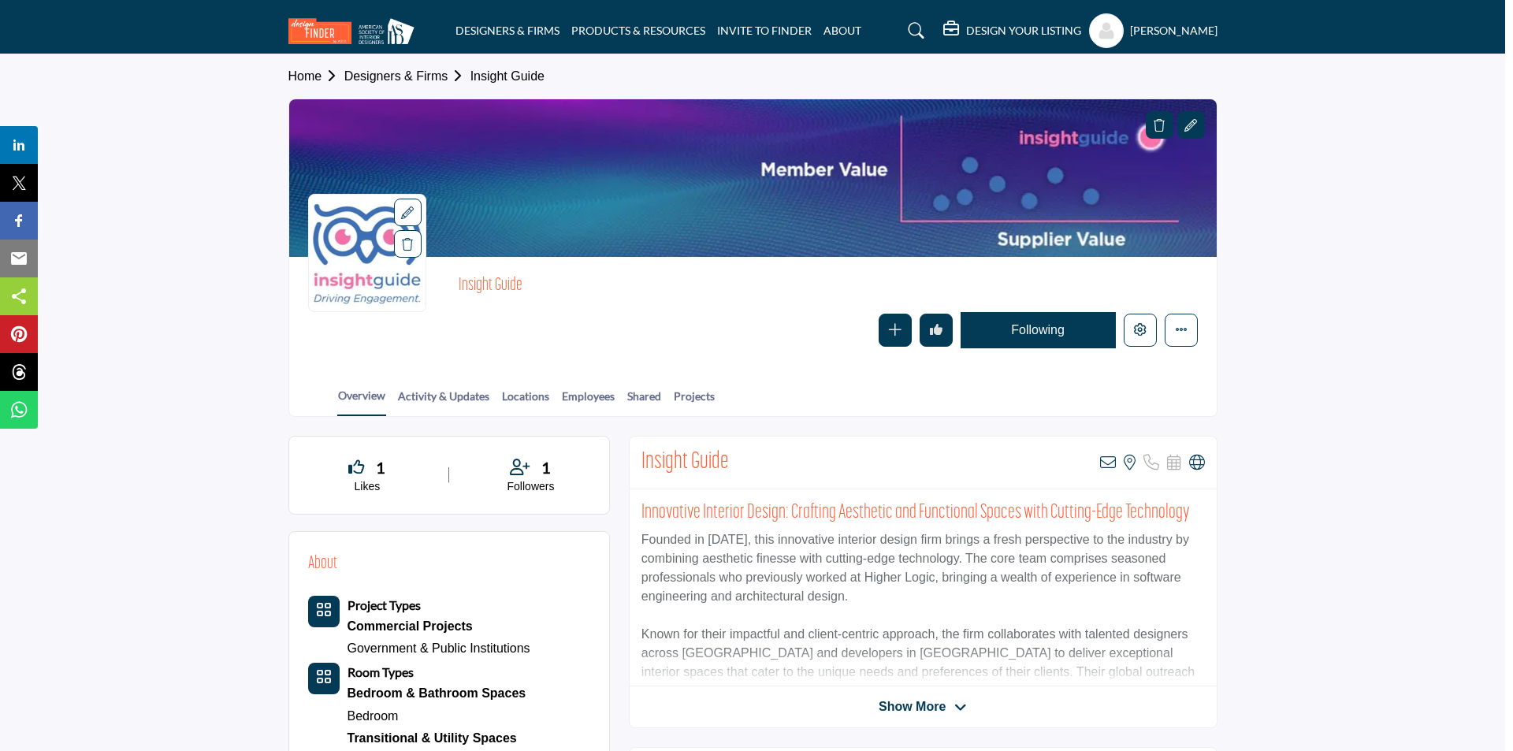
click at [251, 251] on div at bounding box center [756, 375] width 1513 height 751
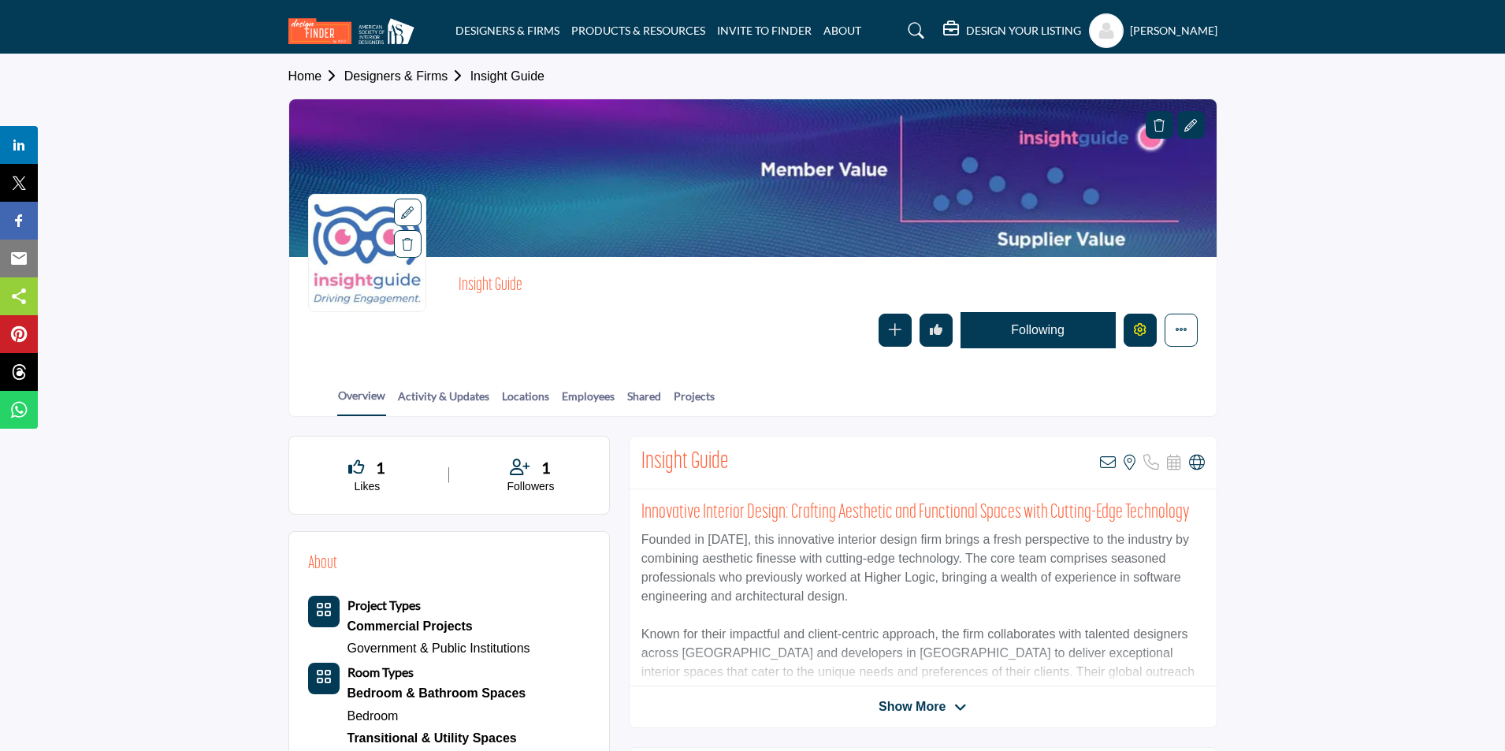
click at [1150, 327] on button "Edit company" at bounding box center [1140, 330] width 33 height 33
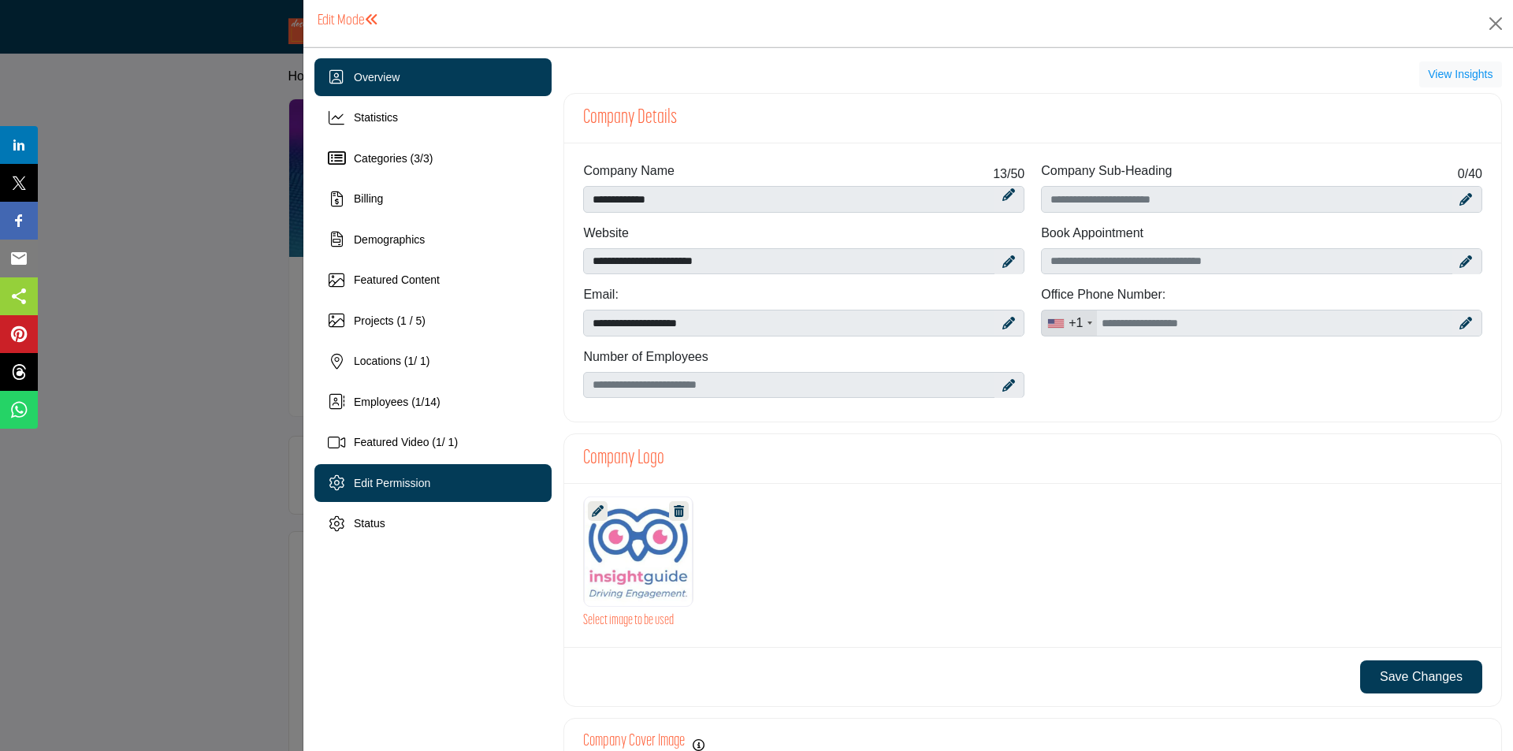
click at [430, 487] on span "Edit Permission" at bounding box center [392, 483] width 76 height 13
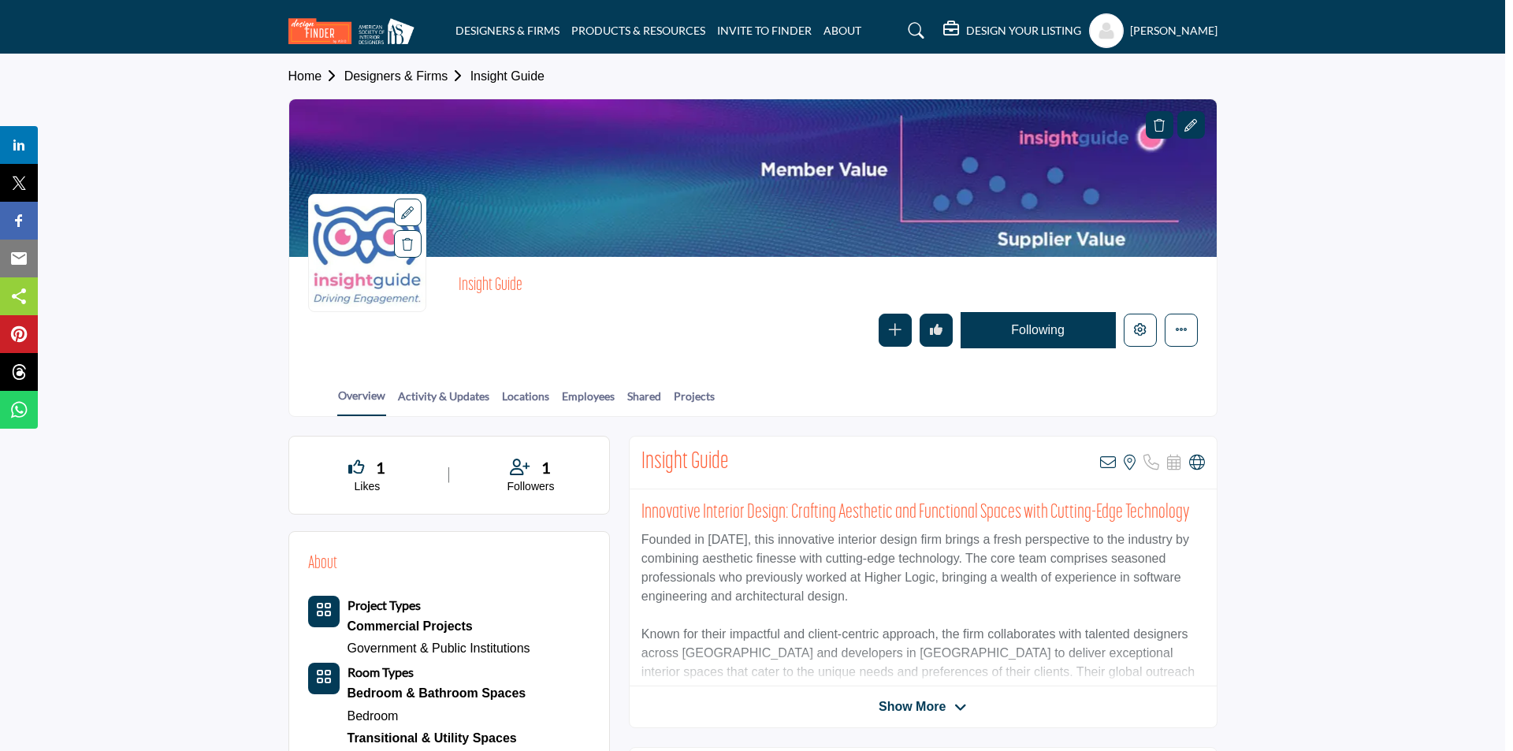
click at [222, 289] on div at bounding box center [756, 375] width 1513 height 751
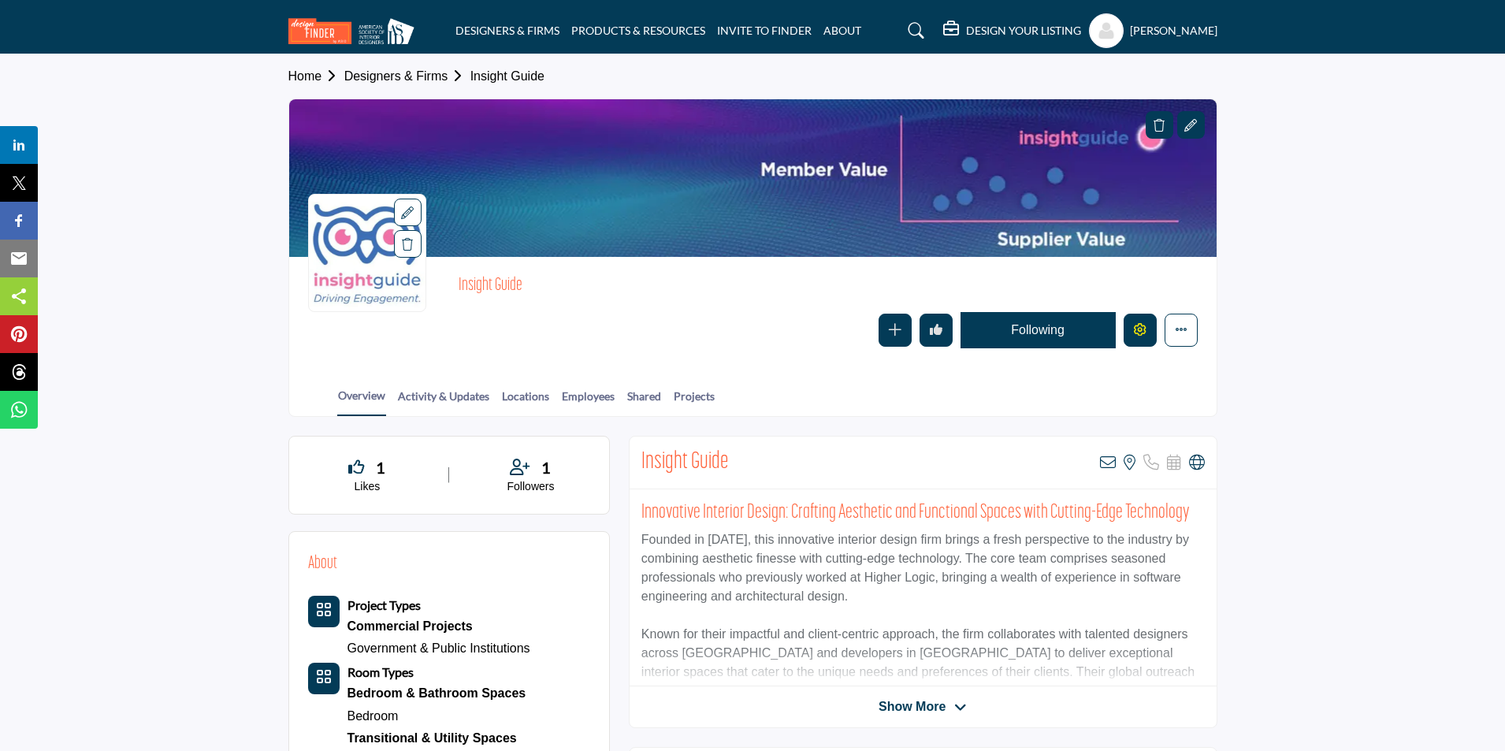
click at [1140, 331] on icon "Edit company" at bounding box center [1140, 329] width 13 height 13
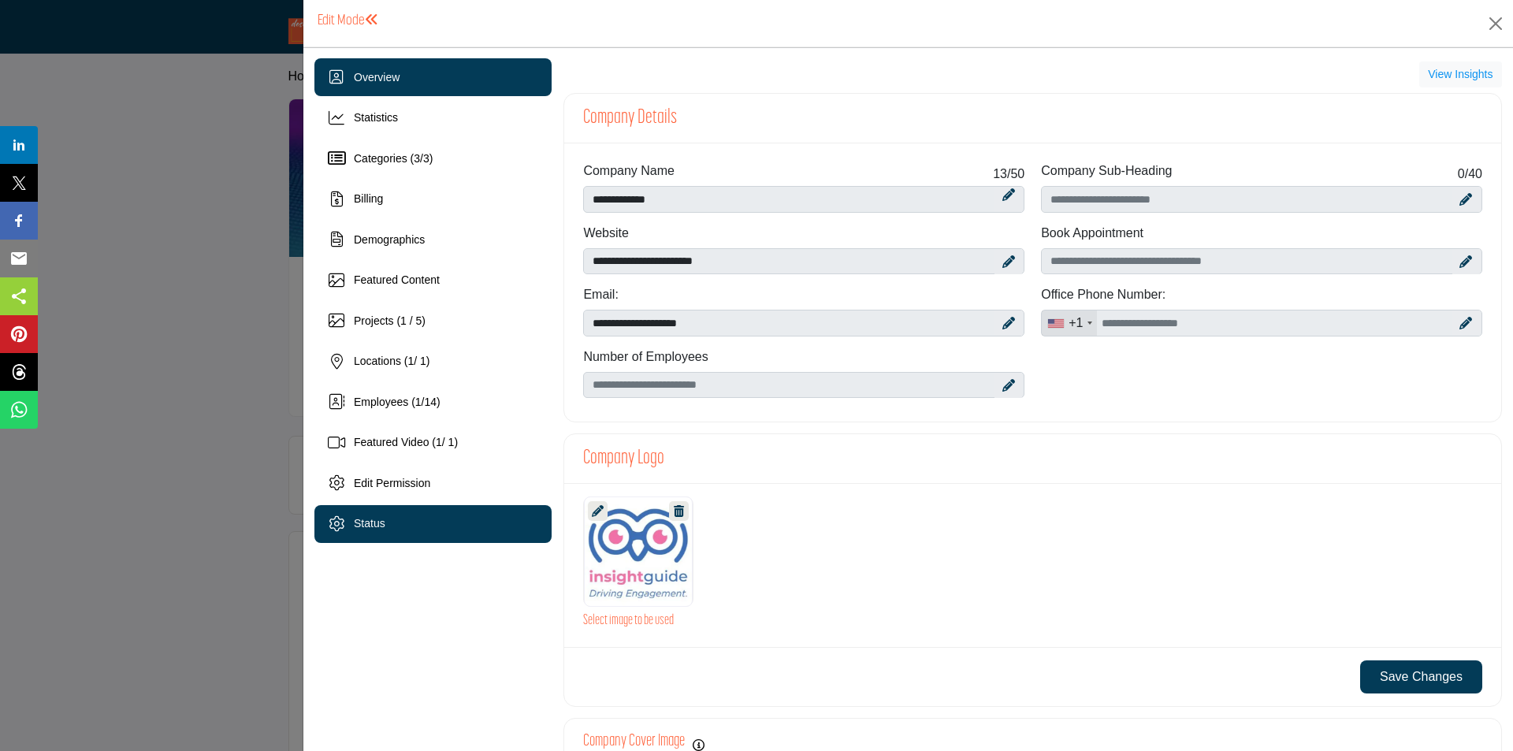
click at [419, 514] on div "Status" at bounding box center [432, 524] width 237 height 38
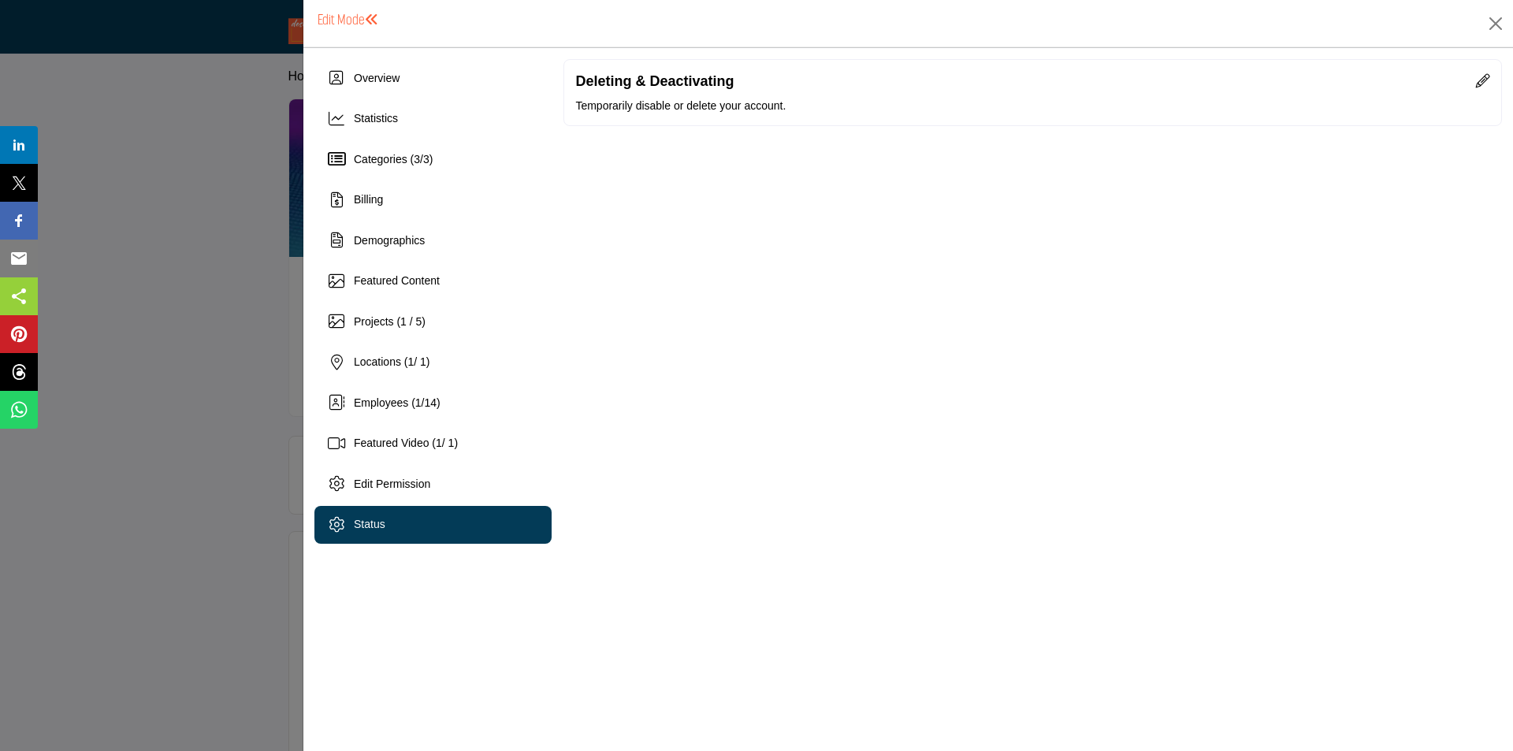
click at [206, 342] on div at bounding box center [756, 375] width 1513 height 751
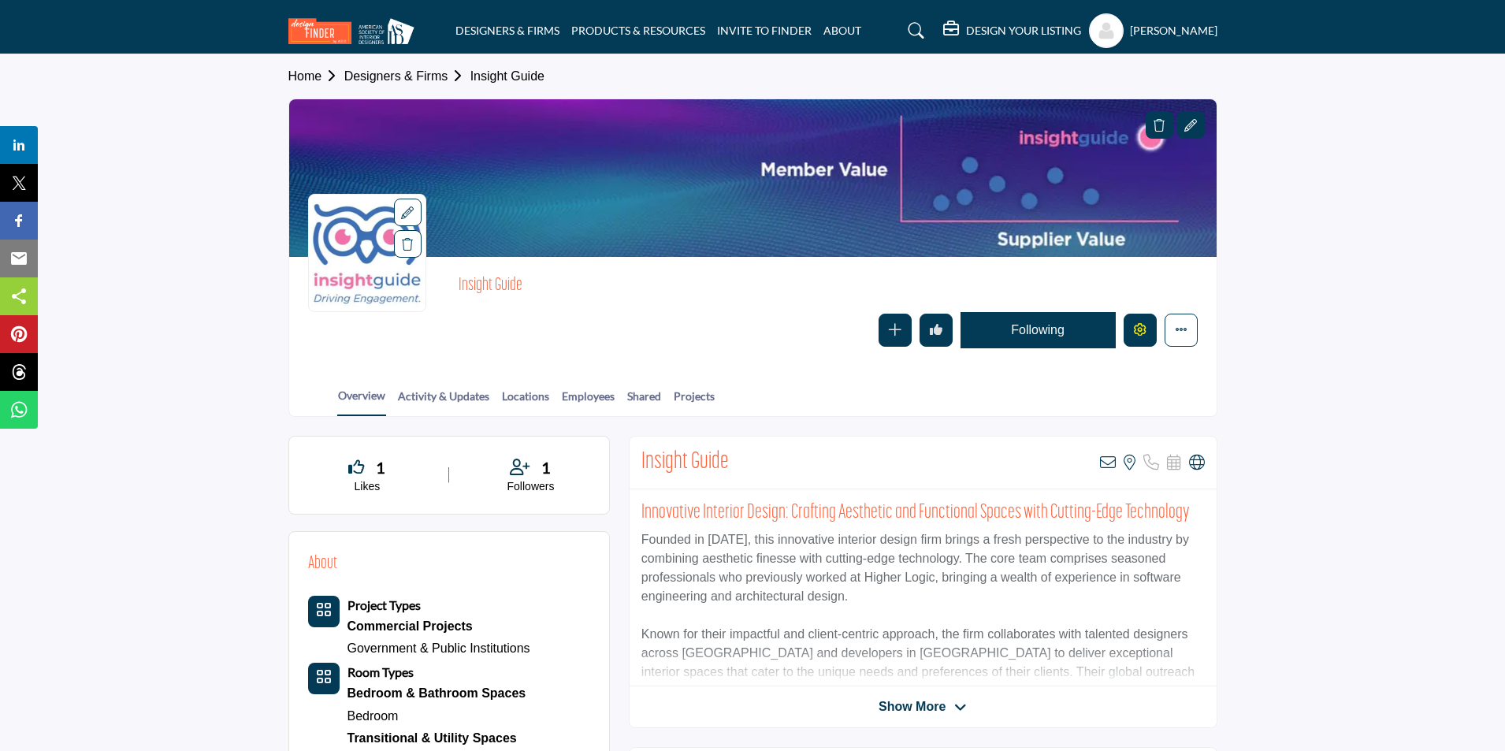
click at [1137, 337] on button "Edit company" at bounding box center [1140, 330] width 33 height 33
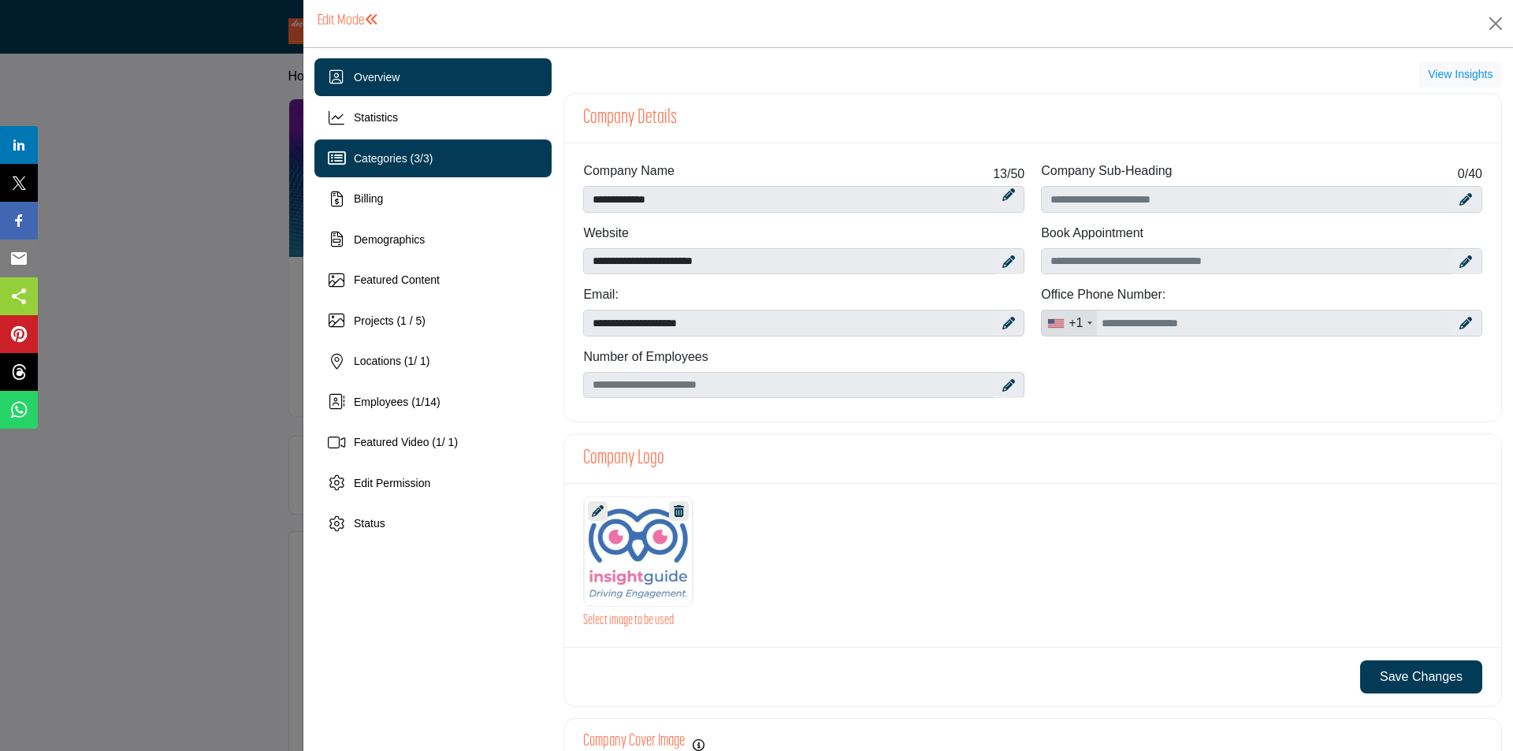
click at [425, 154] on span "Categories ( 3 / 3 )" at bounding box center [393, 158] width 79 height 13
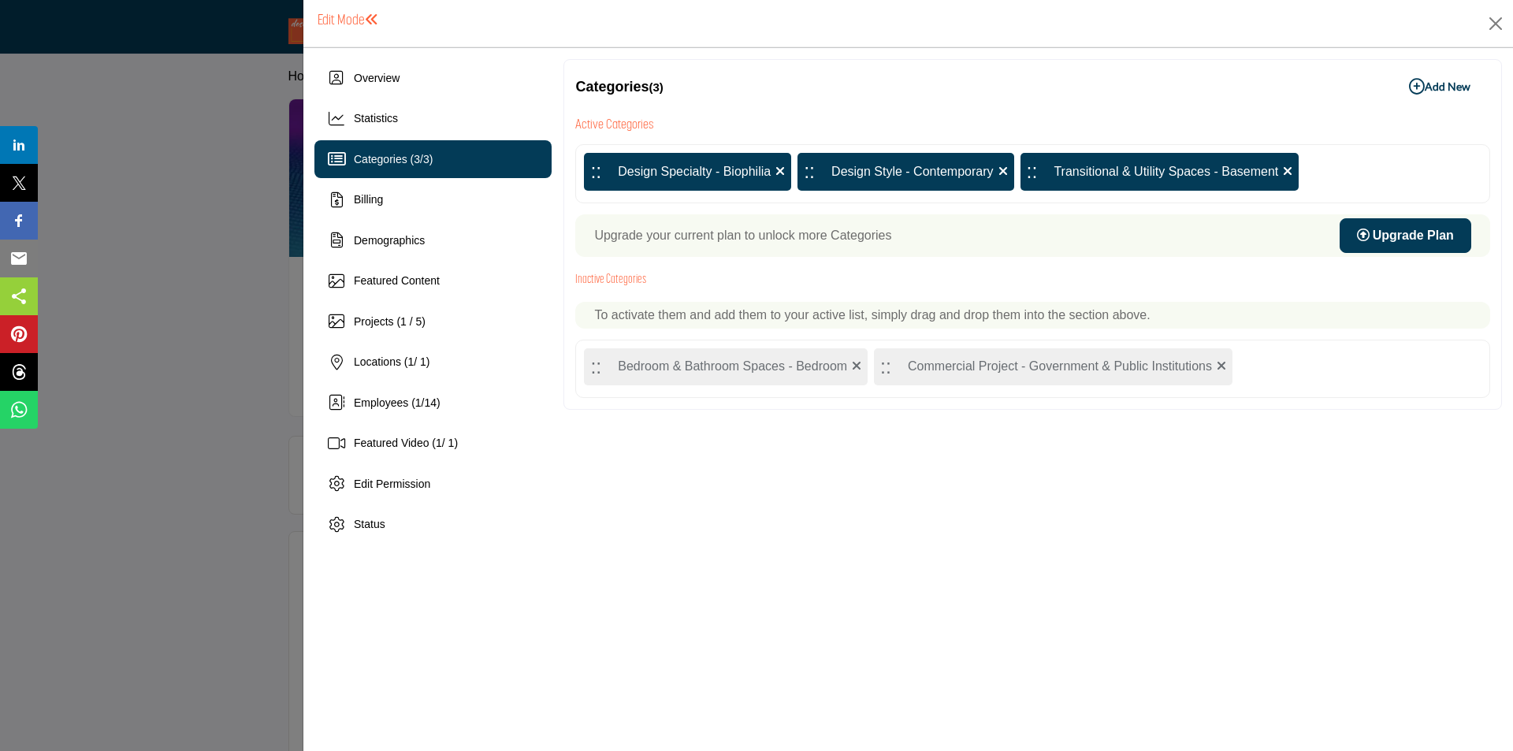
click at [216, 266] on div at bounding box center [756, 375] width 1513 height 751
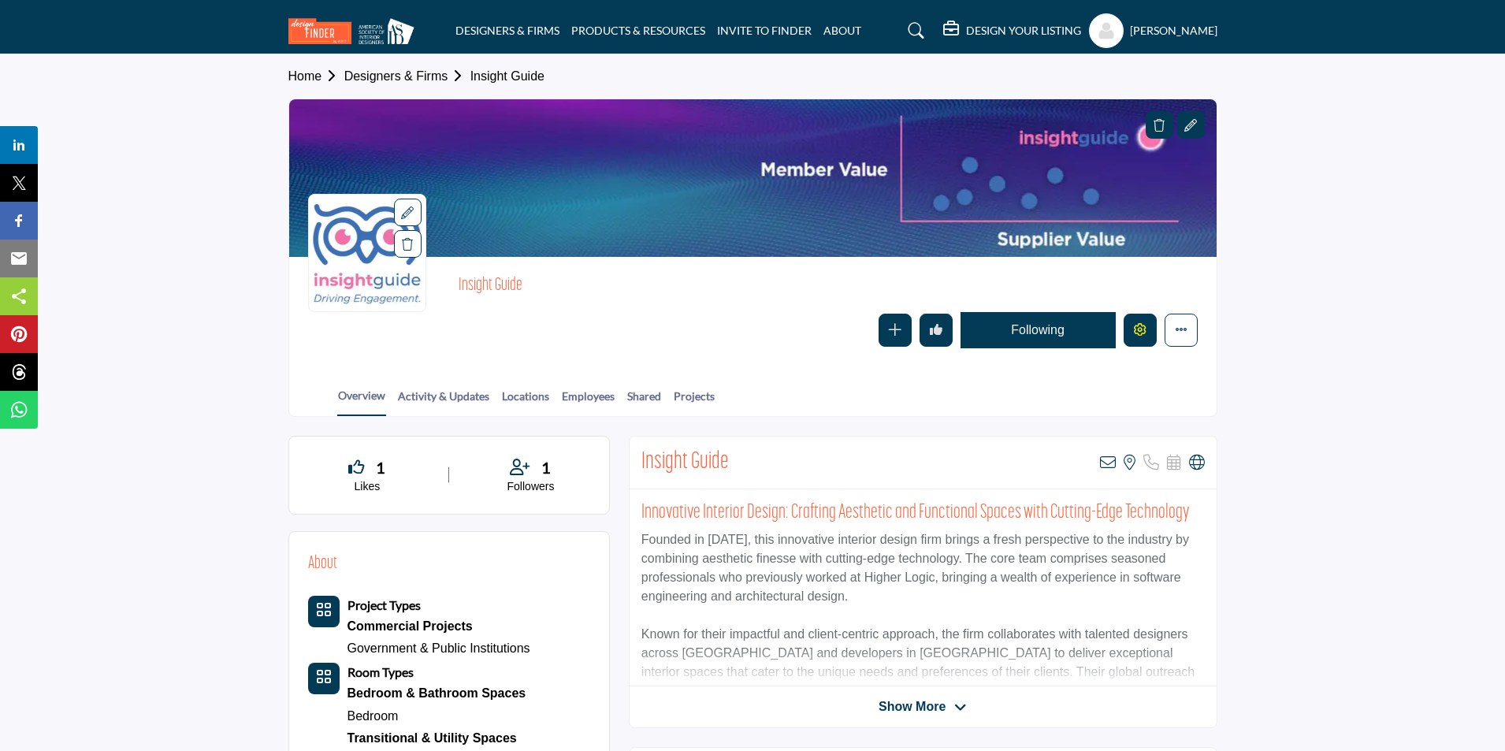
click at [1141, 332] on icon "Edit company" at bounding box center [1140, 329] width 13 height 13
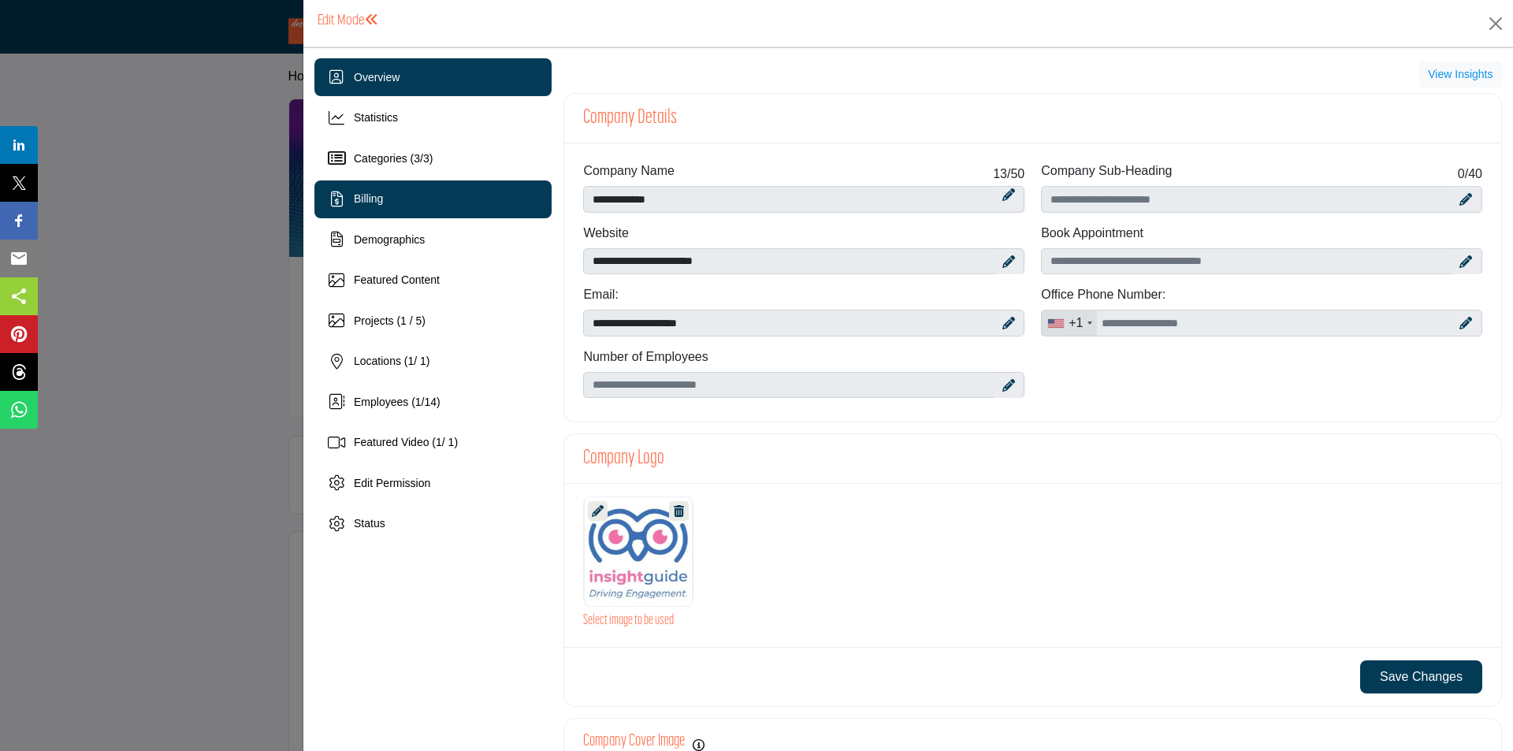
click at [412, 209] on div "Billing" at bounding box center [432, 200] width 237 height 38
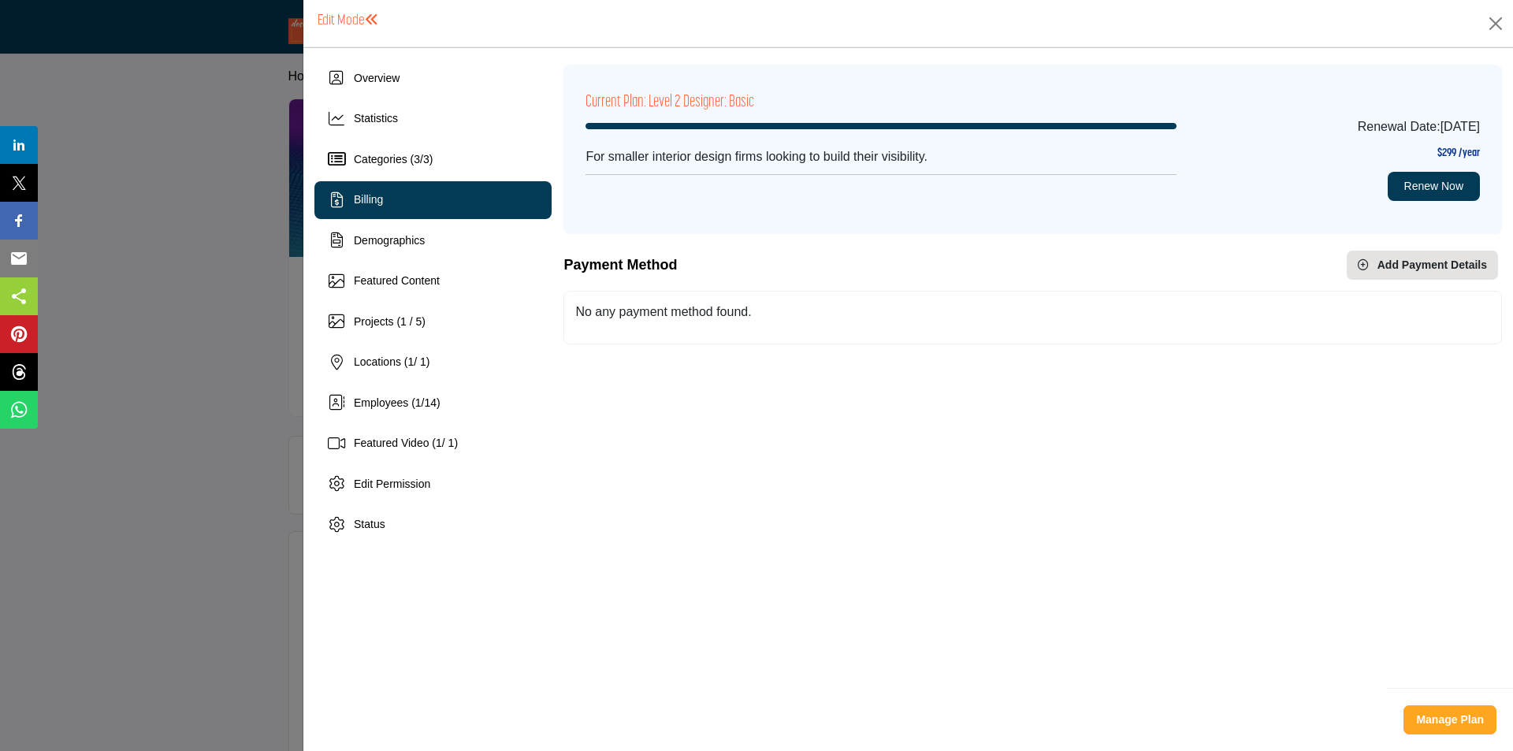
click at [196, 240] on div at bounding box center [756, 375] width 1513 height 751
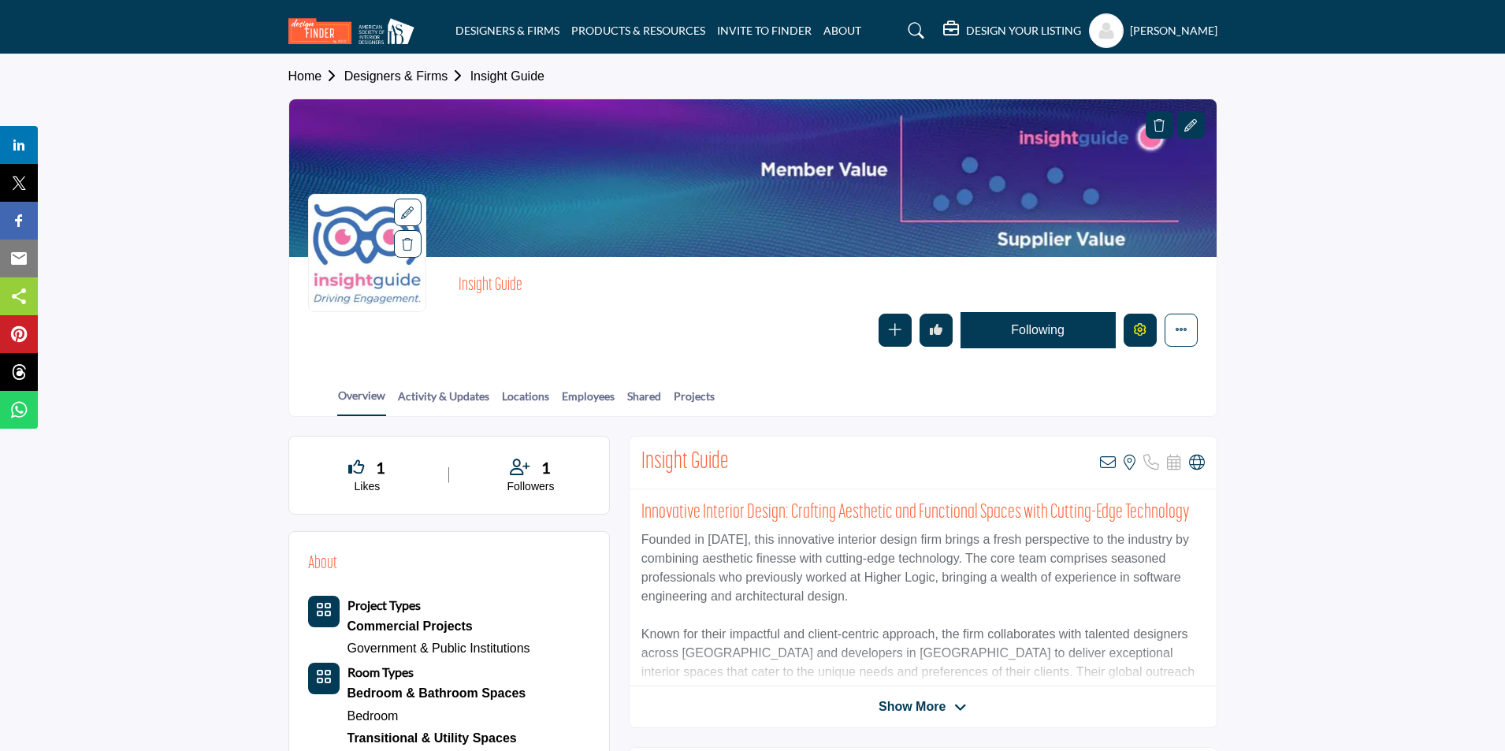
click at [1143, 336] on icon "Edit company" at bounding box center [1140, 329] width 13 height 13
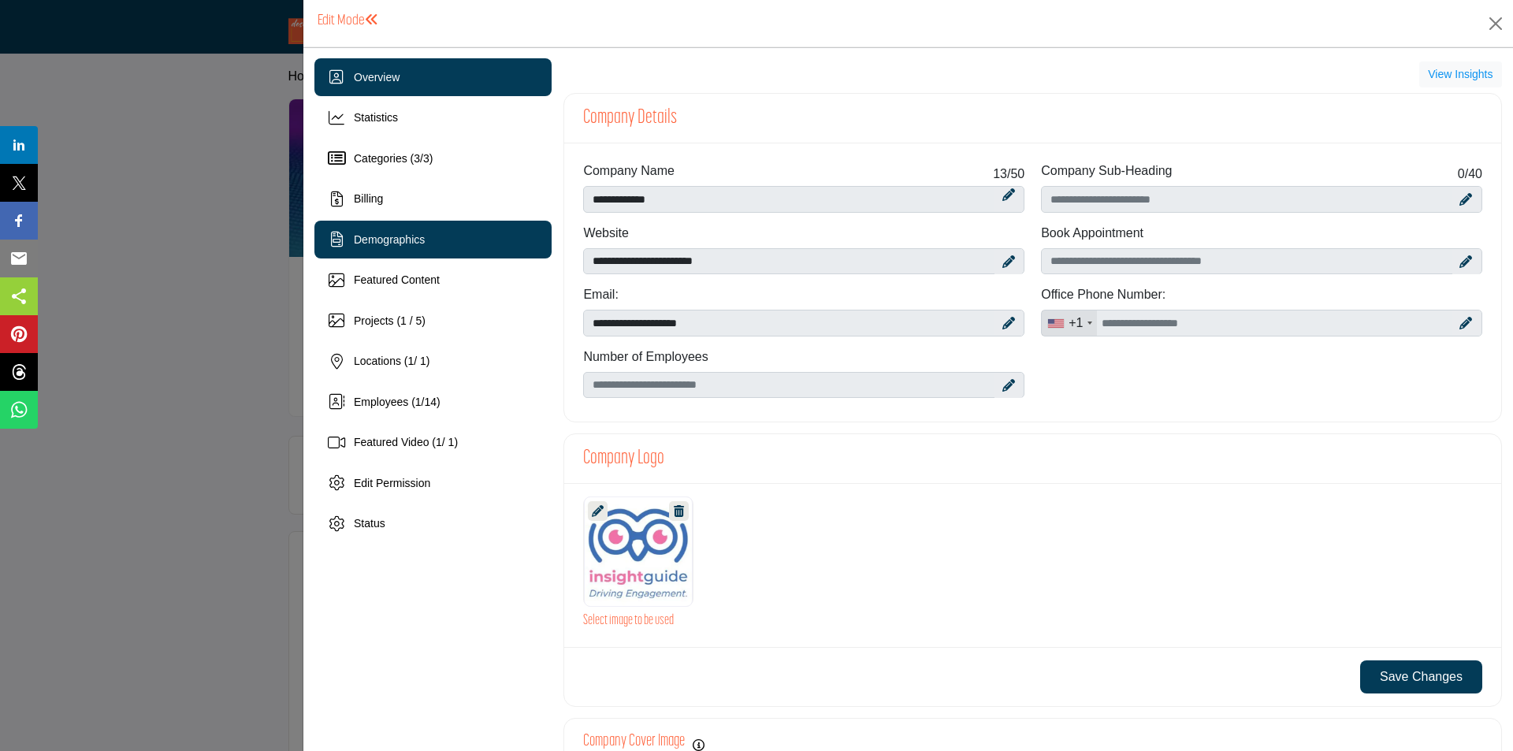
click at [454, 245] on div "Demographics" at bounding box center [432, 240] width 237 height 38
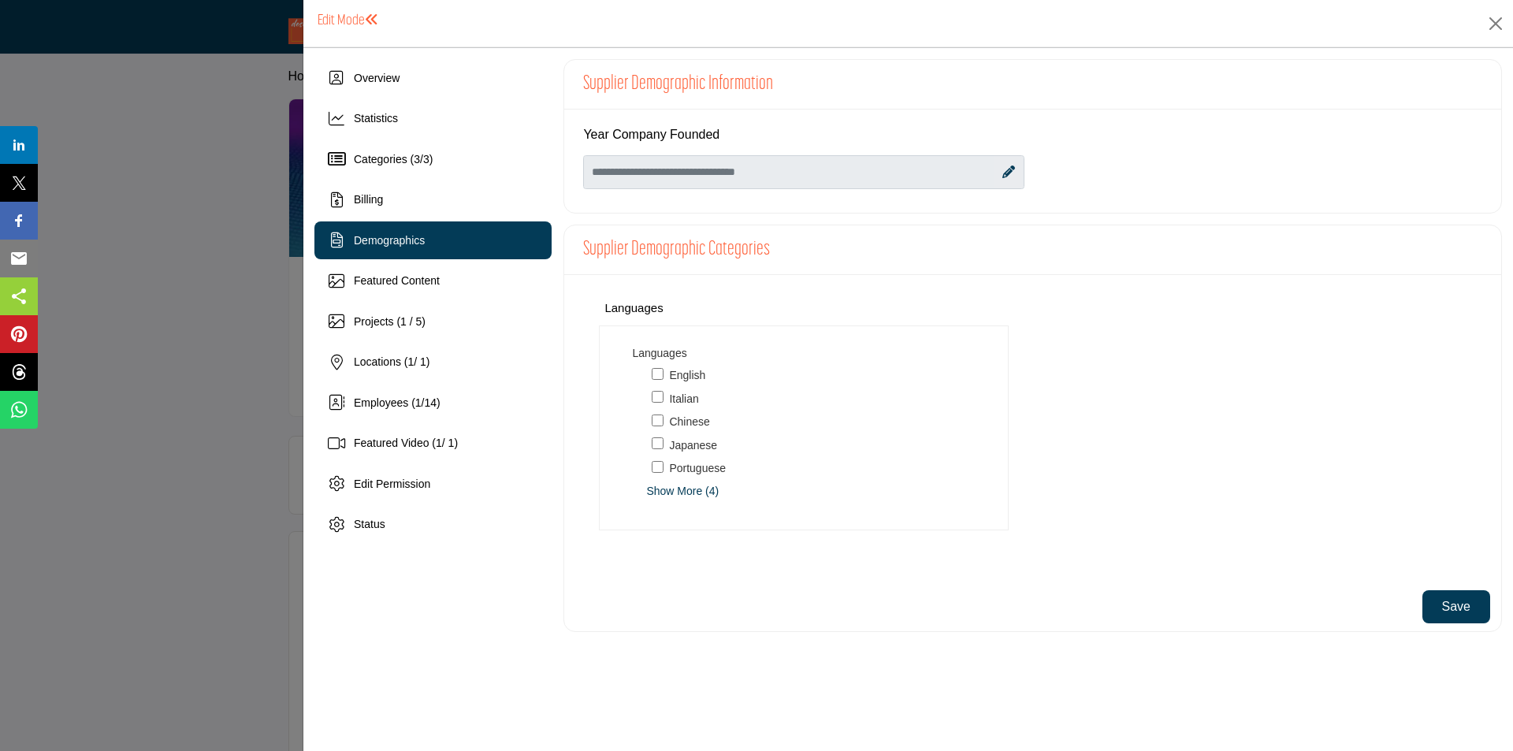
click at [240, 249] on div at bounding box center [756, 375] width 1513 height 751
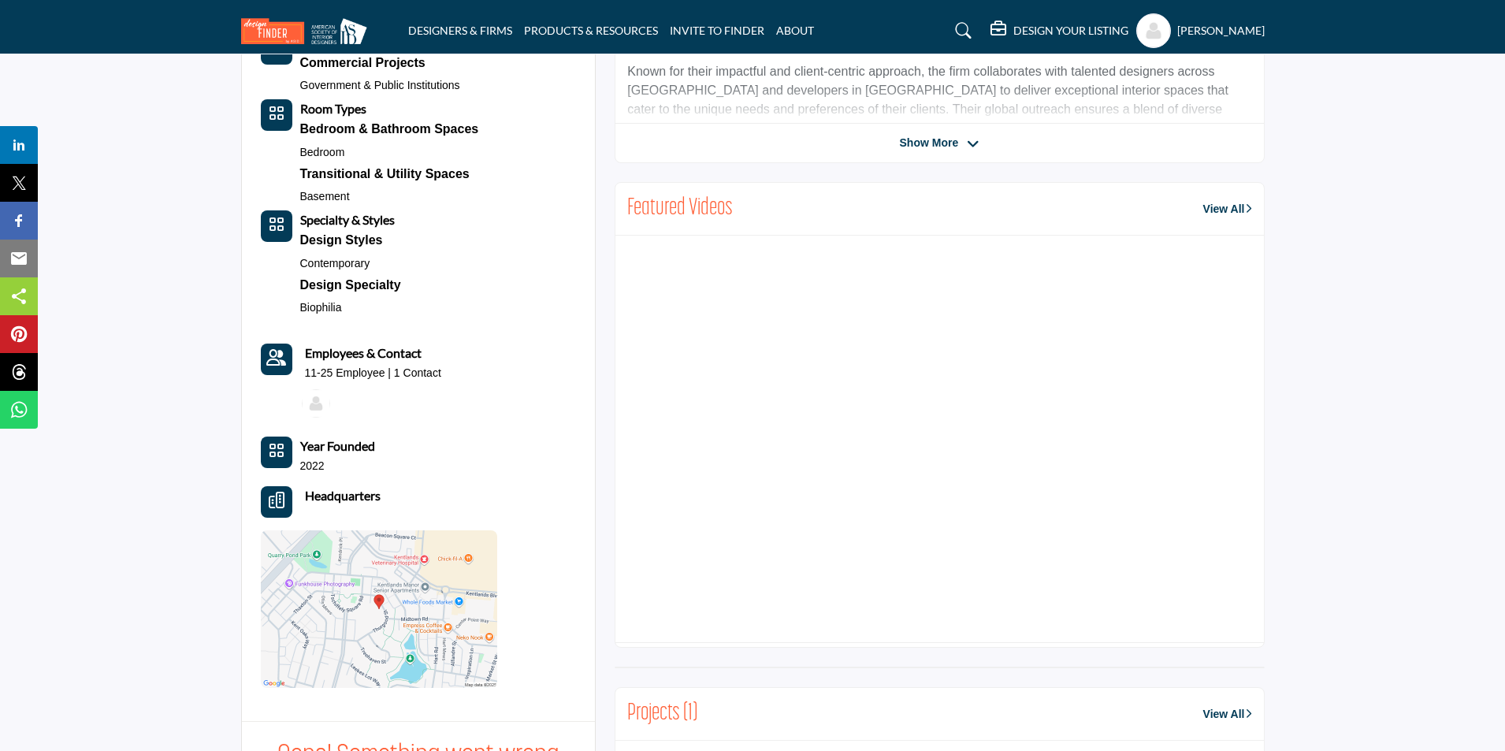
scroll to position [867, 0]
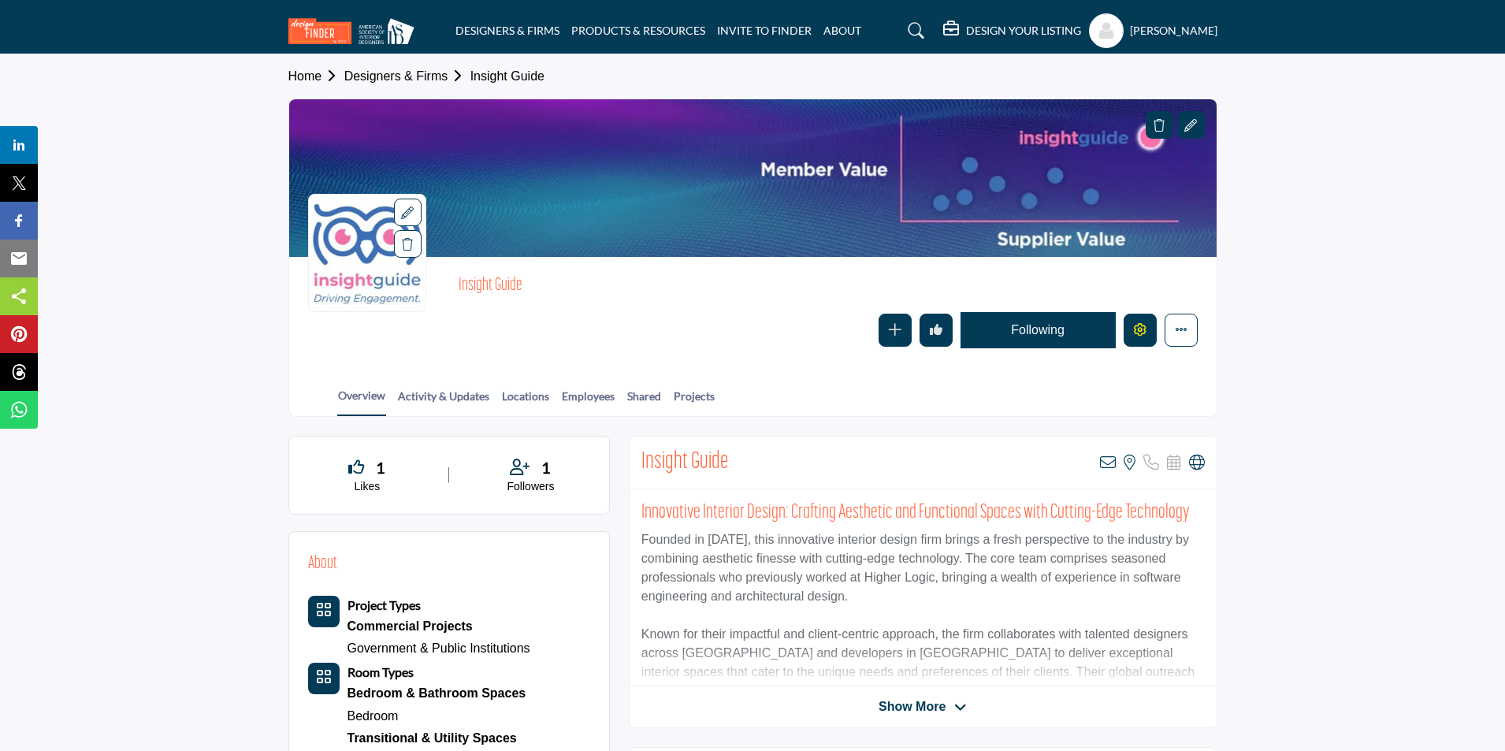
click at [1134, 328] on icon "Edit company" at bounding box center [1140, 329] width 13 height 13
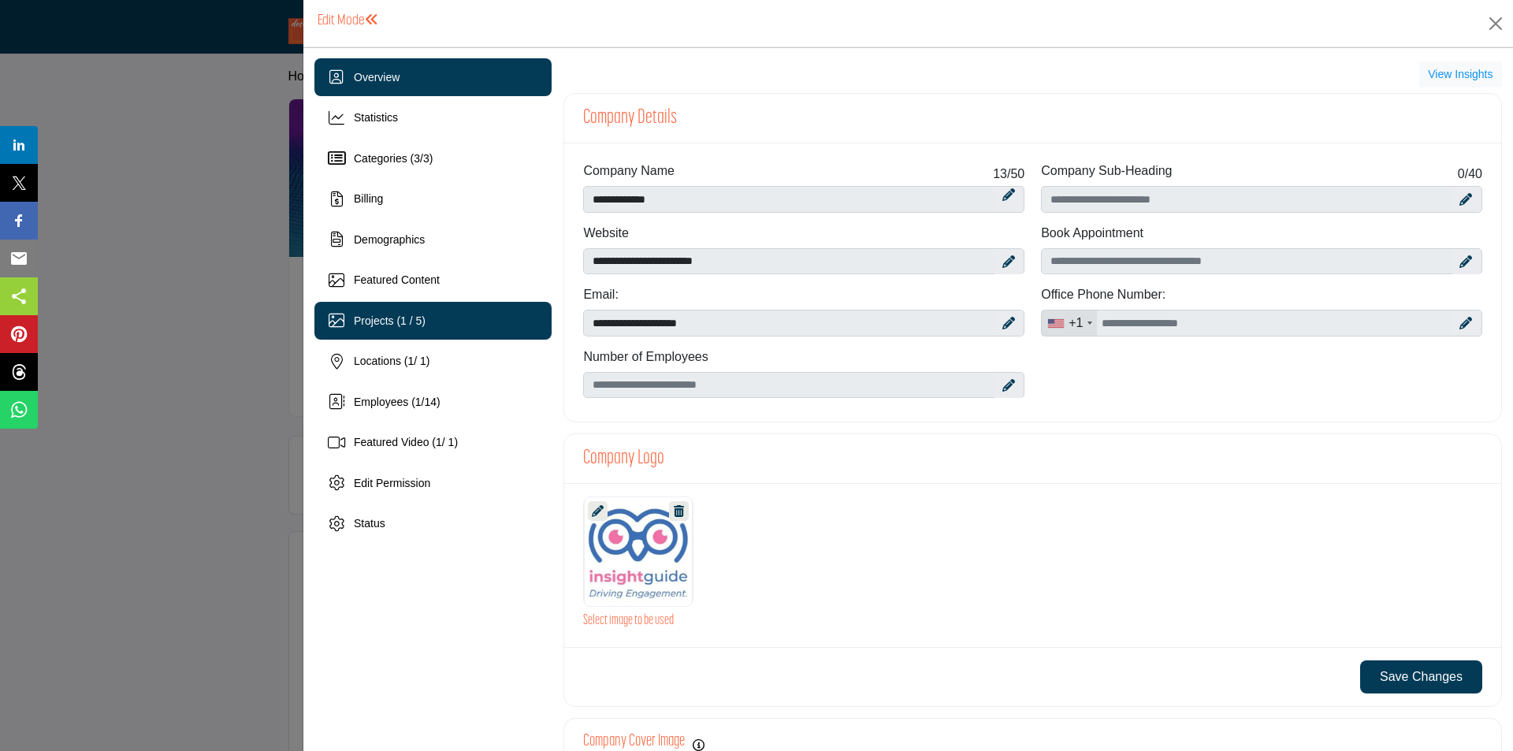
click at [429, 331] on div "Projects (1 / 5)" at bounding box center [432, 321] width 237 height 38
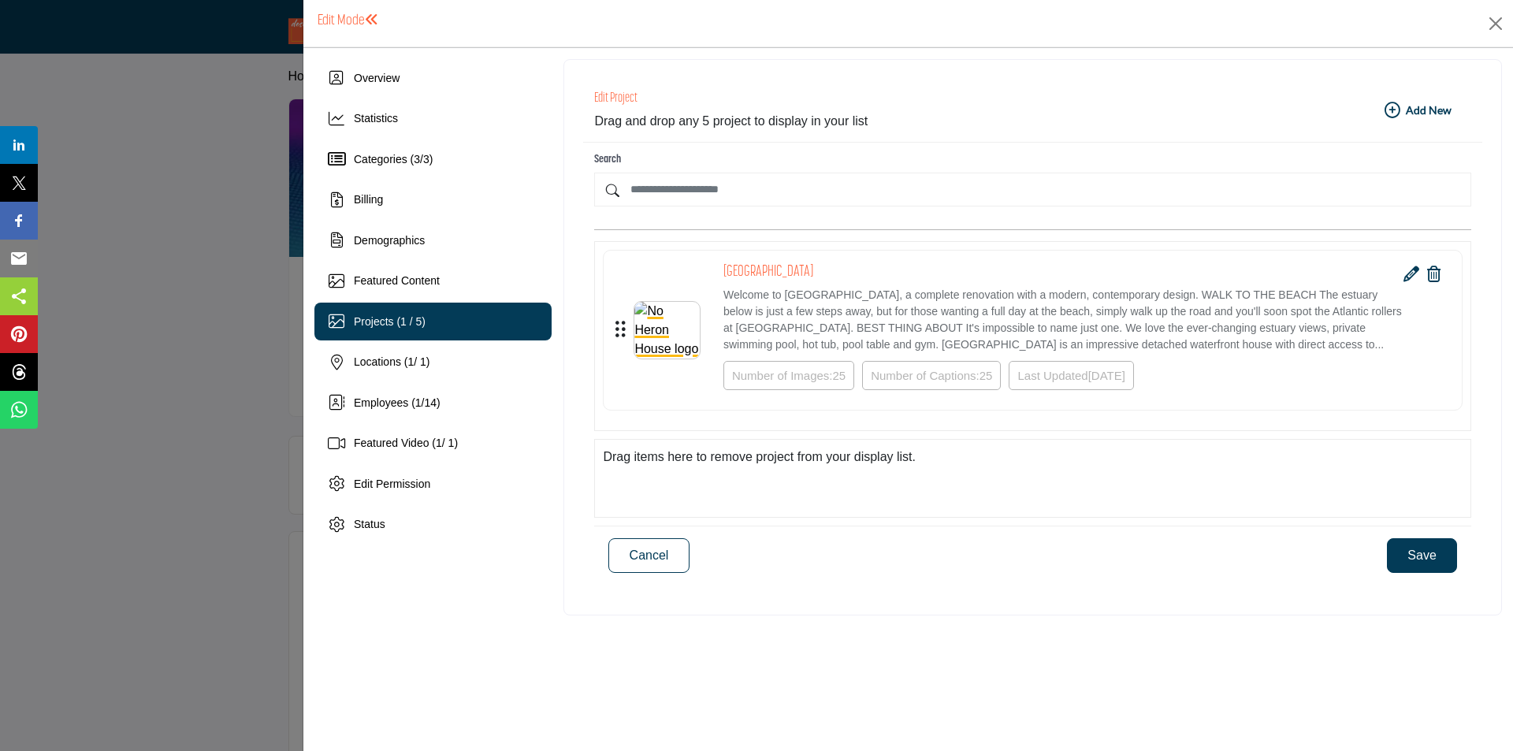
click at [1413, 272] on icon at bounding box center [1412, 274] width 16 height 16
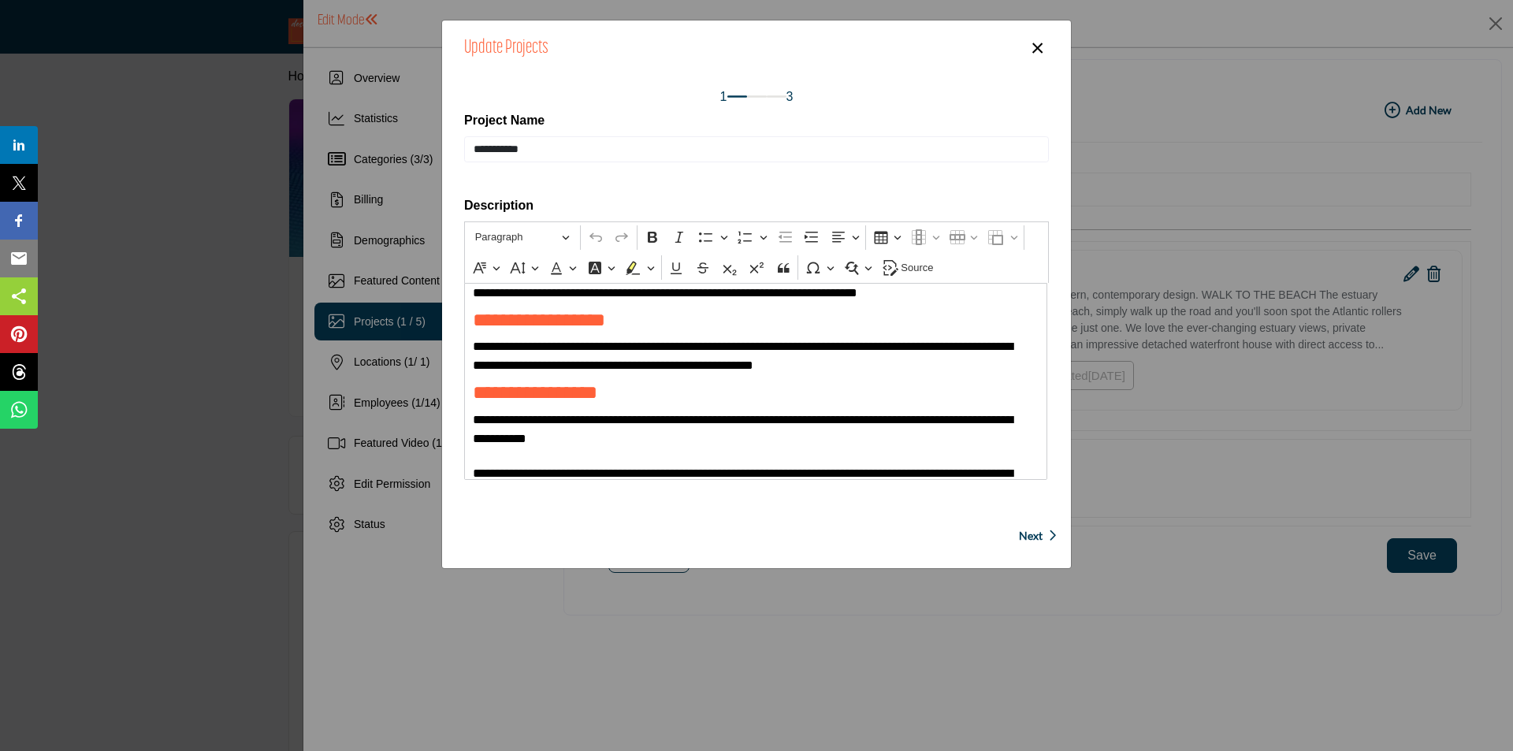
click at [1033, 538] on span "Next" at bounding box center [1031, 536] width 24 height 16
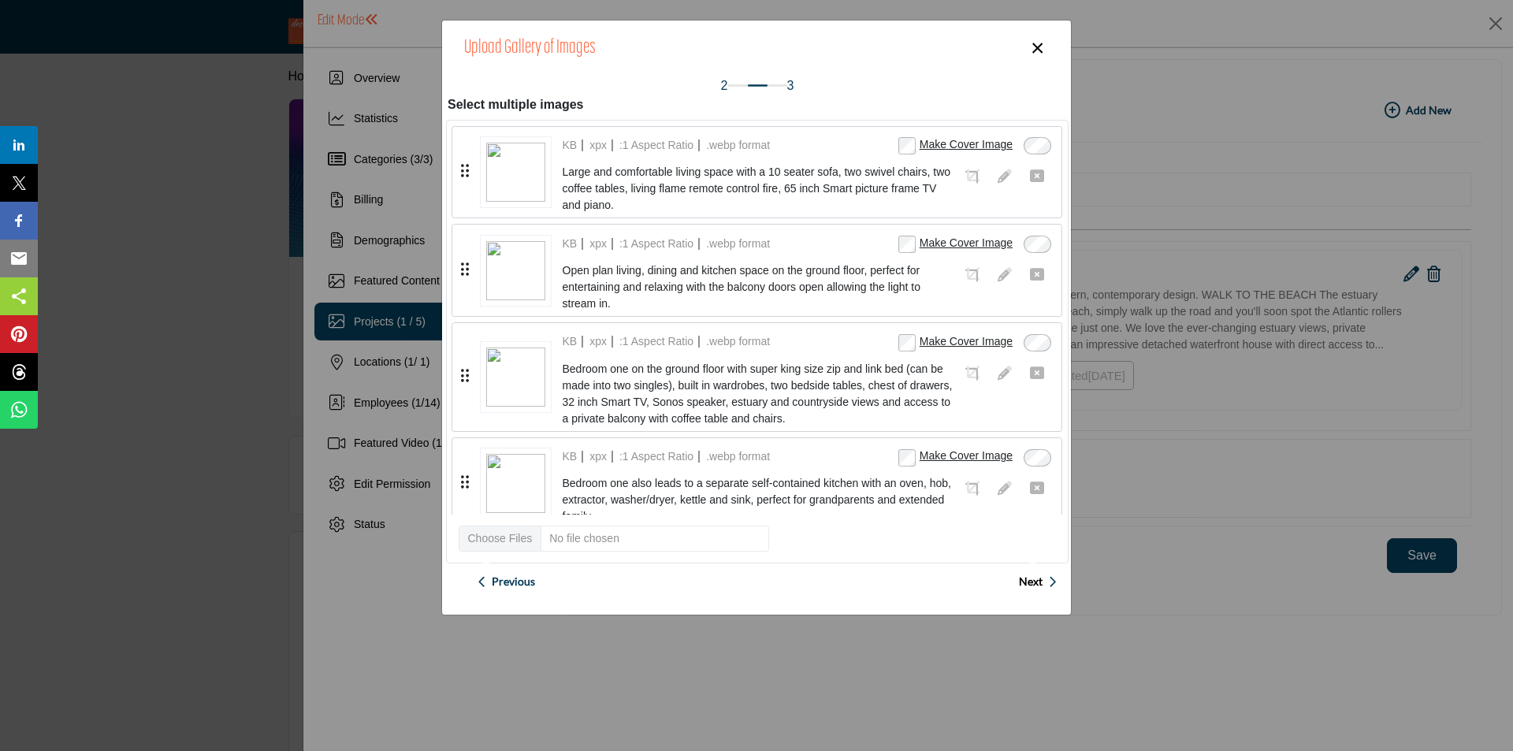
click at [1042, 47] on button "×" at bounding box center [1037, 47] width 23 height 30
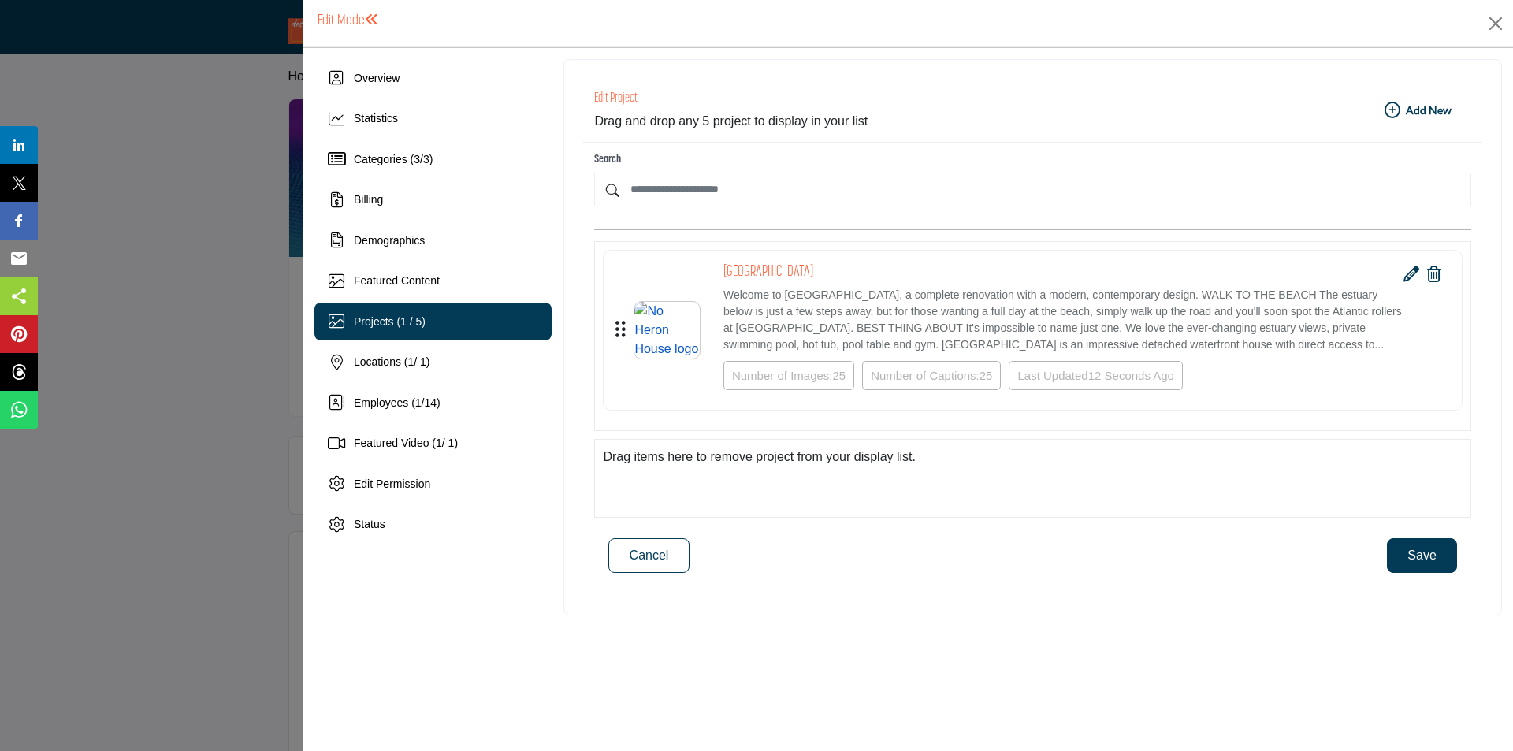
click at [687, 352] on img at bounding box center [667, 330] width 65 height 57
click at [217, 337] on div at bounding box center [756, 375] width 1513 height 751
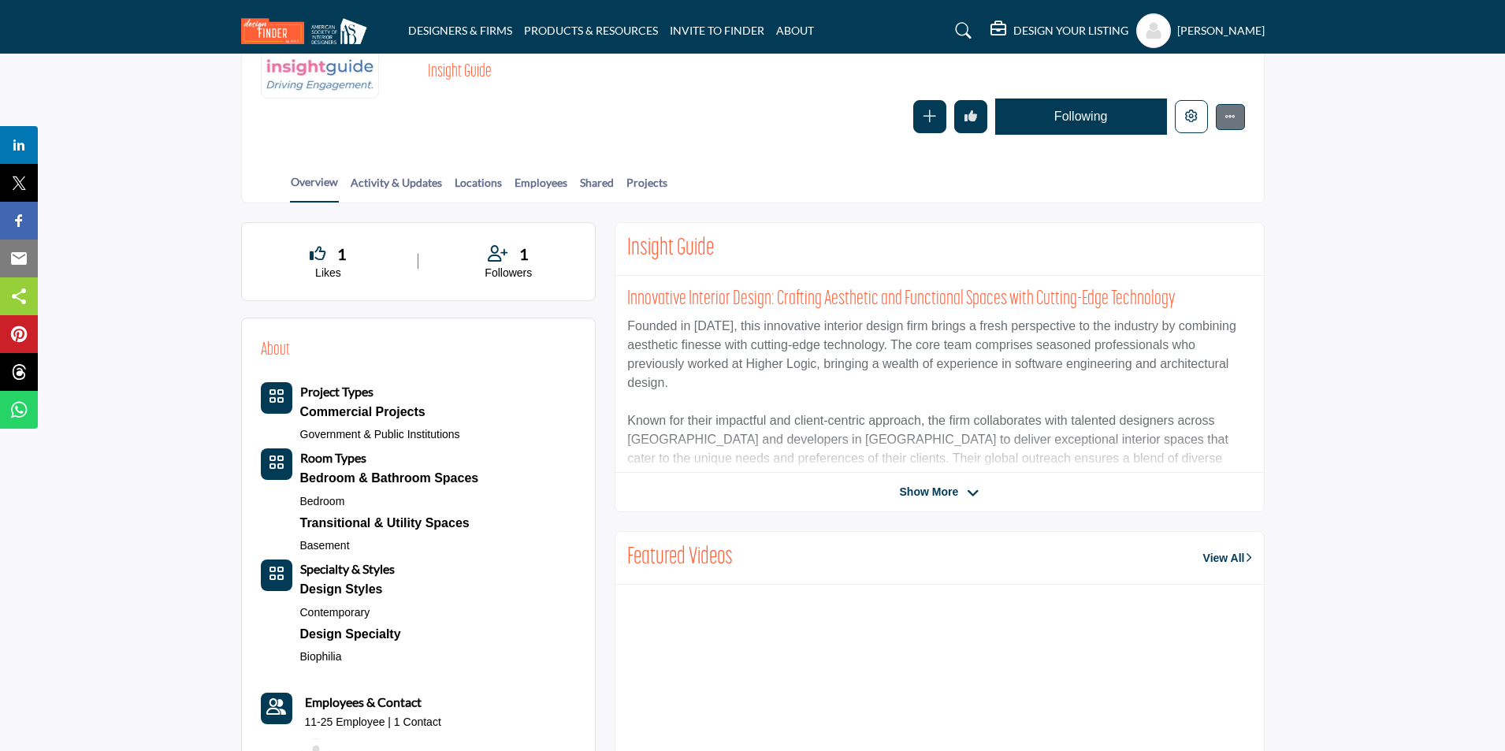
scroll to position [236, 0]
